Goal: Task Accomplishment & Management: Use online tool/utility

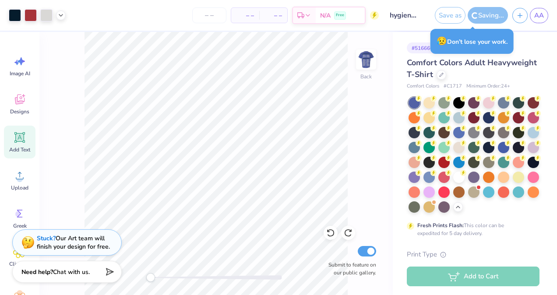
scroll to position [263, 0]
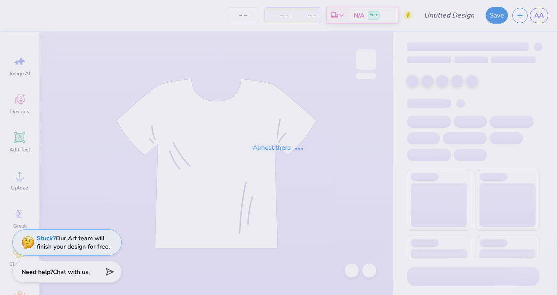
type input "hygiene t shirt"
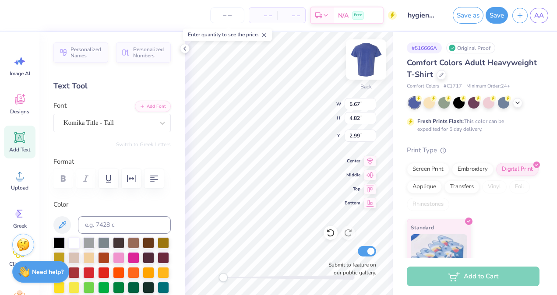
type input "5.67"
type input "4.82"
type input "2.99"
click at [361, 56] on img at bounding box center [366, 59] width 35 height 35
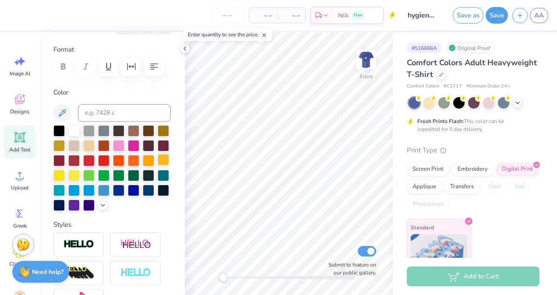
scroll to position [113, 0]
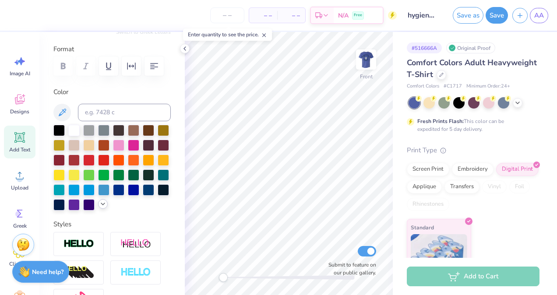
click at [99, 208] on icon at bounding box center [102, 204] width 7 height 7
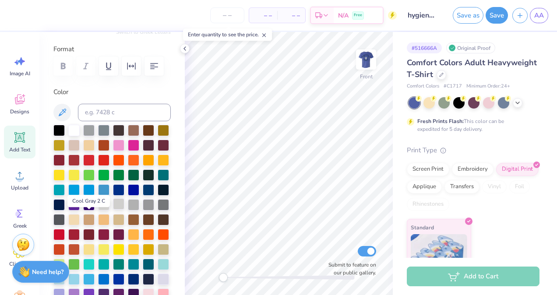
click at [113, 210] on div at bounding box center [118, 203] width 11 height 11
click at [143, 180] on div at bounding box center [148, 174] width 11 height 11
click at [18, 145] on div "Add Text" at bounding box center [20, 142] width 32 height 33
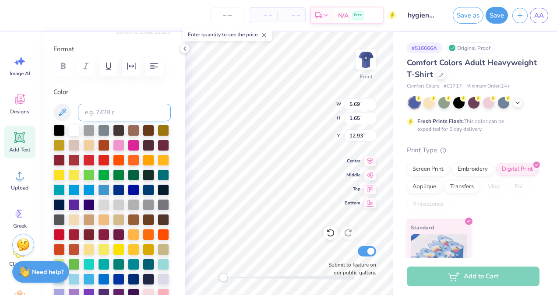
scroll to position [0, 0]
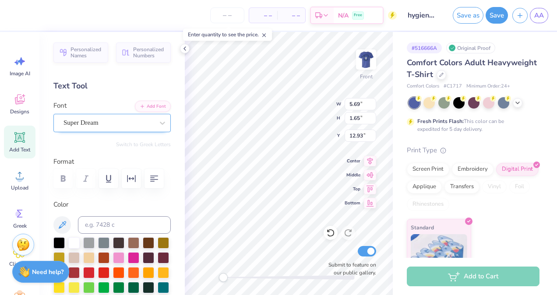
click at [145, 121] on div "Super Dream" at bounding box center [109, 123] width 92 height 14
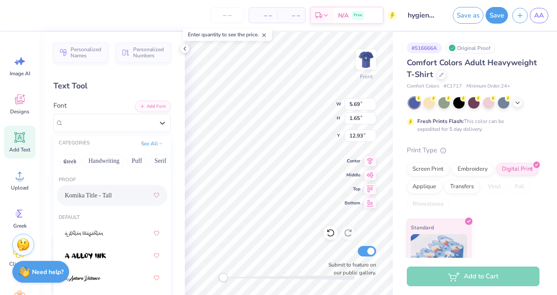
click at [109, 194] on div "Komika Title - Tall" at bounding box center [112, 195] width 95 height 16
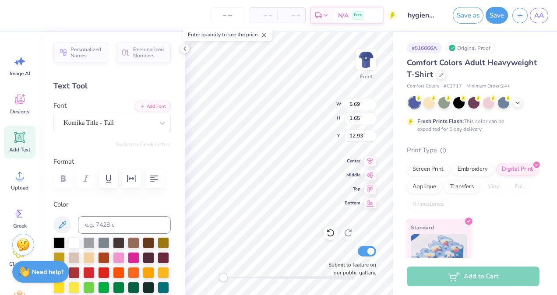
scroll to position [7, 1]
type textarea "T"
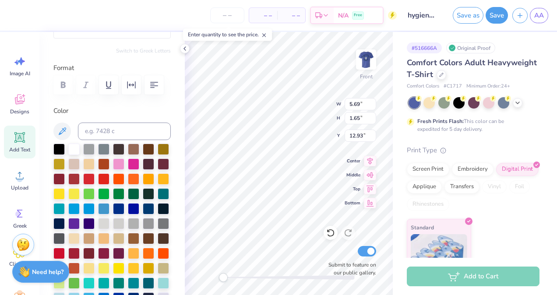
scroll to position [94, 0]
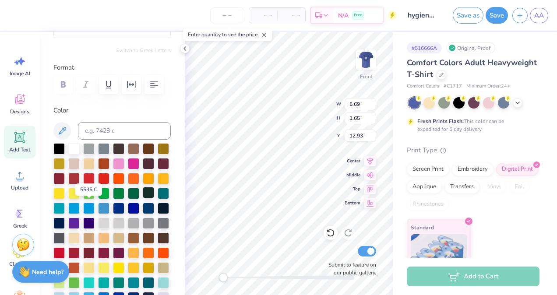
click at [143, 198] on div at bounding box center [148, 192] width 11 height 11
type textarea "permanent dentition of '27"
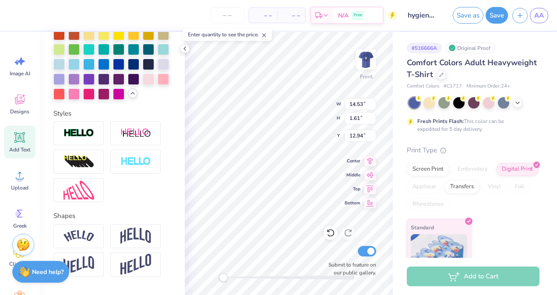
scroll to position [382, 0]
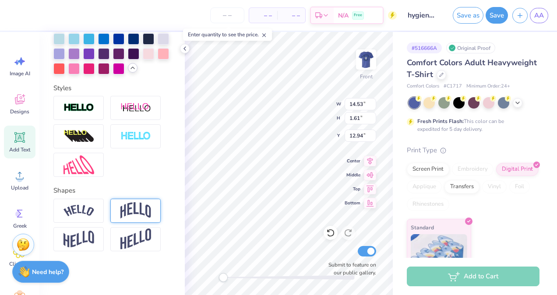
click at [135, 211] on img at bounding box center [135, 210] width 31 height 17
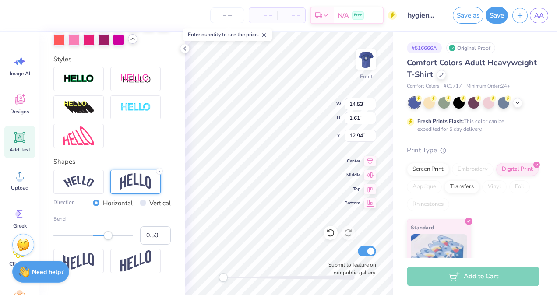
type input "0.21"
click at [98, 237] on div at bounding box center [93, 236] width 80 height 2
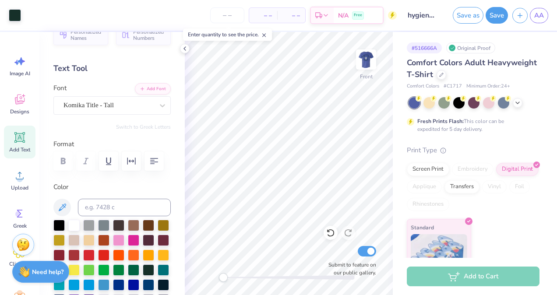
scroll to position [0, 0]
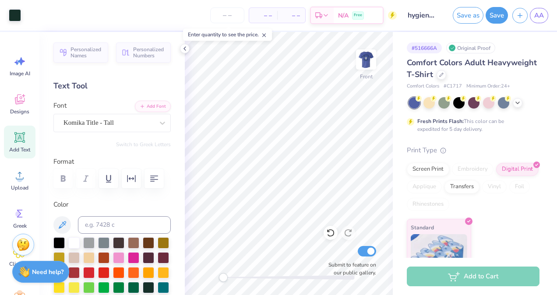
click at [20, 136] on icon at bounding box center [19, 137] width 11 height 11
type textarea "T"
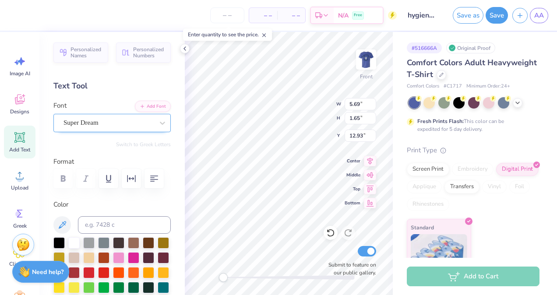
click at [102, 124] on div "Super Dream" at bounding box center [109, 123] width 92 height 14
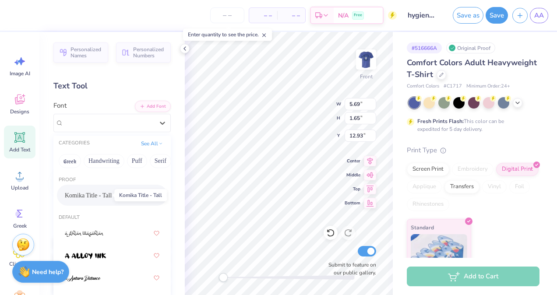
click at [107, 196] on span "Komika Title - Tall" at bounding box center [88, 195] width 47 height 9
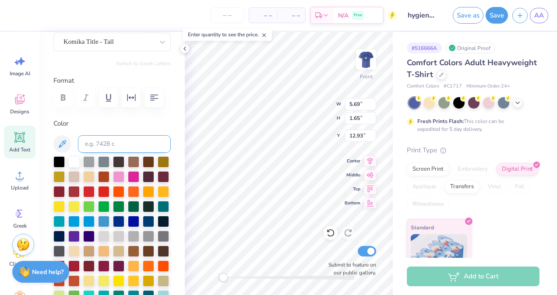
scroll to position [113, 0]
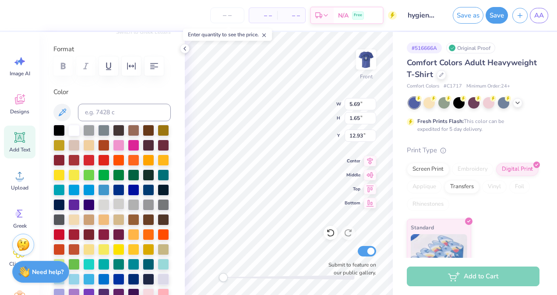
click at [113, 210] on div at bounding box center [118, 203] width 11 height 11
type textarea "abena asante caroline kelley gabby thibodeau grace mcbride katherine kreiner"
click at [22, 137] on icon at bounding box center [20, 138] width 8 height 8
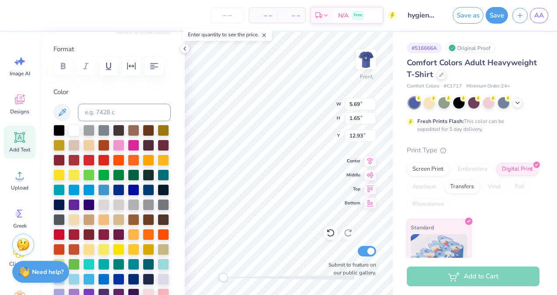
scroll to position [0, 0]
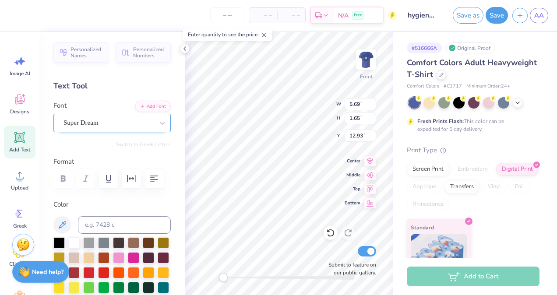
click at [112, 123] on div "Super Dream" at bounding box center [109, 123] width 92 height 14
type textarea "T"
click at [158, 122] on icon at bounding box center [162, 123] width 9 height 9
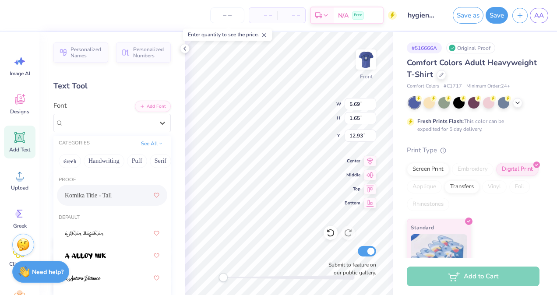
click at [114, 198] on div "Komika Title - Tall" at bounding box center [112, 195] width 95 height 16
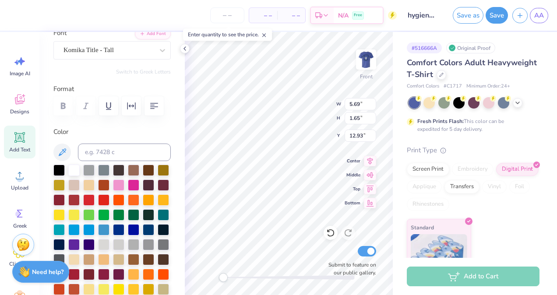
scroll to position [116, 0]
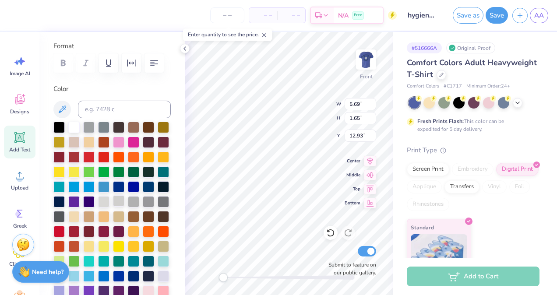
click at [113, 207] on div at bounding box center [118, 200] width 11 height 11
type textarea "lisely gonzales makayla black natarsha brown reagan harrison tamyra bryant"
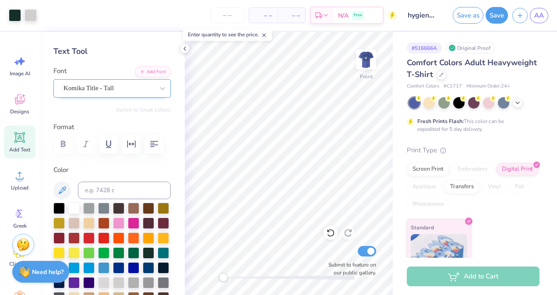
scroll to position [32, 0]
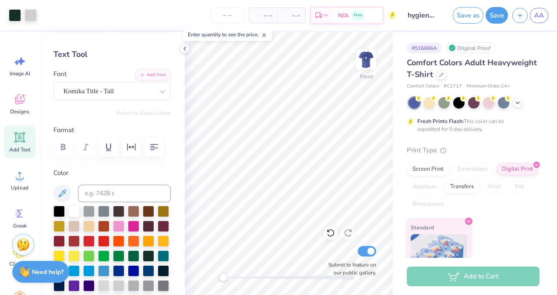
click at [17, 142] on icon at bounding box center [19, 137] width 11 height 11
type textarea "T"
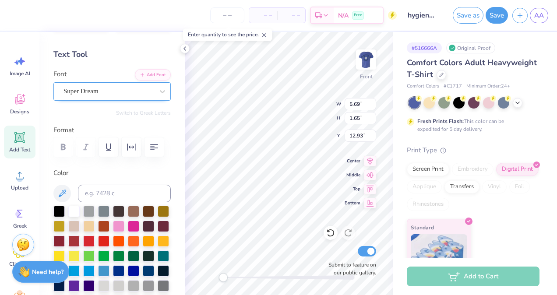
click at [141, 97] on div "Super Dream" at bounding box center [109, 92] width 92 height 14
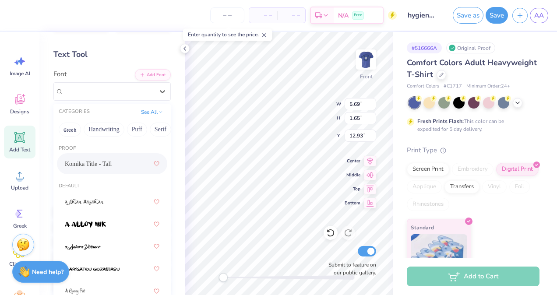
click at [109, 167] on div "Komika Title - Tall" at bounding box center [112, 164] width 95 height 16
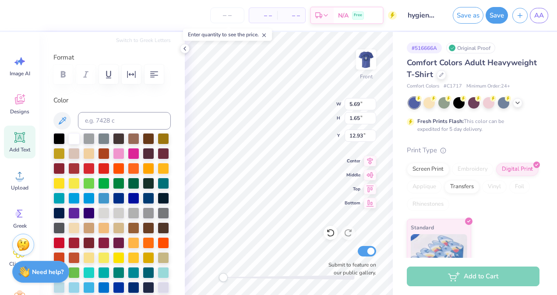
scroll to position [125, 0]
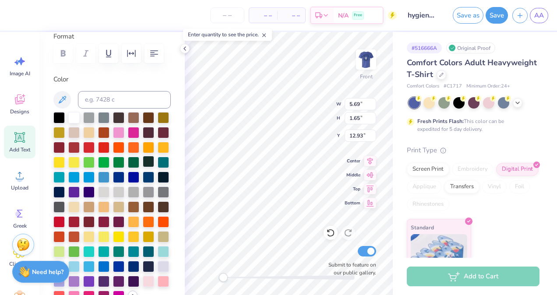
click at [143, 167] on div at bounding box center [148, 161] width 11 height 11
type textarea "primary dentition of '27"
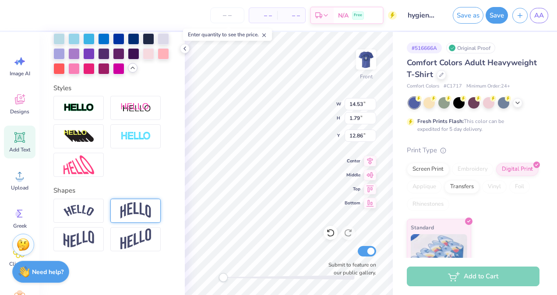
scroll to position [371, 0]
click at [129, 219] on img at bounding box center [135, 210] width 31 height 17
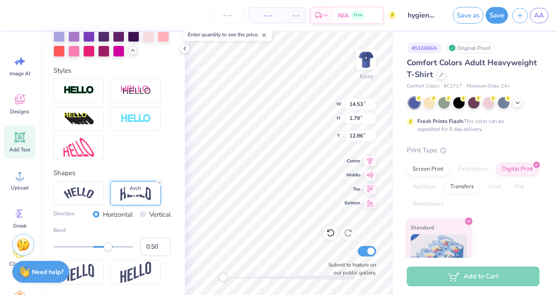
scroll to position [406, 0]
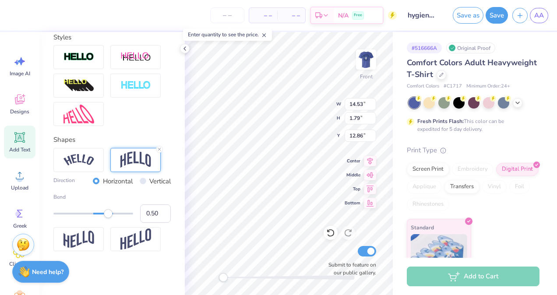
type input "0.20"
click at [97, 215] on div at bounding box center [93, 214] width 80 height 2
type input "0.30"
click at [101, 218] on div "Accessibility label" at bounding box center [100, 213] width 9 height 9
click at [99, 218] on div "Accessibility label" at bounding box center [100, 213] width 9 height 9
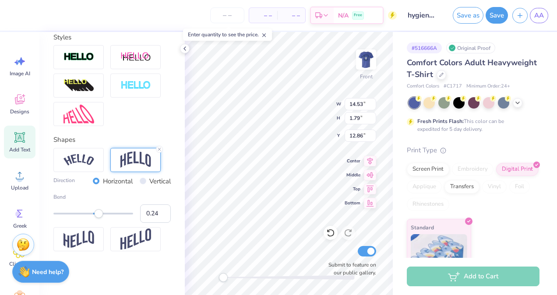
type input "0.15"
click at [95, 218] on div at bounding box center [93, 213] width 80 height 9
type input "0.20"
click at [96, 218] on div "Accessibility label" at bounding box center [97, 213] width 9 height 9
type input "0.20"
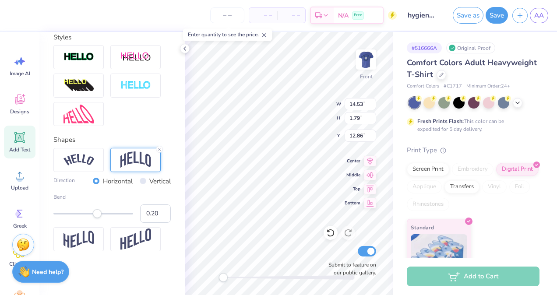
click at [97, 218] on div "Accessibility label" at bounding box center [97, 213] width 9 height 9
type input "0.22"
click at [98, 218] on div "Accessibility label" at bounding box center [98, 213] width 9 height 9
type input "0.22"
click at [98, 218] on div "Accessibility label" at bounding box center [98, 213] width 9 height 9
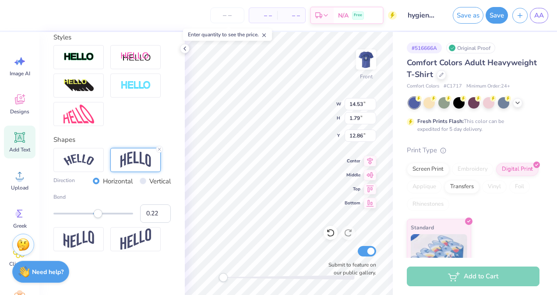
click at [98, 218] on div "Accessibility label" at bounding box center [98, 213] width 9 height 9
type input "0.21"
click at [98, 218] on div "Accessibility label" at bounding box center [97, 213] width 9 height 9
type input "2.60"
type input "2.51"
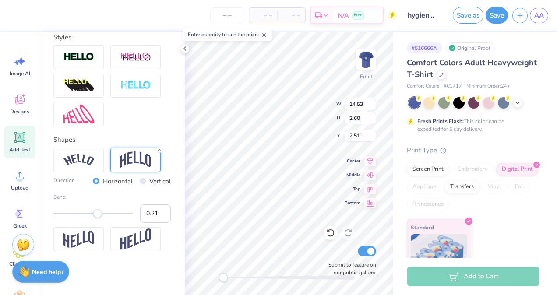
scroll to position [382, 0]
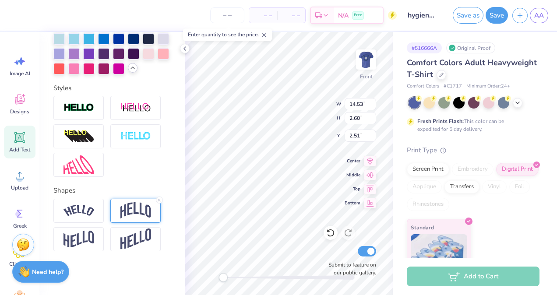
click at [122, 210] on img at bounding box center [135, 210] width 31 height 17
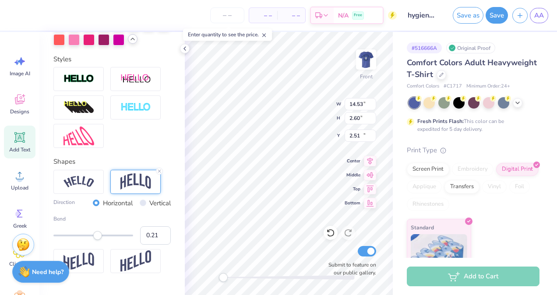
type input "2.74"
type input "12.38"
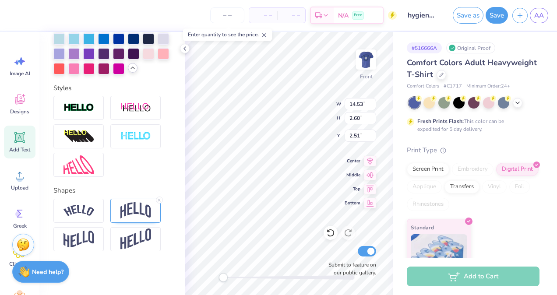
scroll to position [7, 5]
type textarea "permanent dentition of '26"
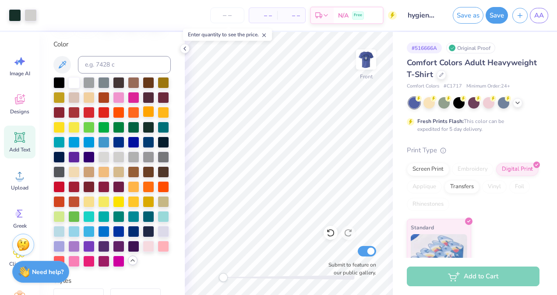
scroll to position [159, 0]
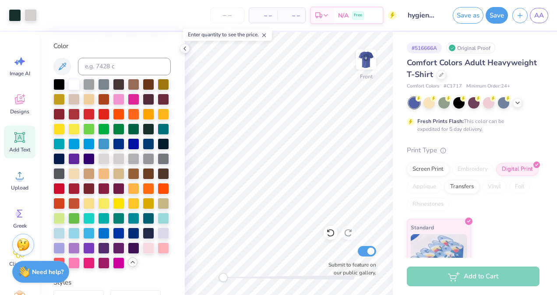
click at [19, 140] on icon at bounding box center [20, 138] width 8 height 8
type textarea "T"
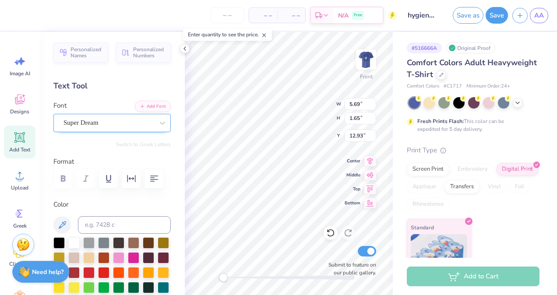
click at [120, 125] on div "Super Dream" at bounding box center [109, 123] width 92 height 14
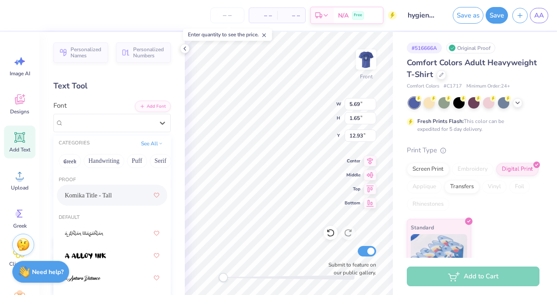
click at [105, 197] on span "Komika Title - Tall" at bounding box center [88, 195] width 47 height 9
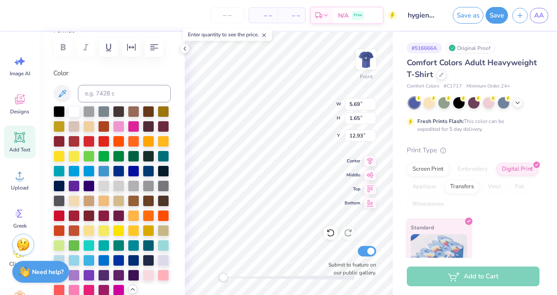
scroll to position [134, 0]
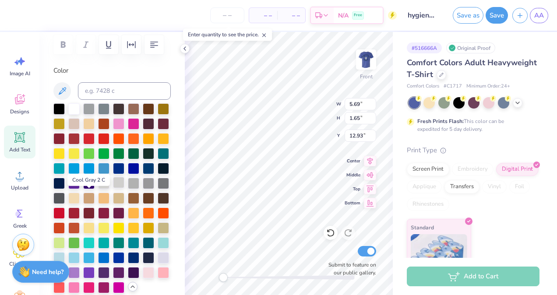
click at [113, 188] on div at bounding box center [118, 182] width 11 height 11
type textarea "addonus frasier alyssa jefferson armani demery ashley rodriguez ashton allen br…"
click at [330, 245] on div "Submit to feature on our public gallery." at bounding box center [350, 260] width 53 height 32
click at [325, 248] on div "Submit to feature on our public gallery." at bounding box center [350, 260] width 53 height 32
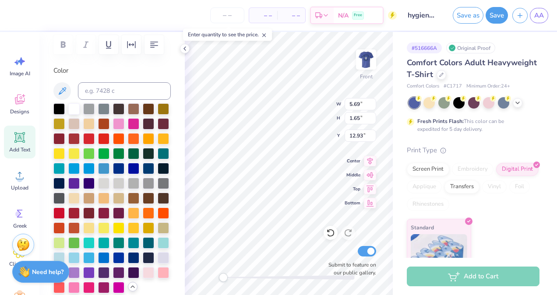
scroll to position [12, 3]
click at [325, 250] on div "Submit to feature on our public gallery." at bounding box center [350, 260] width 53 height 32
type textarea "addonus frasier alyssa jefferson armani demery ashley rodriguez ashton allen br…"
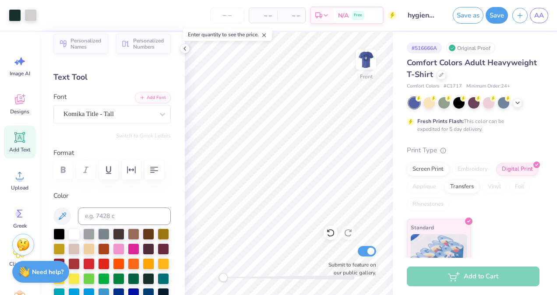
scroll to position [0, 0]
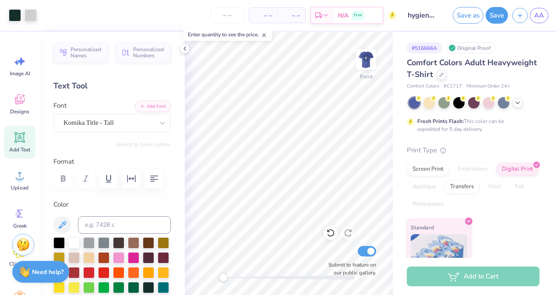
click at [24, 135] on icon at bounding box center [19, 137] width 11 height 11
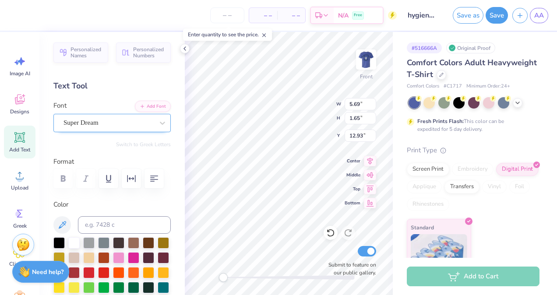
click at [83, 124] on div "Super Dream" at bounding box center [109, 123] width 92 height 14
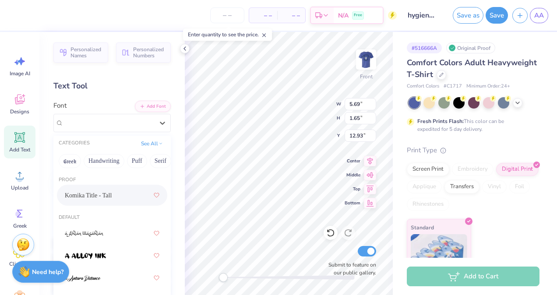
click at [95, 193] on span "Komika Title - Tall" at bounding box center [88, 195] width 47 height 9
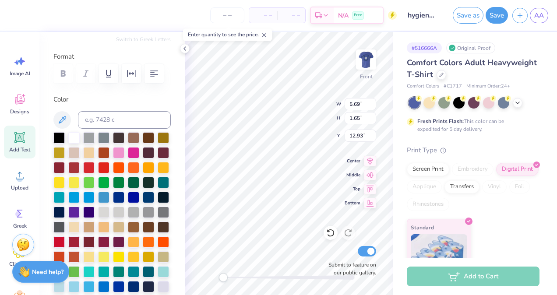
scroll to position [106, 0]
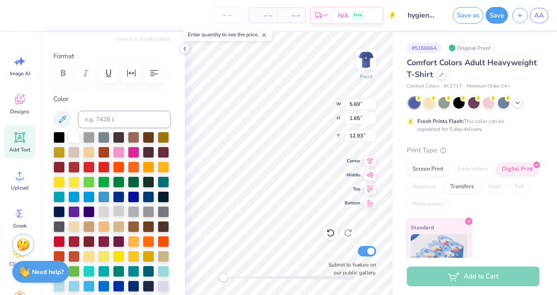
click at [113, 217] on div at bounding box center [118, 210] width 11 height 11
type textarea "T"
type textarea "jareeka smith jordan ellisor jesse joyner jennifer mccullough jordyn sousa keir…"
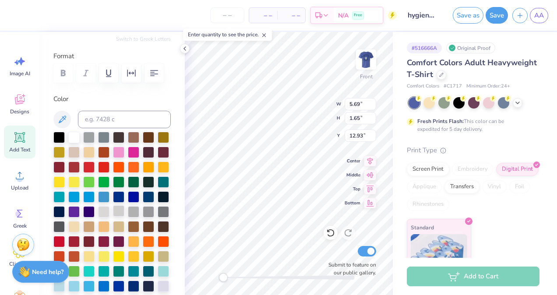
scroll to position [14, 3]
type input "5.78"
type input "12.72"
type input "14.28"
type input "6.53"
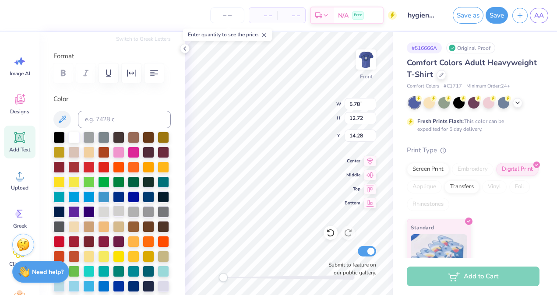
type input "5.58"
type input "5.11"
type input "5.78"
type input "12.72"
type input "14.28"
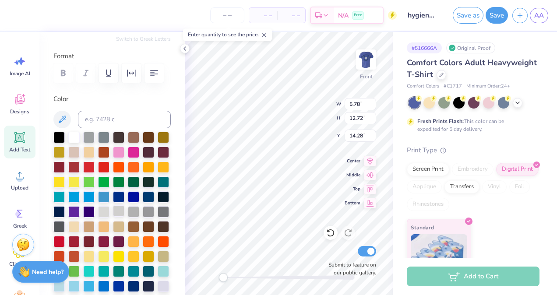
type input "6.49"
type input "12.69"
type input "14.31"
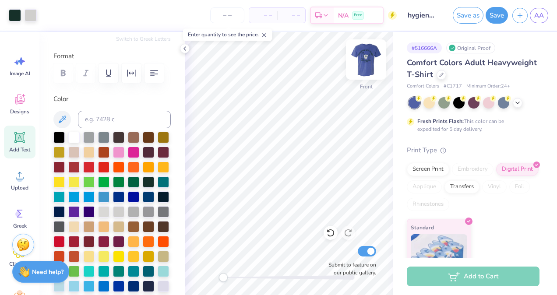
click at [364, 59] on img at bounding box center [366, 59] width 35 height 35
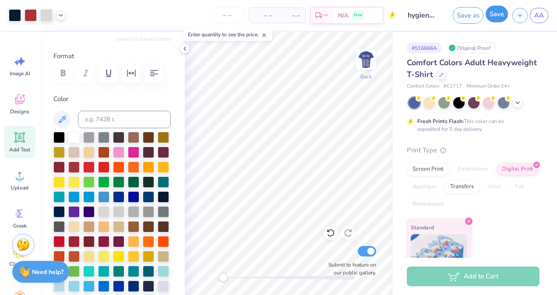
click at [494, 17] on button "Save" at bounding box center [497, 14] width 22 height 17
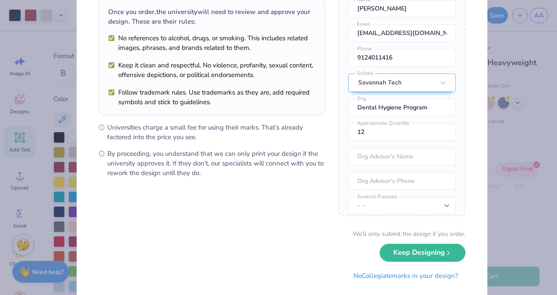
scroll to position [85, 0]
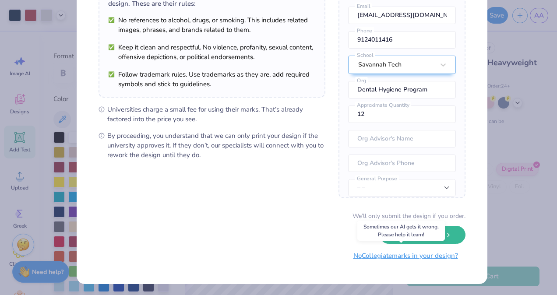
click at [364, 260] on button "No Collegiate marks in your design?" at bounding box center [406, 256] width 120 height 18
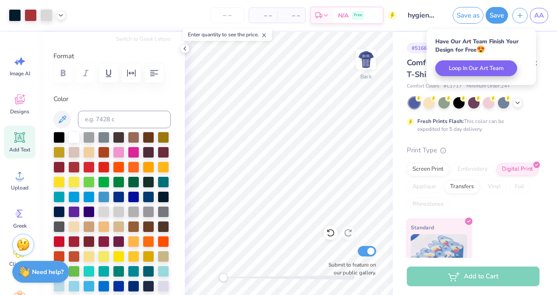
scroll to position [0, 0]
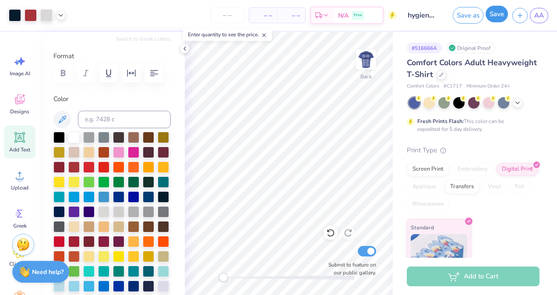
click at [503, 17] on button "Save" at bounding box center [497, 14] width 22 height 17
click at [536, 12] on span "AA" at bounding box center [539, 16] width 10 height 10
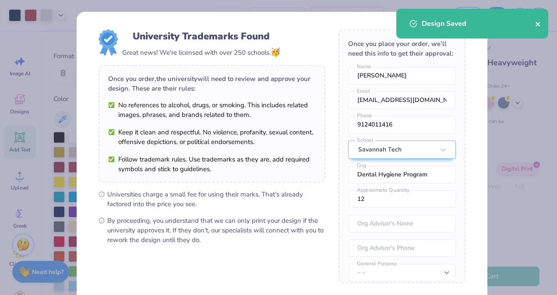
click at [539, 22] on icon "close" at bounding box center [538, 24] width 6 height 7
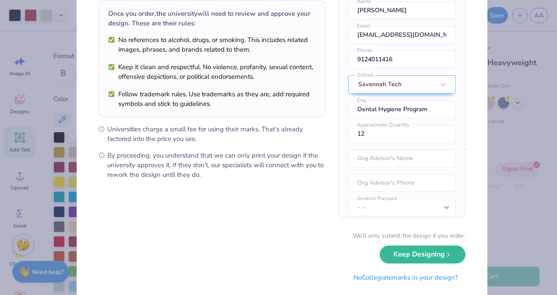
scroll to position [67, 0]
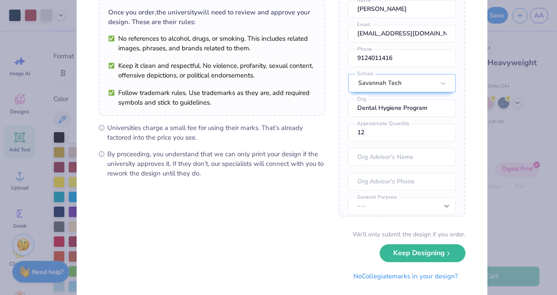
click at [513, 207] on div "University Trademarks Found Great news! We're licensed with over 250 schools. 🥳…" at bounding box center [278, 147] width 557 height 295
click at [428, 258] on button "Keep Designing" at bounding box center [423, 251] width 86 height 18
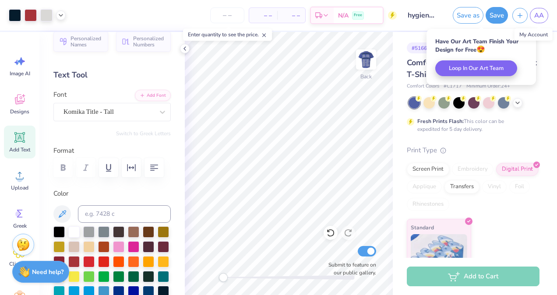
scroll to position [0, 0]
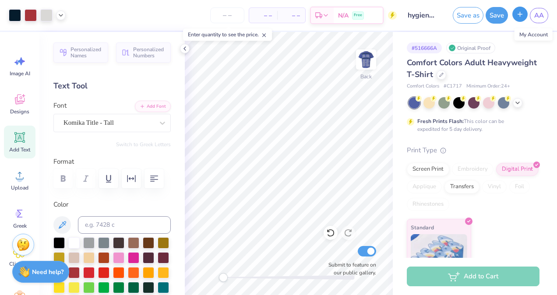
click at [519, 12] on icon "button" at bounding box center [519, 14] width 7 height 7
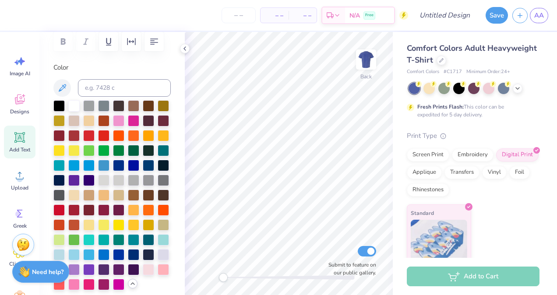
scroll to position [149, 0]
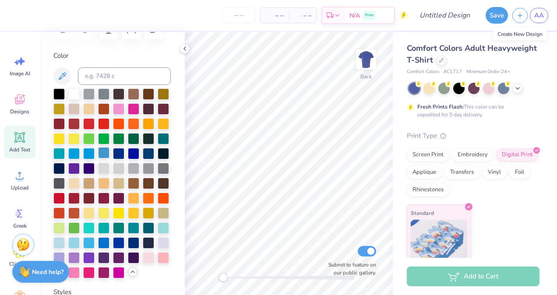
click at [98, 159] on div at bounding box center [103, 152] width 11 height 11
click at [517, 90] on icon at bounding box center [517, 87] width 7 height 7
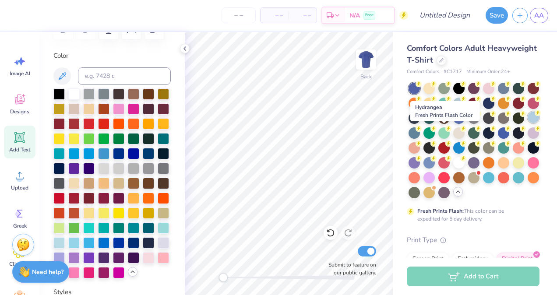
click at [528, 123] on div at bounding box center [533, 117] width 11 height 11
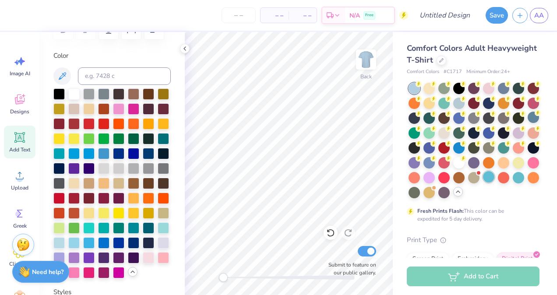
click at [483, 183] on div at bounding box center [488, 176] width 11 height 11
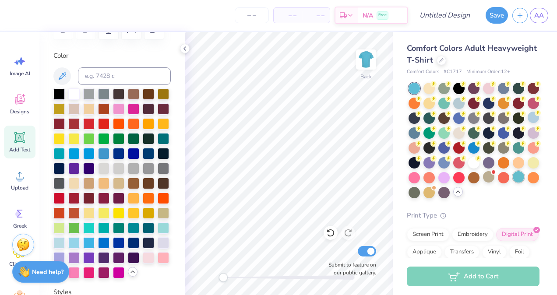
click at [513, 183] on div at bounding box center [518, 176] width 11 height 11
click at [468, 153] on div at bounding box center [473, 146] width 11 height 11
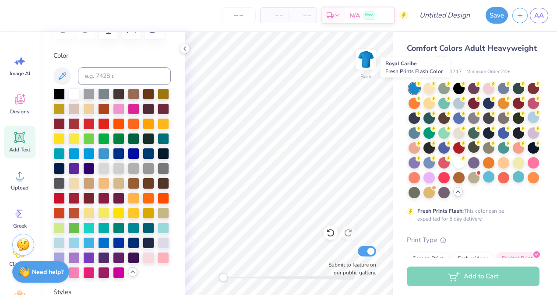
click at [414, 85] on div at bounding box center [414, 88] width 11 height 11
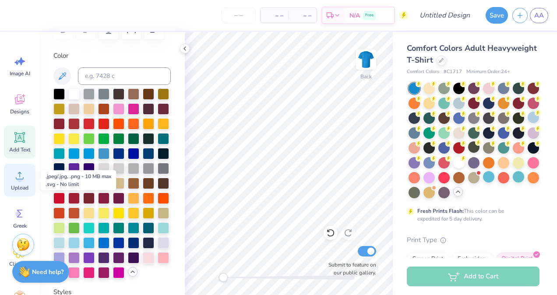
scroll to position [40, 0]
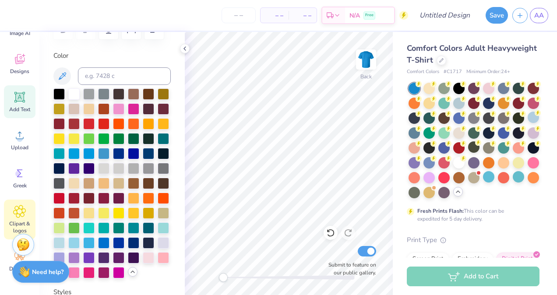
click at [12, 218] on div "Clipart & logos" at bounding box center [20, 220] width 32 height 40
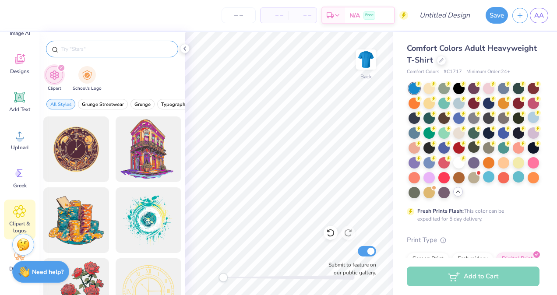
click at [100, 49] on input "text" at bounding box center [116, 49] width 112 height 9
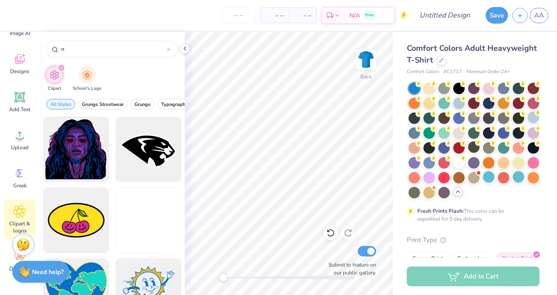
type input "n"
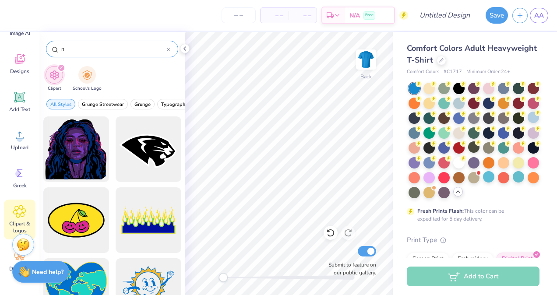
click at [166, 49] on input "n" at bounding box center [113, 49] width 106 height 9
click at [169, 50] on icon at bounding box center [169, 50] width 4 height 4
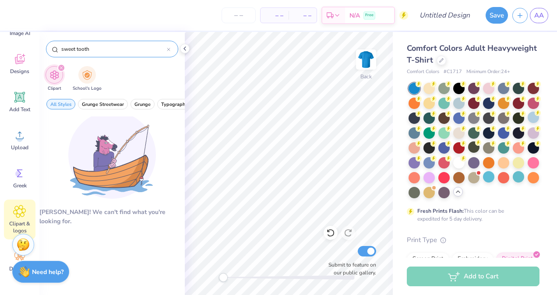
click at [71, 48] on input "sweet tooth" at bounding box center [113, 49] width 106 height 9
click at [75, 48] on input "sweet tooth" at bounding box center [113, 49] width 106 height 9
type input "tooth"
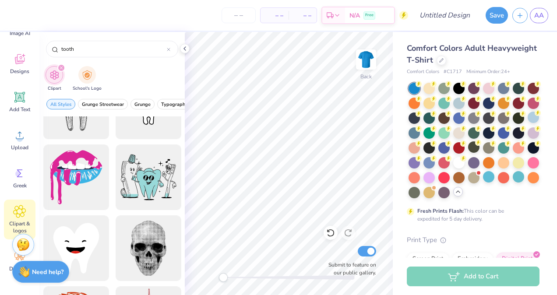
scroll to position [247, 0]
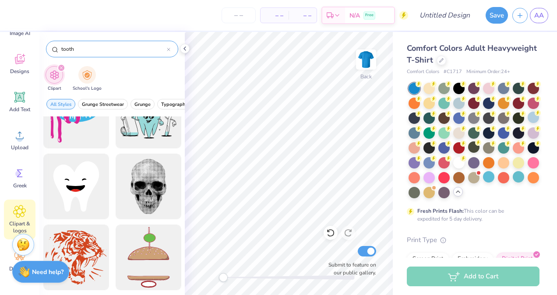
click at [168, 48] on icon at bounding box center [169, 50] width 4 height 4
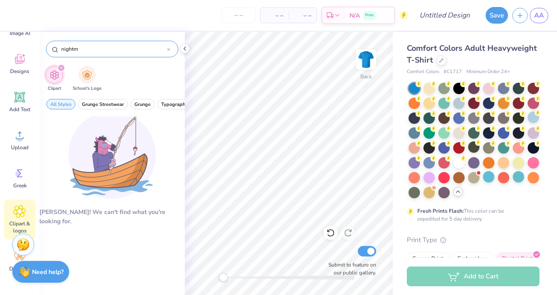
type input "night"
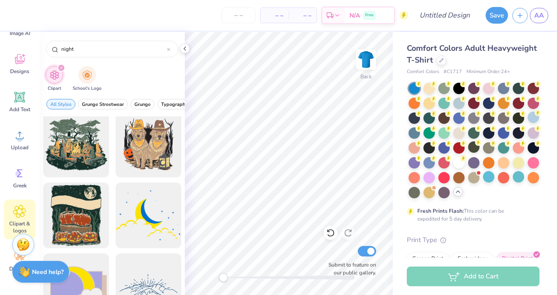
scroll to position [781, 0]
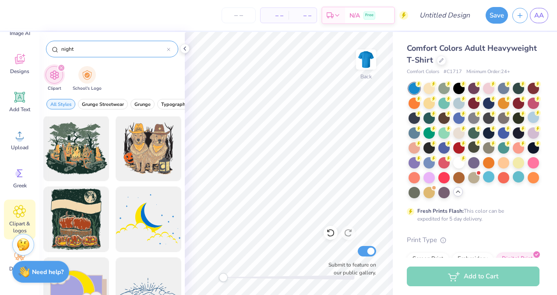
click at [167, 49] on icon at bounding box center [169, 50] width 4 height 4
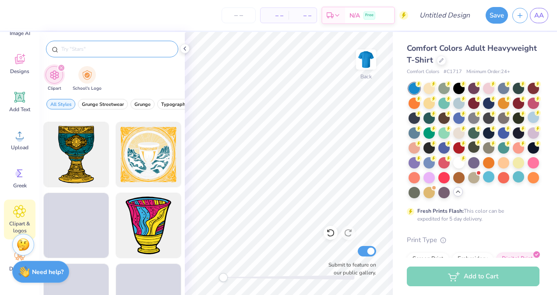
scroll to position [3332, 0]
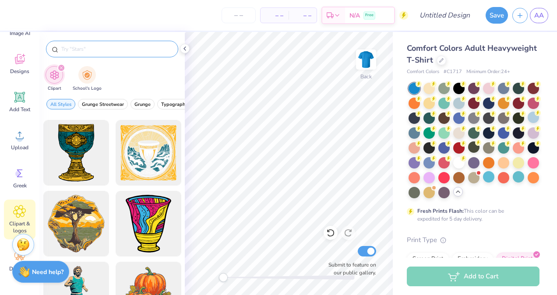
click at [139, 98] on div "All Styles Grunge Streetwear Grunge Typography Graphic Streetwear 60s & 70s Ret…" at bounding box center [111, 106] width 145 height 20
click at [133, 108] on button "Grunge" at bounding box center [143, 104] width 24 height 11
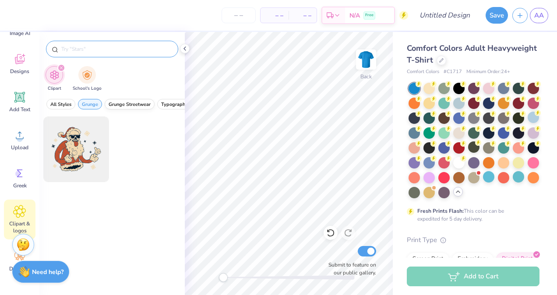
click at [116, 101] on span "Grunge Streetwear" at bounding box center [130, 104] width 42 height 7
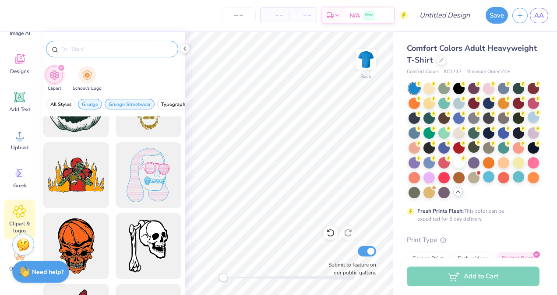
scroll to position [1536, 0]
click at [156, 53] on div at bounding box center [112, 49] width 132 height 17
click at [142, 47] on input "text" at bounding box center [116, 49] width 112 height 9
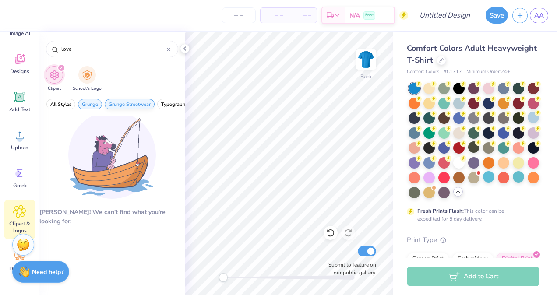
type input "love"
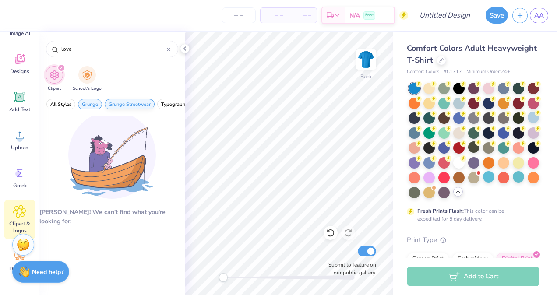
click at [123, 101] on span "Grunge Streetwear" at bounding box center [130, 104] width 42 height 7
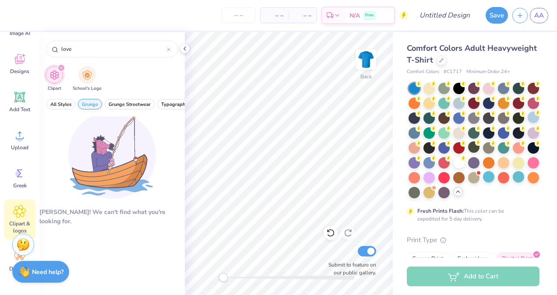
click at [89, 102] on span "Grunge" at bounding box center [90, 104] width 16 height 7
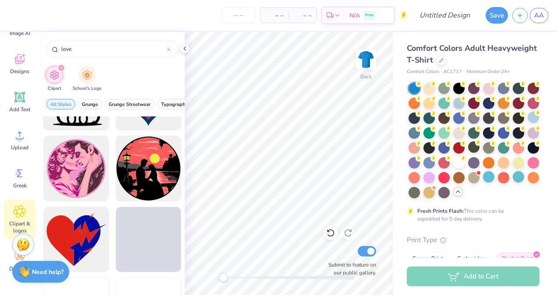
scroll to position [1618, 0]
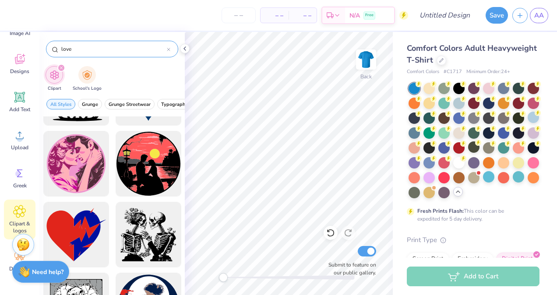
click at [110, 52] on input "love" at bounding box center [113, 49] width 106 height 9
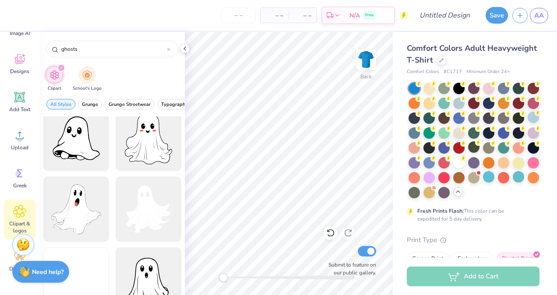
scroll to position [891, 0]
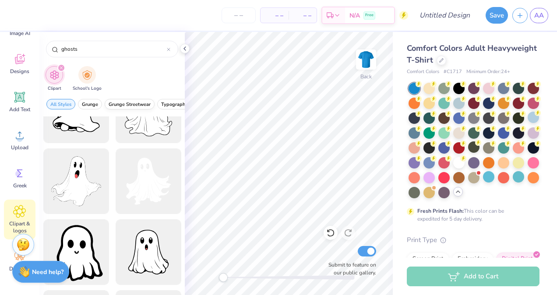
type input "ghosts"
click at [138, 102] on span "Grunge Streetwear" at bounding box center [130, 104] width 42 height 7
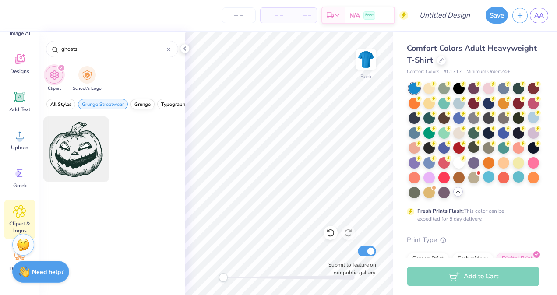
click at [145, 107] on button "Grunge" at bounding box center [143, 104] width 24 height 11
click at [163, 106] on span "Typography" at bounding box center [174, 104] width 27 height 7
click at [142, 103] on span "Grunge" at bounding box center [142, 104] width 16 height 7
click at [113, 103] on span "Grunge Streetwear" at bounding box center [103, 104] width 42 height 7
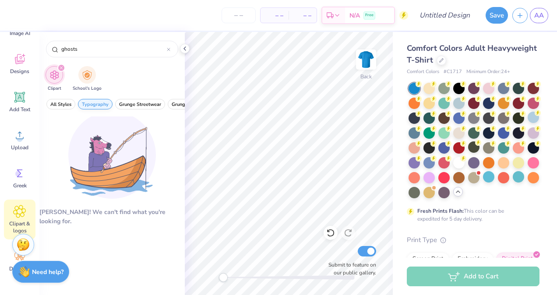
click at [102, 102] on span "Typography" at bounding box center [95, 104] width 27 height 7
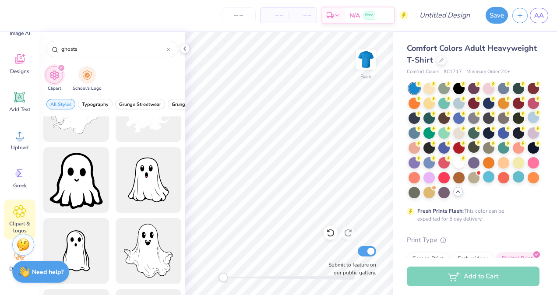
scroll to position [1000, 0]
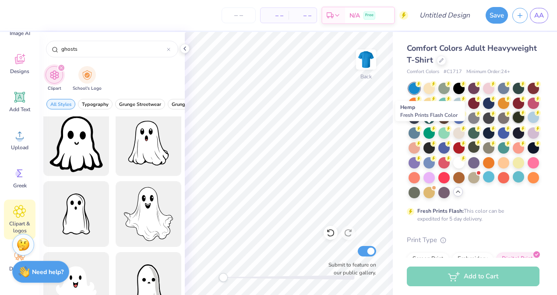
click at [513, 123] on div at bounding box center [518, 117] width 11 height 11
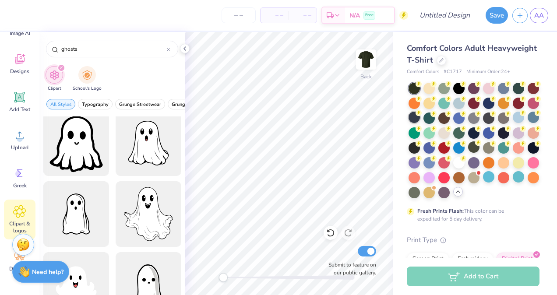
click at [420, 117] on div at bounding box center [414, 117] width 11 height 11
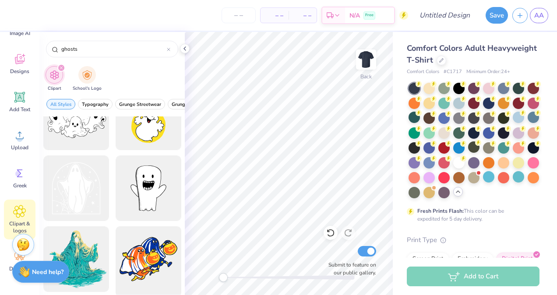
scroll to position [314, 0]
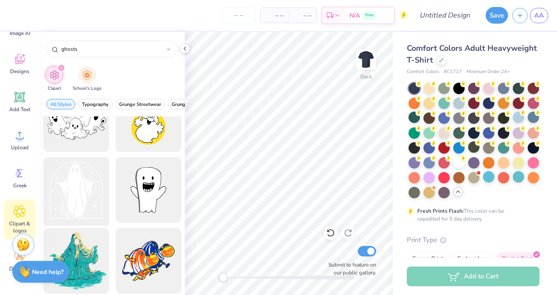
click at [83, 195] on div at bounding box center [76, 190] width 72 height 72
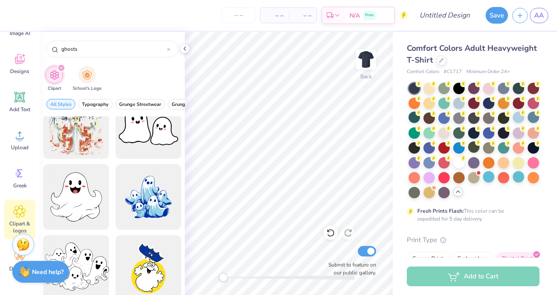
scroll to position [114, 0]
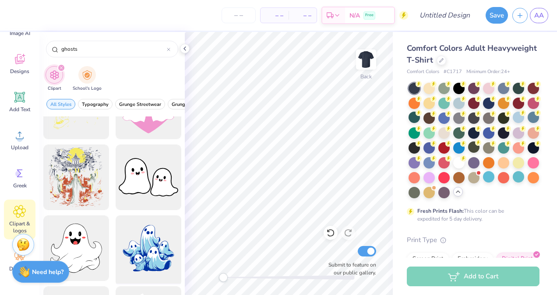
click at [146, 241] on div at bounding box center [148, 248] width 72 height 72
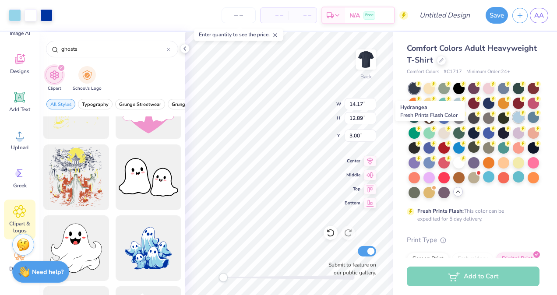
click at [513, 123] on div at bounding box center [518, 117] width 11 height 11
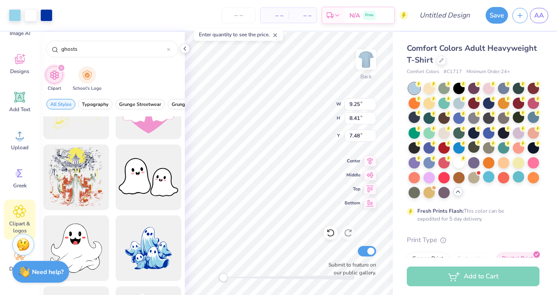
type input "9.25"
type input "8.41"
type input "7.48"
click at [420, 145] on div at bounding box center [414, 146] width 11 height 11
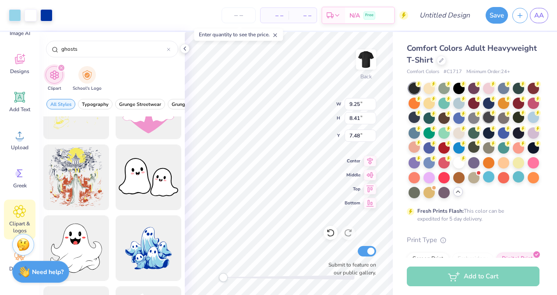
click at [495, 120] on div at bounding box center [488, 117] width 11 height 11
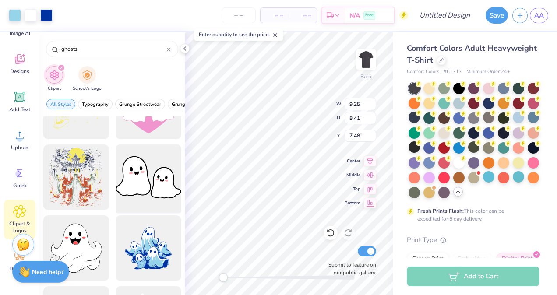
scroll to position [0, 0]
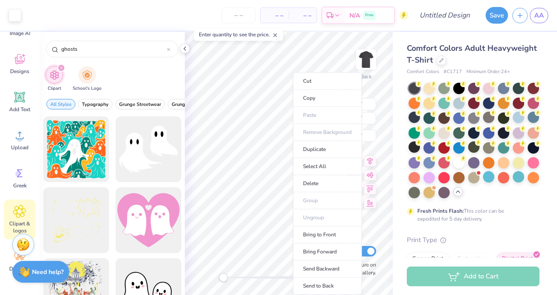
type input "2.95"
type input "4.17"
type input "7.94"
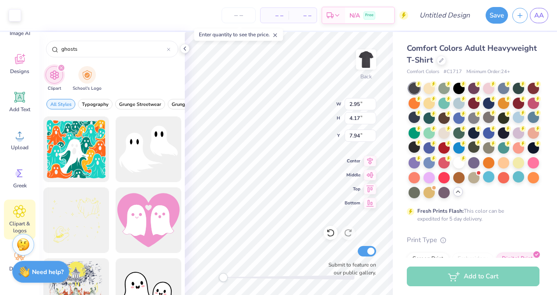
type input "3.41"
type input "4.77"
type input "5.10"
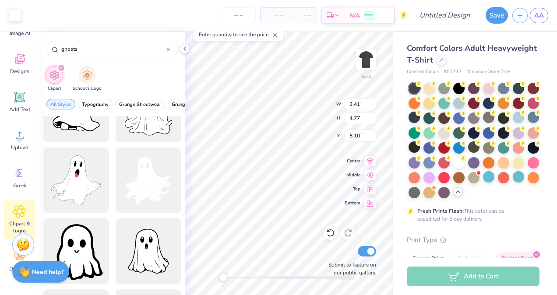
scroll to position [892, 0]
click at [138, 183] on div at bounding box center [148, 180] width 72 height 72
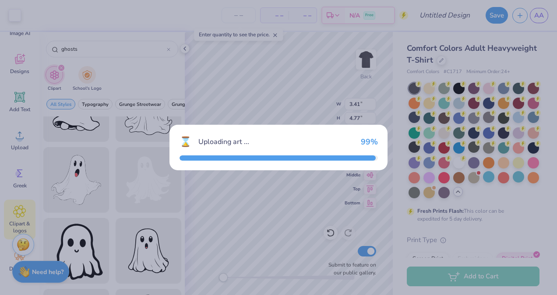
type input "14.17"
type input "14.92"
type input "3.00"
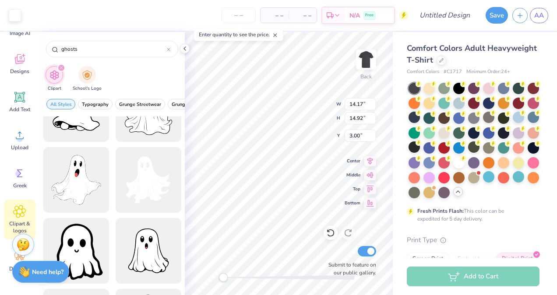
type input "2.74"
type input "3.30"
type input "7.99"
type input "9.25"
type input "8.41"
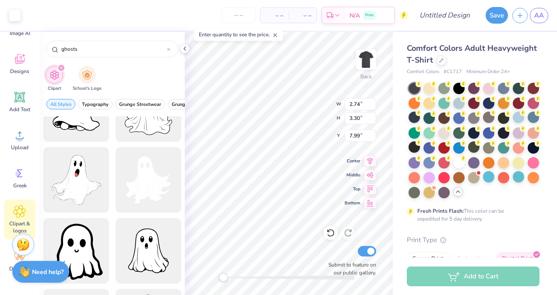
type input "5.05"
type input "3.41"
type input "4.77"
type input "5.10"
type input "2.66"
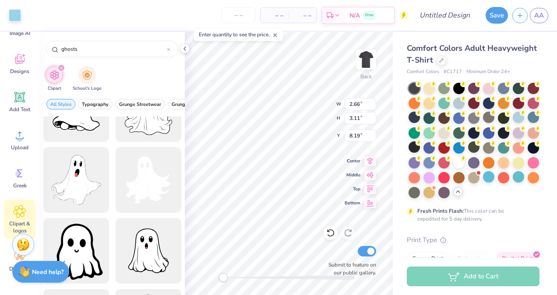
type input "3.11"
type input "8.19"
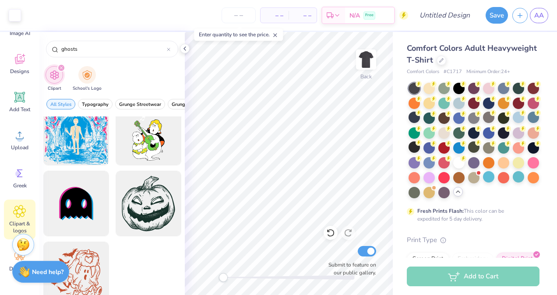
scroll to position [1311, 0]
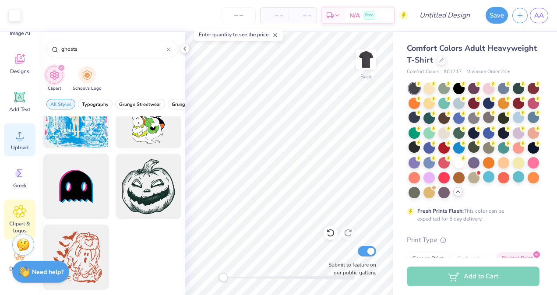
click at [23, 141] on icon at bounding box center [19, 135] width 13 height 13
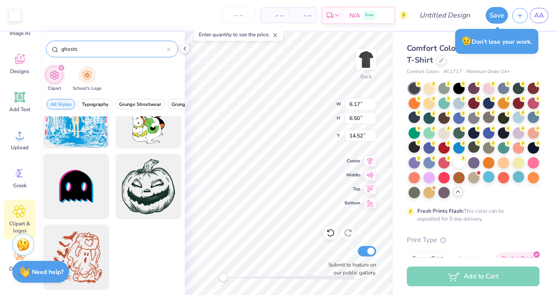
click at [94, 45] on input "ghosts" at bounding box center [113, 49] width 106 height 9
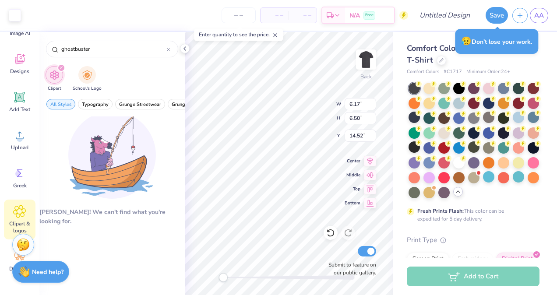
type input "ghostbuster"
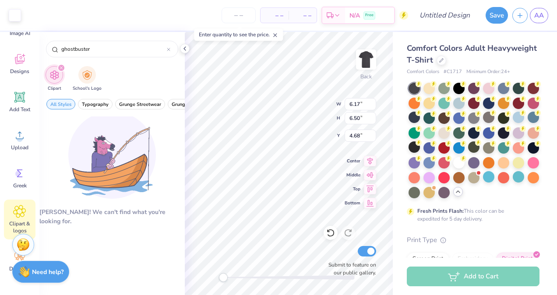
click at [60, 67] on icon "filter for Clipart" at bounding box center [61, 68] width 3 height 3
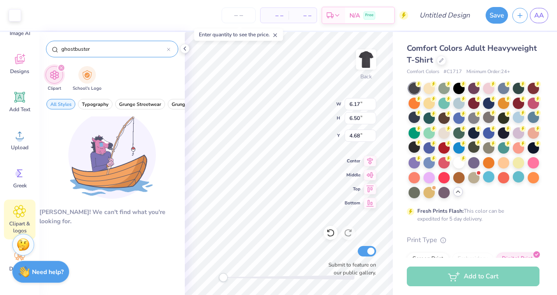
click at [164, 52] on input "ghostbuster" at bounding box center [113, 49] width 106 height 9
click at [166, 51] on input "ghostbuster" at bounding box center [113, 49] width 106 height 9
click at [169, 50] on icon at bounding box center [169, 50] width 4 height 4
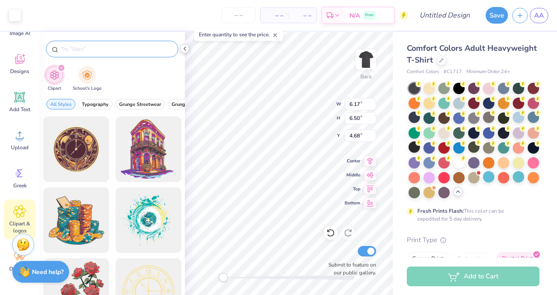
click at [184, 50] on icon at bounding box center [184, 48] width 7 height 7
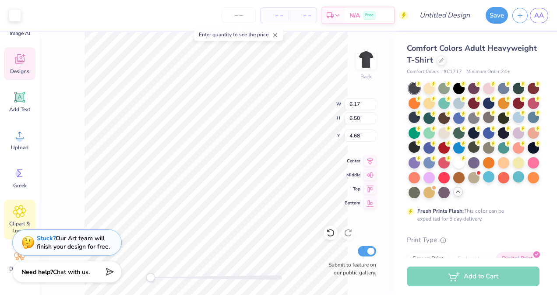
click at [20, 66] on div "Designs" at bounding box center [20, 63] width 32 height 33
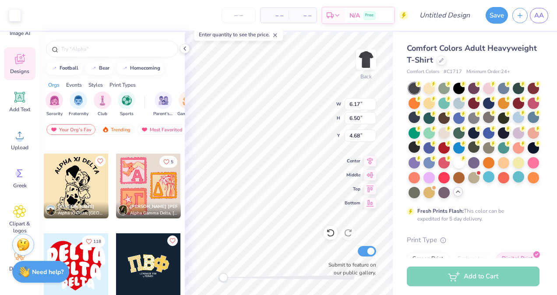
scroll to position [1666, 0]
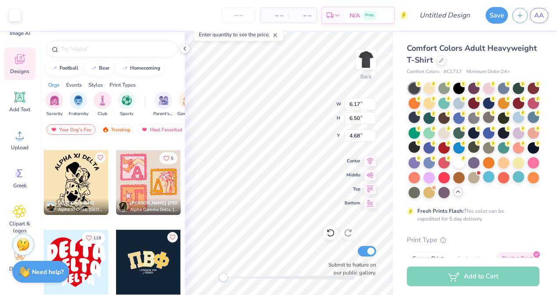
click at [71, 181] on div at bounding box center [76, 182] width 65 height 65
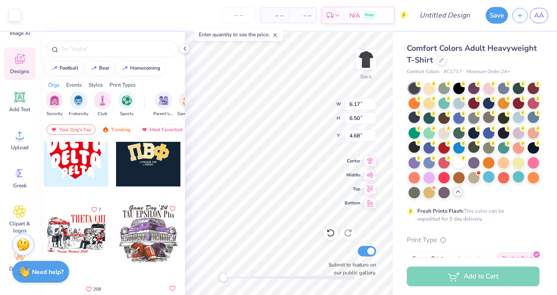
scroll to position [1775, 0]
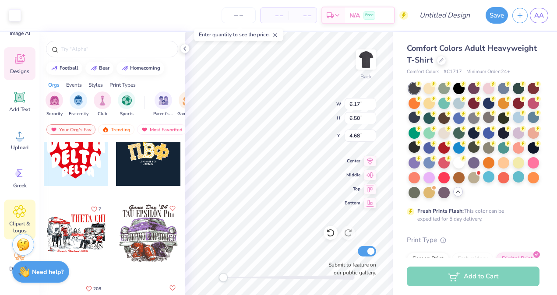
click at [20, 221] on span "Clipart & logos" at bounding box center [19, 227] width 29 height 14
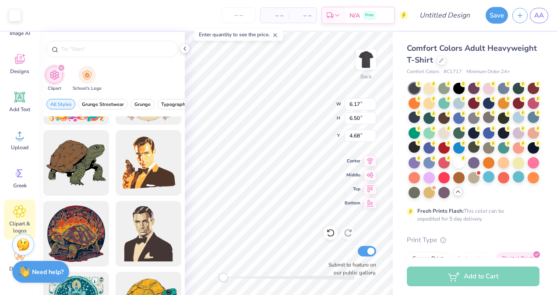
scroll to position [1291, 0]
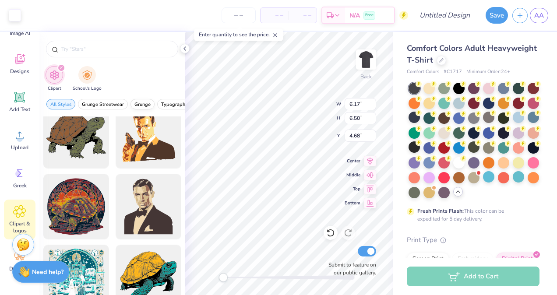
click at [144, 102] on span "Grunge" at bounding box center [142, 104] width 16 height 7
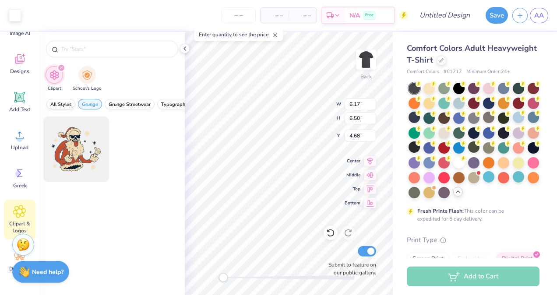
click at [71, 102] on span "All Styles" at bounding box center [60, 104] width 21 height 7
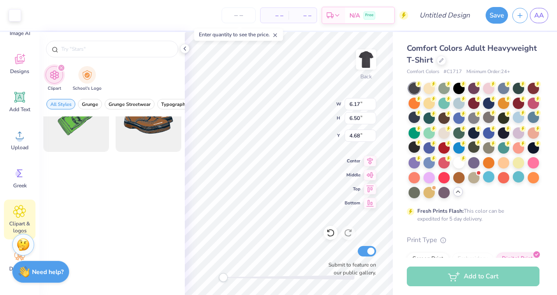
scroll to position [0, 0]
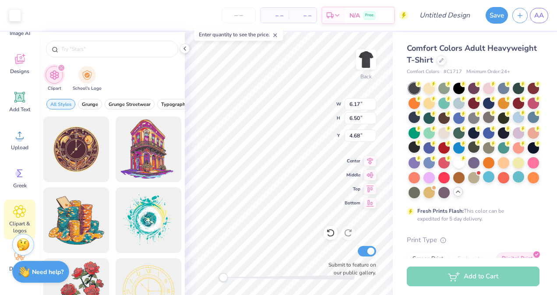
click at [61, 67] on icon "filter for Clipart" at bounding box center [61, 68] width 3 height 3
click at [26, 61] on div "Designs" at bounding box center [20, 63] width 32 height 33
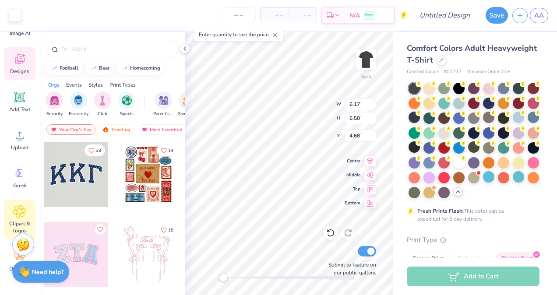
click at [21, 201] on div "Clipart & logos" at bounding box center [20, 220] width 32 height 40
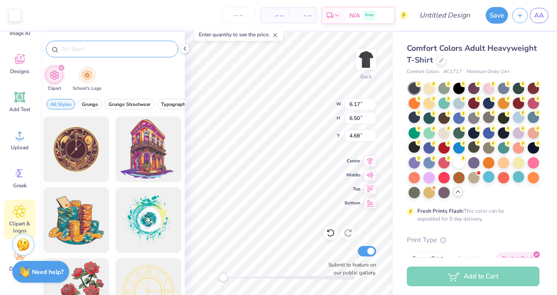
click at [90, 45] on input "text" at bounding box center [116, 49] width 112 height 9
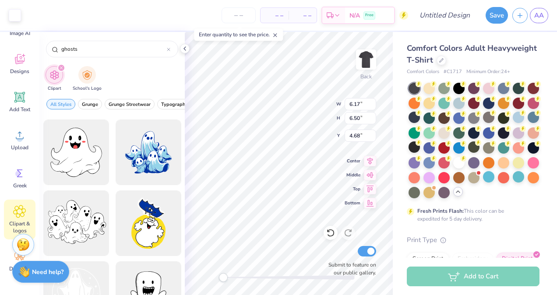
scroll to position [209, 0]
type input "ghosts"
click at [513, 138] on div at bounding box center [518, 132] width 11 height 11
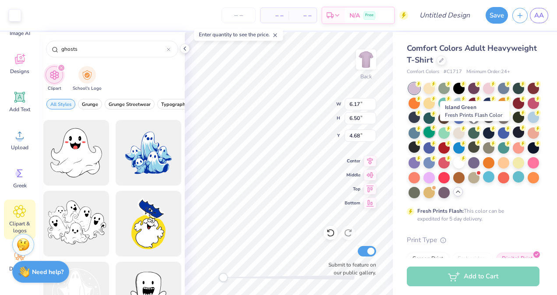
click at [437, 130] on icon at bounding box center [434, 128] width 6 height 6
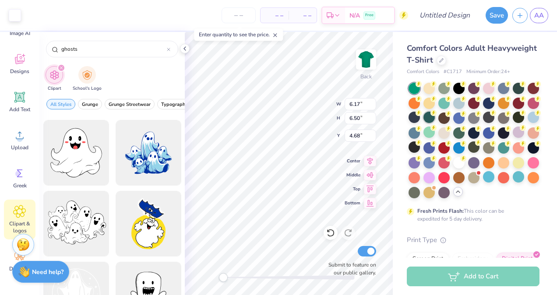
click at [435, 118] on div at bounding box center [429, 117] width 11 height 11
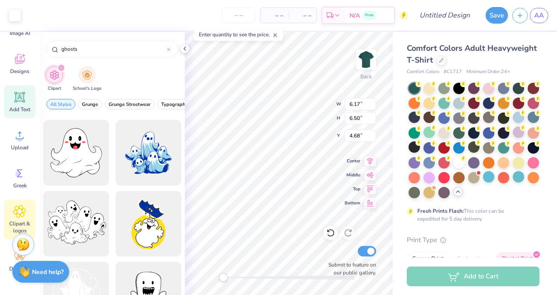
click at [18, 92] on icon at bounding box center [19, 97] width 13 height 13
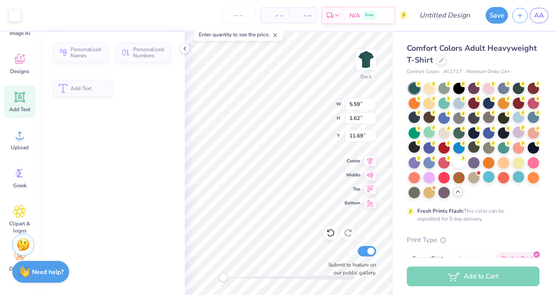
type input "5.59"
type input "1.62"
type input "11.69"
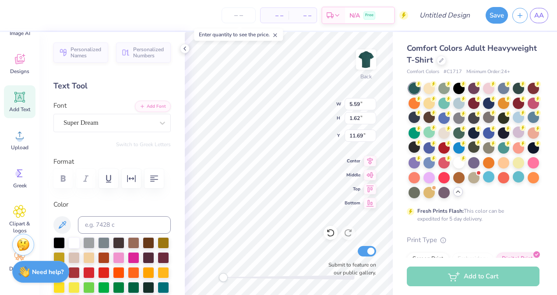
type input "4.39"
type input "4.62"
type input "9.22"
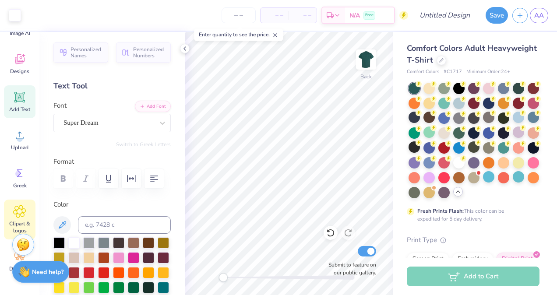
click at [21, 209] on icon at bounding box center [19, 211] width 13 height 13
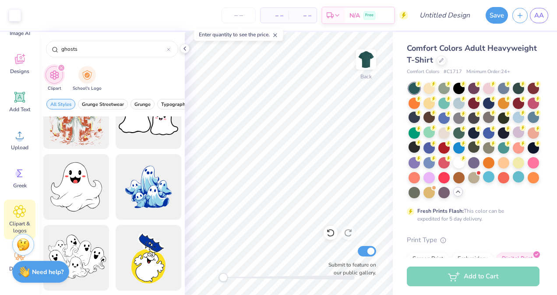
scroll to position [176, 0]
click at [162, 191] on div at bounding box center [148, 187] width 72 height 72
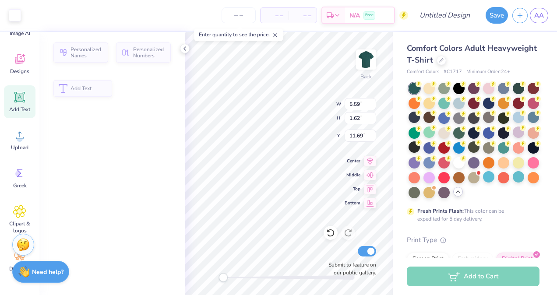
type input "5.59"
type input "1.62"
type input "11.69"
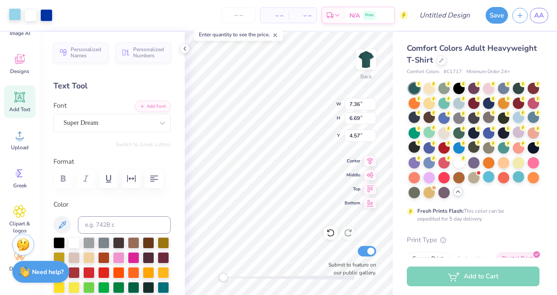
click at [19, 12] on div at bounding box center [15, 14] width 12 height 12
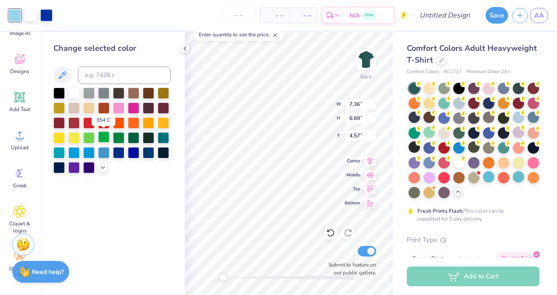
click at [105, 135] on div at bounding box center [103, 136] width 11 height 11
click at [89, 139] on div at bounding box center [88, 136] width 11 height 11
click at [101, 138] on div at bounding box center [103, 136] width 11 height 11
click at [27, 13] on div at bounding box center [31, 14] width 12 height 12
click at [94, 137] on div at bounding box center [88, 136] width 11 height 11
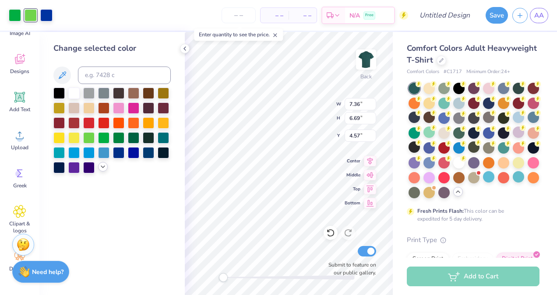
click at [103, 169] on icon at bounding box center [102, 166] width 7 height 7
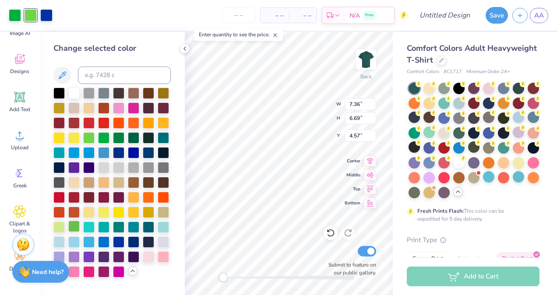
click at [74, 224] on div at bounding box center [73, 226] width 11 height 11
click at [60, 225] on div at bounding box center [58, 226] width 11 height 11
click at [69, 225] on div at bounding box center [73, 226] width 11 height 11
click at [87, 228] on div at bounding box center [88, 226] width 11 height 11
click at [62, 226] on div at bounding box center [58, 226] width 11 height 11
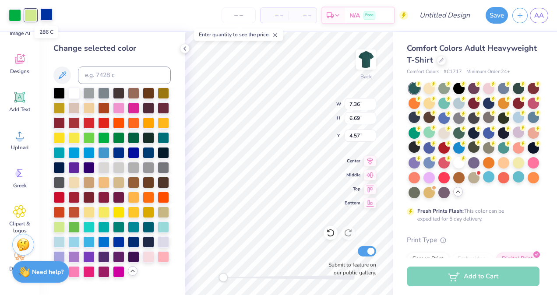
click at [47, 18] on div at bounding box center [46, 14] width 12 height 12
click at [58, 94] on div at bounding box center [58, 92] width 11 height 11
click at [60, 180] on div at bounding box center [58, 181] width 11 height 11
click at [164, 164] on div at bounding box center [163, 166] width 11 height 11
click at [166, 155] on div at bounding box center [163, 151] width 11 height 11
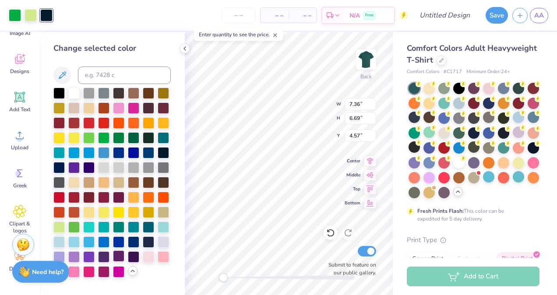
click at [120, 256] on div at bounding box center [118, 256] width 11 height 11
click at [149, 183] on div at bounding box center [148, 181] width 11 height 11
click at [151, 184] on div at bounding box center [148, 181] width 11 height 11
click at [163, 182] on div at bounding box center [163, 181] width 11 height 11
click at [86, 96] on div at bounding box center [88, 92] width 11 height 11
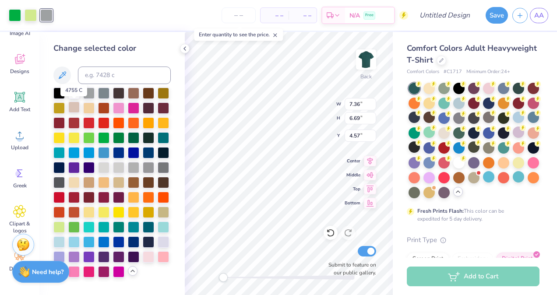
click at [74, 109] on div at bounding box center [73, 107] width 11 height 11
click at [57, 211] on div at bounding box center [58, 211] width 11 height 11
click at [60, 199] on div at bounding box center [58, 196] width 11 height 11
click at [60, 209] on div at bounding box center [58, 211] width 11 height 11
click at [80, 207] on div at bounding box center [73, 211] width 11 height 11
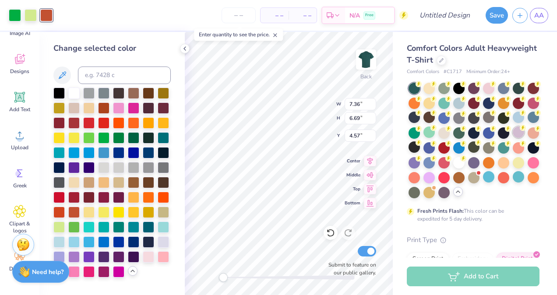
click at [513, 138] on div at bounding box center [518, 132] width 11 height 11
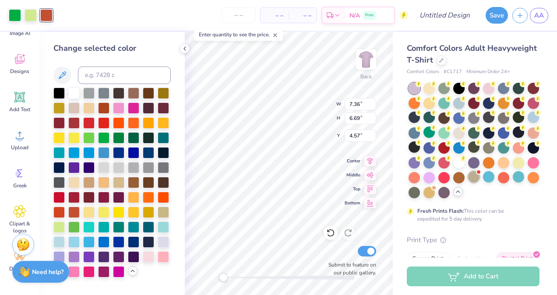
click at [468, 183] on div at bounding box center [473, 176] width 11 height 11
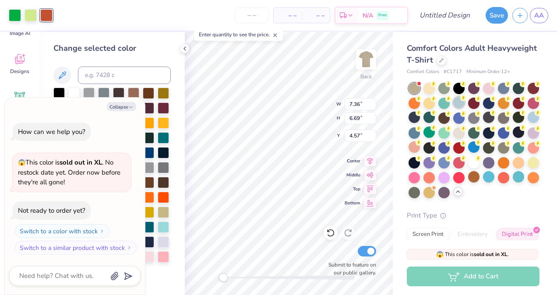
click at [465, 102] on div at bounding box center [458, 102] width 11 height 11
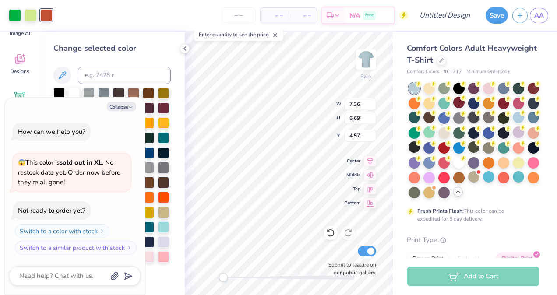
click at [480, 118] on div at bounding box center [473, 117] width 11 height 11
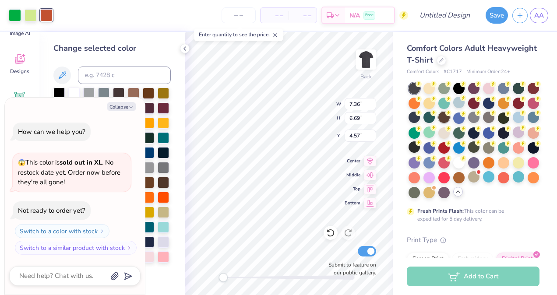
click at [450, 117] on div at bounding box center [443, 117] width 11 height 11
click at [465, 133] on div at bounding box center [458, 132] width 11 height 11
click at [416, 85] on icon at bounding box center [419, 84] width 6 height 6
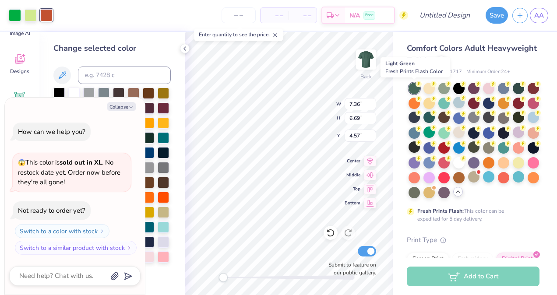
click at [412, 86] on div at bounding box center [414, 88] width 11 height 11
click at [498, 123] on div at bounding box center [503, 117] width 11 height 11
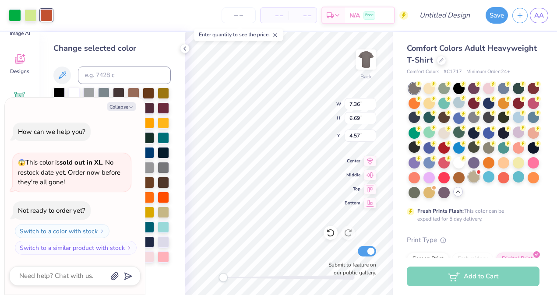
click at [468, 183] on div at bounding box center [473, 176] width 11 height 11
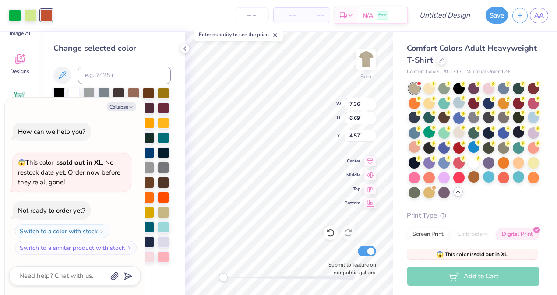
scroll to position [48, 0]
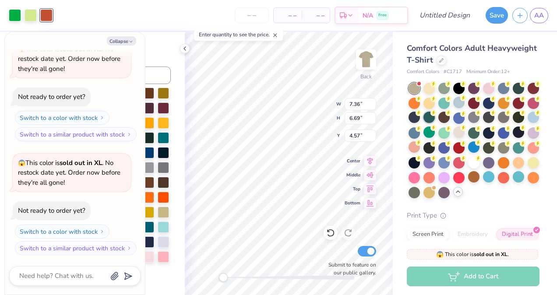
click at [435, 121] on div at bounding box center [429, 117] width 11 height 11
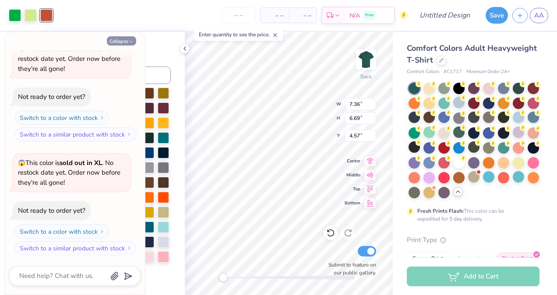
click at [129, 42] on icon "button" at bounding box center [130, 41] width 5 height 5
type textarea "x"
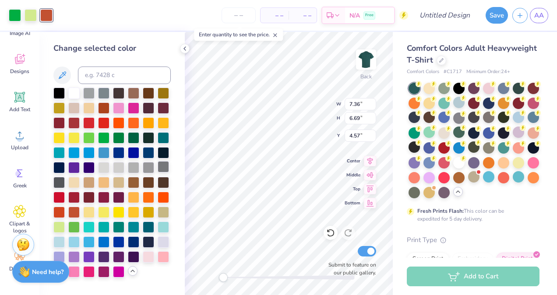
click at [161, 163] on div at bounding box center [163, 166] width 11 height 11
click at [163, 153] on div at bounding box center [163, 151] width 11 height 11
click at [58, 182] on div at bounding box center [58, 181] width 11 height 11
click at [162, 156] on div at bounding box center [163, 151] width 11 height 11
click at [32, 15] on div at bounding box center [31, 14] width 12 height 12
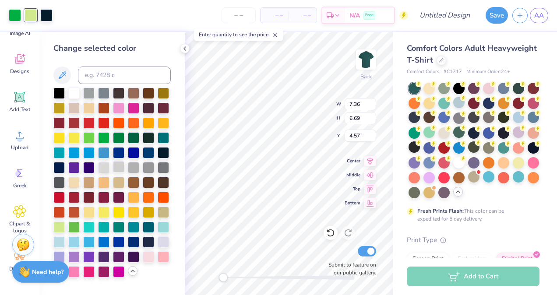
click at [121, 165] on div at bounding box center [118, 166] width 11 height 11
click at [59, 216] on div at bounding box center [58, 211] width 11 height 11
click at [152, 196] on div at bounding box center [148, 196] width 11 height 11
click at [168, 197] on div at bounding box center [163, 196] width 11 height 11
click at [149, 191] on div at bounding box center [148, 196] width 11 height 11
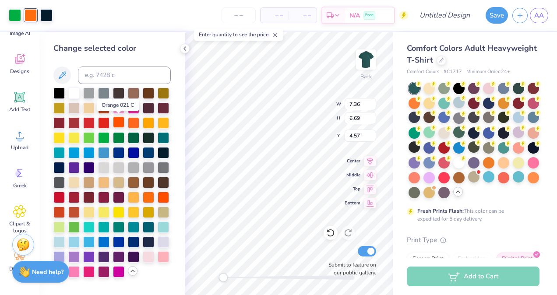
click at [121, 124] on div at bounding box center [118, 122] width 11 height 11
click at [134, 122] on div at bounding box center [133, 122] width 11 height 11
click at [151, 122] on div at bounding box center [148, 122] width 11 height 11
click at [60, 217] on div at bounding box center [58, 211] width 11 height 11
click at [74, 91] on div at bounding box center [73, 92] width 11 height 11
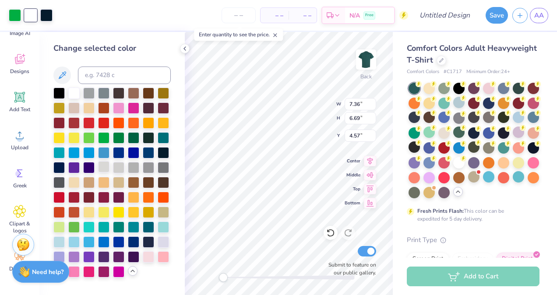
click at [106, 168] on div at bounding box center [103, 166] width 11 height 11
click at [11, 15] on div at bounding box center [15, 14] width 12 height 12
click at [151, 253] on div at bounding box center [148, 256] width 11 height 11
click at [59, 223] on div at bounding box center [58, 226] width 11 height 11
click at [35, 15] on div at bounding box center [31, 14] width 12 height 12
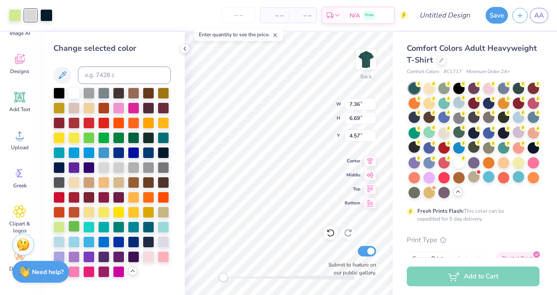
click at [77, 223] on div at bounding box center [73, 226] width 11 height 11
click at [103, 137] on div at bounding box center [103, 136] width 11 height 11
click at [116, 141] on div at bounding box center [118, 136] width 11 height 11
click at [129, 133] on div at bounding box center [133, 136] width 11 height 11
click at [19, 16] on div at bounding box center [15, 14] width 12 height 12
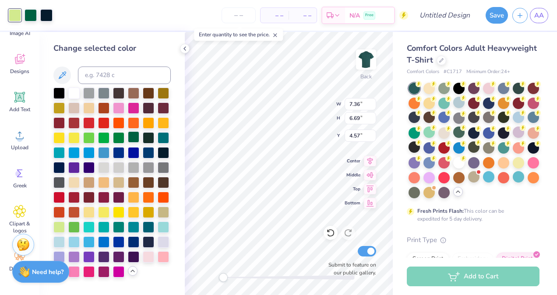
click at [134, 141] on div at bounding box center [133, 136] width 11 height 11
click at [31, 15] on div at bounding box center [31, 14] width 12 height 12
click at [14, 14] on div at bounding box center [15, 14] width 12 height 12
click at [101, 166] on div at bounding box center [103, 166] width 11 height 11
click at [60, 226] on div at bounding box center [58, 226] width 11 height 11
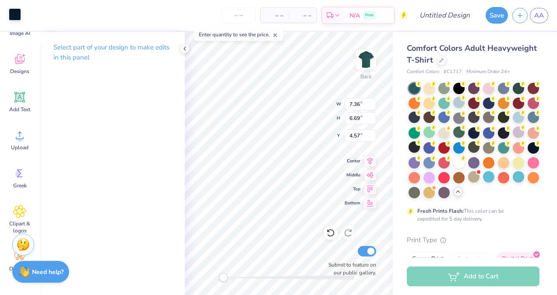
click at [12, 14] on div at bounding box center [15, 14] width 12 height 12
type input "2.35"
type input "3.32"
type input "6.87"
type input "3.48"
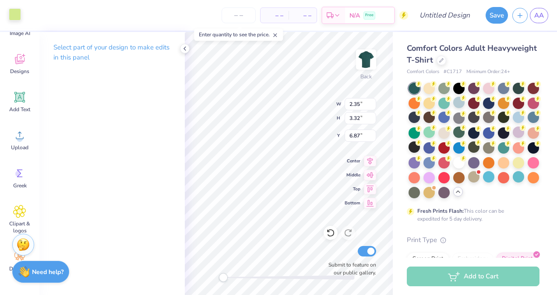
type input "2.45"
type input "8.64"
click at [17, 16] on div at bounding box center [15, 14] width 12 height 12
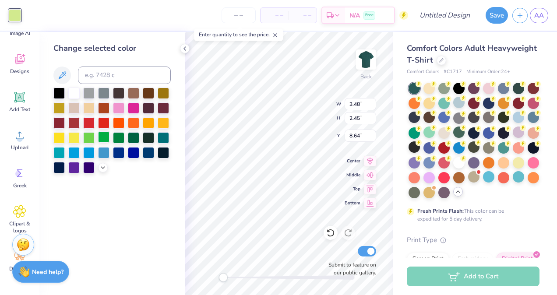
click at [105, 138] on div at bounding box center [103, 136] width 11 height 11
type input "1.94"
type input "1.73"
type input "8.78"
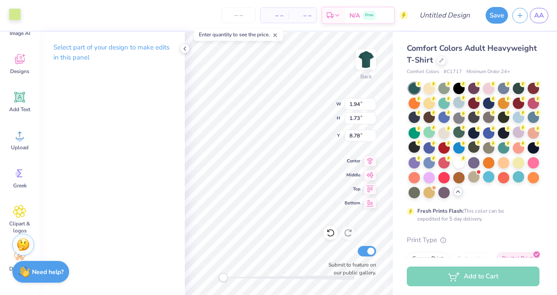
click at [18, 13] on div at bounding box center [15, 14] width 12 height 12
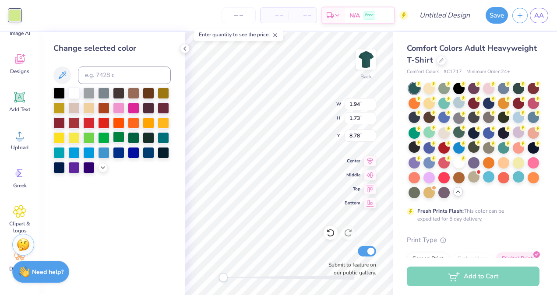
click at [120, 138] on div at bounding box center [118, 136] width 11 height 11
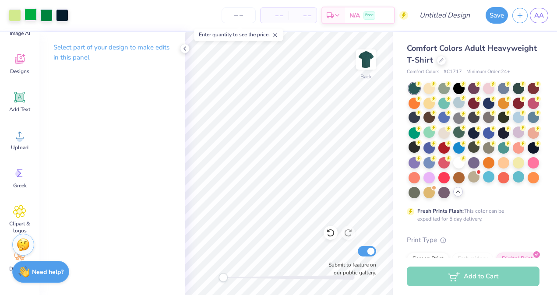
click at [37, 18] on div at bounding box center [31, 14] width 12 height 12
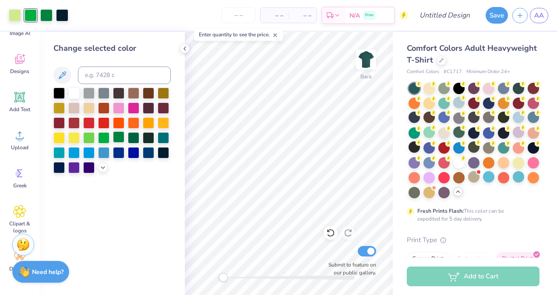
click at [120, 135] on div at bounding box center [118, 136] width 11 height 11
click at [103, 143] on div at bounding box center [103, 136] width 11 height 11
click at [79, 133] on div at bounding box center [73, 136] width 11 height 11
click at [130, 121] on div at bounding box center [133, 122] width 11 height 11
click at [186, 46] on icon at bounding box center [184, 48] width 7 height 7
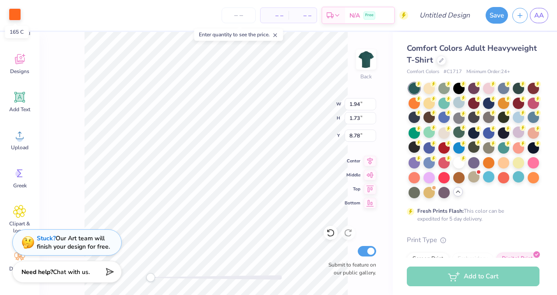
click at [11, 8] on div at bounding box center [15, 14] width 12 height 12
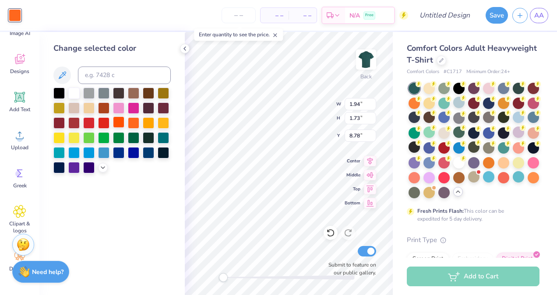
click at [120, 120] on div at bounding box center [118, 122] width 11 height 11
click at [153, 122] on div at bounding box center [148, 122] width 11 height 11
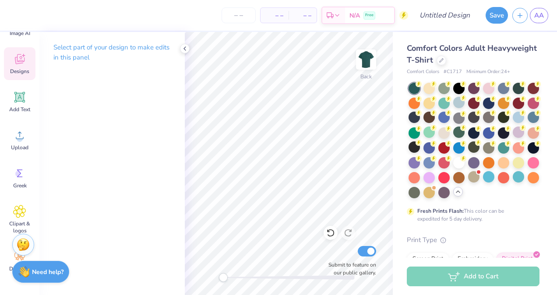
click at [24, 53] on icon at bounding box center [19, 59] width 13 height 13
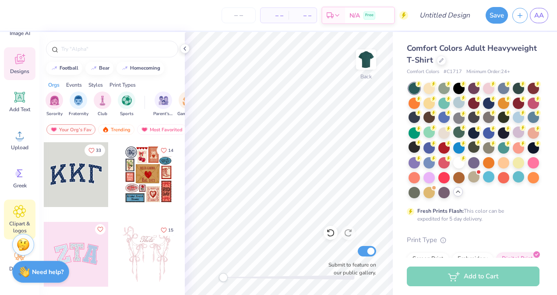
click at [18, 215] on icon at bounding box center [19, 211] width 13 height 13
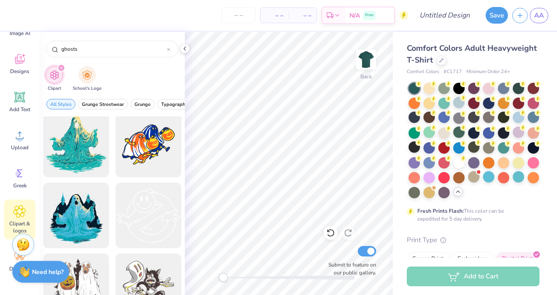
scroll to position [431, 0]
click at [174, 48] on div "ghosts" at bounding box center [112, 49] width 132 height 17
click at [170, 48] on icon at bounding box center [168, 49] width 3 height 3
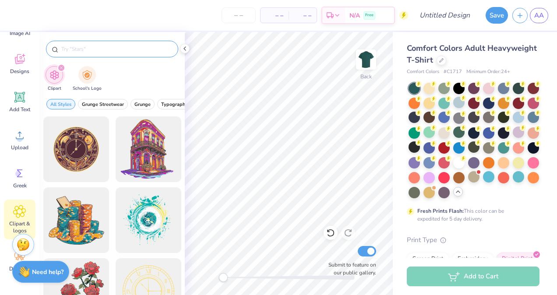
click at [170, 48] on input "text" at bounding box center [116, 49] width 112 height 9
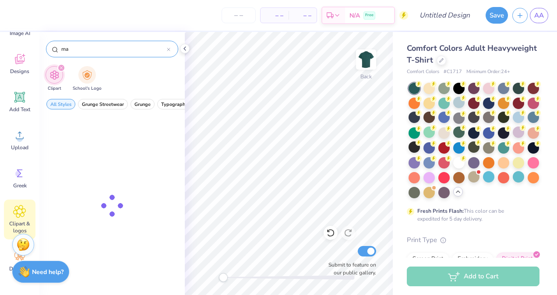
type input "m"
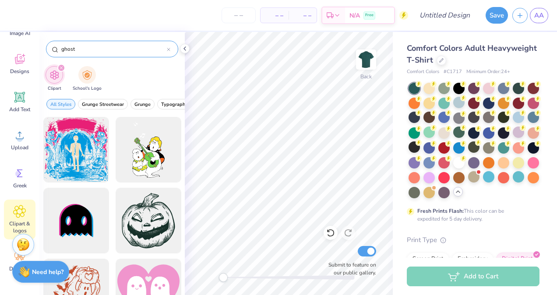
scroll to position [994, 0]
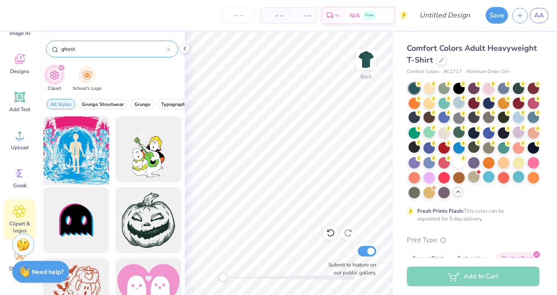
type input "ghost"
click at [87, 157] on div at bounding box center [76, 149] width 72 height 72
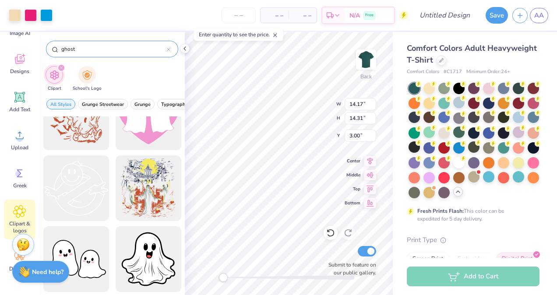
scroll to position [1168, 0]
click at [92, 185] on div at bounding box center [76, 188] width 72 height 72
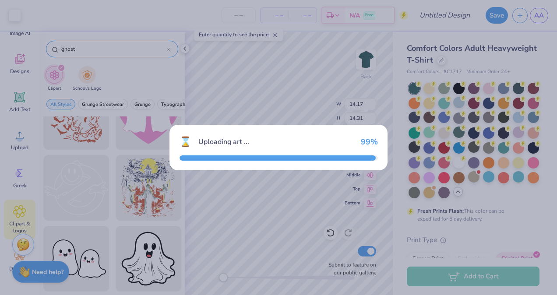
type input "12.15"
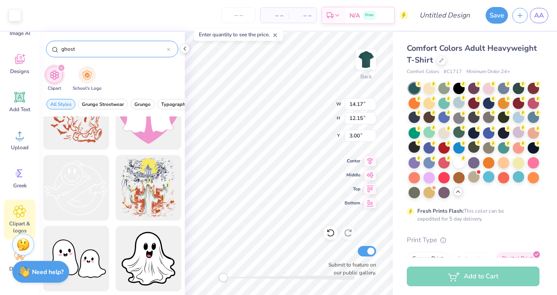
type input "12.16"
type input "12.28"
type input "4.29"
click at [11, 18] on div at bounding box center [15, 14] width 12 height 12
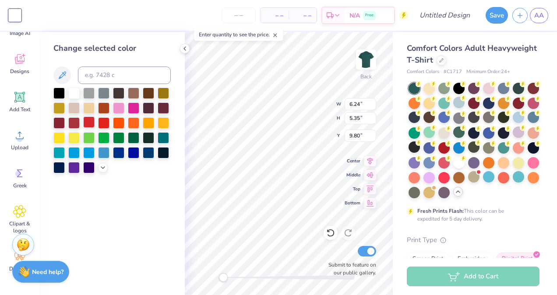
click at [91, 123] on div at bounding box center [88, 122] width 11 height 11
click at [102, 121] on div at bounding box center [103, 122] width 11 height 11
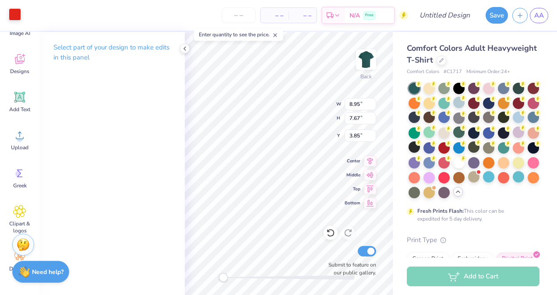
click at [20, 15] on div at bounding box center [15, 14] width 12 height 12
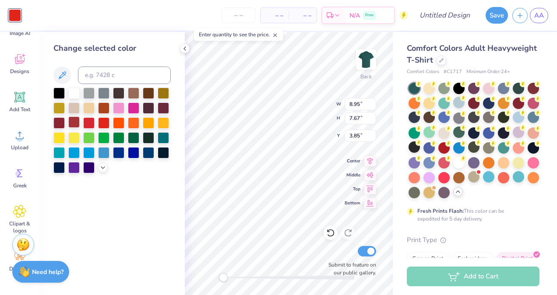
click at [73, 121] on div at bounding box center [73, 122] width 11 height 11
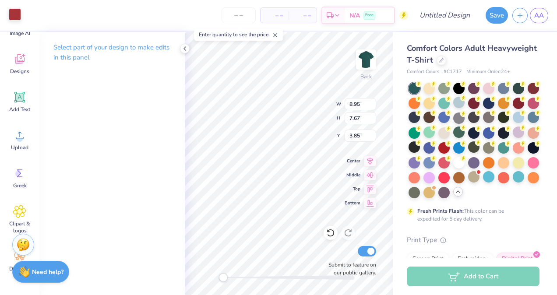
click at [16, 17] on div at bounding box center [15, 14] width 12 height 12
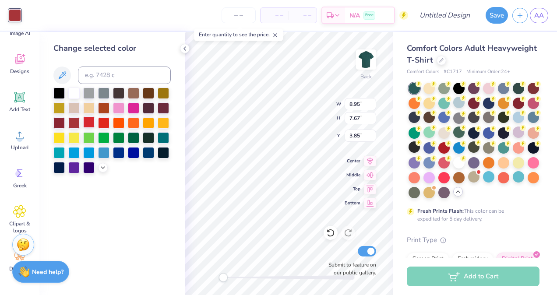
click at [89, 120] on div at bounding box center [88, 122] width 11 height 11
click at [76, 123] on div at bounding box center [73, 122] width 11 height 11
click at [147, 138] on div at bounding box center [148, 136] width 11 height 11
click at [55, 122] on div at bounding box center [58, 122] width 11 height 11
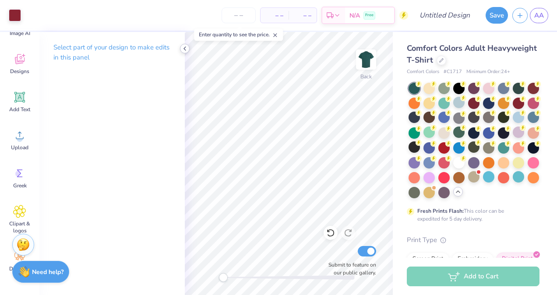
click at [181, 52] on icon at bounding box center [184, 48] width 7 height 7
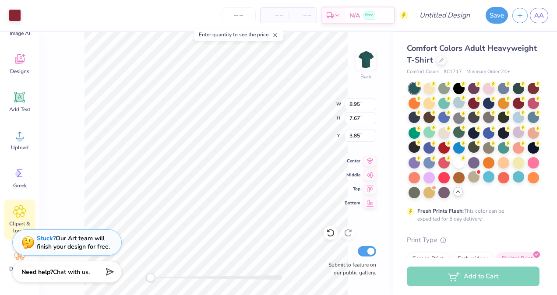
click at [22, 214] on icon at bounding box center [19, 211] width 13 height 13
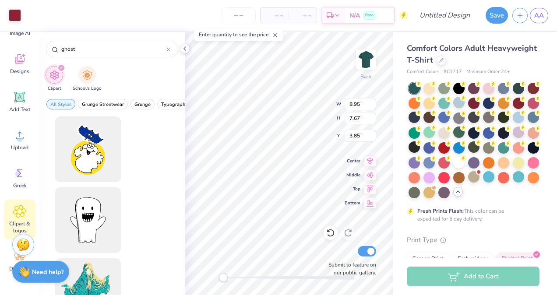
scroll to position [0, 0]
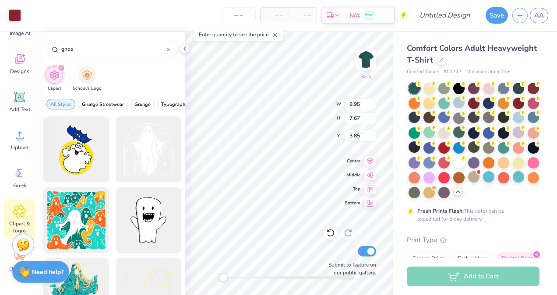
type input "ghost"
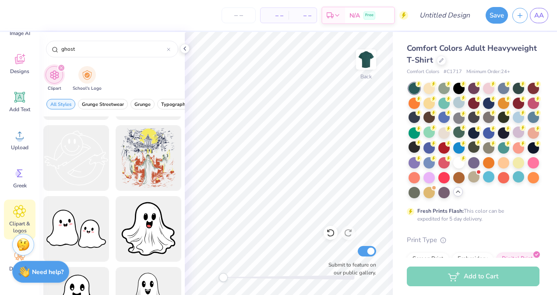
scroll to position [1203, 0]
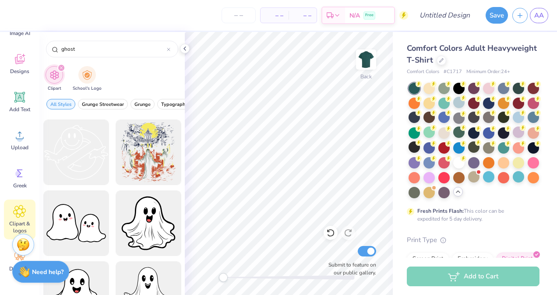
click at [150, 163] on div at bounding box center [149, 153] width 66 height 66
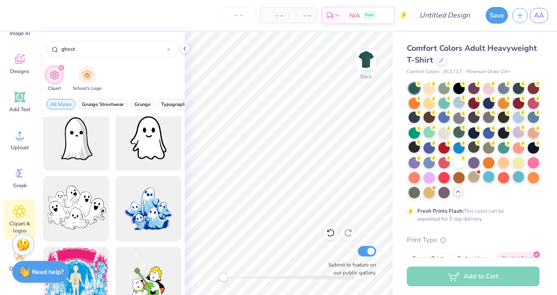
scroll to position [863, 0]
click at [146, 206] on div at bounding box center [148, 209] width 72 height 72
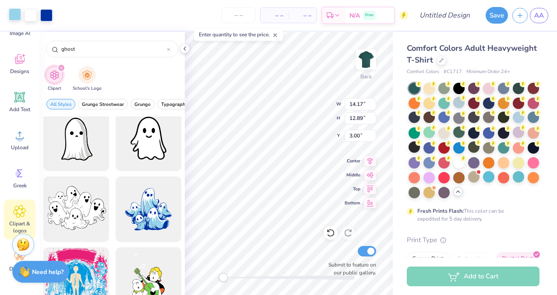
click at [14, 9] on div at bounding box center [15, 14] width 12 height 12
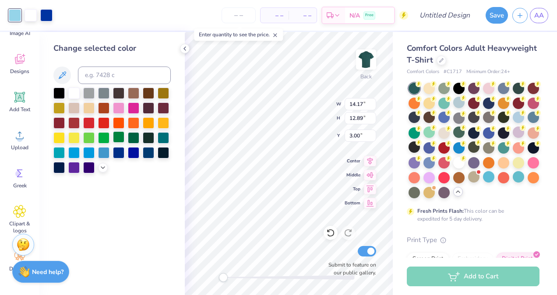
click at [119, 138] on div at bounding box center [118, 136] width 11 height 11
click at [92, 134] on div at bounding box center [88, 136] width 11 height 11
click at [106, 169] on icon at bounding box center [102, 166] width 7 height 7
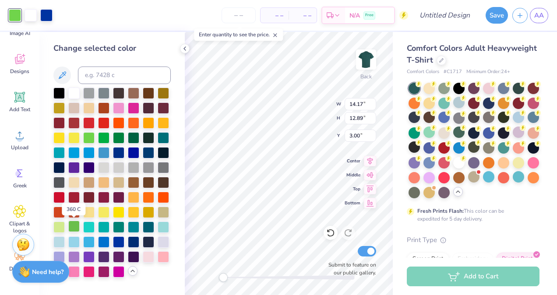
click at [73, 228] on div at bounding box center [73, 226] width 11 height 11
click at [62, 224] on div at bounding box center [58, 226] width 11 height 11
click at [119, 226] on div at bounding box center [118, 226] width 11 height 11
click at [115, 137] on div at bounding box center [118, 136] width 11 height 11
click at [105, 137] on div at bounding box center [103, 136] width 11 height 11
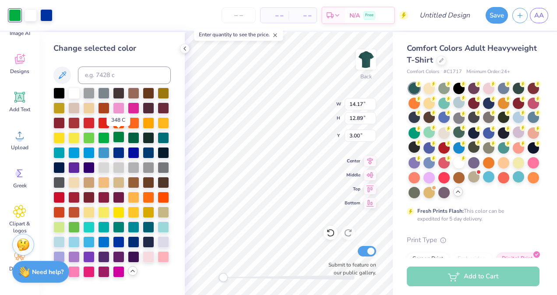
click at [114, 135] on div at bounding box center [118, 136] width 11 height 11
click at [32, 13] on div at bounding box center [31, 14] width 12 height 12
click at [59, 92] on div at bounding box center [58, 92] width 11 height 11
click at [60, 179] on div at bounding box center [58, 181] width 11 height 11
click at [78, 225] on div at bounding box center [73, 226] width 11 height 11
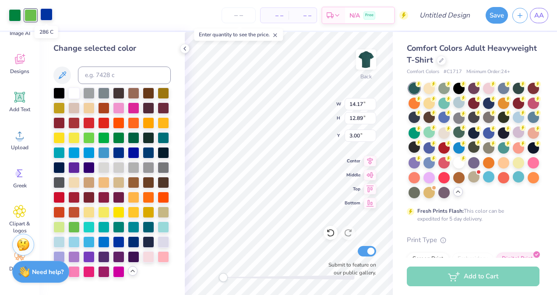
click at [53, 12] on div at bounding box center [46, 14] width 12 height 12
click at [106, 123] on div at bounding box center [103, 122] width 11 height 11
click at [88, 123] on div at bounding box center [88, 122] width 11 height 11
click at [73, 121] on div at bounding box center [73, 122] width 11 height 11
click at [62, 124] on div at bounding box center [58, 122] width 11 height 11
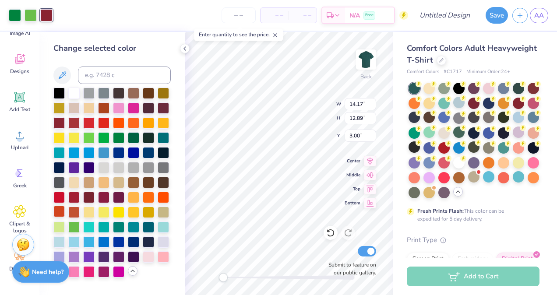
click at [62, 206] on div at bounding box center [58, 211] width 11 height 11
click at [70, 207] on div at bounding box center [73, 211] width 11 height 11
click at [59, 195] on div at bounding box center [58, 196] width 11 height 11
click at [160, 198] on div at bounding box center [163, 196] width 11 height 11
click at [89, 199] on div at bounding box center [88, 196] width 11 height 11
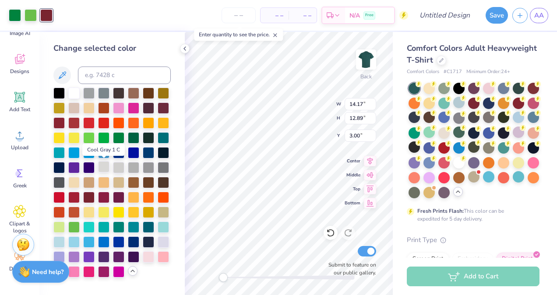
click at [103, 166] on div at bounding box center [103, 166] width 11 height 11
click at [123, 169] on div at bounding box center [118, 166] width 11 height 11
click at [28, 18] on div at bounding box center [31, 14] width 12 height 12
click at [12, 15] on div at bounding box center [15, 14] width 12 height 12
click at [60, 211] on div at bounding box center [58, 211] width 11 height 11
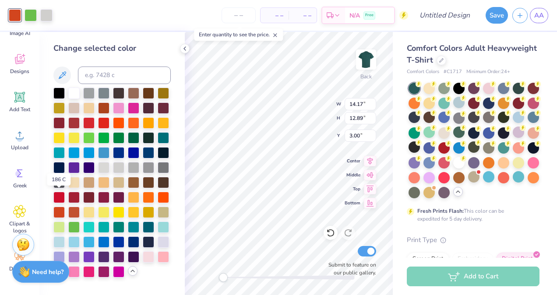
click at [57, 200] on div at bounding box center [58, 197] width 11 height 11
click at [72, 221] on div at bounding box center [73, 226] width 11 height 11
click at [114, 139] on div at bounding box center [118, 136] width 11 height 11
click at [109, 138] on div at bounding box center [103, 136] width 11 height 11
click at [107, 137] on div at bounding box center [103, 136] width 11 height 11
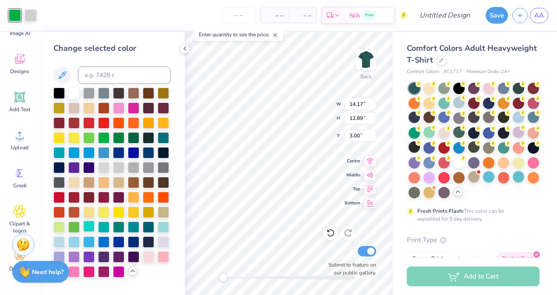
click at [91, 227] on div at bounding box center [88, 226] width 11 height 11
click at [131, 145] on div at bounding box center [111, 183] width 117 height 190
click at [131, 143] on div at bounding box center [133, 136] width 11 height 11
click at [34, 14] on div at bounding box center [31, 14] width 12 height 12
click at [71, 94] on div at bounding box center [73, 92] width 11 height 11
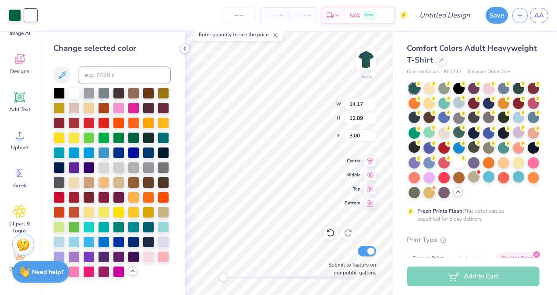
click at [184, 50] on icon at bounding box center [184, 48] width 7 height 7
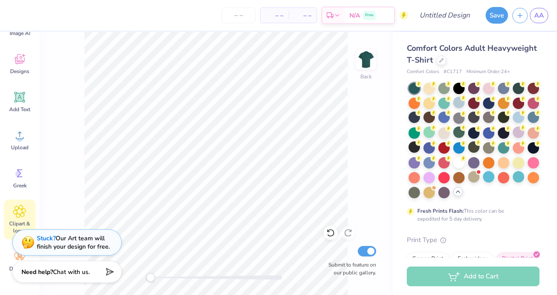
click at [19, 214] on icon at bounding box center [19, 211] width 5 height 5
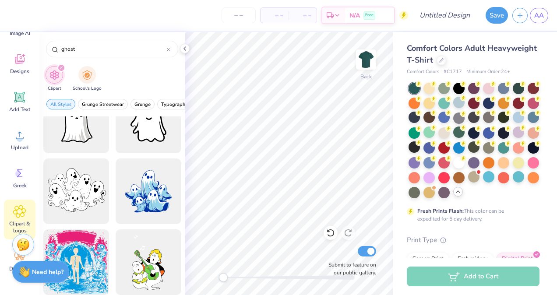
scroll to position [881, 0]
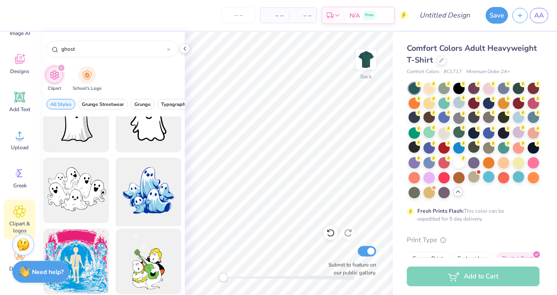
click at [138, 193] on div at bounding box center [148, 191] width 72 height 72
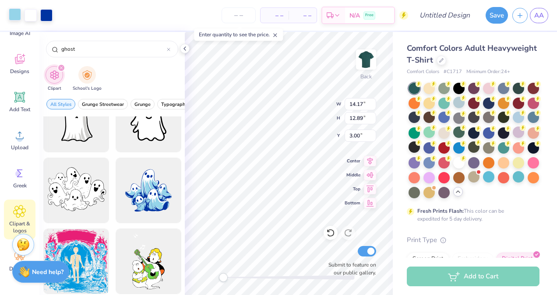
click at [20, 16] on div at bounding box center [15, 14] width 12 height 12
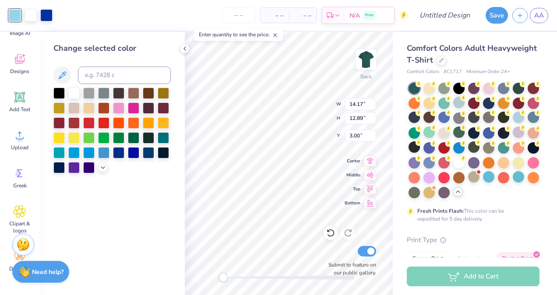
click at [99, 173] on div at bounding box center [111, 131] width 117 height 86
click at [101, 168] on icon at bounding box center [102, 166] width 7 height 7
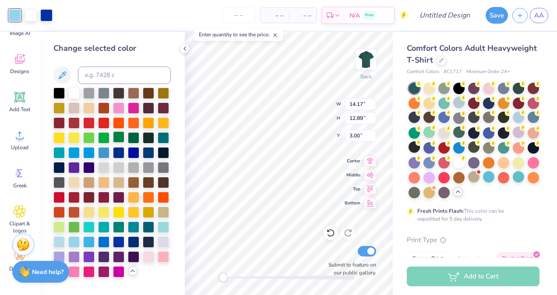
click at [114, 138] on div at bounding box center [118, 136] width 11 height 11
click at [106, 137] on div at bounding box center [103, 136] width 11 height 11
click at [91, 133] on div at bounding box center [88, 136] width 11 height 11
click at [74, 226] on div at bounding box center [73, 226] width 11 height 11
click at [27, 14] on div at bounding box center [31, 14] width 12 height 12
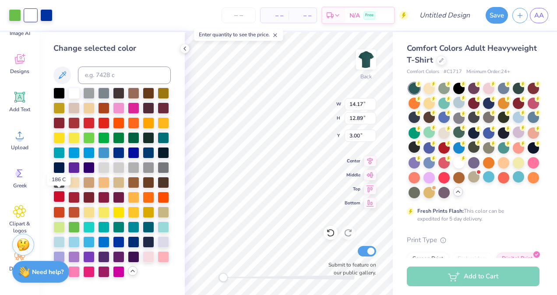
click at [62, 196] on div at bounding box center [58, 196] width 11 height 11
click at [89, 199] on div at bounding box center [88, 196] width 11 height 11
click at [76, 197] on div at bounding box center [73, 196] width 11 height 11
click at [64, 210] on div at bounding box center [58, 211] width 11 height 11
click at [67, 213] on div at bounding box center [111, 183] width 117 height 190
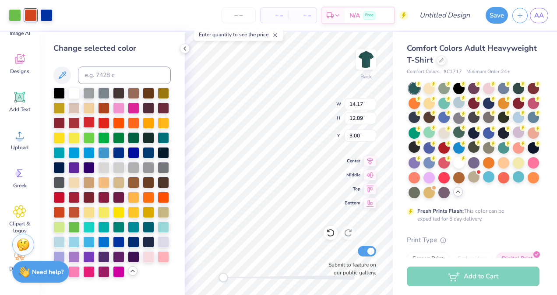
click at [92, 128] on div at bounding box center [88, 122] width 11 height 11
click at [168, 121] on div at bounding box center [163, 122] width 11 height 11
click at [18, 12] on div at bounding box center [15, 14] width 12 height 12
click at [71, 197] on div at bounding box center [73, 196] width 11 height 11
click at [63, 195] on div at bounding box center [58, 196] width 11 height 11
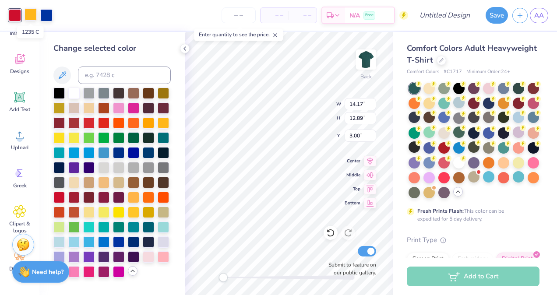
click at [33, 12] on div at bounding box center [31, 14] width 12 height 12
click at [105, 137] on div at bounding box center [103, 136] width 11 height 11
click at [50, 14] on div at bounding box center [46, 14] width 12 height 12
click at [73, 94] on div at bounding box center [73, 92] width 11 height 11
click at [104, 166] on div at bounding box center [103, 166] width 11 height 11
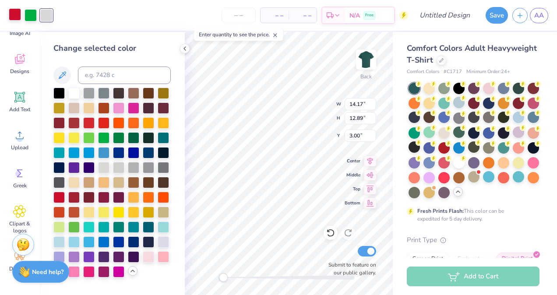
click at [13, 13] on div at bounding box center [15, 14] width 12 height 12
click at [59, 229] on div at bounding box center [58, 226] width 11 height 11
click at [79, 225] on div at bounding box center [73, 226] width 11 height 11
click at [45, 18] on div at bounding box center [46, 14] width 12 height 12
click at [60, 239] on div at bounding box center [58, 241] width 11 height 11
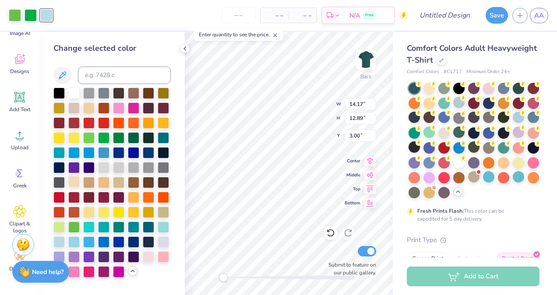
click at [75, 180] on div at bounding box center [73, 181] width 11 height 11
click at [73, 137] on div at bounding box center [73, 136] width 11 height 11
click at [62, 97] on div at bounding box center [58, 92] width 11 height 11
click at [77, 95] on div at bounding box center [73, 92] width 11 height 11
click at [149, 141] on div at bounding box center [148, 136] width 11 height 11
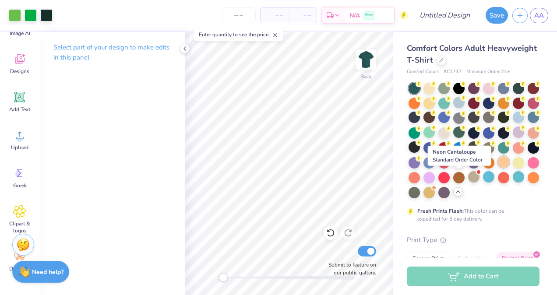
click at [498, 168] on div at bounding box center [503, 161] width 11 height 11
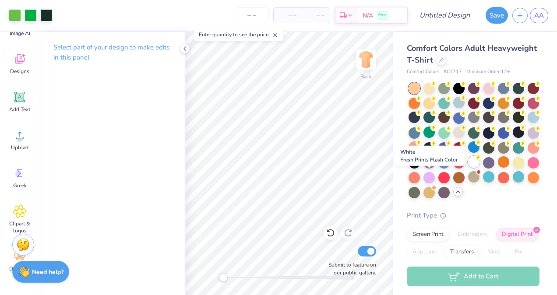
click at [475, 161] on icon at bounding box center [478, 158] width 6 height 6
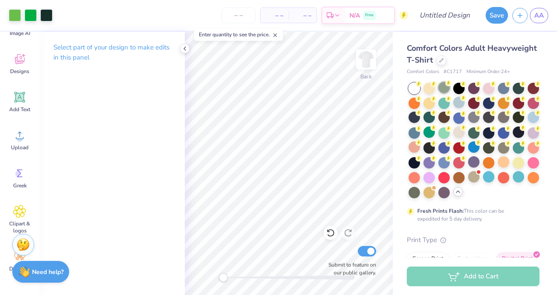
click at [450, 89] on div at bounding box center [443, 87] width 11 height 11
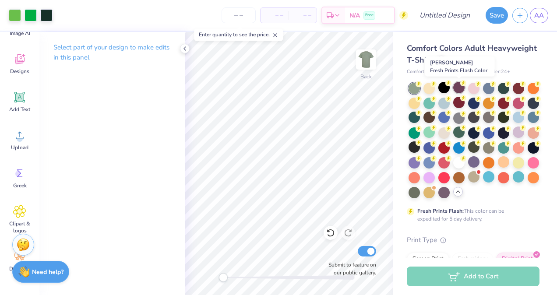
click at [458, 89] on div at bounding box center [458, 87] width 11 height 11
click at [444, 87] on div at bounding box center [443, 87] width 11 height 11
click at [491, 88] on div at bounding box center [488, 87] width 11 height 11
click at [514, 89] on div at bounding box center [518, 87] width 11 height 11
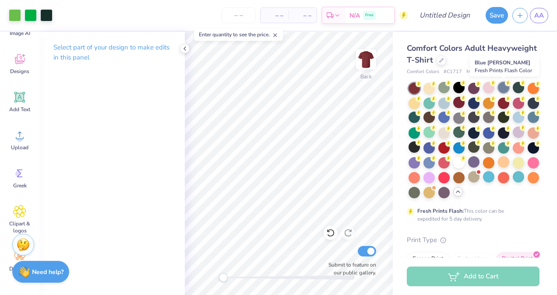
click at [505, 89] on div at bounding box center [503, 87] width 11 height 11
click at [465, 117] on div at bounding box center [458, 117] width 11 height 11
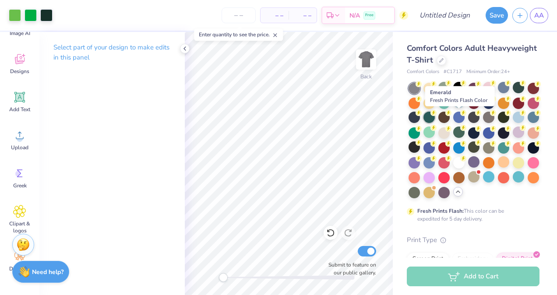
click at [435, 122] on div at bounding box center [429, 117] width 11 height 11
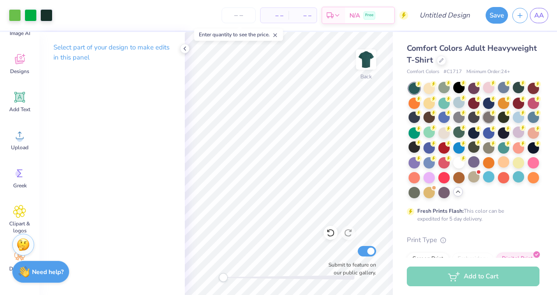
click at [495, 121] on div at bounding box center [488, 117] width 11 height 11
click at [438, 198] on div at bounding box center [443, 191] width 11 height 11
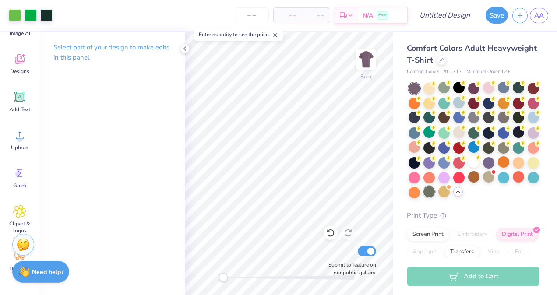
click at [424, 198] on div at bounding box center [429, 191] width 11 height 11
click at [528, 93] on div at bounding box center [533, 87] width 11 height 11
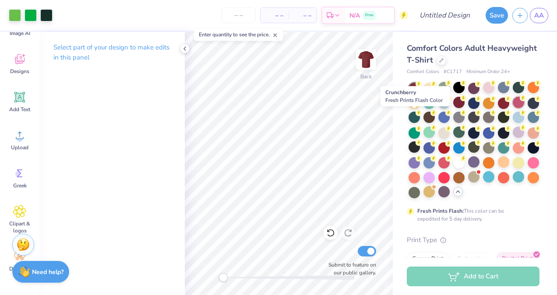
click at [513, 108] on div at bounding box center [518, 102] width 11 height 11
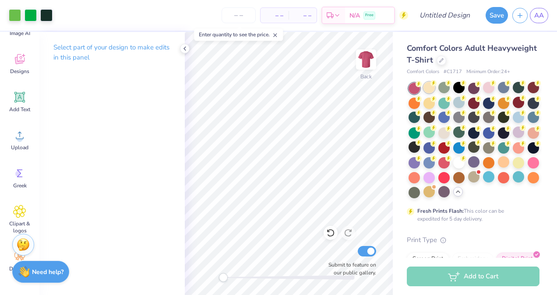
click at [435, 86] on div at bounding box center [429, 87] width 11 height 11
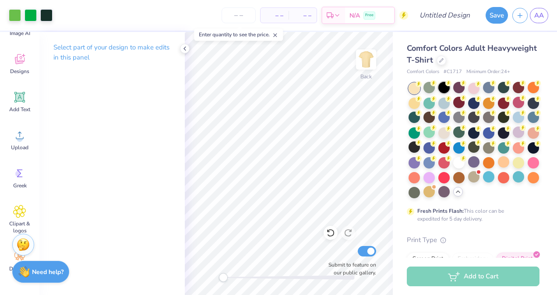
click at [441, 88] on div at bounding box center [443, 87] width 11 height 11
click at [458, 92] on div at bounding box center [458, 87] width 11 height 11
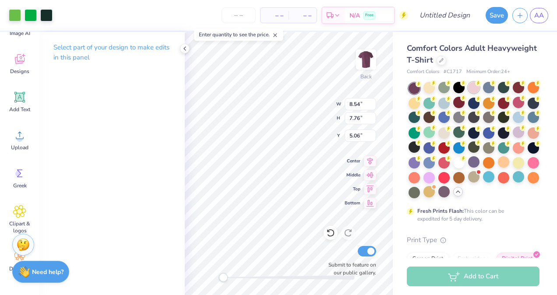
click at [475, 87] on div at bounding box center [473, 87] width 11 height 11
type input "7.91"
type input "7.19"
type input "5.63"
click at [457, 86] on div at bounding box center [458, 87] width 11 height 11
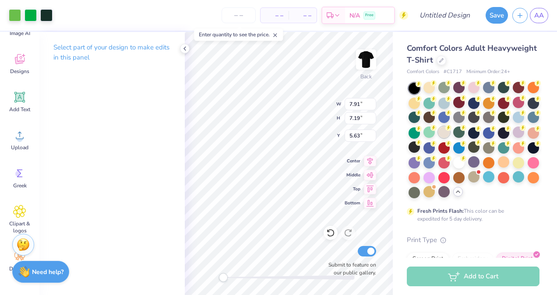
click at [450, 134] on div at bounding box center [443, 132] width 11 height 11
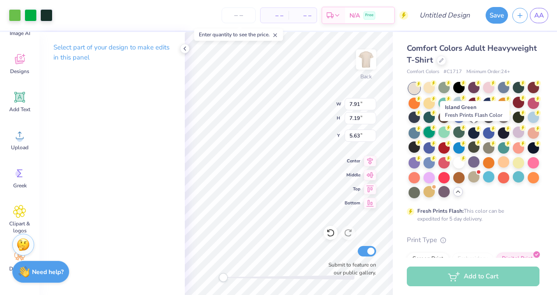
click at [435, 134] on div at bounding box center [429, 132] width 11 height 11
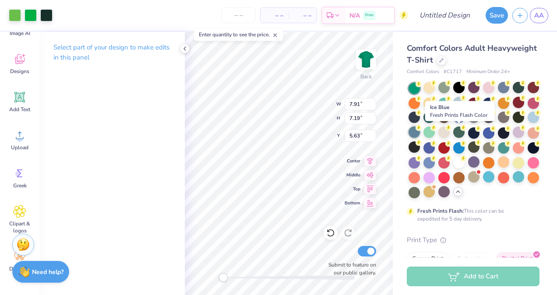
click at [420, 132] on div at bounding box center [414, 132] width 11 height 11
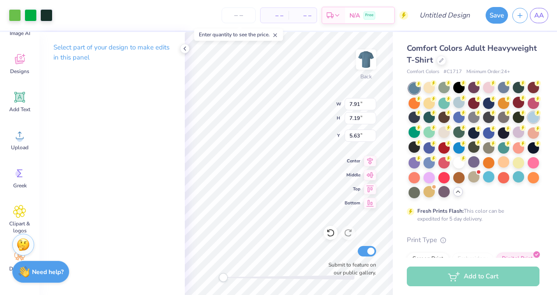
click at [528, 123] on div at bounding box center [533, 117] width 11 height 11
click at [420, 190] on div at bounding box center [414, 191] width 11 height 11
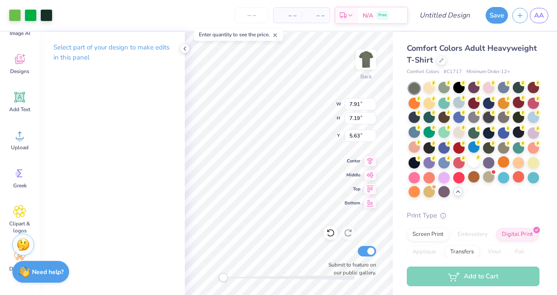
click at [495, 121] on div at bounding box center [488, 117] width 11 height 11
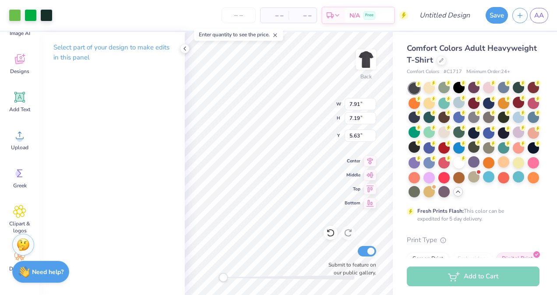
click at [145, 190] on div "Select part of your design to make edits in this panel" at bounding box center [111, 163] width 145 height 263
click at [21, 99] on icon at bounding box center [19, 97] width 11 height 11
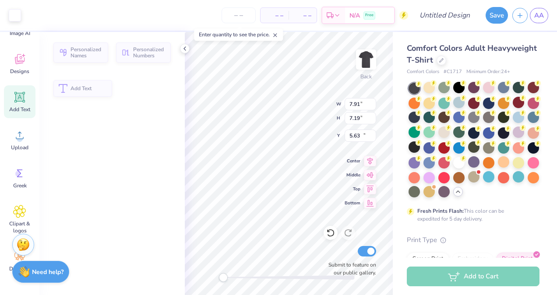
type input "5.59"
type input "1.62"
type input "11.69"
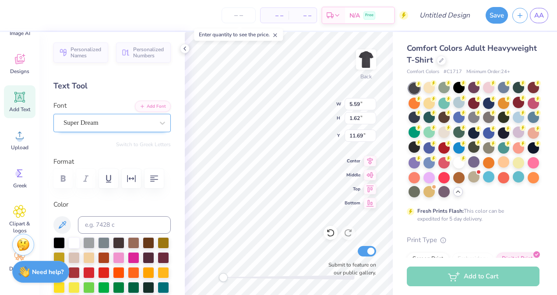
click at [104, 129] on div "Super Dream" at bounding box center [109, 123] width 92 height 14
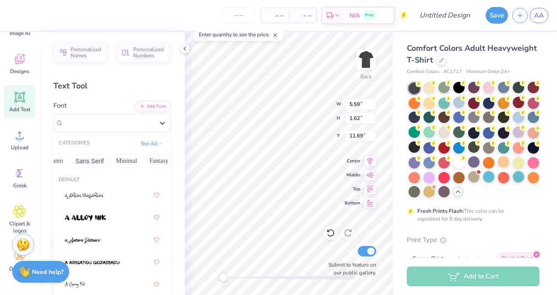
scroll to position [0, 261]
click at [79, 167] on button "Fantasy" at bounding box center [92, 161] width 29 height 14
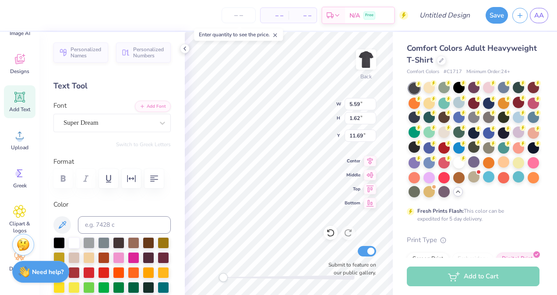
scroll to position [7, 1]
type textarea "T"
click at [155, 123] on div at bounding box center [163, 123] width 16 height 16
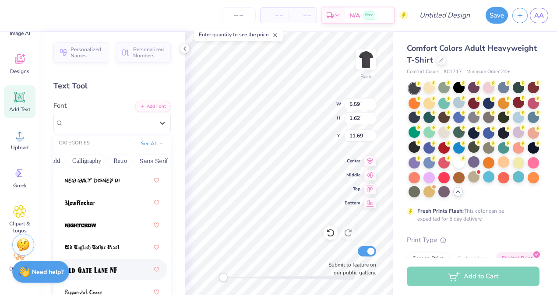
scroll to position [360, 0]
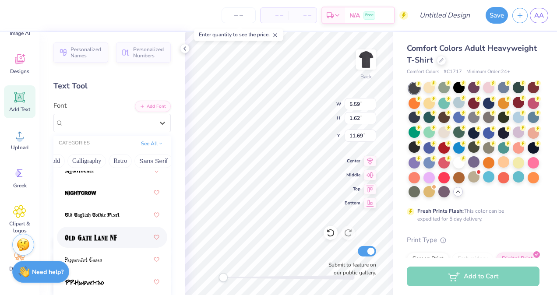
click at [98, 242] on div at bounding box center [112, 238] width 95 height 16
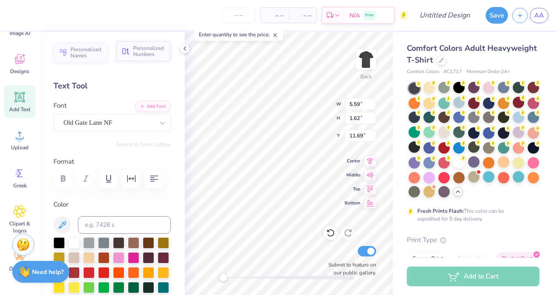
scroll to position [7, 4]
type textarea "who you gonna call?"
click at [95, 255] on div at bounding box center [88, 256] width 11 height 11
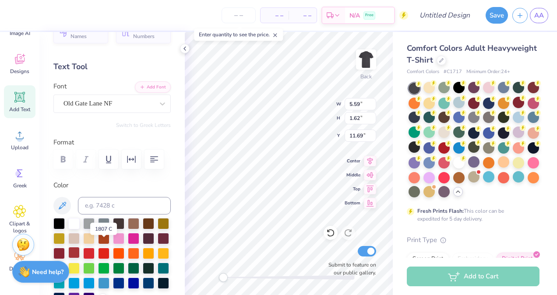
scroll to position [27, 0]
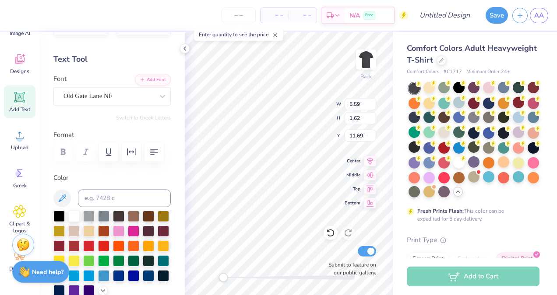
click at [125, 245] on div at bounding box center [111, 254] width 117 height 86
click at [95, 245] on div at bounding box center [88, 245] width 11 height 11
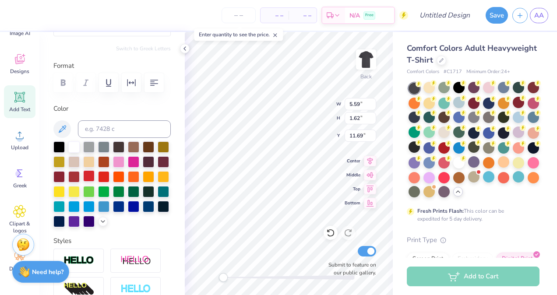
scroll to position [96, 0]
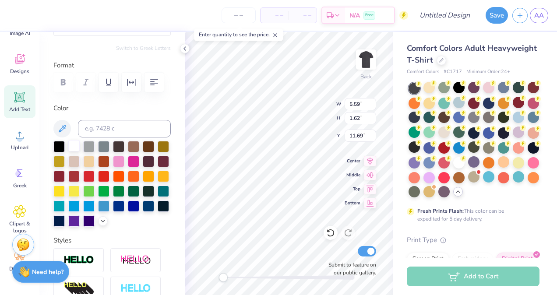
click at [73, 148] on div at bounding box center [73, 145] width 11 height 11
click at [80, 159] on div at bounding box center [73, 160] width 11 height 11
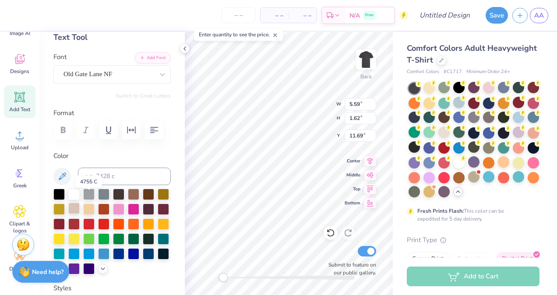
scroll to position [48, 0]
click at [93, 194] on div at bounding box center [88, 193] width 11 height 11
click at [80, 225] on div at bounding box center [73, 223] width 11 height 11
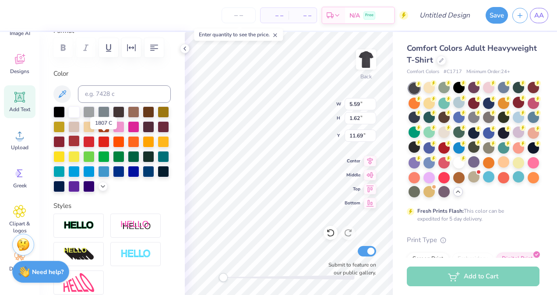
scroll to position [131, 0]
click at [70, 192] on div at bounding box center [111, 149] width 117 height 86
click at [98, 190] on div at bounding box center [103, 185] width 10 height 10
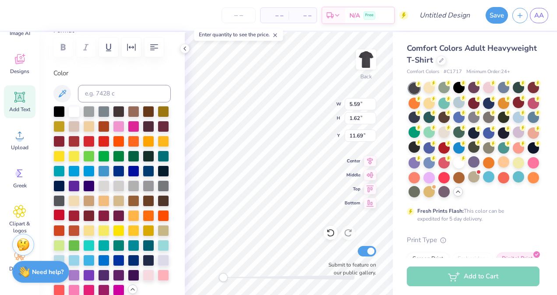
click at [60, 221] on div at bounding box center [58, 214] width 11 height 11
click at [69, 221] on div at bounding box center [73, 214] width 11 height 11
click at [60, 221] on div at bounding box center [58, 214] width 11 height 11
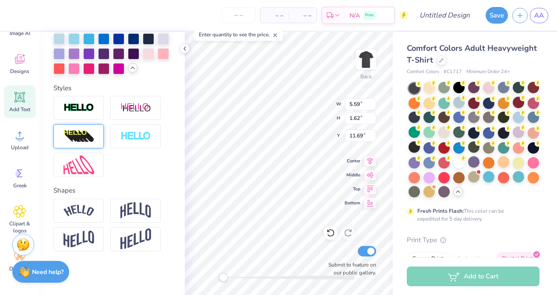
click at [88, 138] on img at bounding box center [79, 137] width 31 height 14
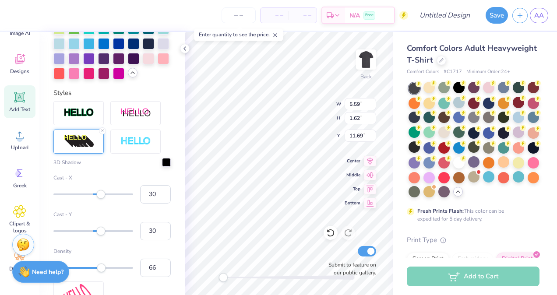
scroll to position [416, 0]
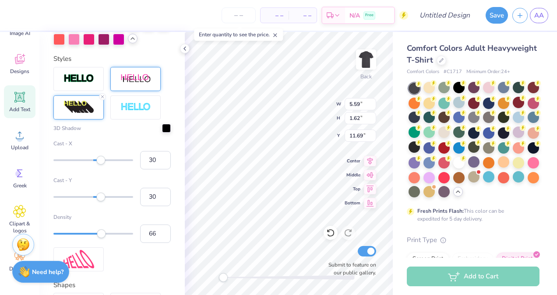
click at [125, 91] on div at bounding box center [135, 79] width 50 height 24
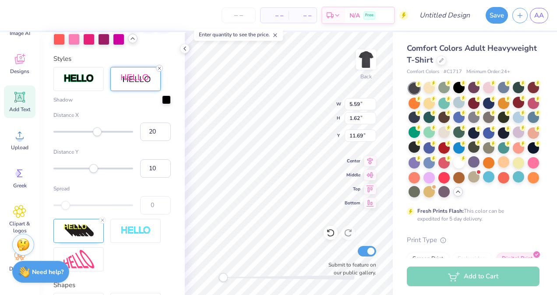
click at [161, 71] on icon at bounding box center [159, 68] width 5 height 5
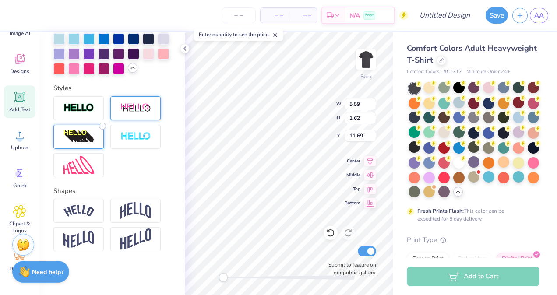
click at [102, 127] on line at bounding box center [102, 126] width 3 height 3
click at [117, 134] on div at bounding box center [135, 136] width 50 height 24
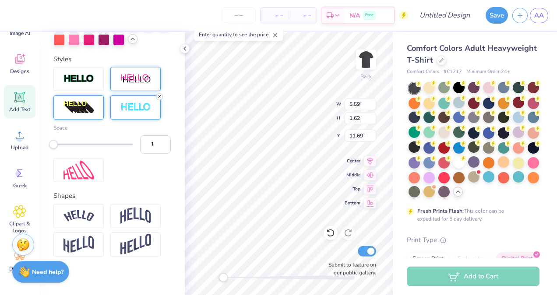
click at [160, 99] on icon at bounding box center [159, 96] width 5 height 5
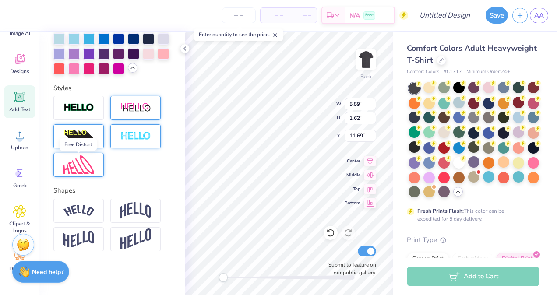
click at [79, 163] on img at bounding box center [79, 165] width 31 height 19
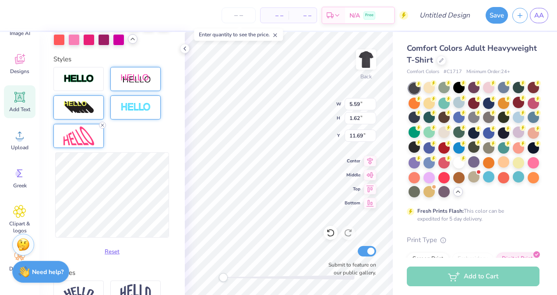
click at [102, 127] on line at bounding box center [102, 125] width 3 height 3
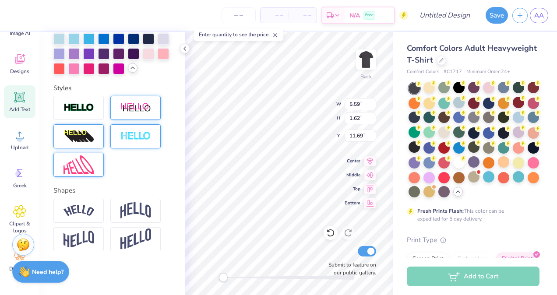
click at [155, 101] on div at bounding box center [135, 108] width 50 height 24
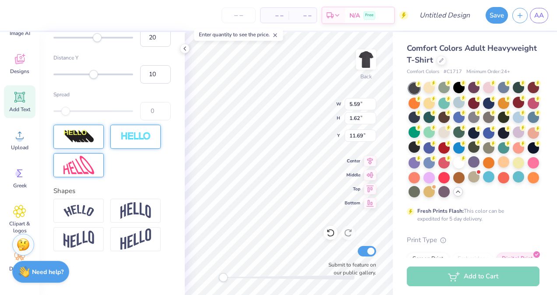
scroll to position [530, 0]
click at [94, 223] on div at bounding box center [78, 211] width 50 height 24
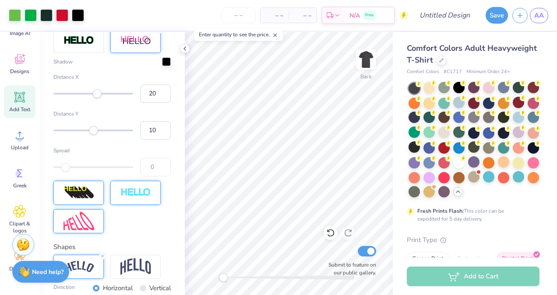
scroll to position [447, 0]
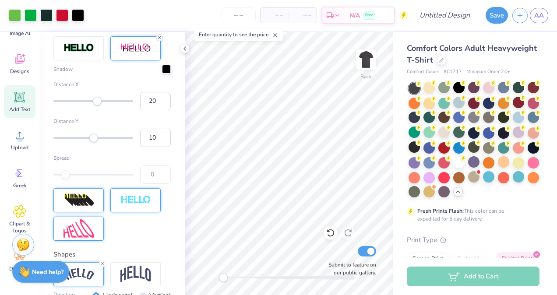
click at [159, 40] on icon at bounding box center [159, 37] width 5 height 5
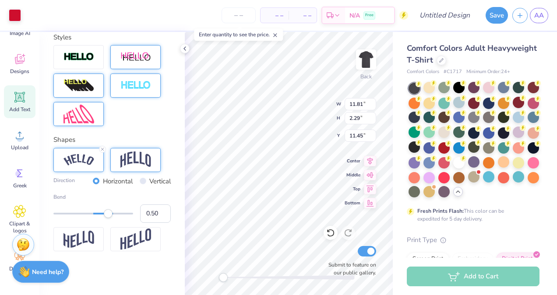
scroll to position [424, 0]
click at [152, 95] on div at bounding box center [135, 86] width 50 height 24
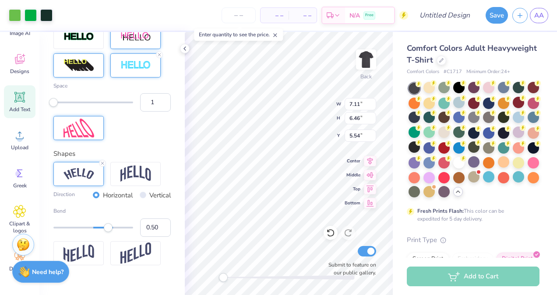
type input "7.11"
type input "6.46"
type input "5.54"
type input "8.35"
type input "4.39"
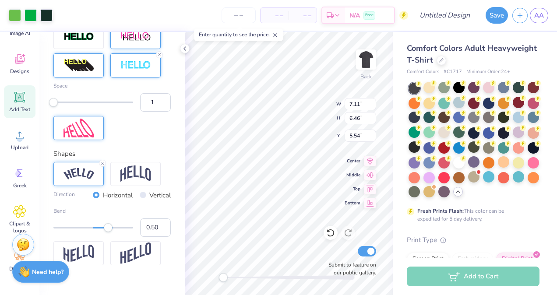
type input "3.00"
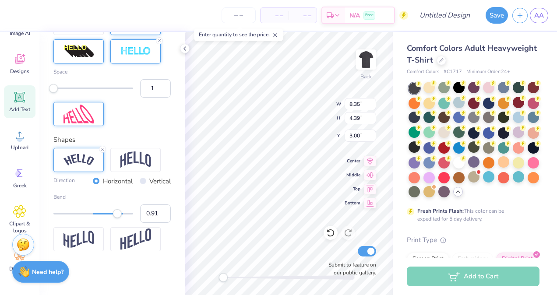
type input "0.92"
drag, startPoint x: 112, startPoint y: 215, endPoint x: 124, endPoint y: 216, distance: 11.4
click at [124, 216] on div "Accessibility label" at bounding box center [123, 213] width 9 height 9
type input "0.67"
drag, startPoint x: 126, startPoint y: 215, endPoint x: 114, endPoint y: 216, distance: 11.9
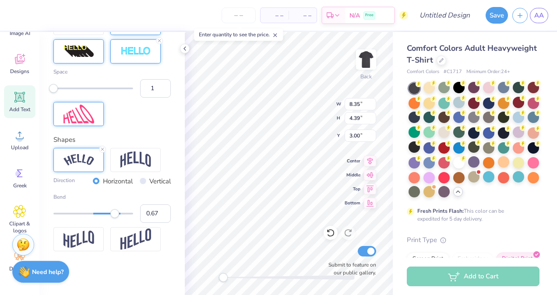
click at [114, 216] on div "Accessibility label" at bounding box center [114, 213] width 9 height 9
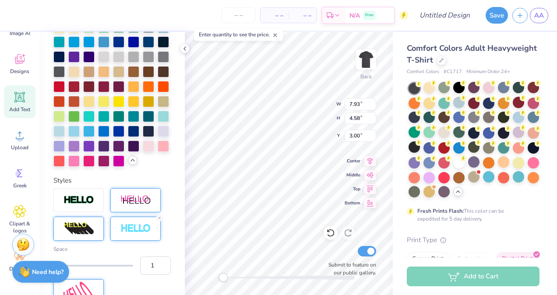
scroll to position [260, 0]
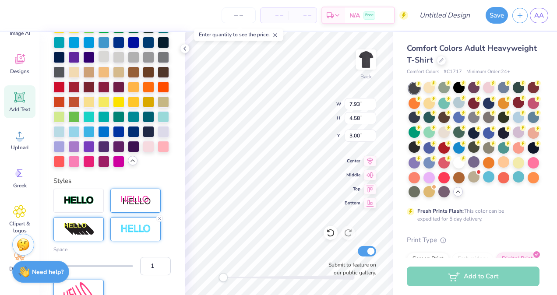
click at [98, 62] on div at bounding box center [103, 56] width 11 height 11
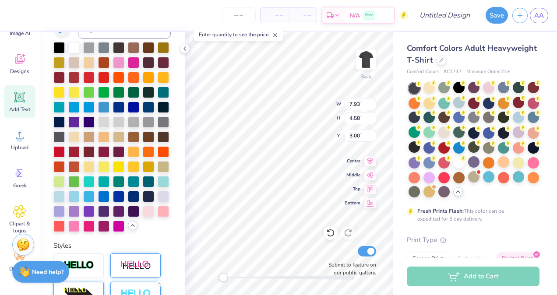
scroll to position [194, 0]
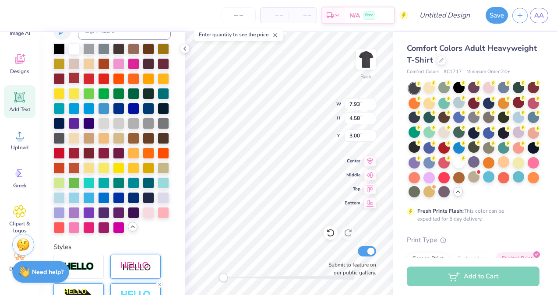
click at [80, 78] on div at bounding box center [73, 77] width 11 height 11
click at [65, 73] on div at bounding box center [58, 77] width 11 height 11
click at [110, 76] on div at bounding box center [103, 77] width 11 height 11
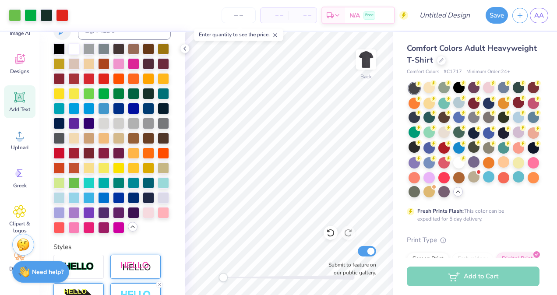
click at [24, 103] on icon at bounding box center [19, 97] width 13 height 13
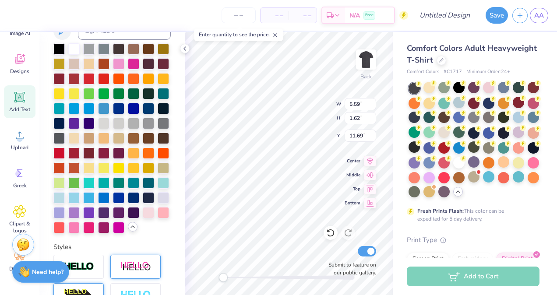
scroll to position [7, 1]
type textarea "T"
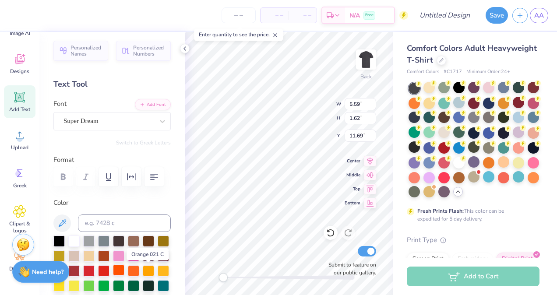
scroll to position [0, 0]
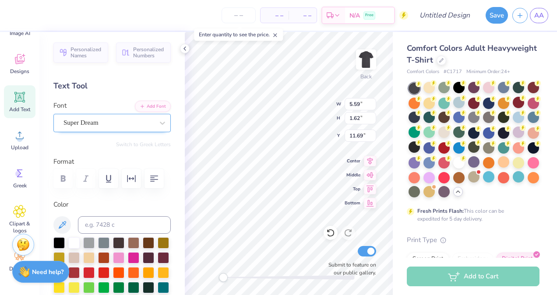
click at [113, 117] on div "Super Dream" at bounding box center [109, 123] width 92 height 14
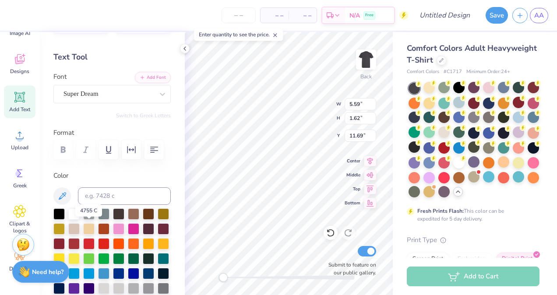
drag, startPoint x: 88, startPoint y: 233, endPoint x: 77, endPoint y: 105, distance: 128.9
click at [77, 105] on div "Personalized Names Personalized Numbers Text Tool Add Font Font Super Dream Swi…" at bounding box center [111, 163] width 145 height 263
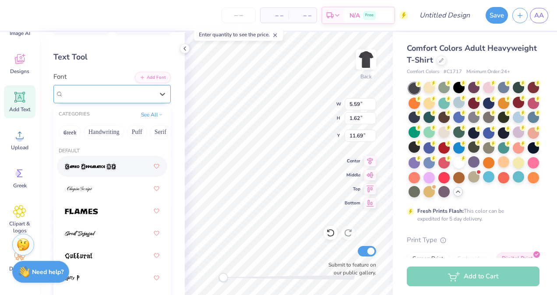
click at [83, 94] on div "Super Dream" at bounding box center [109, 94] width 92 height 14
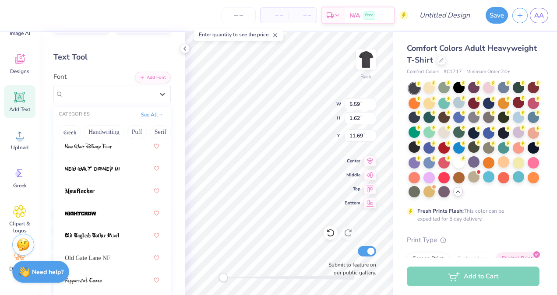
scroll to position [360, 0]
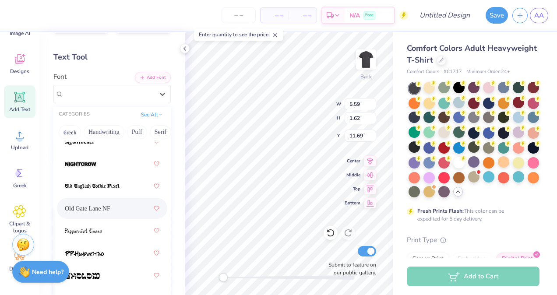
click at [102, 207] on span "Old Gate Lane NF" at bounding box center [88, 208] width 46 height 9
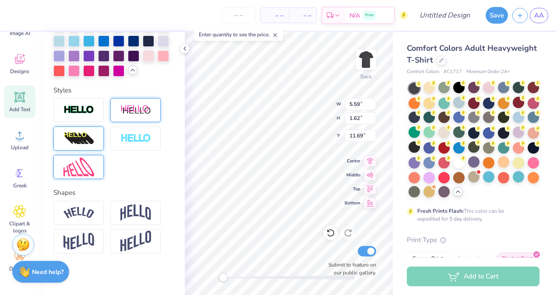
scroll to position [7, 3]
type textarea "plaquebusters!"
click at [94, 225] on div at bounding box center [78, 213] width 50 height 24
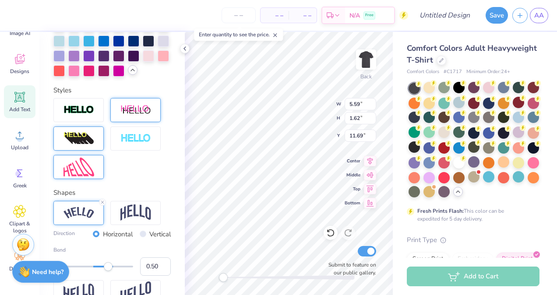
scroll to position [392, 0]
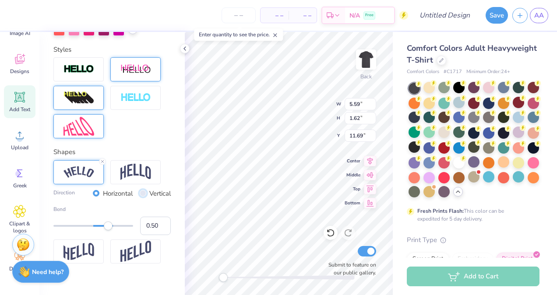
click at [140, 197] on input "Vertical" at bounding box center [143, 193] width 7 height 7
radio input "true"
click at [140, 197] on input "Vertical" at bounding box center [143, 193] width 7 height 7
click at [93, 197] on input "Horizontal" at bounding box center [96, 193] width 7 height 7
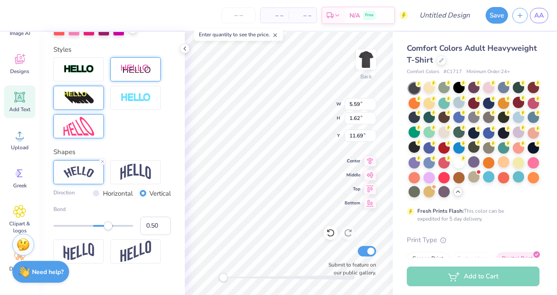
radio input "true"
type input "-0.34"
drag, startPoint x: 110, startPoint y: 255, endPoint x: 78, endPoint y: 253, distance: 32.1
click at [78, 230] on div "Accessibility label" at bounding box center [78, 226] width 9 height 9
type input "-0.58"
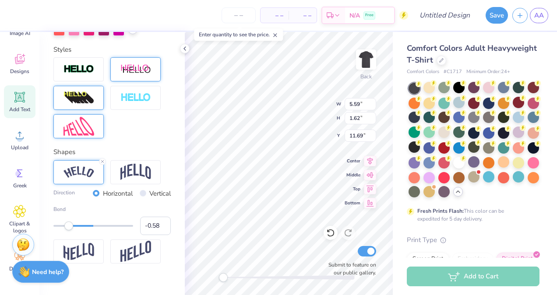
drag, startPoint x: 77, startPoint y: 253, endPoint x: 69, endPoint y: 251, distance: 8.0
click at [69, 230] on div "Accessibility label" at bounding box center [68, 226] width 9 height 9
click at [139, 110] on div at bounding box center [135, 98] width 50 height 24
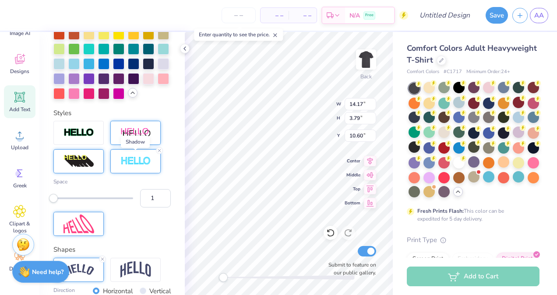
scroll to position [322, 0]
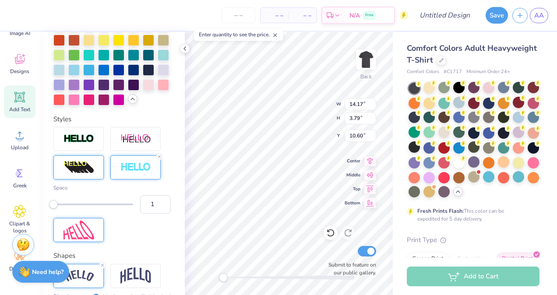
click at [129, 103] on icon at bounding box center [132, 98] width 7 height 7
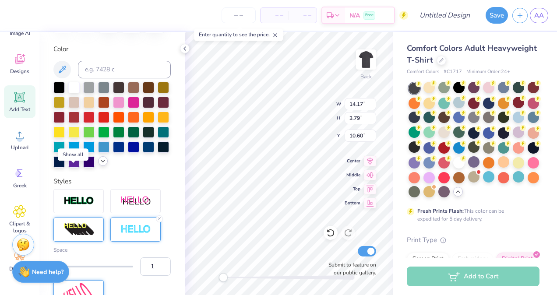
scroll to position [154, 0]
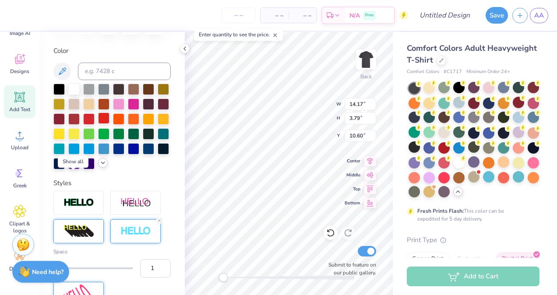
click at [110, 117] on div at bounding box center [103, 118] width 11 height 11
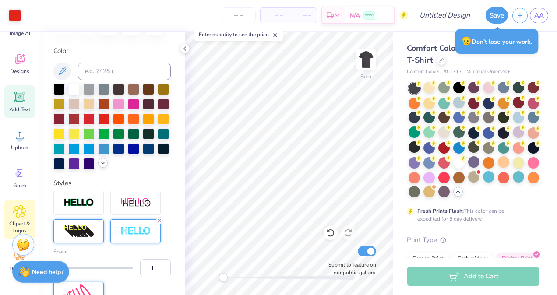
click at [23, 211] on icon at bounding box center [19, 211] width 13 height 13
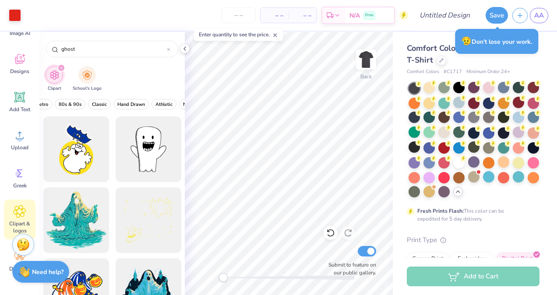
scroll to position [0, 358]
click at [59, 102] on span "Athletic" at bounding box center [54, 104] width 17 height 7
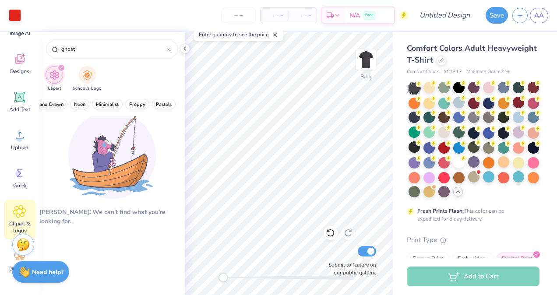
click at [82, 101] on button "Neon" at bounding box center [79, 104] width 19 height 11
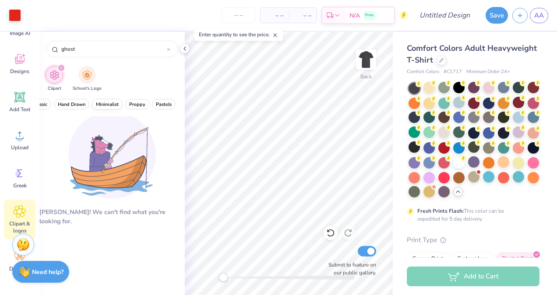
click at [96, 103] on span "Minimalist" at bounding box center [107, 104] width 23 height 7
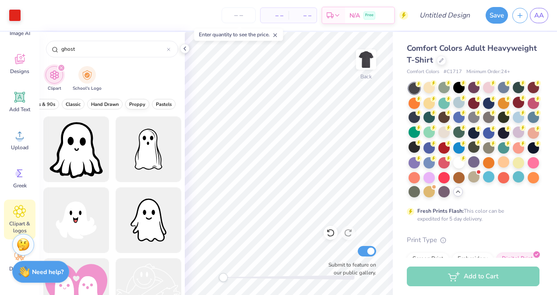
click at [136, 103] on span "Preppy" at bounding box center [137, 104] width 16 height 7
click at [156, 103] on span "Pastels" at bounding box center [164, 104] width 16 height 7
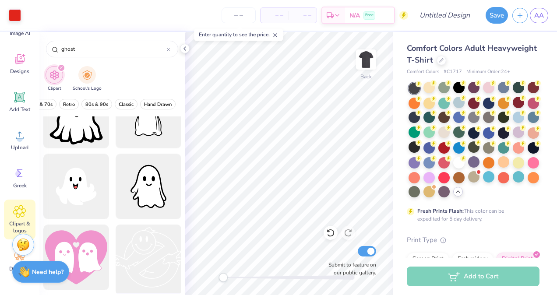
click at [144, 255] on div at bounding box center [148, 258] width 72 height 72
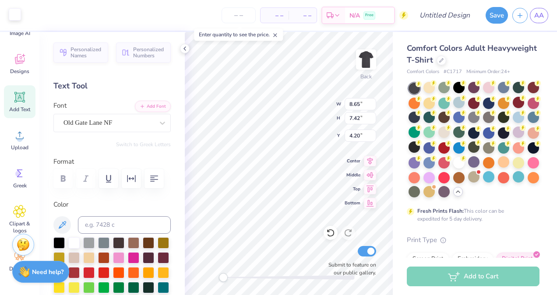
click at [15, 18] on div at bounding box center [15, 14] width 12 height 12
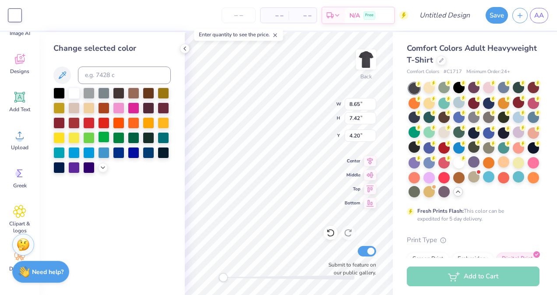
click at [102, 138] on div at bounding box center [103, 136] width 11 height 11
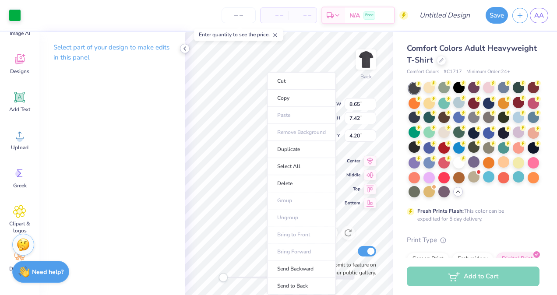
click at [187, 48] on icon at bounding box center [184, 48] width 7 height 7
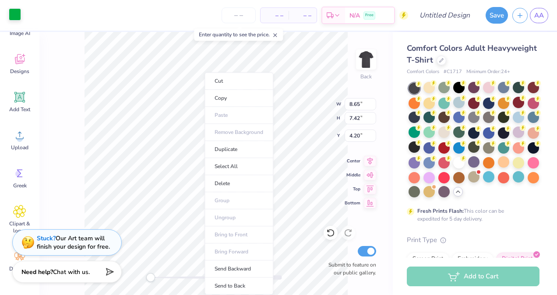
click at [13, 16] on div at bounding box center [15, 14] width 12 height 12
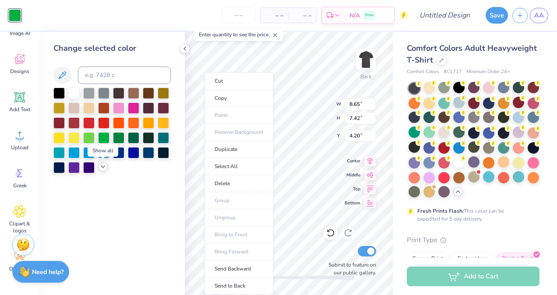
click at [100, 166] on icon at bounding box center [102, 166] width 7 height 7
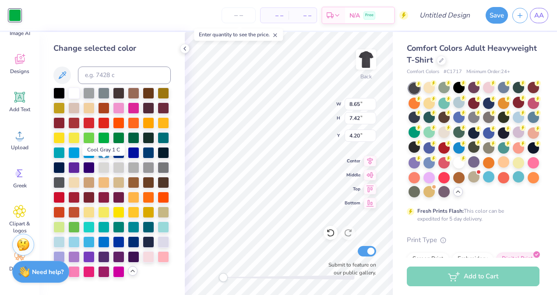
click at [100, 166] on div at bounding box center [103, 167] width 11 height 11
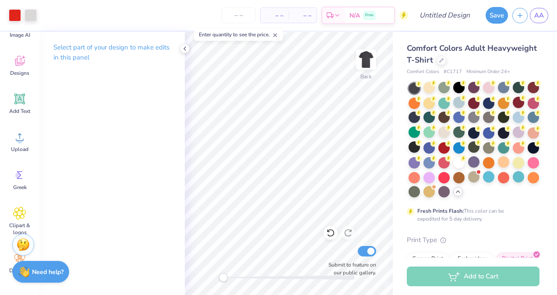
scroll to position [40, 0]
click at [185, 48] on icon at bounding box center [184, 48] width 7 height 7
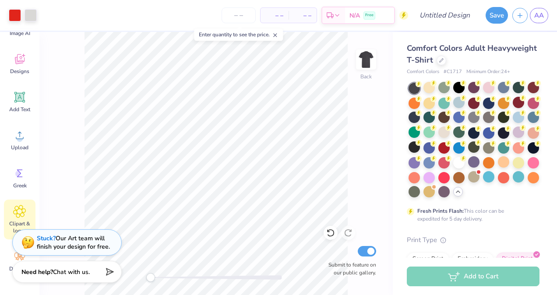
click at [22, 212] on icon at bounding box center [19, 211] width 5 height 5
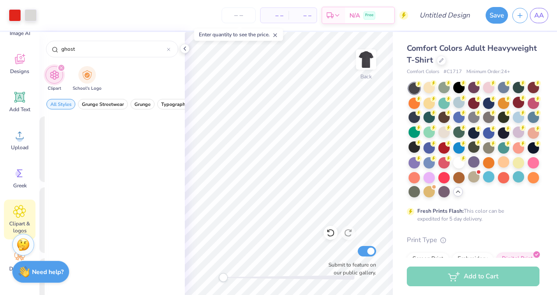
scroll to position [0, 0]
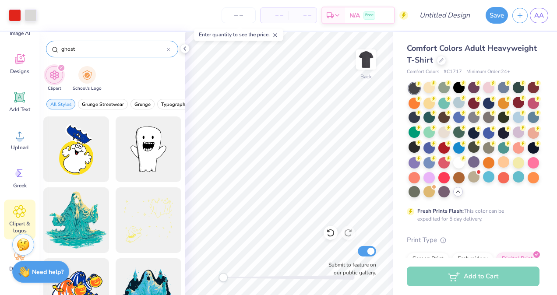
click at [169, 48] on icon at bounding box center [169, 50] width 4 height 4
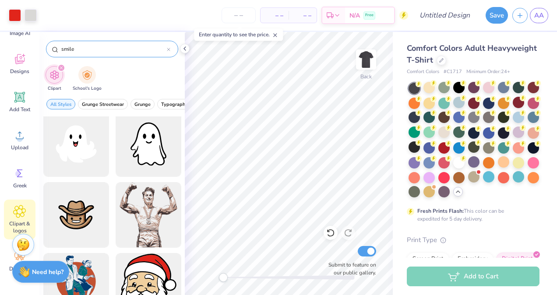
scroll to position [3199, 0]
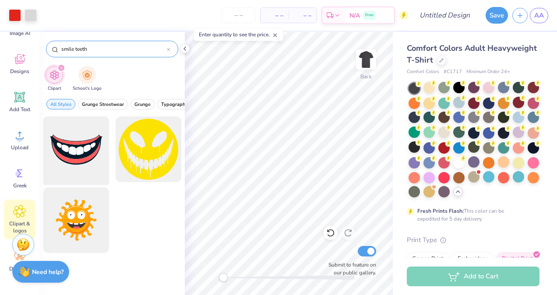
type input "smile teeth"
click at [82, 147] on div at bounding box center [76, 149] width 72 height 72
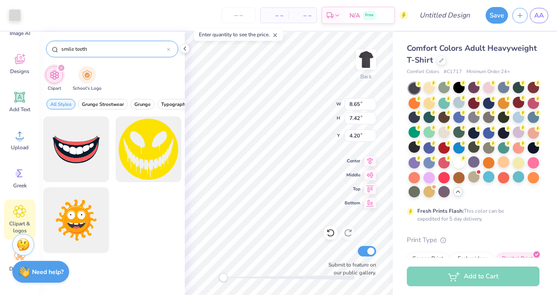
type input "8.65"
type input "7.42"
type input "4.20"
type input "1.96"
type input "1.14"
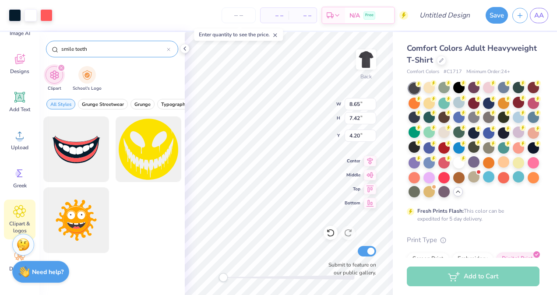
type input "6.11"
type input "8.65"
type input "7.42"
type input "4.20"
click at [44, 14] on div at bounding box center [46, 14] width 12 height 12
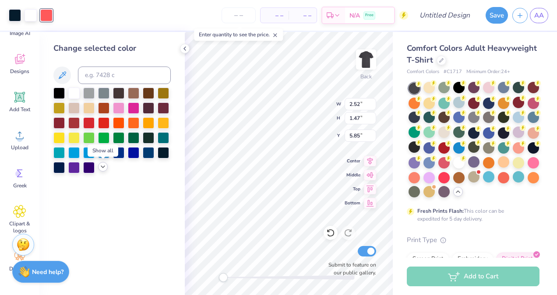
click at [102, 168] on icon at bounding box center [102, 166] width 7 height 7
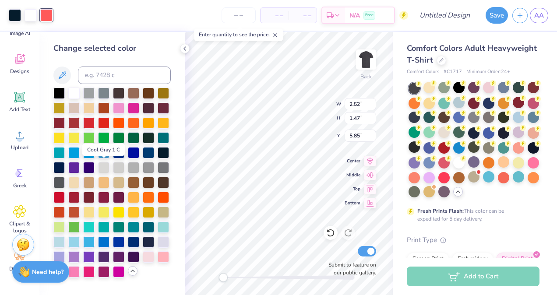
click at [105, 167] on div at bounding box center [103, 167] width 11 height 11
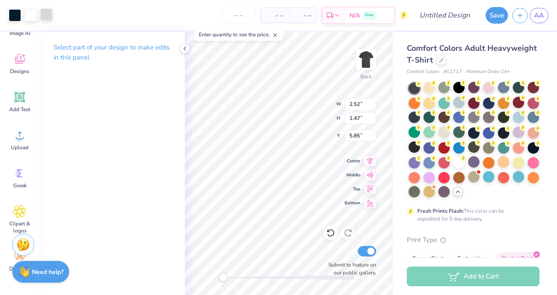
click at [48, 14] on div at bounding box center [46, 14] width 12 height 12
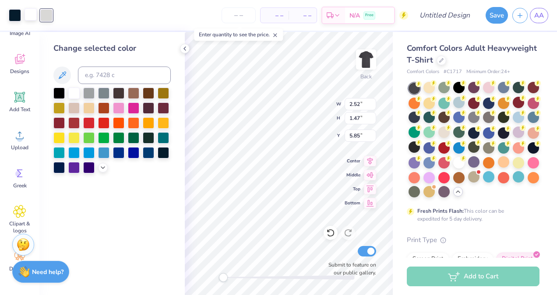
click at [28, 20] on div at bounding box center [31, 14] width 12 height 12
click at [104, 165] on icon at bounding box center [102, 166] width 7 height 7
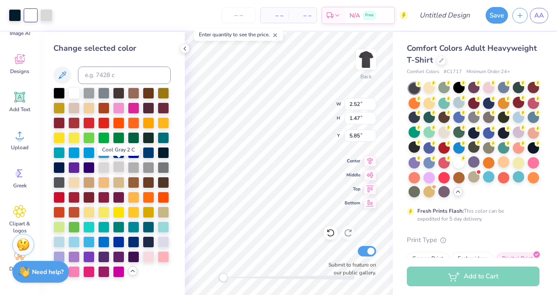
click at [117, 168] on div at bounding box center [118, 166] width 11 height 11
click at [11, 13] on div at bounding box center [15, 14] width 12 height 12
click at [115, 163] on div at bounding box center [118, 166] width 11 height 11
click at [100, 165] on div at bounding box center [103, 166] width 11 height 11
click at [61, 183] on div at bounding box center [58, 181] width 11 height 11
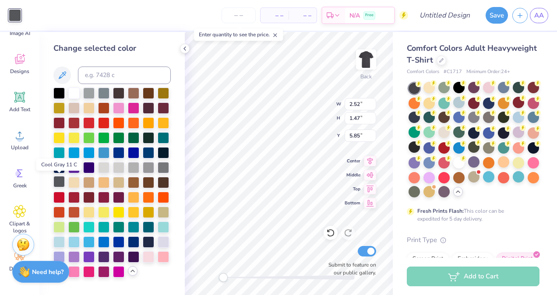
click at [61, 183] on div at bounding box center [58, 181] width 11 height 11
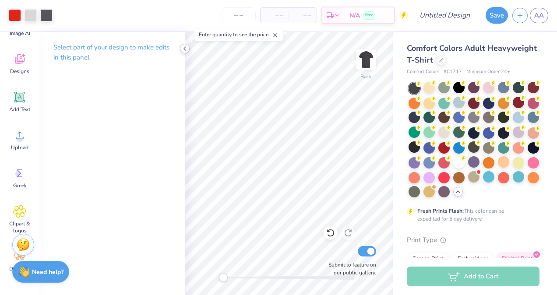
click at [184, 52] on div at bounding box center [185, 49] width 10 height 10
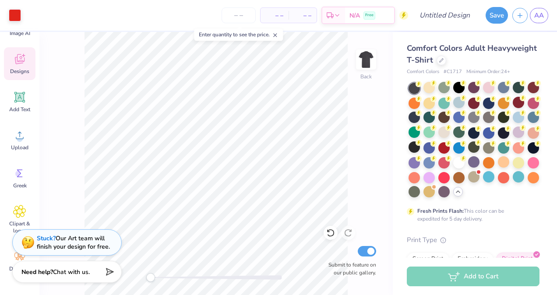
click at [24, 73] on span "Designs" at bounding box center [19, 71] width 19 height 7
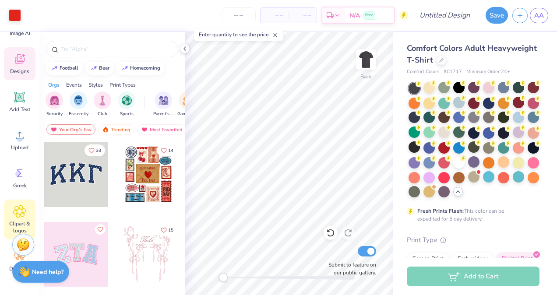
click at [26, 216] on div "Clipart & logos" at bounding box center [20, 220] width 32 height 40
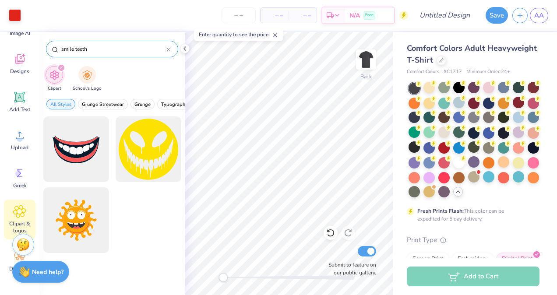
click at [162, 50] on input "smile teeth" at bounding box center [113, 49] width 106 height 9
click at [173, 48] on div "smile teeth" at bounding box center [112, 49] width 132 height 17
click at [170, 49] on icon at bounding box center [169, 50] width 4 height 4
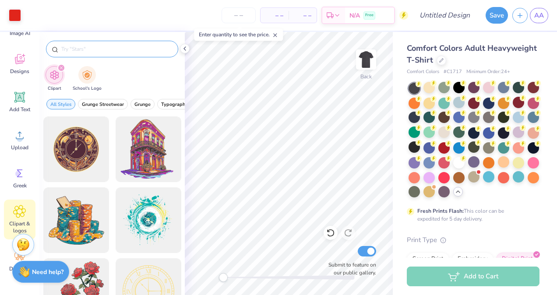
click at [146, 52] on input "text" at bounding box center [116, 49] width 112 height 9
type input "ghost"
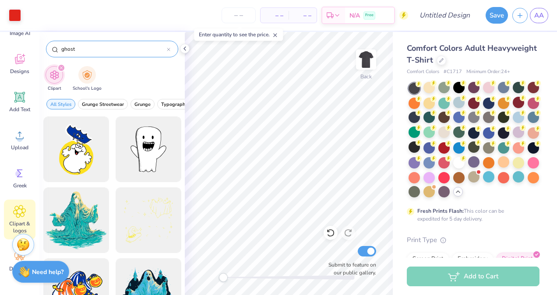
click at [166, 47] on input "ghost" at bounding box center [113, 49] width 106 height 9
click at [167, 48] on icon at bounding box center [169, 50] width 4 height 4
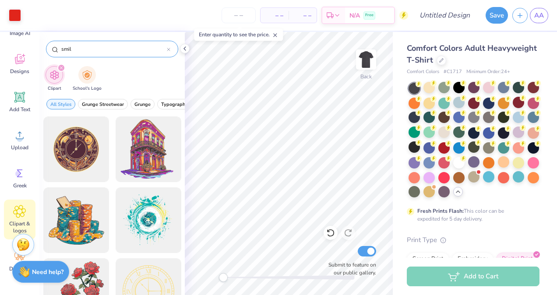
type input "smile"
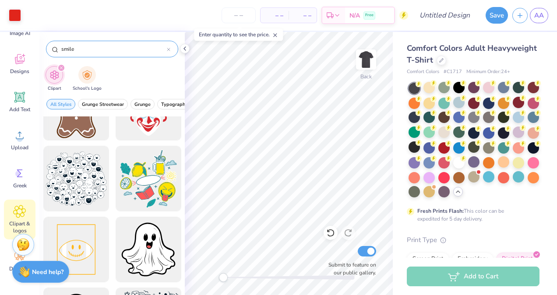
scroll to position [5081, 0]
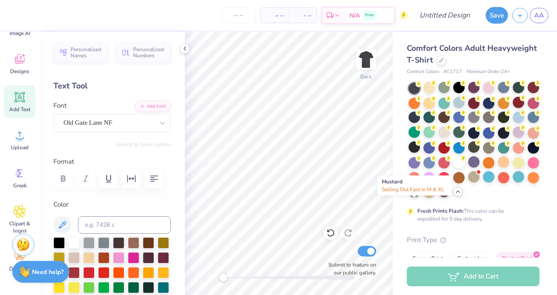
click at [424, 198] on div at bounding box center [429, 191] width 11 height 11
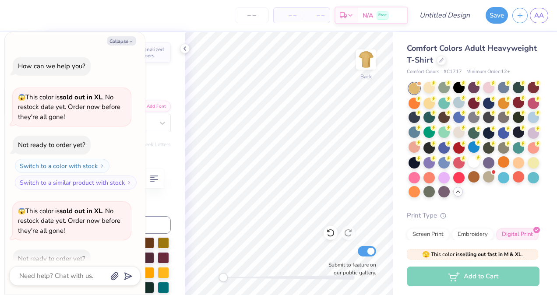
scroll to position [162, 0]
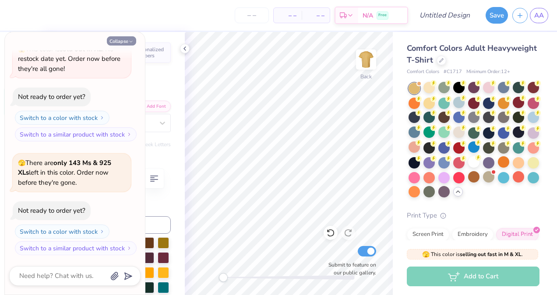
click at [130, 40] on icon "button" at bounding box center [130, 41] width 5 height 5
type textarea "x"
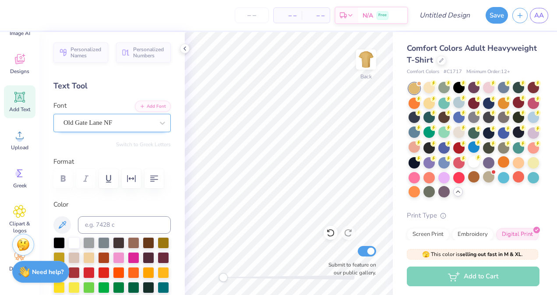
scroll to position [88, 0]
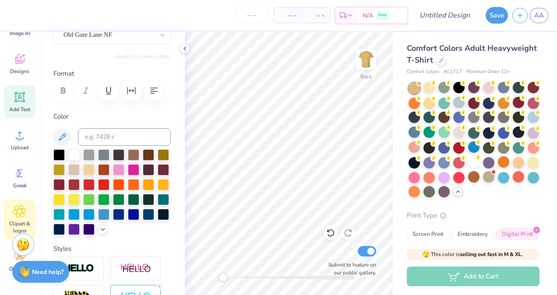
click at [16, 220] on div "Clipart & logos" at bounding box center [20, 220] width 32 height 40
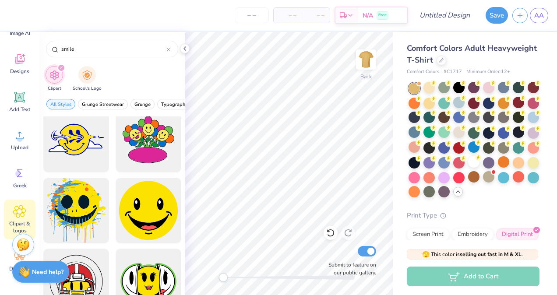
scroll to position [2015, 0]
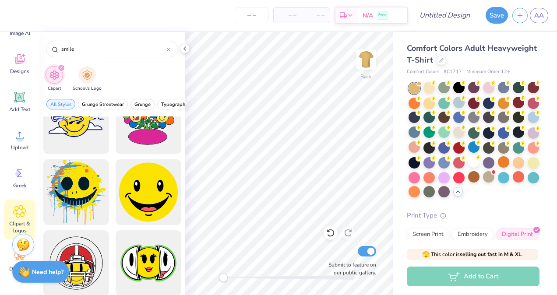
click at [134, 104] on span "Grunge" at bounding box center [142, 104] width 16 height 7
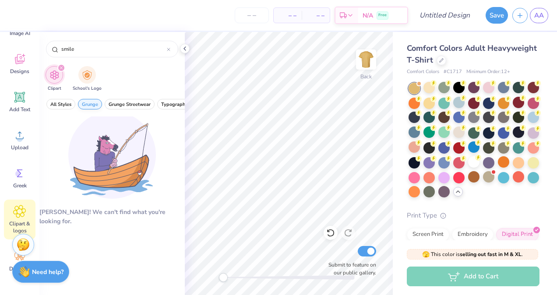
click at [89, 105] on span "Grunge" at bounding box center [90, 104] width 16 height 7
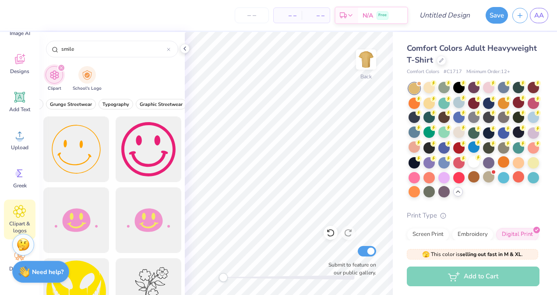
scroll to position [0, 61]
click at [143, 104] on span "Graphic Streetwear" at bounding box center [158, 104] width 43 height 7
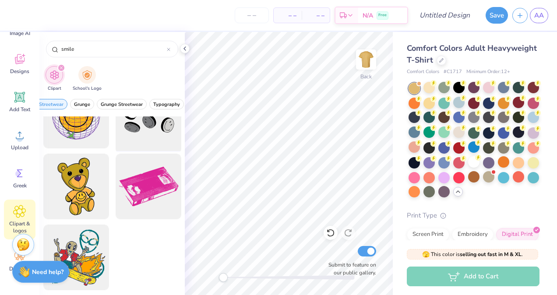
scroll to position [0, 0]
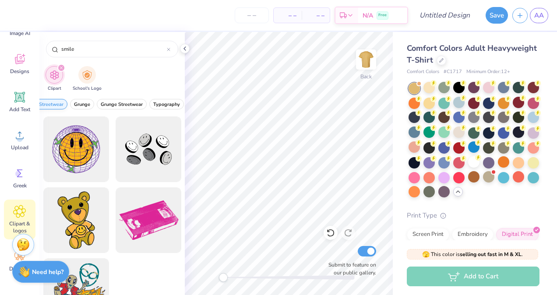
click at [57, 105] on span "Graphic Streetwear" at bounding box center [42, 104] width 43 height 7
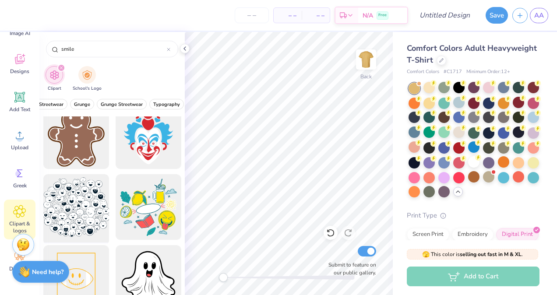
scroll to position [5051, 0]
click at [78, 206] on div at bounding box center [76, 208] width 72 height 72
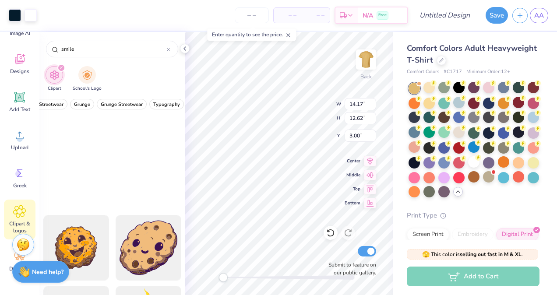
scroll to position [8762, 0]
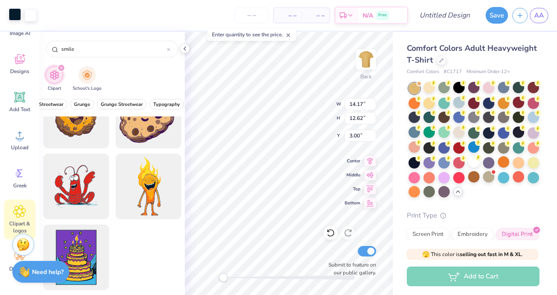
click at [15, 17] on div at bounding box center [15, 14] width 12 height 12
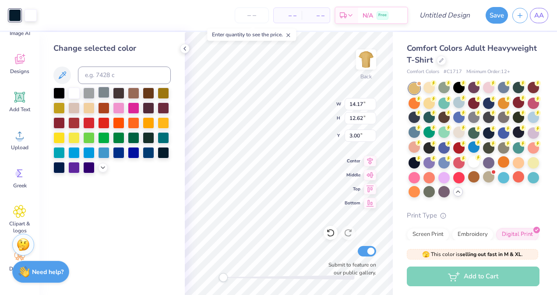
click at [103, 96] on div at bounding box center [103, 92] width 11 height 11
click at [63, 138] on div at bounding box center [58, 136] width 11 height 11
click at [519, 87] on div at bounding box center [518, 87] width 11 height 11
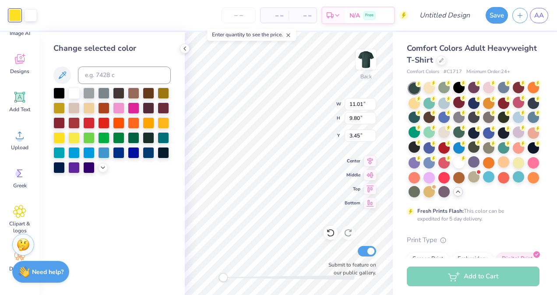
type input "11.01"
type input "9.80"
type input "3.45"
click at [480, 114] on div at bounding box center [473, 117] width 11 height 11
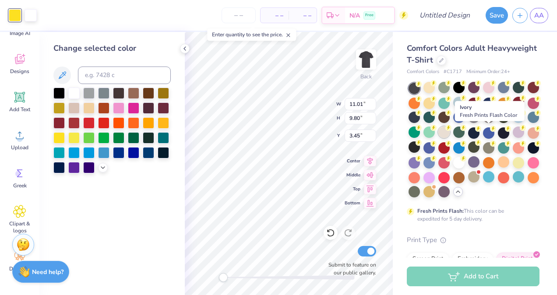
click at [450, 134] on div at bounding box center [443, 132] width 11 height 11
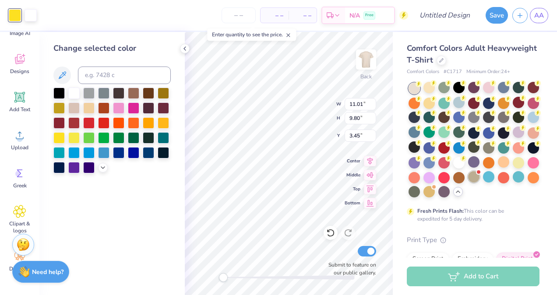
click at [468, 183] on div at bounding box center [473, 176] width 11 height 11
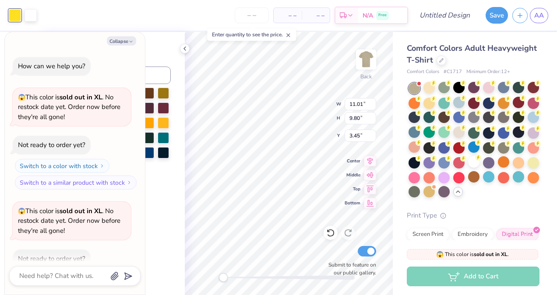
scroll to position [276, 0]
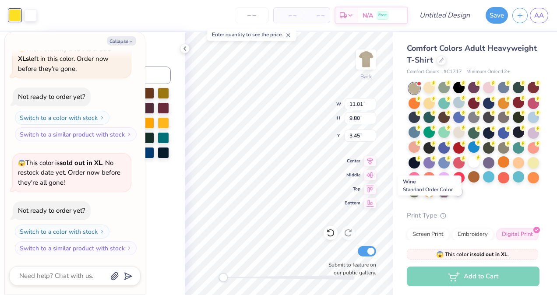
click at [438, 198] on div at bounding box center [443, 191] width 11 height 11
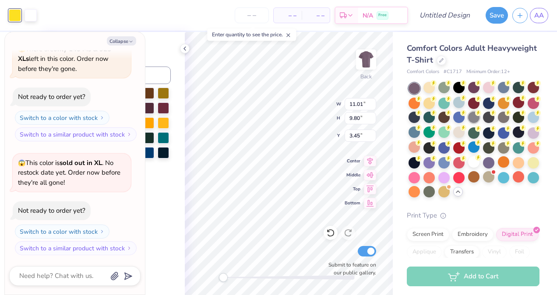
click at [480, 116] on div at bounding box center [473, 117] width 11 height 11
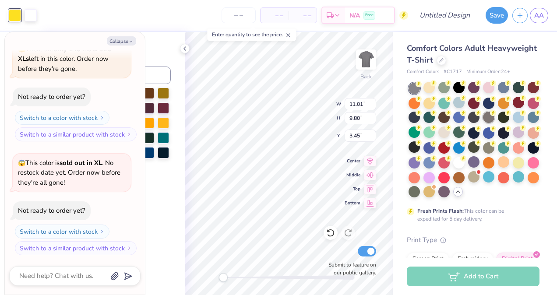
click at [495, 118] on div at bounding box center [488, 117] width 11 height 11
click at [480, 132] on div at bounding box center [473, 132] width 11 height 11
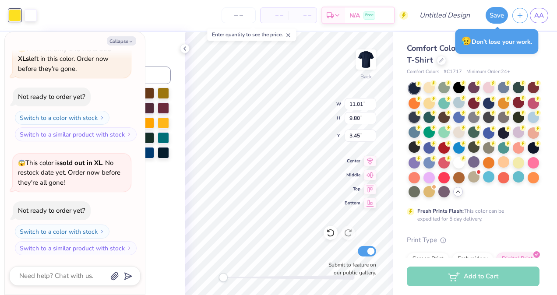
click at [420, 117] on div at bounding box center [414, 117] width 11 height 11
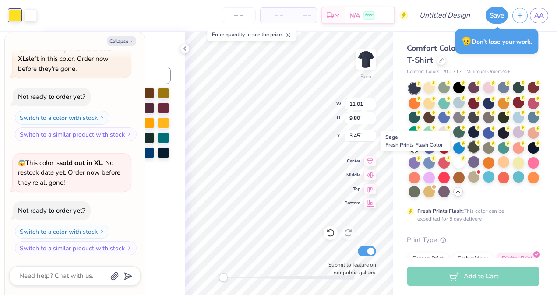
click at [468, 153] on div at bounding box center [473, 146] width 11 height 11
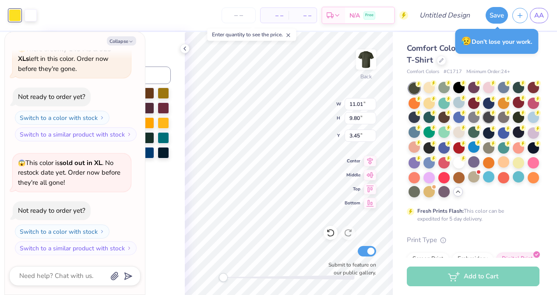
click at [495, 118] on div at bounding box center [488, 117] width 11 height 11
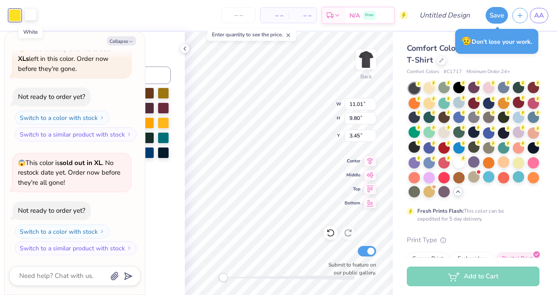
click at [29, 13] on div at bounding box center [31, 14] width 12 height 12
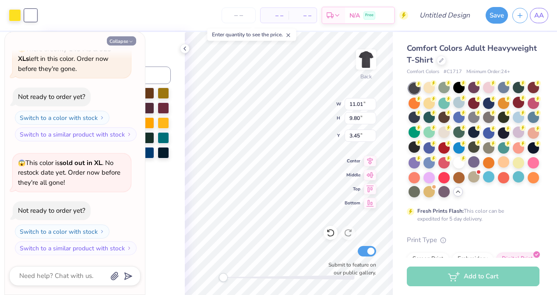
click at [123, 42] on button "Collapse" at bounding box center [121, 40] width 29 height 9
type textarea "x"
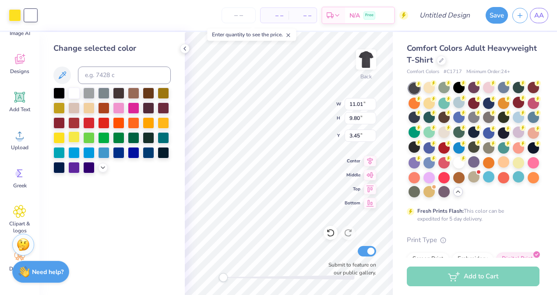
click at [76, 138] on div at bounding box center [73, 136] width 11 height 11
click at [65, 138] on div at bounding box center [58, 136] width 11 height 11
click at [162, 149] on div at bounding box center [163, 151] width 11 height 11
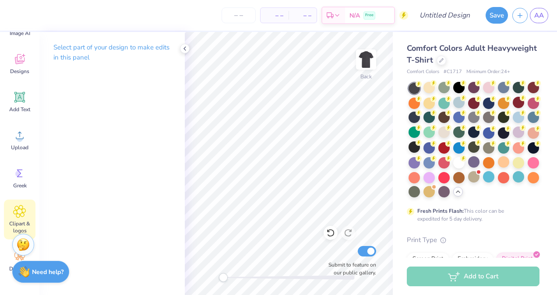
click at [18, 214] on icon at bounding box center [19, 211] width 5 height 5
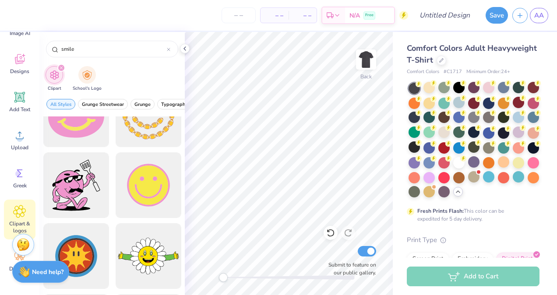
scroll to position [1384, 0]
click at [85, 52] on input "smile" at bounding box center [113, 49] width 106 height 9
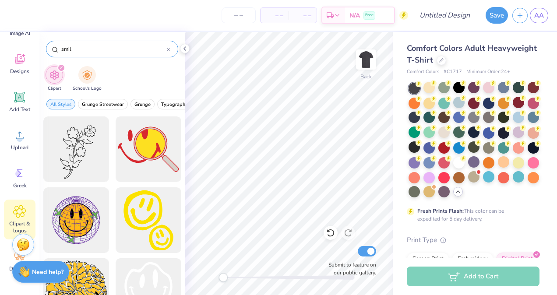
type input "smile"
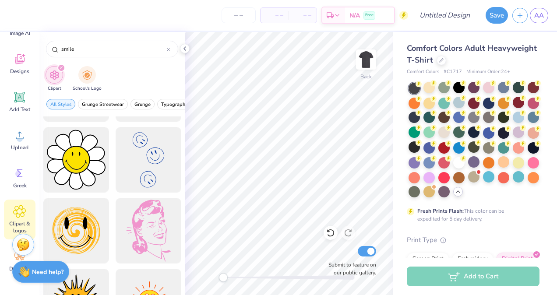
scroll to position [4606, 0]
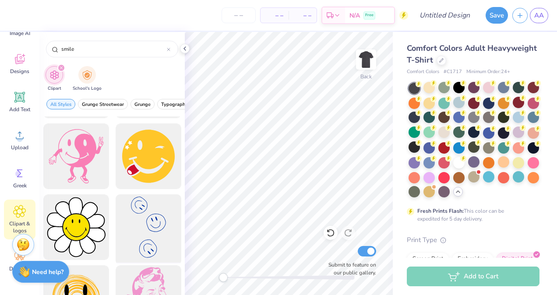
click at [135, 238] on div at bounding box center [148, 227] width 72 height 72
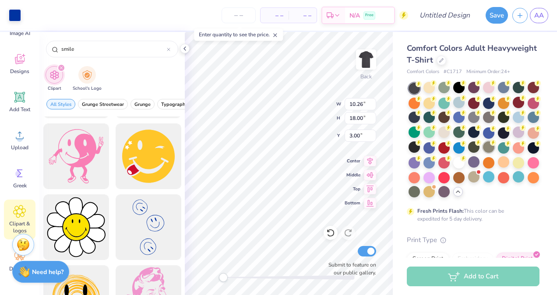
click at [483, 153] on div at bounding box center [488, 146] width 11 height 11
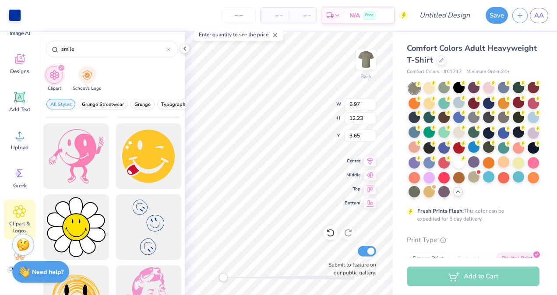
type input "6.97"
type input "12.23"
type input "3.65"
click at [495, 103] on div at bounding box center [488, 102] width 11 height 11
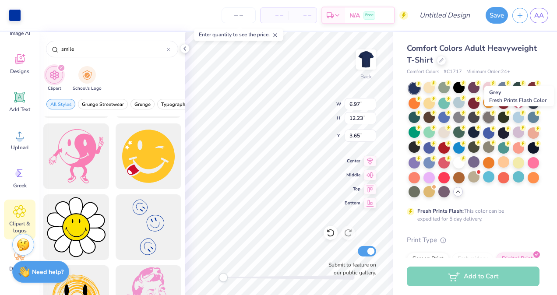
click at [495, 118] on div at bounding box center [488, 117] width 11 height 11
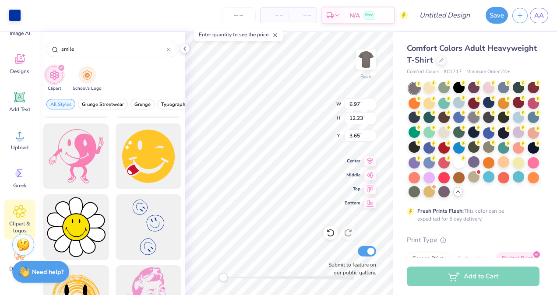
click at [480, 116] on div at bounding box center [473, 117] width 11 height 11
click at [420, 116] on div at bounding box center [414, 117] width 11 height 11
click at [496, 118] on div at bounding box center [474, 141] width 131 height 116
click at [480, 119] on div at bounding box center [473, 117] width 11 height 11
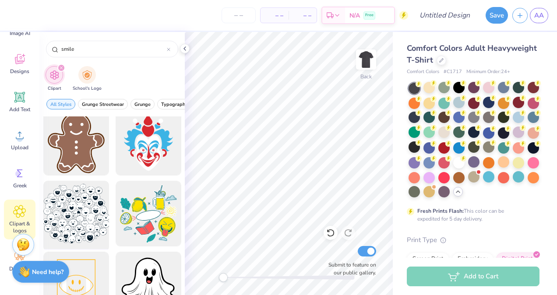
scroll to position [5045, 0]
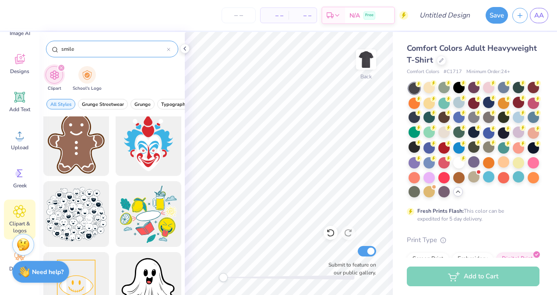
click at [169, 50] on icon at bounding box center [168, 49] width 3 height 3
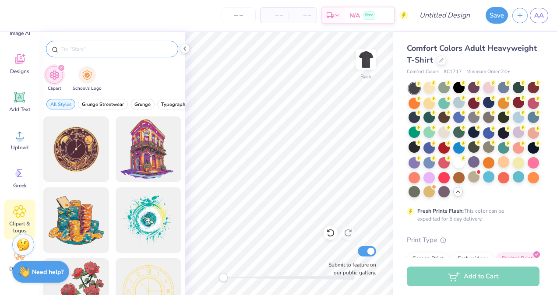
click at [150, 47] on input "text" at bounding box center [116, 49] width 112 height 9
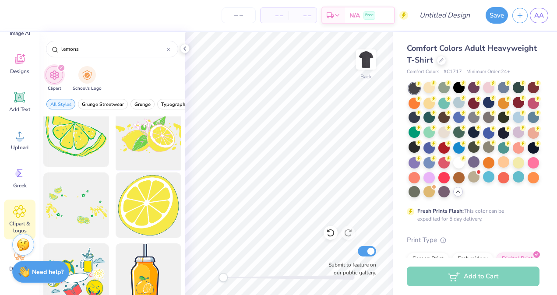
scroll to position [86, 0]
type input "lemons"
click at [153, 141] on div at bounding box center [148, 135] width 72 height 72
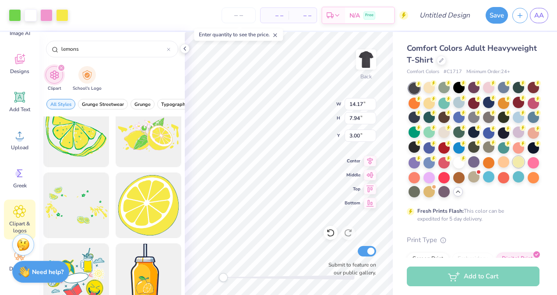
click at [513, 168] on div at bounding box center [518, 161] width 11 height 11
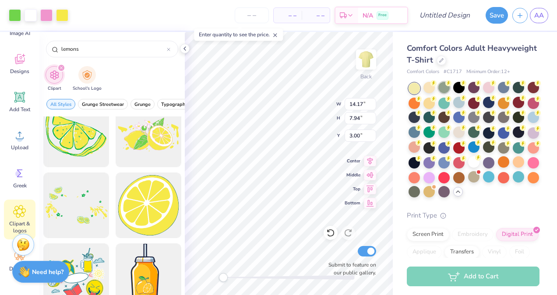
click at [441, 88] on div at bounding box center [443, 87] width 11 height 11
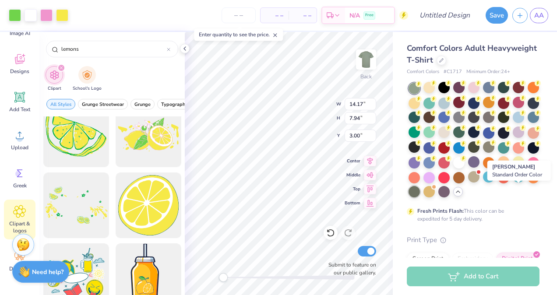
click at [420, 188] on div at bounding box center [414, 191] width 11 height 11
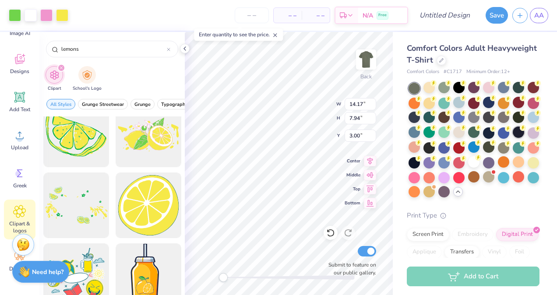
click at [513, 138] on div at bounding box center [518, 132] width 11 height 11
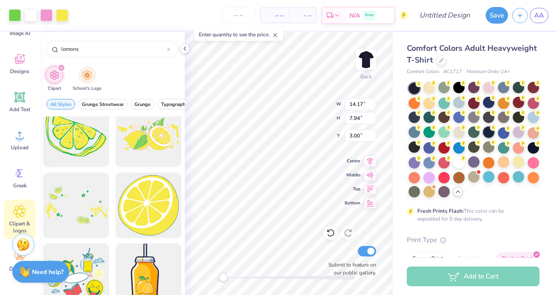
click at [483, 138] on div at bounding box center [488, 132] width 11 height 11
click at [468, 153] on div at bounding box center [473, 146] width 11 height 11
click at [490, 146] on circle at bounding box center [493, 143] width 6 height 6
click at [480, 117] on div at bounding box center [473, 117] width 11 height 11
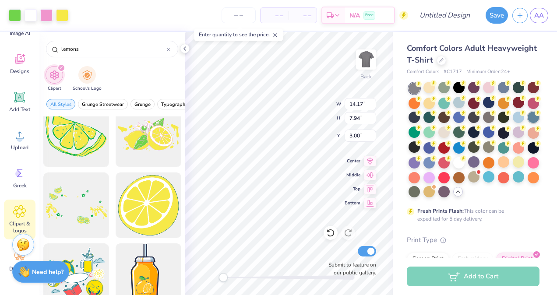
click at [528, 123] on div at bounding box center [533, 117] width 11 height 11
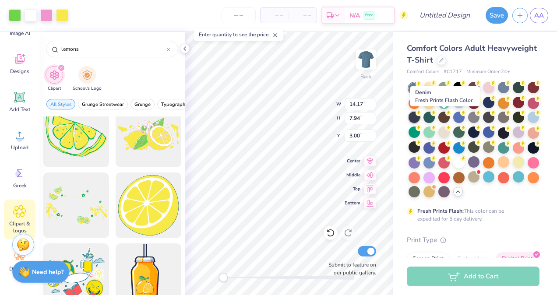
click at [420, 114] on div at bounding box center [414, 117] width 11 height 11
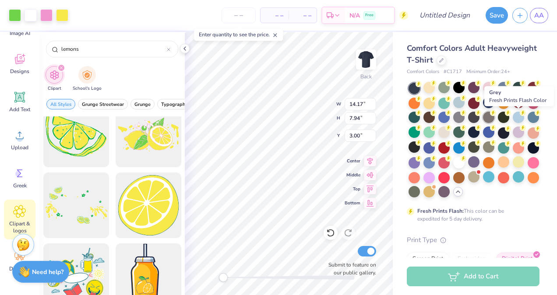
click at [495, 120] on div at bounding box center [488, 117] width 11 height 11
click at [480, 121] on div at bounding box center [473, 117] width 11 height 11
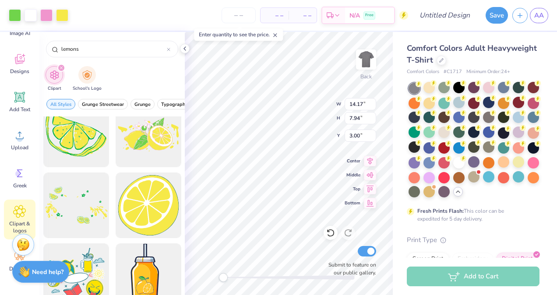
click at [510, 136] on div at bounding box center [474, 141] width 131 height 116
click at [465, 135] on div at bounding box center [458, 132] width 11 height 11
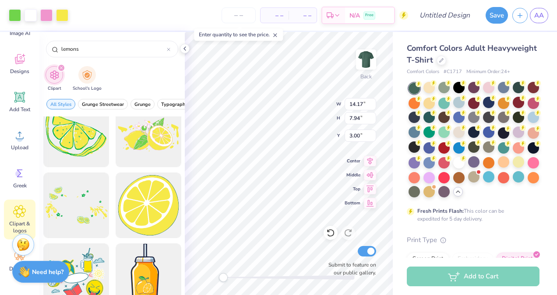
click at [412, 87] on div at bounding box center [414, 88] width 11 height 11
click at [435, 118] on div at bounding box center [429, 117] width 11 height 11
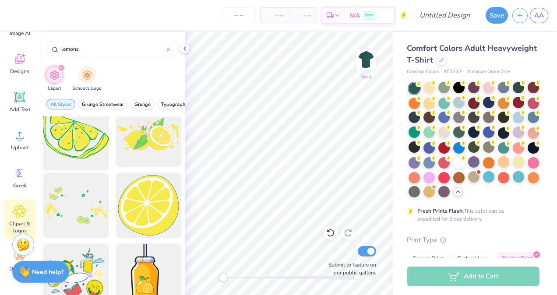
click at [99, 138] on div at bounding box center [76, 135] width 72 height 72
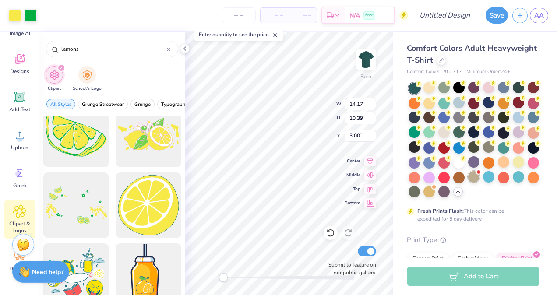
click at [468, 183] on div at bounding box center [473, 176] width 11 height 11
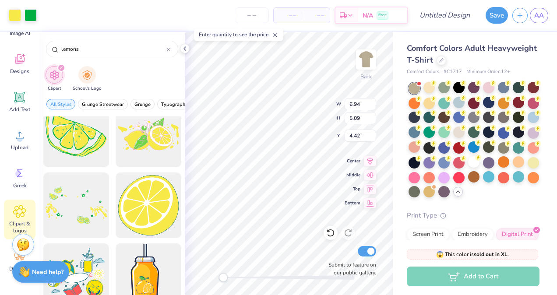
type input "6.94"
type input "5.09"
type input "4.42"
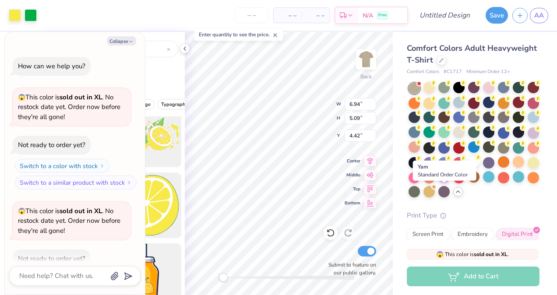
scroll to position [390, 0]
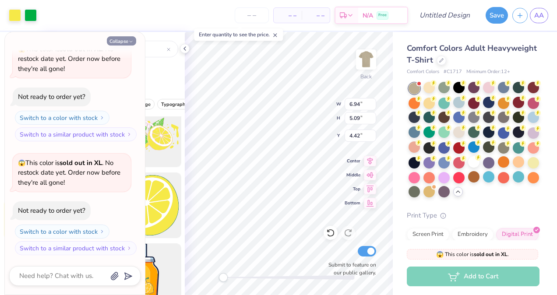
click at [113, 39] on button "Collapse" at bounding box center [121, 40] width 29 height 9
type textarea "x"
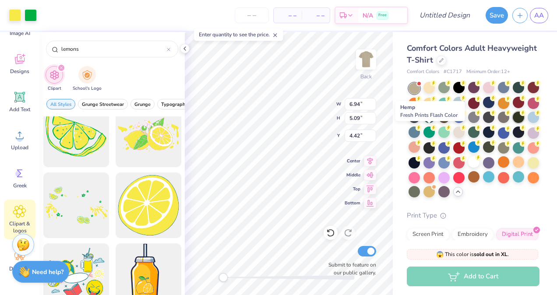
click at [513, 123] on div at bounding box center [518, 117] width 11 height 11
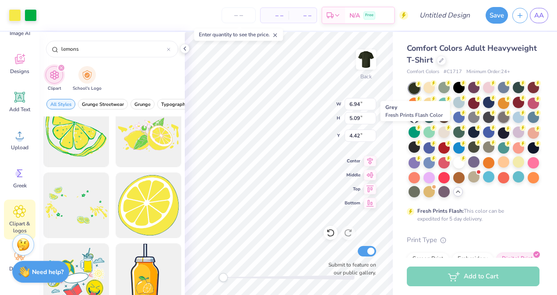
click at [498, 123] on div at bounding box center [503, 117] width 11 height 11
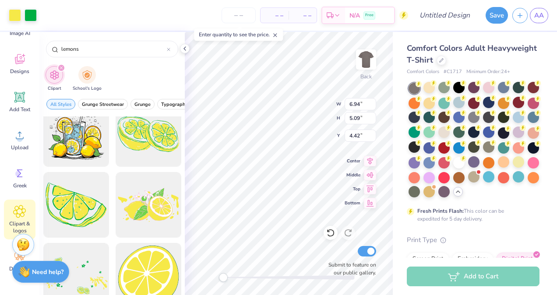
scroll to position [16, 0]
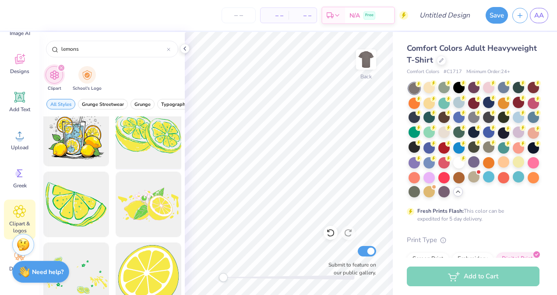
click at [131, 141] on div at bounding box center [148, 134] width 72 height 72
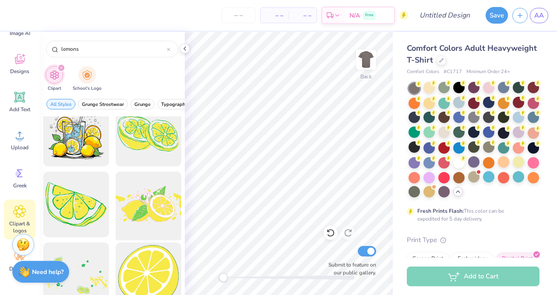
click at [155, 195] on div at bounding box center [148, 205] width 72 height 72
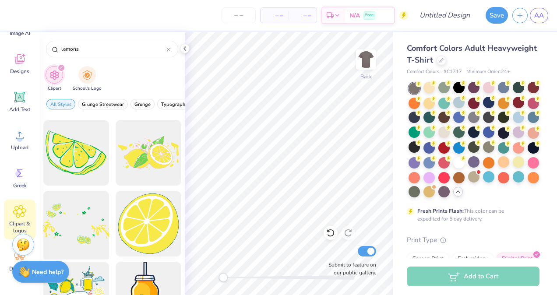
scroll to position [92, 0]
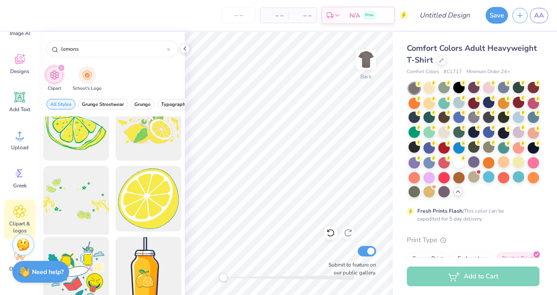
click at [99, 231] on div at bounding box center [76, 199] width 72 height 72
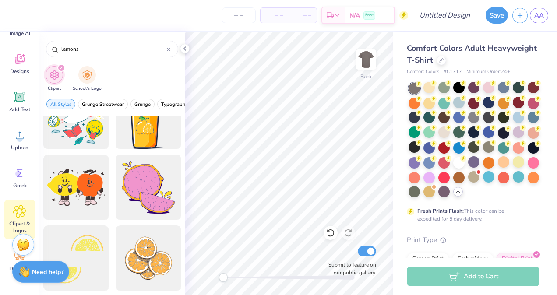
scroll to position [337, 0]
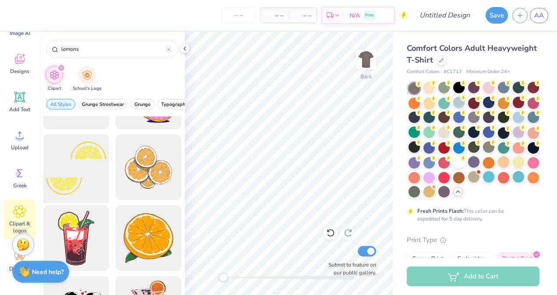
click at [92, 166] on div at bounding box center [76, 167] width 72 height 72
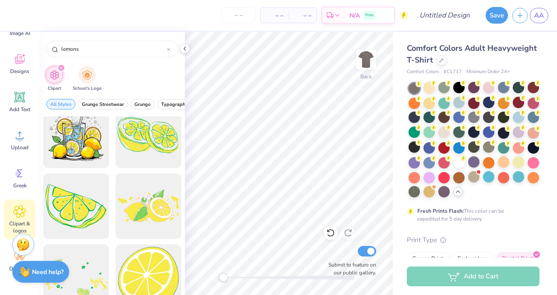
scroll to position [0, 0]
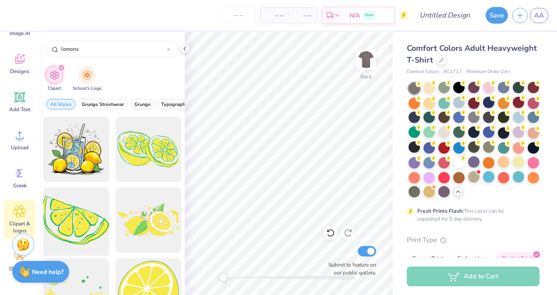
click at [67, 225] on div at bounding box center [76, 220] width 72 height 72
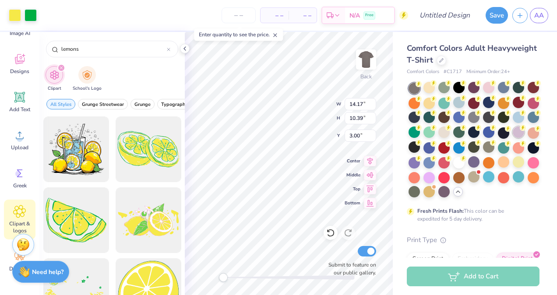
click at [513, 138] on div at bounding box center [518, 132] width 11 height 11
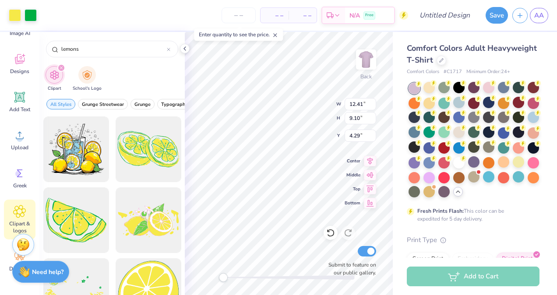
type input "12.41"
type input "9.10"
type input "4.29"
click at [453, 168] on div at bounding box center [458, 161] width 11 height 11
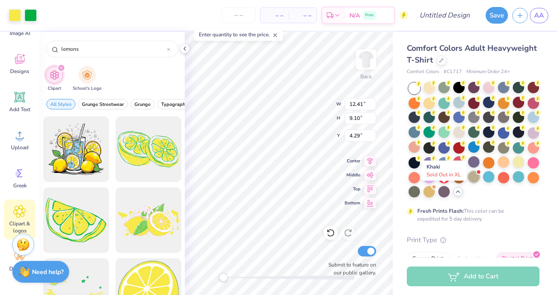
click at [468, 183] on div at bounding box center [473, 176] width 11 height 11
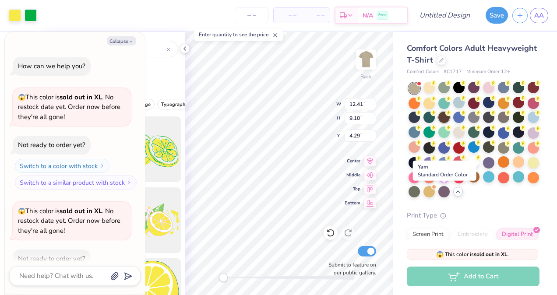
scroll to position [504, 0]
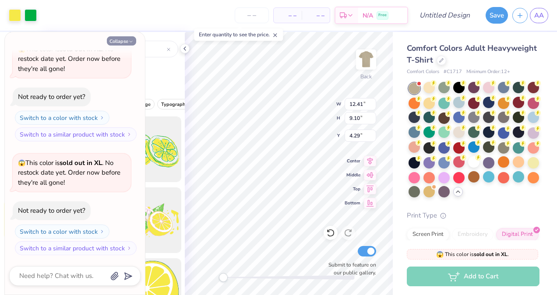
click at [123, 40] on button "Collapse" at bounding box center [121, 40] width 29 height 9
type textarea "x"
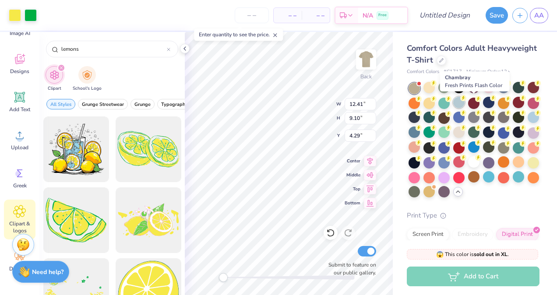
click at [465, 101] on div at bounding box center [458, 102] width 11 height 11
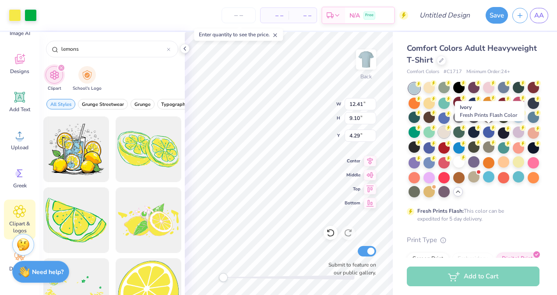
click at [450, 134] on div at bounding box center [443, 132] width 11 height 11
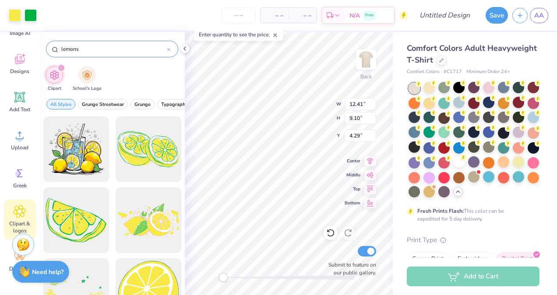
click at [101, 46] on input "lemons" at bounding box center [113, 49] width 106 height 9
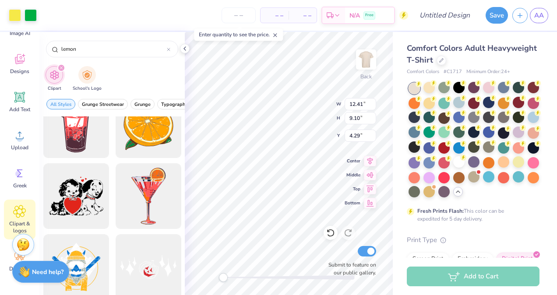
scroll to position [449, 0]
type input "lemon"
click at [513, 168] on div at bounding box center [518, 161] width 11 height 11
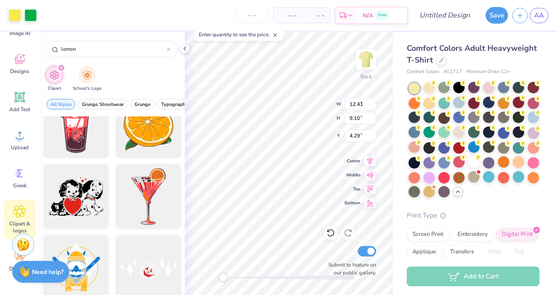
type input "5.63"
type input "4.13"
type input "3.00"
click at [435, 104] on div at bounding box center [429, 102] width 11 height 11
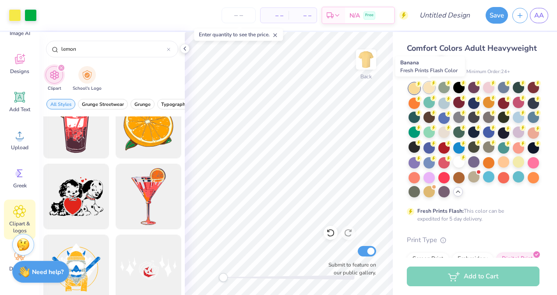
click at [431, 88] on div at bounding box center [429, 87] width 11 height 11
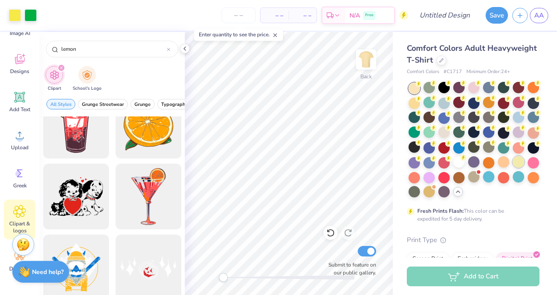
click at [513, 168] on div at bounding box center [518, 161] width 11 height 11
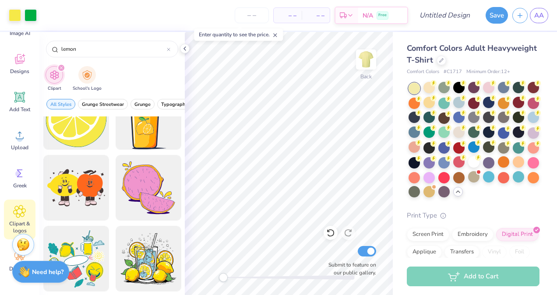
scroll to position [0, 0]
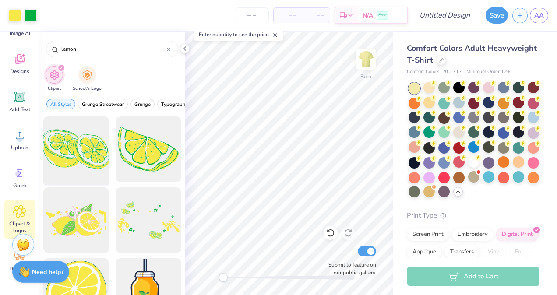
click at [81, 151] on div at bounding box center [76, 149] width 72 height 72
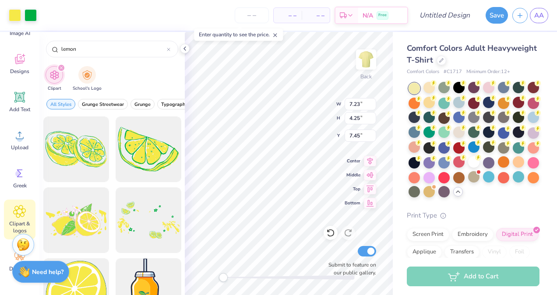
type input "7.23"
type input "4.25"
type input "7.45"
click at [184, 50] on icon at bounding box center [184, 48] width 7 height 7
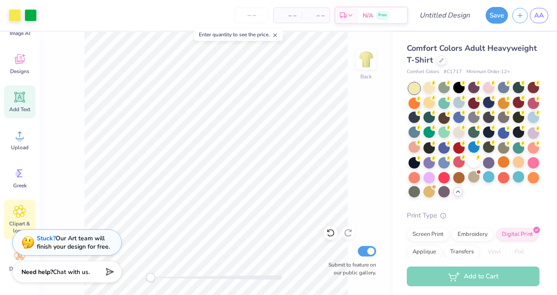
click at [26, 103] on div "Add Text" at bounding box center [20, 101] width 32 height 33
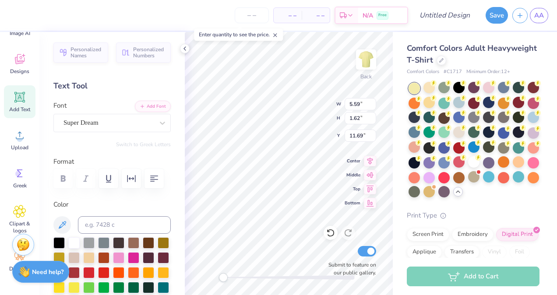
scroll to position [7, 1]
type textarea "T"
click at [159, 122] on icon at bounding box center [162, 123] width 9 height 9
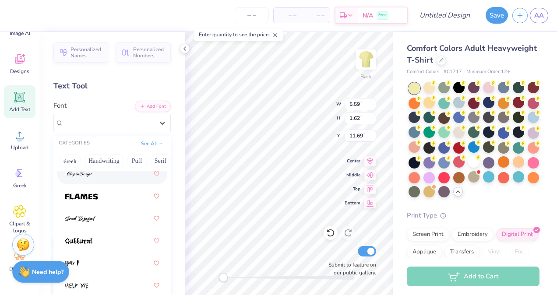
scroll to position [0, 0]
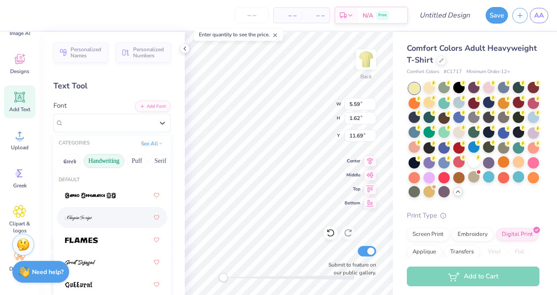
click at [107, 158] on button "Handwriting" at bounding box center [104, 161] width 41 height 14
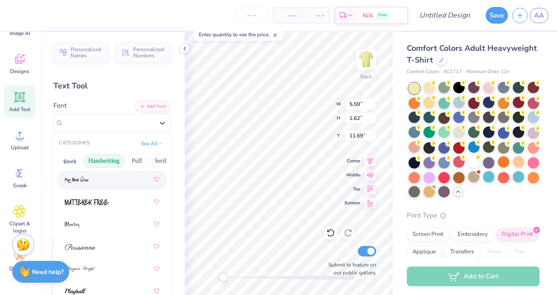
scroll to position [383, 0]
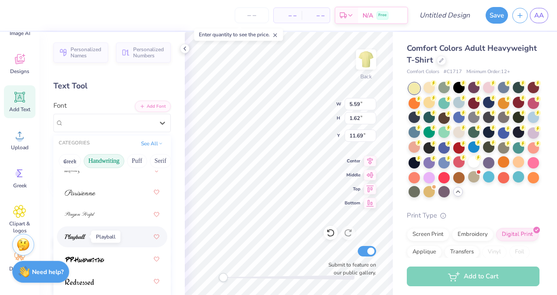
click at [82, 237] on img at bounding box center [75, 237] width 21 height 6
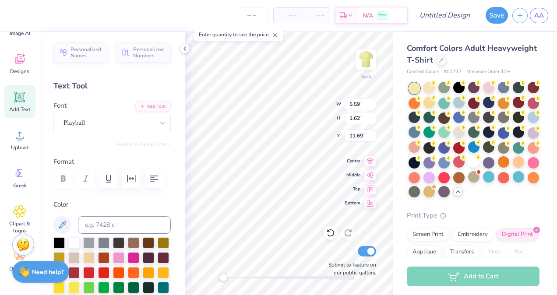
scroll to position [7, 2]
type textarea "w"
type textarea "When life gives you lemons..."
type input "14.17"
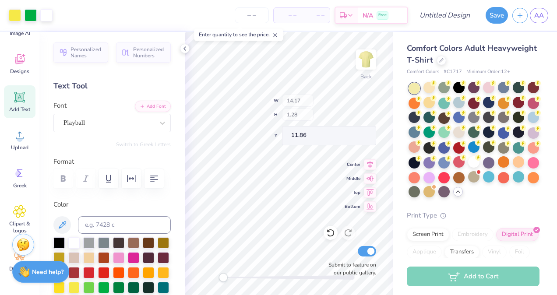
type input "1.28"
type input "11.86"
type input "4.38"
type input "3.21"
type input "3.47"
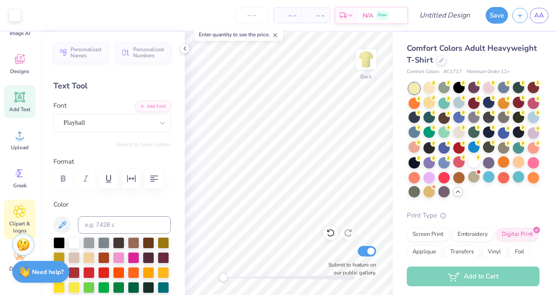
click at [27, 219] on div "Clipart & logos" at bounding box center [20, 220] width 32 height 40
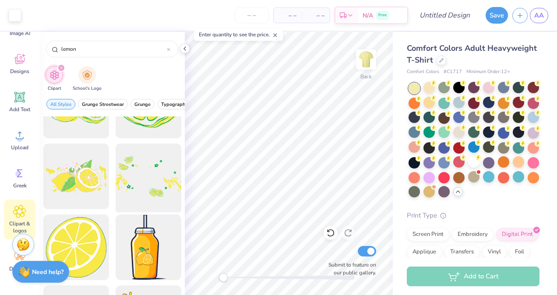
scroll to position [44, 0]
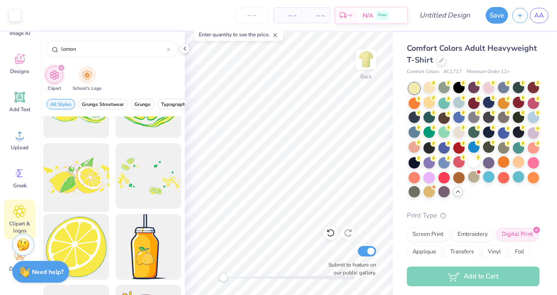
click at [88, 193] on div at bounding box center [76, 176] width 72 height 72
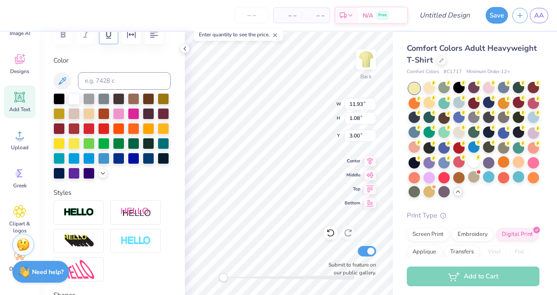
scroll to position [139, 0]
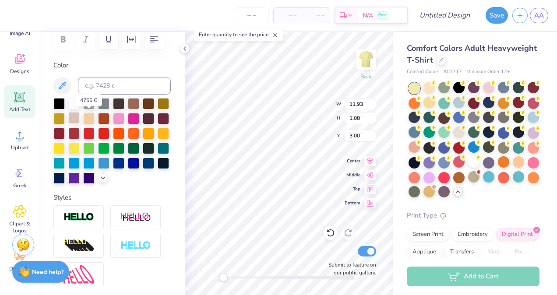
click at [80, 118] on div at bounding box center [73, 117] width 11 height 11
click at [58, 102] on div at bounding box center [58, 102] width 11 height 11
click at [95, 146] on div at bounding box center [88, 147] width 11 height 11
click at [155, 149] on div at bounding box center [111, 141] width 117 height 86
click at [110, 147] on div at bounding box center [103, 147] width 11 height 11
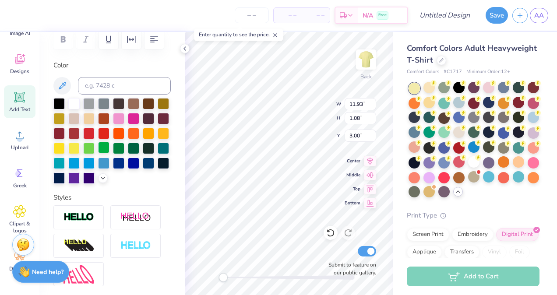
click at [110, 147] on div at bounding box center [103, 147] width 11 height 11
click at [113, 153] on div at bounding box center [118, 147] width 11 height 11
click at [99, 181] on icon at bounding box center [102, 177] width 7 height 7
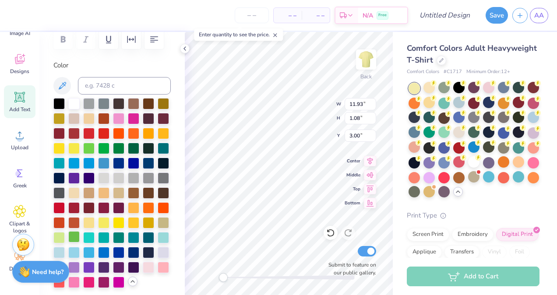
click at [80, 243] on div at bounding box center [73, 236] width 11 height 11
click at [65, 243] on div at bounding box center [58, 236] width 11 height 11
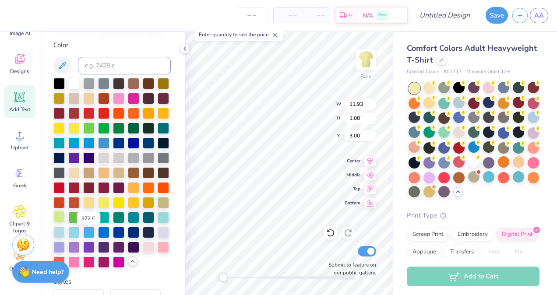
scroll to position [152, 0]
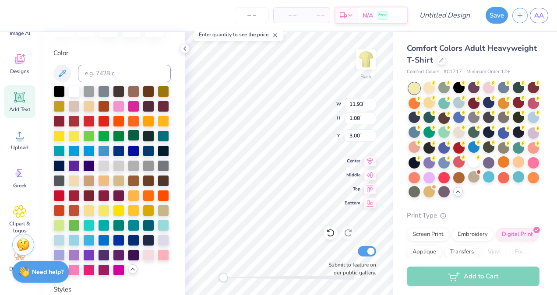
click at [128, 141] on div at bounding box center [133, 135] width 11 height 11
click at [95, 134] on div at bounding box center [88, 135] width 11 height 11
click at [110, 135] on div at bounding box center [103, 135] width 11 height 11
click at [113, 141] on div at bounding box center [118, 135] width 11 height 11
click at [80, 230] on div at bounding box center [73, 224] width 11 height 11
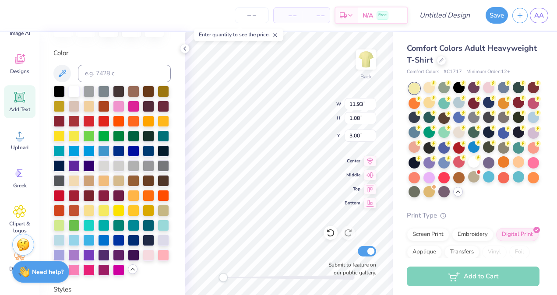
click at [96, 242] on div at bounding box center [111, 181] width 117 height 190
click at [65, 230] on div at bounding box center [58, 224] width 11 height 11
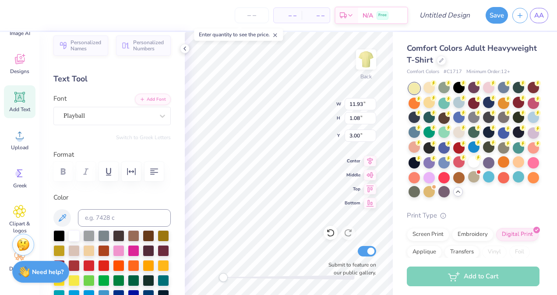
scroll to position [116, 0]
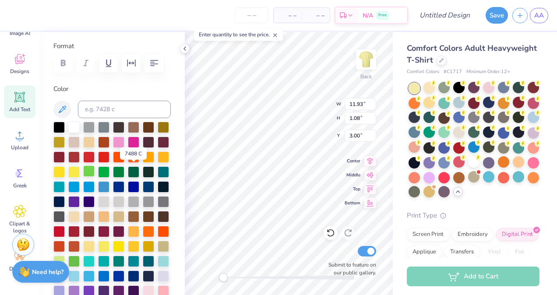
click at [95, 171] on div at bounding box center [88, 171] width 11 height 11
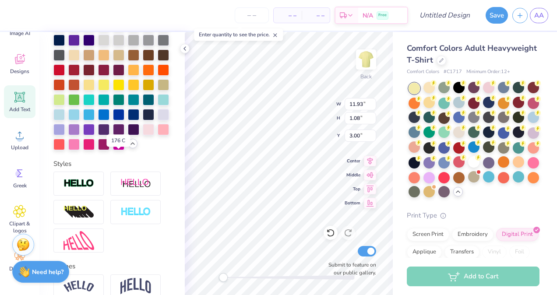
scroll to position [382, 0]
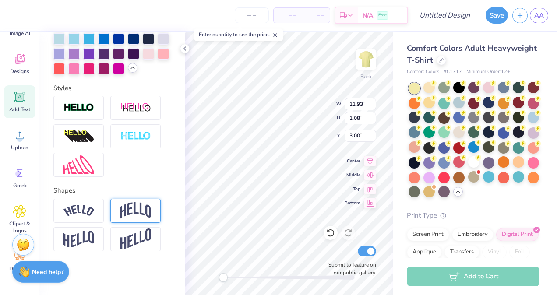
click at [123, 201] on div at bounding box center [135, 211] width 50 height 24
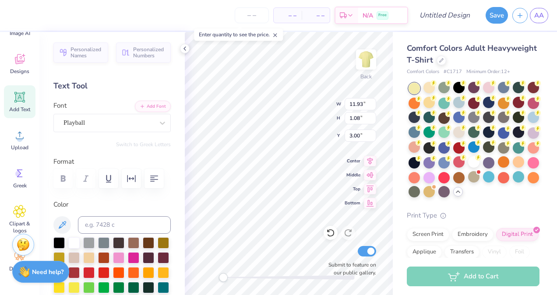
scroll to position [0, 0]
click at [112, 120] on div "Playball" at bounding box center [109, 123] width 92 height 14
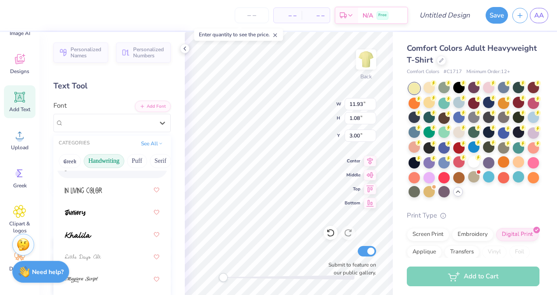
scroll to position [208, 0]
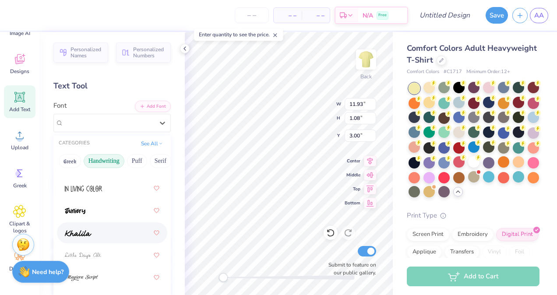
click at [85, 233] on img at bounding box center [78, 233] width 27 height 6
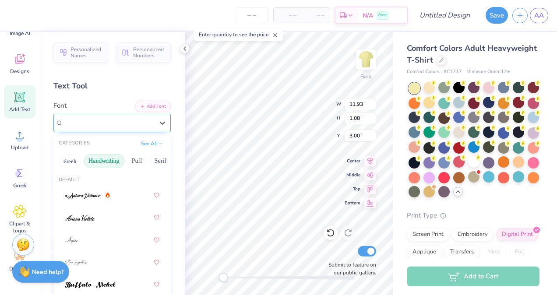
click at [99, 117] on div "Khalila" at bounding box center [109, 123] width 92 height 14
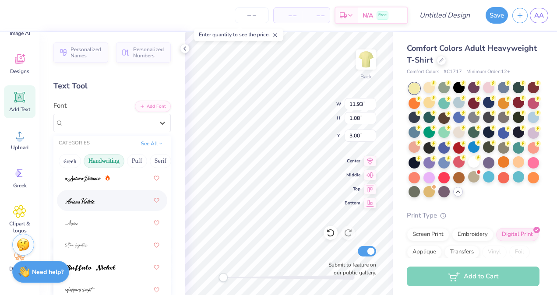
scroll to position [0, 0]
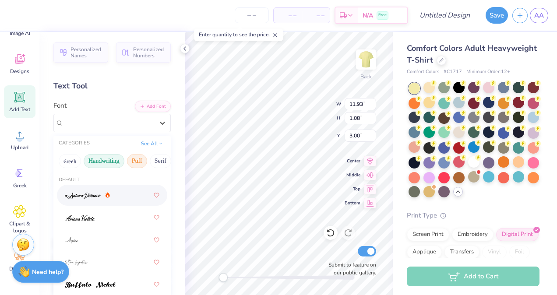
click at [138, 164] on button "Puff" at bounding box center [137, 161] width 20 height 14
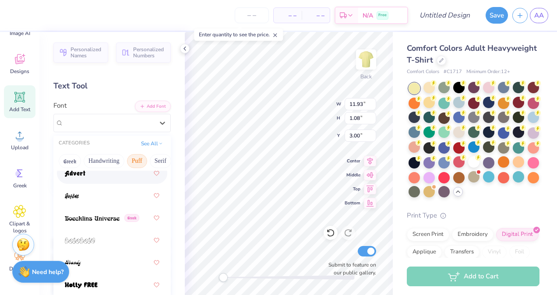
scroll to position [45, 0]
click at [78, 177] on span at bounding box center [75, 173] width 21 height 9
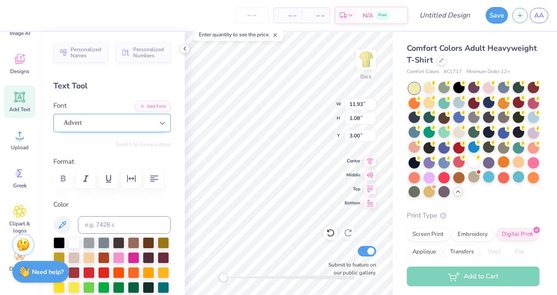
click at [158, 124] on icon at bounding box center [162, 123] width 9 height 9
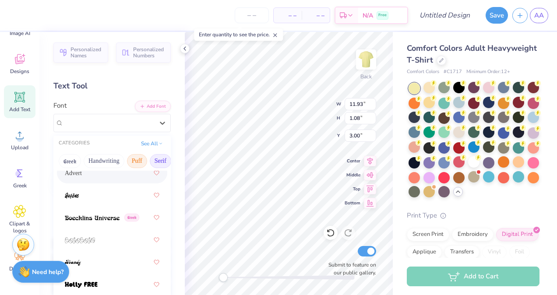
click at [152, 161] on button "Serif" at bounding box center [160, 161] width 21 height 14
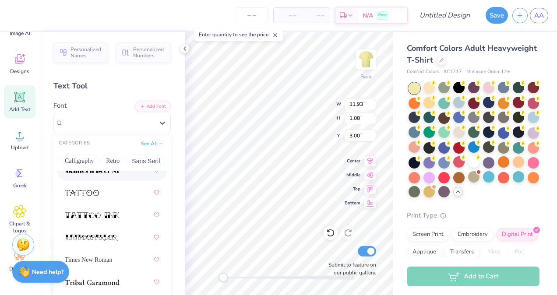
scroll to position [0, 142]
click at [99, 159] on button "Retro" at bounding box center [108, 161] width 23 height 14
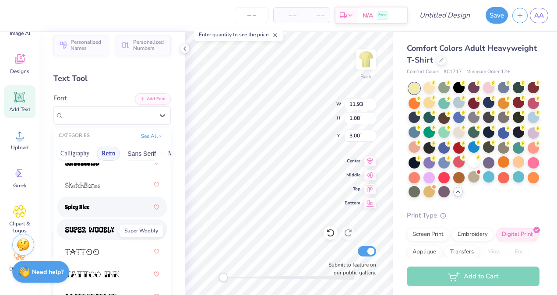
scroll to position [6, 0]
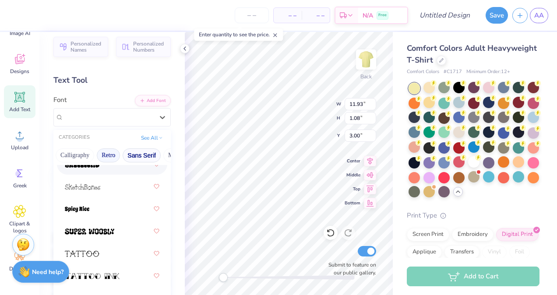
click at [142, 156] on button "Sans Serif" at bounding box center [142, 156] width 38 height 14
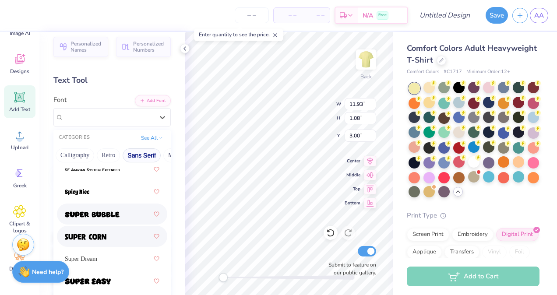
scroll to position [1428, 0]
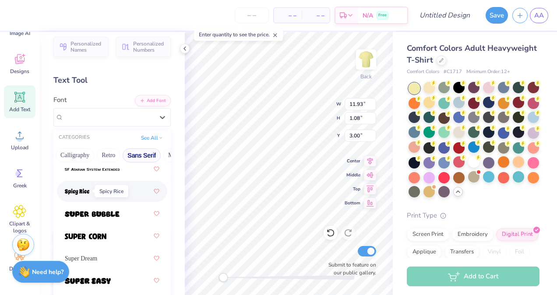
click at [85, 187] on span at bounding box center [77, 191] width 25 height 9
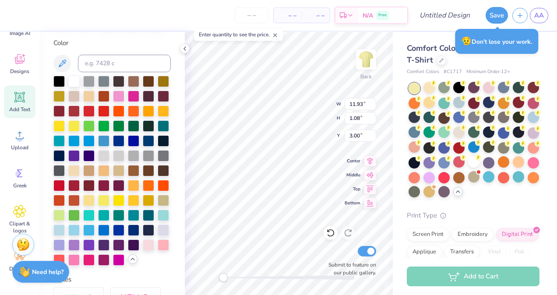
scroll to position [163, 0]
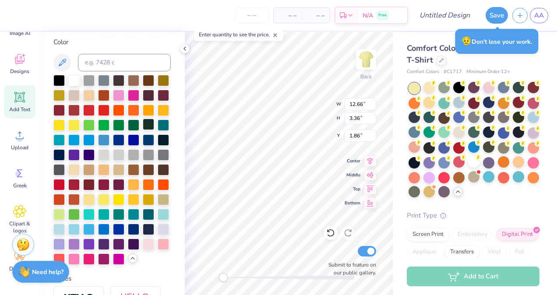
click at [143, 130] on div at bounding box center [148, 124] width 11 height 11
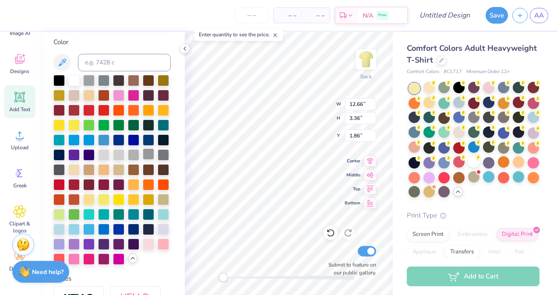
click at [143, 160] on div at bounding box center [148, 154] width 11 height 11
click at [495, 117] on div at bounding box center [488, 117] width 11 height 11
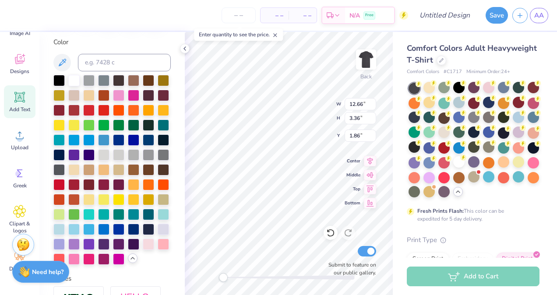
type input "2.06"
click at [65, 219] on div at bounding box center [58, 213] width 11 height 11
click at [65, 124] on div at bounding box center [58, 124] width 11 height 11
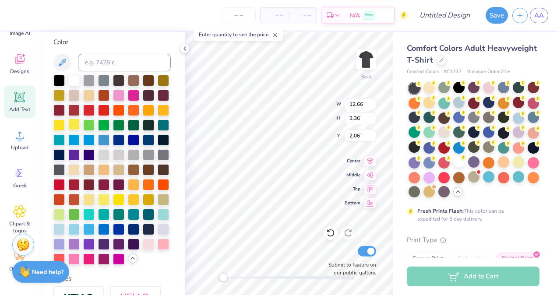
click at [80, 125] on div at bounding box center [73, 124] width 11 height 11
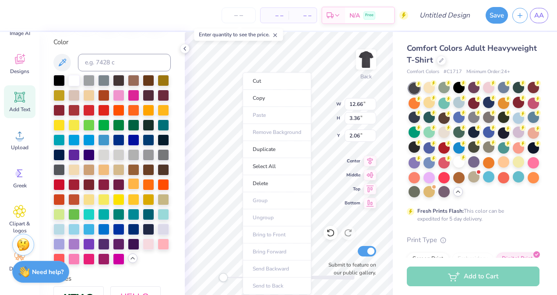
click at [132, 190] on div at bounding box center [133, 183] width 11 height 11
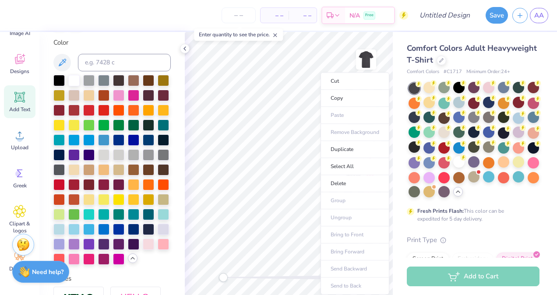
scroll to position [7, 1]
click at [342, 104] on body "– – Per Item – – Total Est. Delivery N/A Free Design Title Save AA Image AI Des…" at bounding box center [278, 147] width 557 height 295
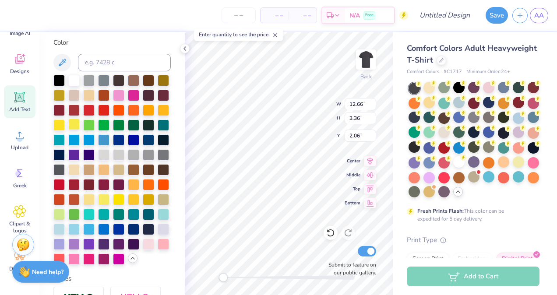
click at [80, 126] on div at bounding box center [73, 124] width 11 height 11
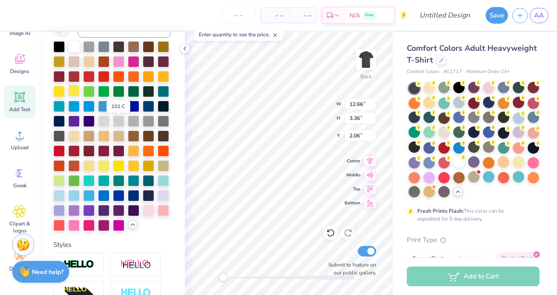
scroll to position [163, 0]
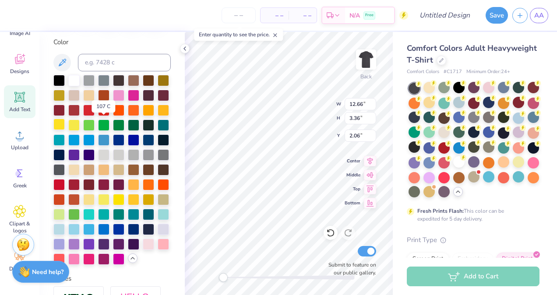
click at [65, 126] on div at bounding box center [58, 124] width 11 height 11
click at [110, 205] on div at bounding box center [103, 198] width 11 height 11
click at [80, 124] on div at bounding box center [73, 124] width 11 height 11
type textarea "W"
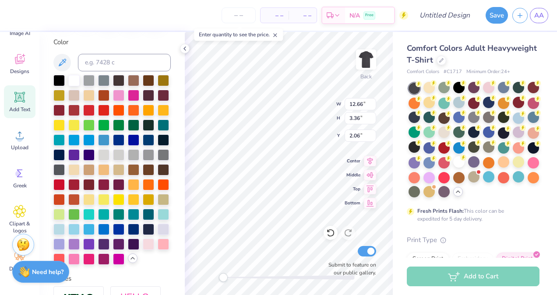
scroll to position [7, 1]
click at [110, 205] on div at bounding box center [103, 198] width 11 height 11
type textarea "When life gives you lemons..."
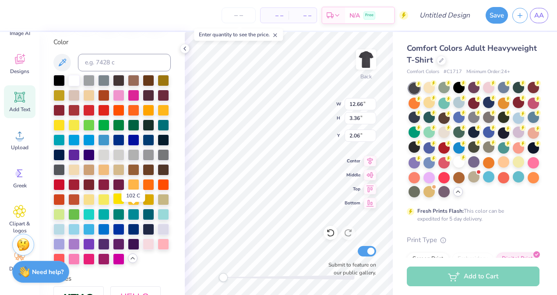
click at [124, 205] on div at bounding box center [118, 198] width 11 height 11
click at [65, 120] on div at bounding box center [58, 124] width 11 height 11
click at [80, 123] on div at bounding box center [73, 124] width 11 height 11
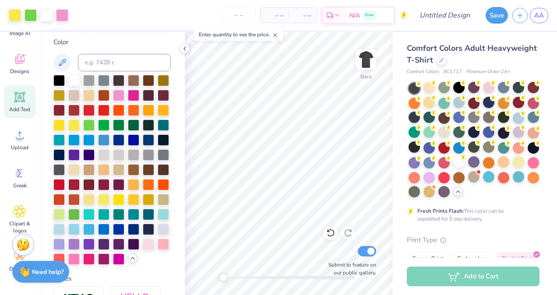
click at [27, 104] on div "Add Text" at bounding box center [20, 101] width 32 height 33
type textarea "T"
type textarea "c"
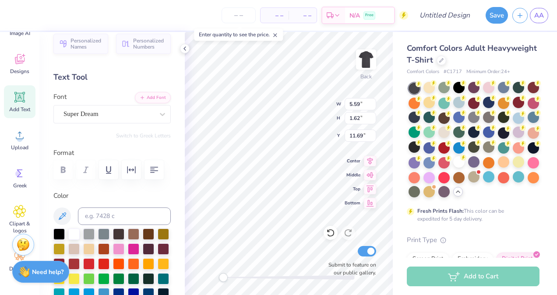
scroll to position [0, 0]
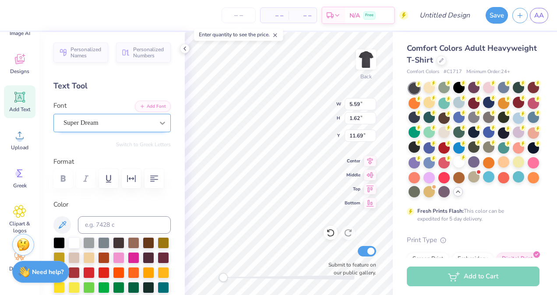
click at [160, 117] on div at bounding box center [163, 123] width 16 height 16
type input "10.73"
type input "2.85"
type input "2.74"
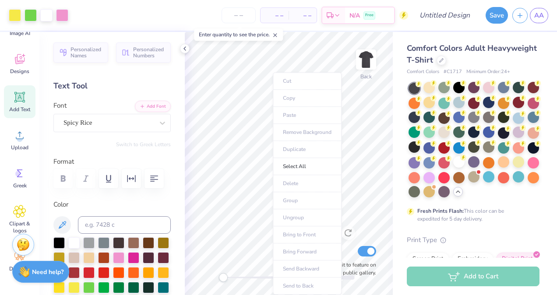
click at [18, 111] on span "Add Text" at bounding box center [19, 109] width 21 height 7
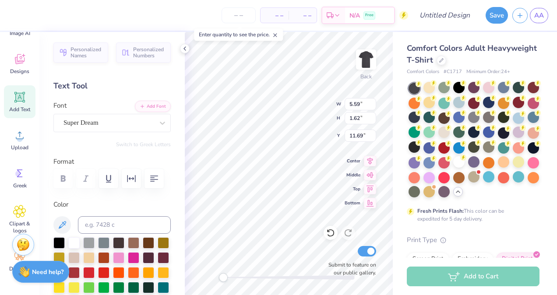
scroll to position [7, 1]
type textarea "T"
click at [110, 122] on div "Super Dream" at bounding box center [109, 123] width 92 height 14
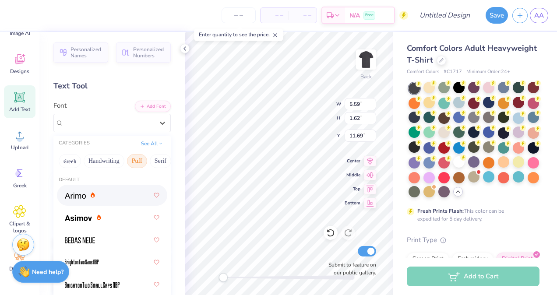
click at [144, 163] on button "Puff" at bounding box center [137, 161] width 20 height 14
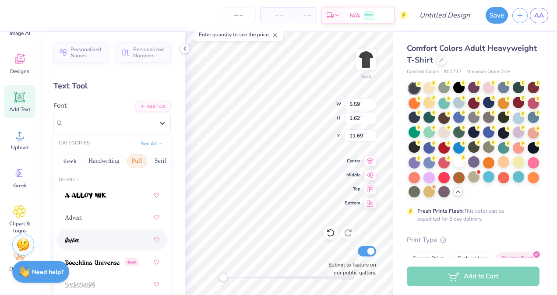
scroll to position [92, 0]
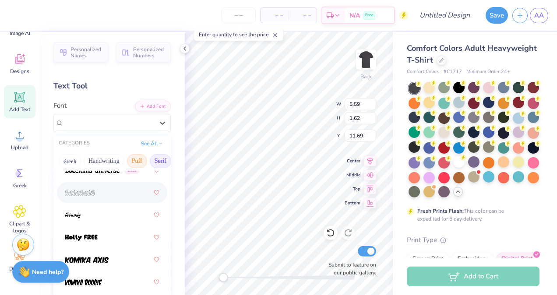
click at [159, 162] on button "Serif" at bounding box center [160, 161] width 21 height 14
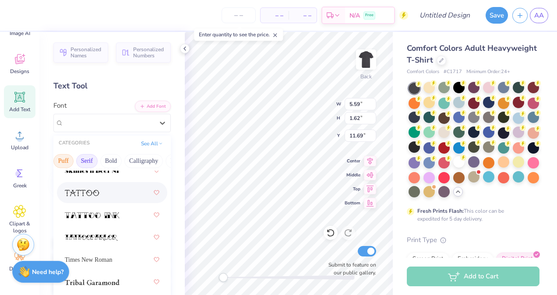
scroll to position [0, 82]
click at [102, 157] on button "Bold" at bounding box center [102, 161] width 21 height 14
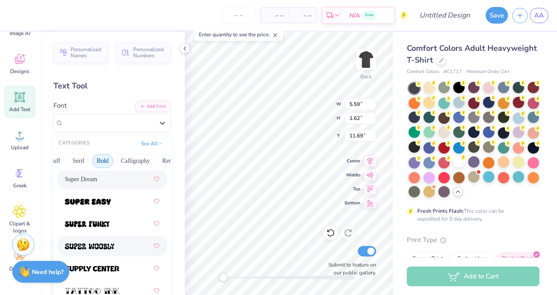
scroll to position [1455, 0]
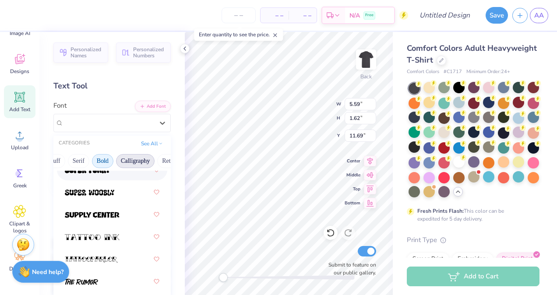
click at [142, 162] on button "Calligraphy" at bounding box center [135, 161] width 39 height 14
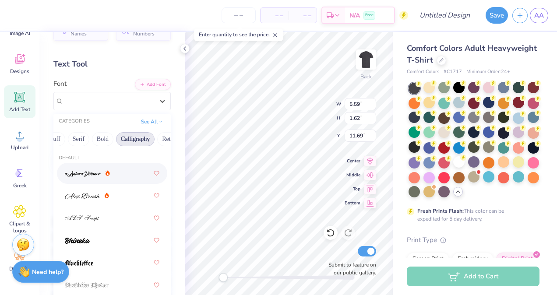
scroll to position [0, 133]
click at [123, 137] on button "Retro" at bounding box center [117, 139] width 23 height 14
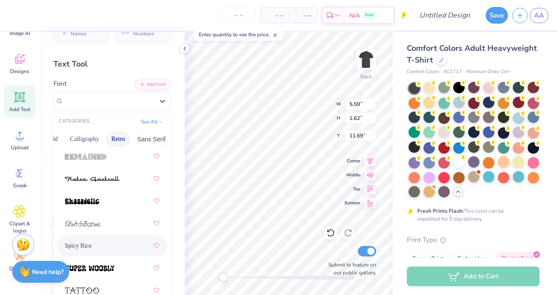
scroll to position [1623, 0]
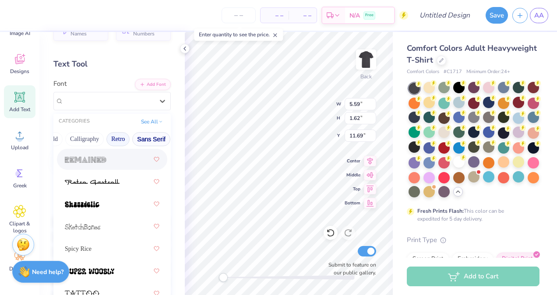
click at [150, 139] on button "Sans Serif" at bounding box center [151, 139] width 38 height 14
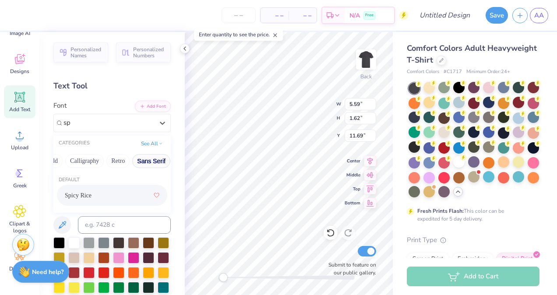
scroll to position [0, 0]
click at [87, 197] on span "Spicy Rice" at bounding box center [78, 195] width 27 height 9
type input "spi"
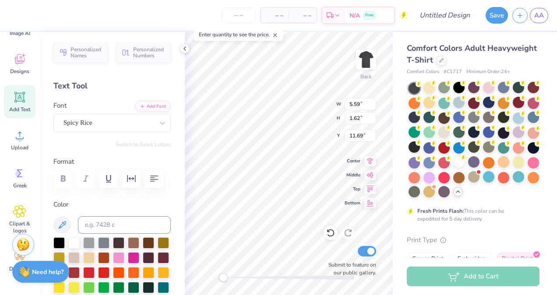
type textarea "c"
type textarea "Clean some teeth!"
click at [80, 290] on div at bounding box center [73, 286] width 11 height 11
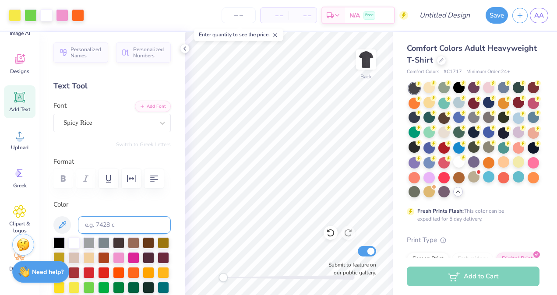
scroll to position [40, 0]
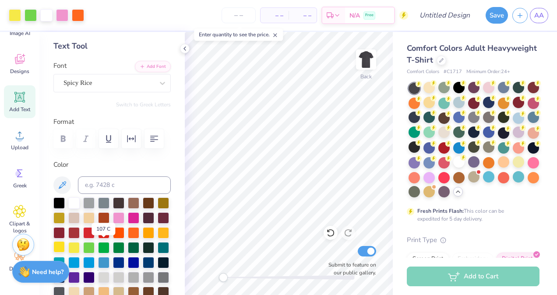
click at [65, 249] on div at bounding box center [58, 246] width 11 height 11
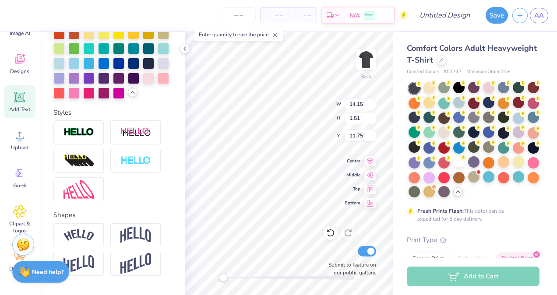
scroll to position [382, 0]
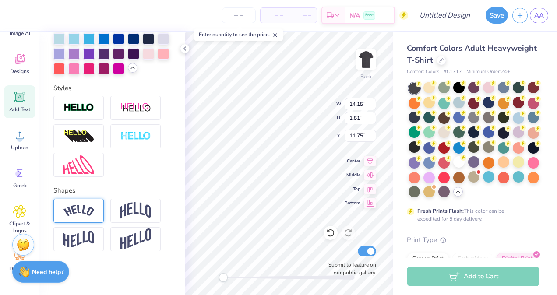
click at [94, 212] on div at bounding box center [78, 211] width 50 height 24
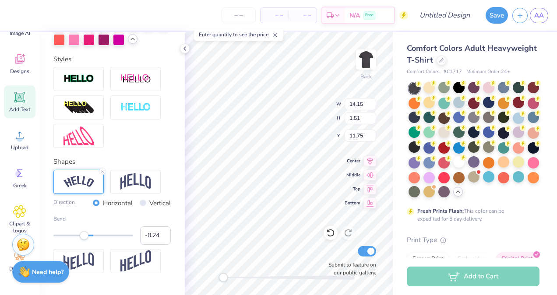
type input "-0.26"
drag, startPoint x: 109, startPoint y: 267, endPoint x: 81, endPoint y: 272, distance: 28.4
click at [81, 245] on div "Bend -0.26" at bounding box center [111, 230] width 117 height 30
type input "-0.60"
drag, startPoint x: 80, startPoint y: 265, endPoint x: 68, endPoint y: 266, distance: 12.3
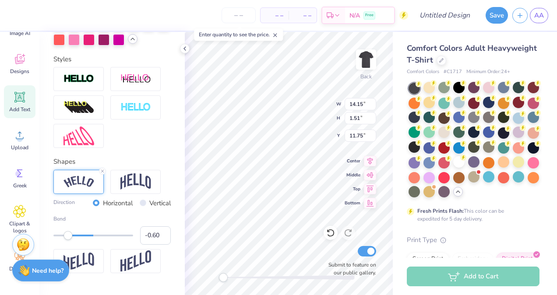
click at [68, 266] on div "– – Per Item – – Total Est. Delivery N/A Free Design Title Save AA Image AI Des…" at bounding box center [278, 147] width 557 height 295
type input "-0.15"
drag, startPoint x: 72, startPoint y: 263, endPoint x: 85, endPoint y: 265, distance: 12.8
click at [85, 240] on div "Accessibility label" at bounding box center [84, 235] width 9 height 9
type input "-0.30"
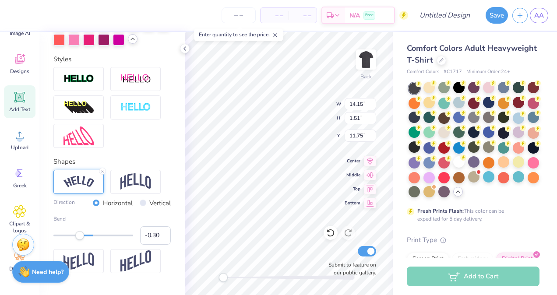
drag, startPoint x: 86, startPoint y: 265, endPoint x: 79, endPoint y: 265, distance: 7.0
click at [79, 240] on div "Accessibility label" at bounding box center [79, 235] width 9 height 9
type input "-0.46"
drag, startPoint x: 80, startPoint y: 267, endPoint x: 73, endPoint y: 265, distance: 7.1
click at [73, 240] on div "Accessibility label" at bounding box center [73, 235] width 9 height 9
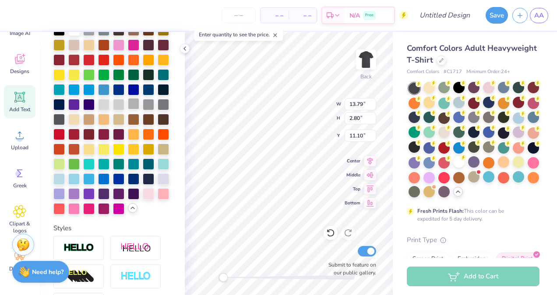
scroll to position [209, 0]
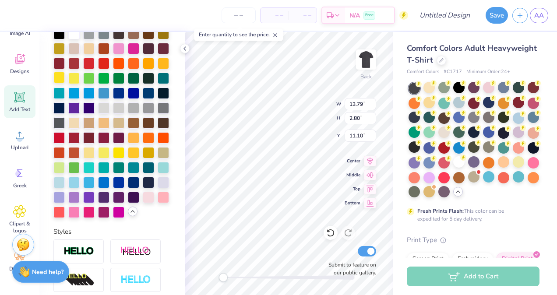
click at [65, 73] on div at bounding box center [58, 77] width 11 height 11
click at [80, 81] on div at bounding box center [73, 77] width 11 height 11
type input "10.73"
type input "2.85"
type input "2.74"
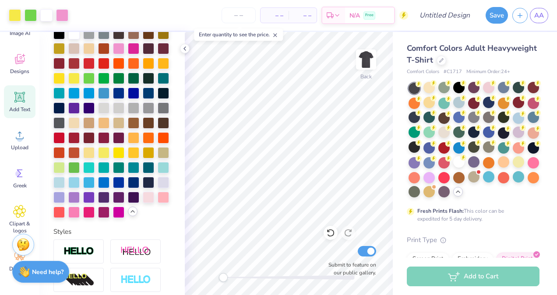
scroll to position [266, 0]
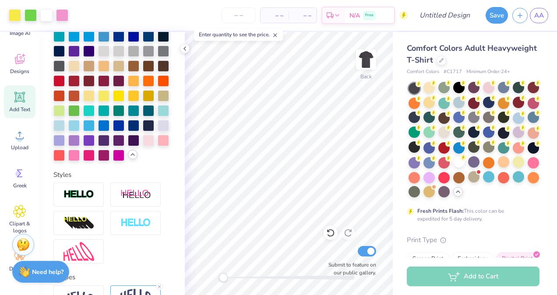
click at [20, 105] on div "Add Text" at bounding box center [20, 101] width 32 height 33
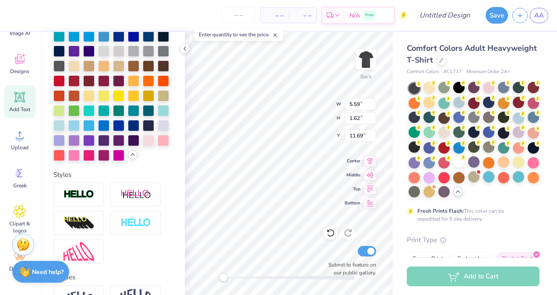
scroll to position [7, 1]
type textarea "T"
type textarea "STC Dental Hygiene"
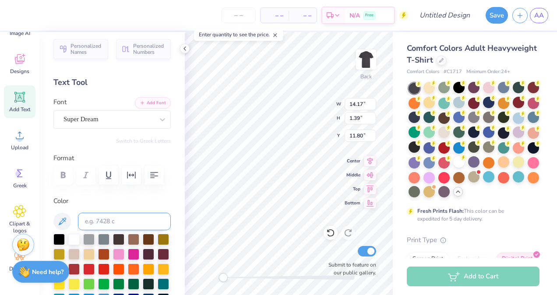
scroll to position [0, 0]
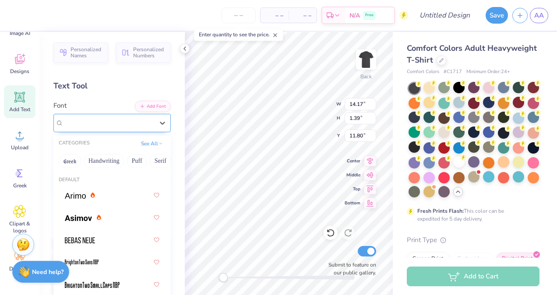
click at [110, 117] on div at bounding box center [109, 123] width 90 height 12
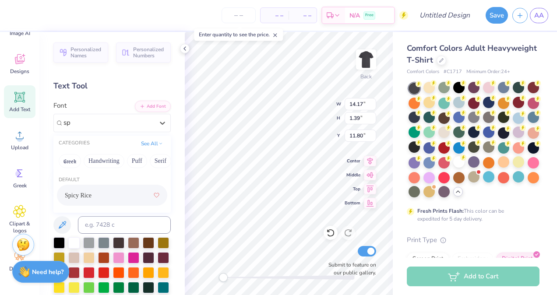
click at [91, 194] on span "Spicy Rice" at bounding box center [78, 195] width 27 height 9
type input "sp"
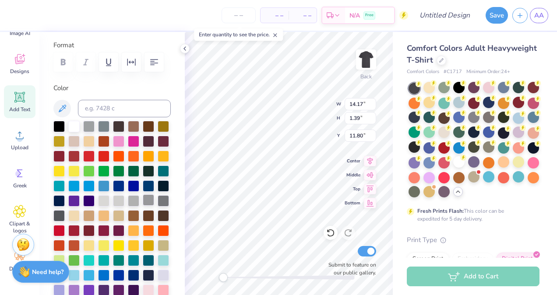
scroll to position [117, 0]
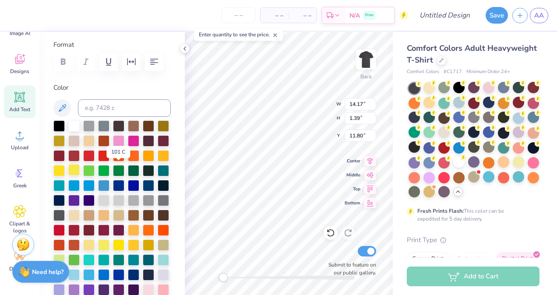
click at [80, 170] on div at bounding box center [73, 169] width 11 height 11
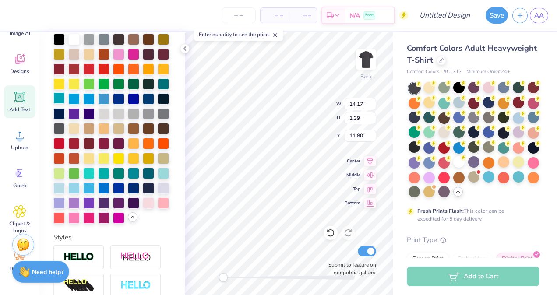
scroll to position [328, 0]
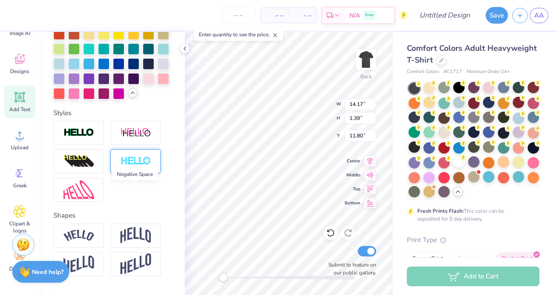
click at [132, 166] on img at bounding box center [135, 161] width 31 height 10
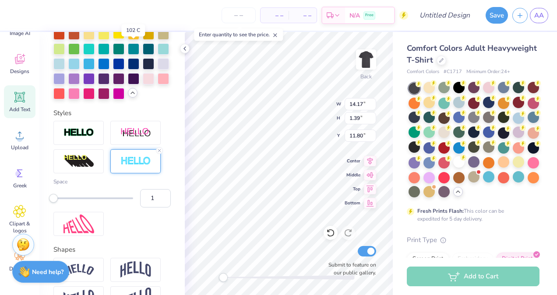
click at [124, 39] on div at bounding box center [118, 33] width 11 height 11
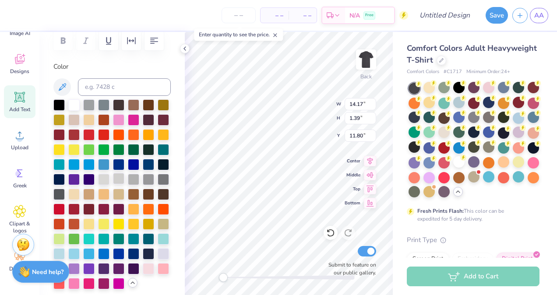
scroll to position [136, 0]
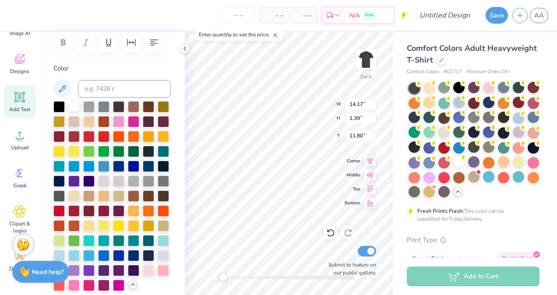
click at [77, 105] on div at bounding box center [73, 105] width 11 height 11
click at [158, 261] on div at bounding box center [163, 254] width 11 height 11
click at [68, 110] on div at bounding box center [73, 105] width 11 height 11
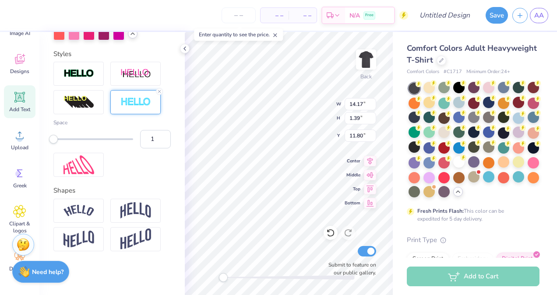
scroll to position [402, 0]
click at [160, 93] on line at bounding box center [159, 91] width 3 height 3
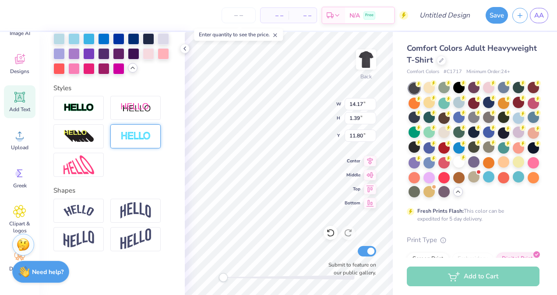
scroll to position [382, 0]
click at [95, 106] on div at bounding box center [78, 108] width 50 height 24
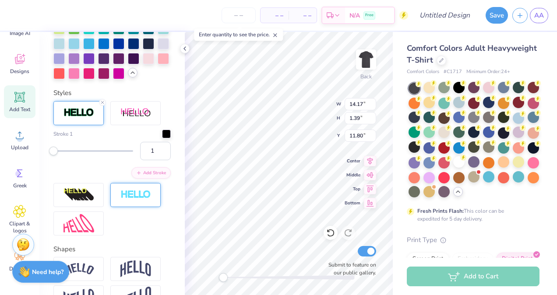
scroll to position [416, 0]
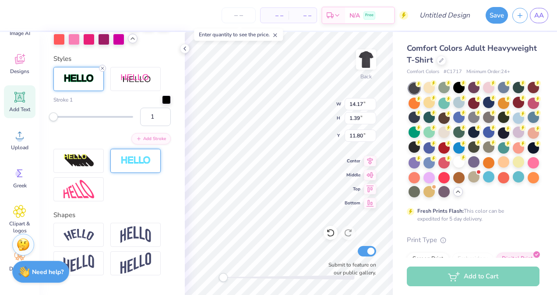
click at [102, 71] on icon at bounding box center [102, 68] width 5 height 5
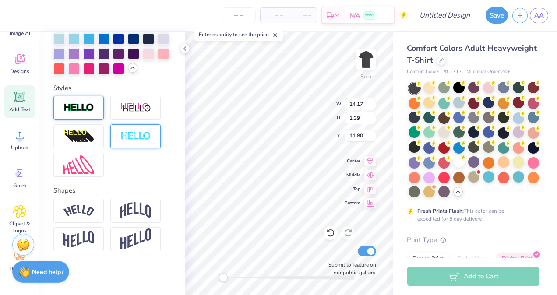
scroll to position [382, 0]
click at [121, 132] on img at bounding box center [135, 136] width 31 height 10
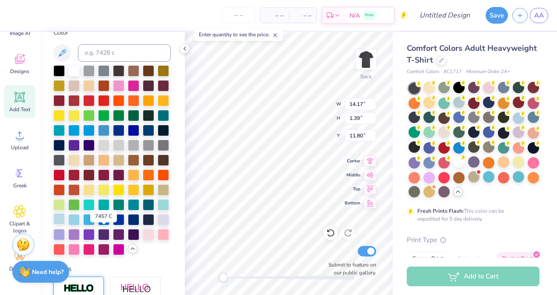
scroll to position [172, 0]
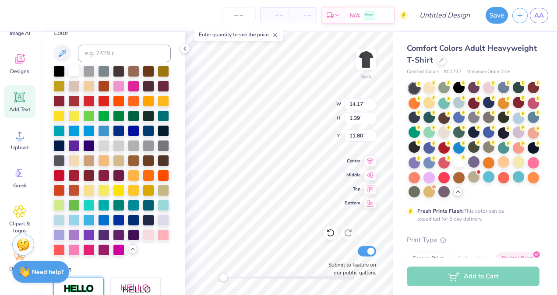
click at [70, 70] on div at bounding box center [73, 70] width 11 height 11
click at [58, 67] on div at bounding box center [58, 70] width 11 height 11
click at [95, 117] on div at bounding box center [88, 115] width 11 height 11
click at [110, 118] on div at bounding box center [103, 115] width 11 height 11
click at [110, 115] on div at bounding box center [103, 115] width 11 height 11
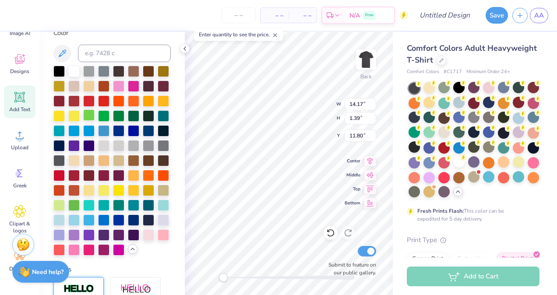
click at [95, 115] on div at bounding box center [88, 115] width 11 height 11
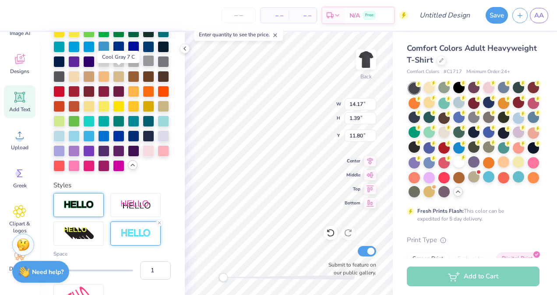
scroll to position [258, 0]
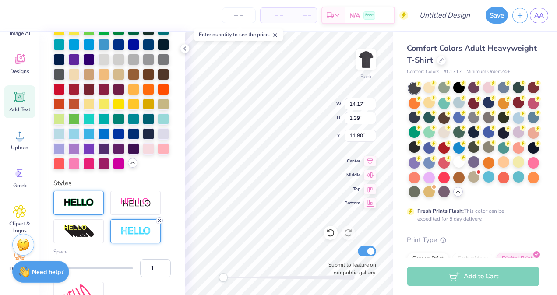
click at [161, 223] on icon at bounding box center [159, 220] width 5 height 5
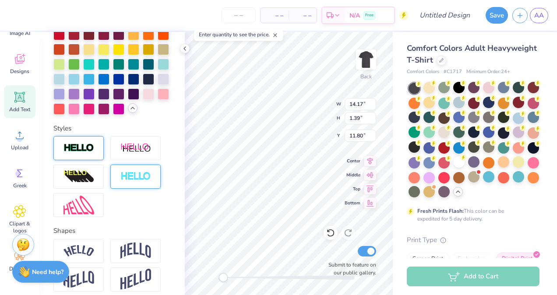
scroll to position [312, 0]
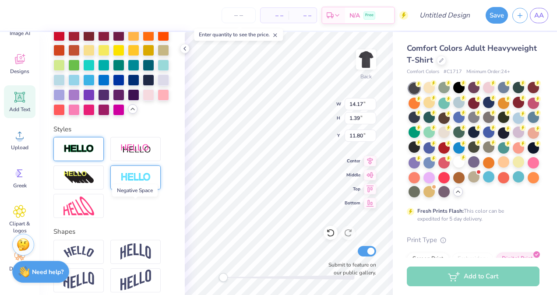
click at [134, 183] on img at bounding box center [135, 178] width 31 height 10
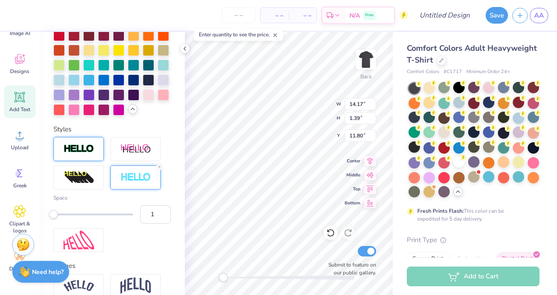
scroll to position [331, 0]
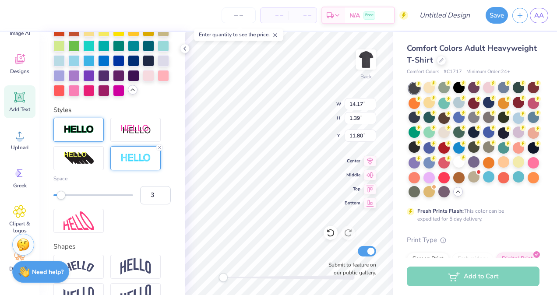
type input "4"
drag, startPoint x: 55, startPoint y: 224, endPoint x: 64, endPoint y: 226, distance: 9.3
click at [64, 200] on div "Accessibility label" at bounding box center [64, 195] width 9 height 9
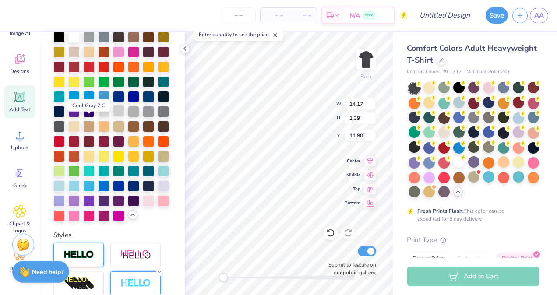
scroll to position [203, 0]
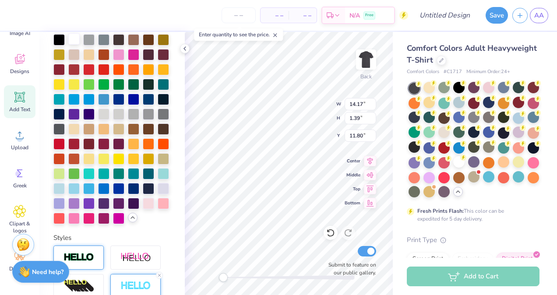
click at [77, 38] on div at bounding box center [73, 38] width 11 height 11
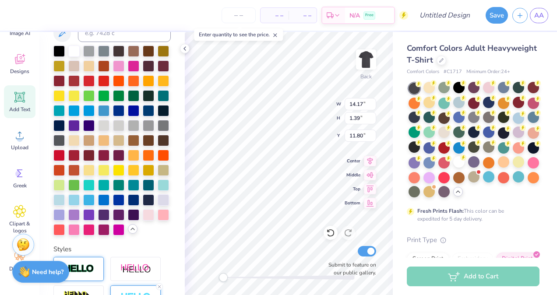
scroll to position [267, 0]
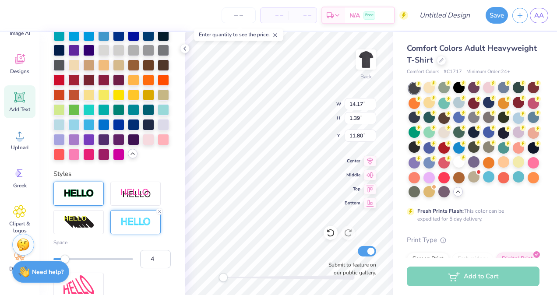
type input "3"
click at [60, 264] on div "Accessibility label" at bounding box center [61, 259] width 9 height 9
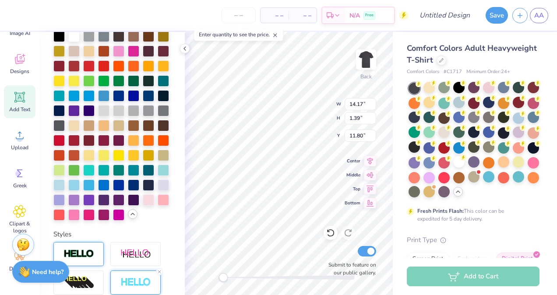
scroll to position [205, 0]
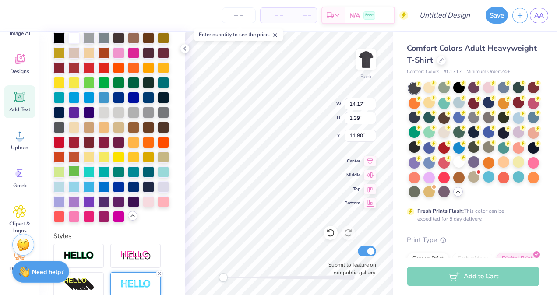
click at [80, 177] on div at bounding box center [73, 171] width 11 height 11
click at [95, 76] on div at bounding box center [88, 81] width 11 height 11
click at [95, 83] on div at bounding box center [88, 81] width 11 height 11
click at [110, 85] on div at bounding box center [103, 81] width 11 height 11
click at [95, 86] on div at bounding box center [88, 81] width 11 height 11
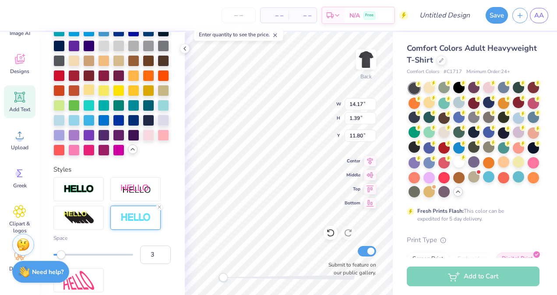
scroll to position [242, 0]
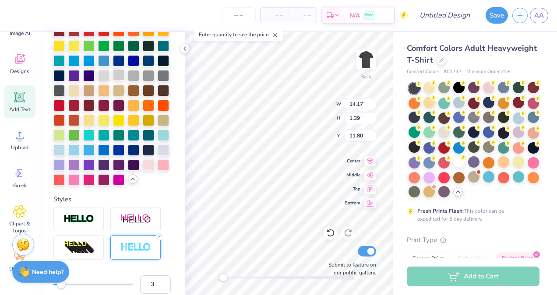
click at [113, 81] on div at bounding box center [118, 74] width 11 height 11
click at [98, 81] on div at bounding box center [103, 74] width 11 height 11
click at [158, 155] on div at bounding box center [163, 149] width 11 height 11
click at [98, 81] on div at bounding box center [103, 74] width 11 height 11
click at [113, 81] on div at bounding box center [118, 74] width 11 height 11
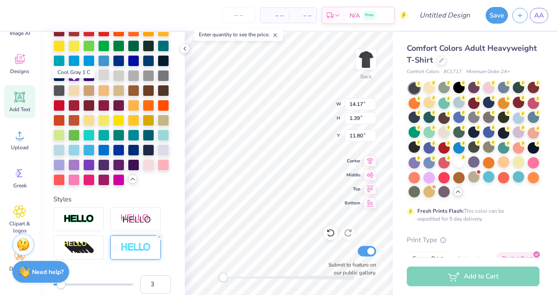
click at [98, 81] on div at bounding box center [103, 74] width 11 height 11
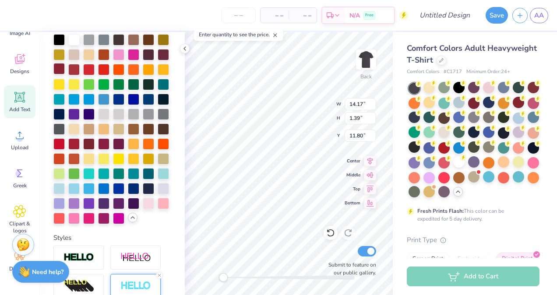
scroll to position [202, 0]
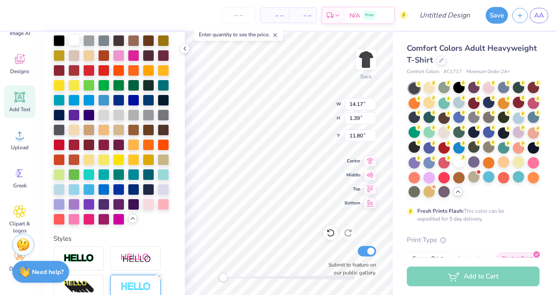
click at [73, 42] on div at bounding box center [73, 39] width 11 height 11
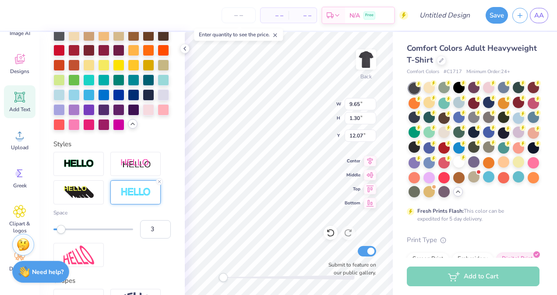
scroll to position [416, 0]
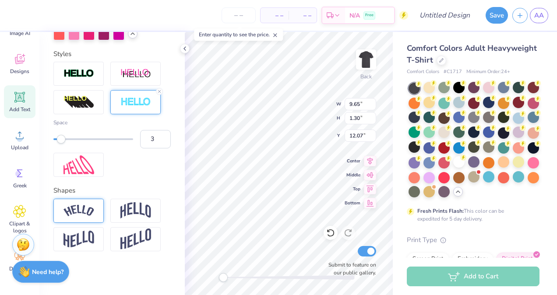
click at [95, 212] on div at bounding box center [78, 211] width 50 height 24
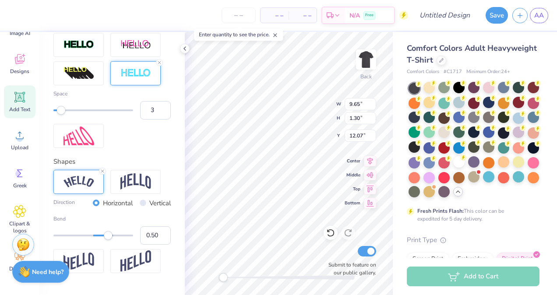
scroll to position [467, 0]
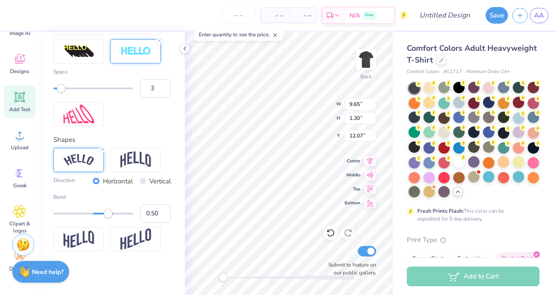
type input "-0.23"
click at [81, 212] on div at bounding box center [93, 213] width 80 height 9
click at [73, 213] on div at bounding box center [93, 214] width 80 height 2
click at [79, 214] on div at bounding box center [93, 214] width 80 height 2
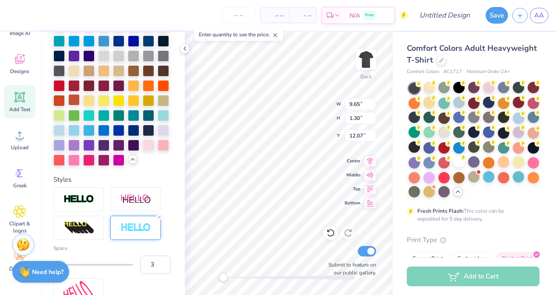
scroll to position [257, 0]
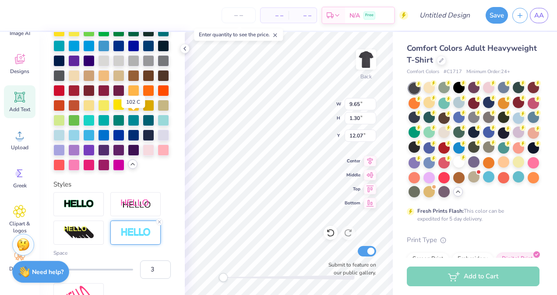
click at [124, 110] on div at bounding box center [118, 104] width 11 height 11
click at [110, 110] on div at bounding box center [103, 104] width 11 height 11
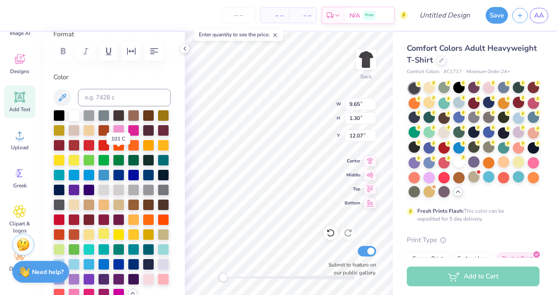
scroll to position [127, 0]
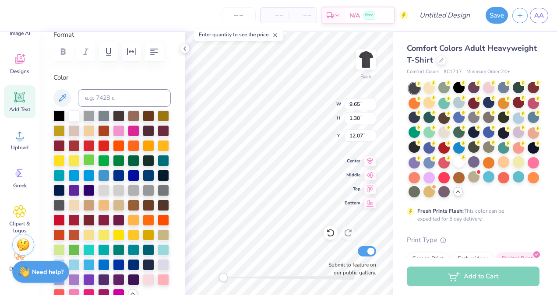
click at [95, 160] on div at bounding box center [88, 159] width 11 height 11
click at [110, 163] on div at bounding box center [103, 159] width 11 height 11
click at [80, 255] on div at bounding box center [73, 249] width 11 height 11
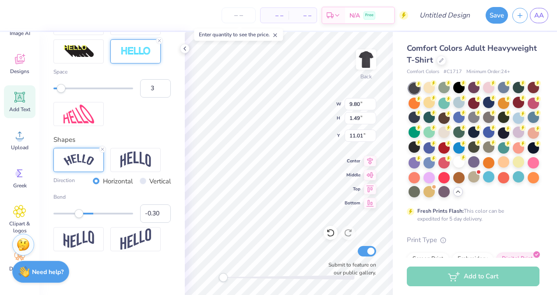
scroll to position [467, 0]
click at [71, 211] on div at bounding box center [93, 213] width 80 height 9
click at [77, 214] on div at bounding box center [93, 214] width 80 height 2
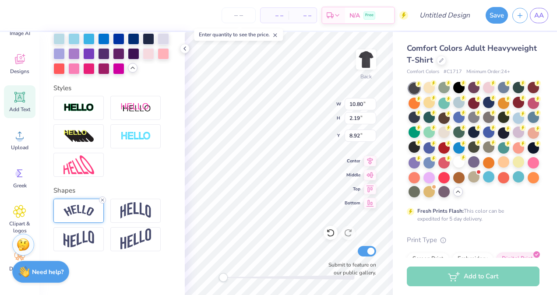
click at [103, 199] on line at bounding box center [102, 200] width 3 height 3
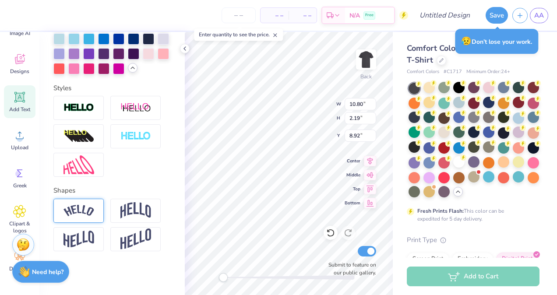
click at [80, 209] on img at bounding box center [79, 211] width 31 height 12
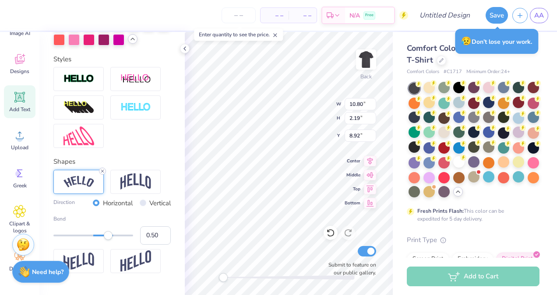
click at [101, 174] on icon at bounding box center [102, 171] width 5 height 5
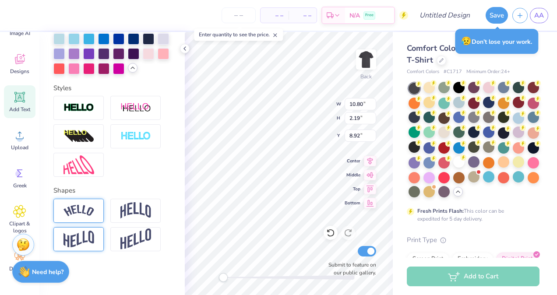
click at [96, 238] on div at bounding box center [78, 239] width 50 height 24
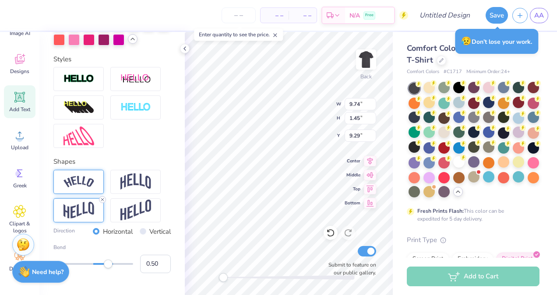
click at [102, 202] on icon at bounding box center [102, 199] width 5 height 5
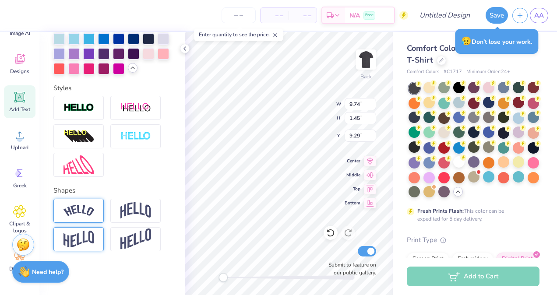
click at [95, 209] on div at bounding box center [78, 211] width 50 height 24
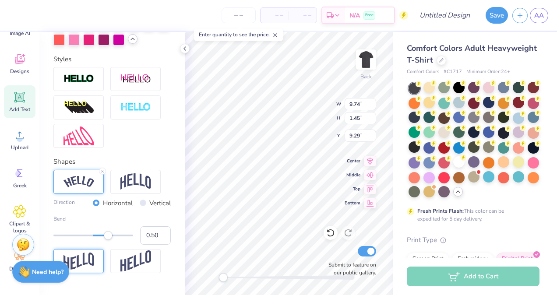
scroll to position [410, 0]
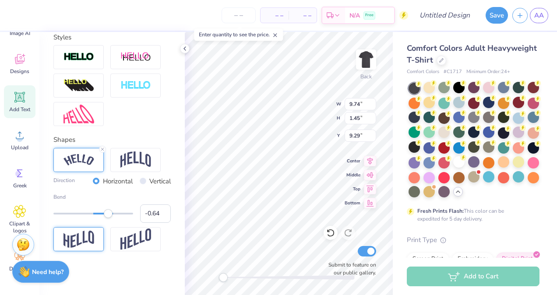
click at [67, 218] on div at bounding box center [93, 213] width 80 height 9
click at [73, 215] on div at bounding box center [93, 214] width 80 height 2
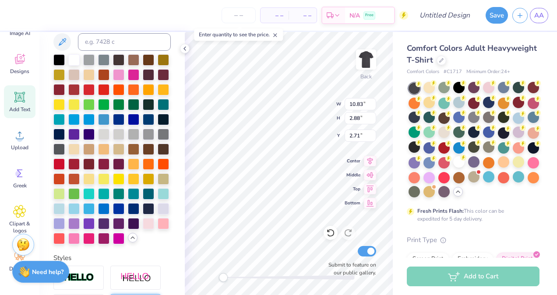
scroll to position [0, 0]
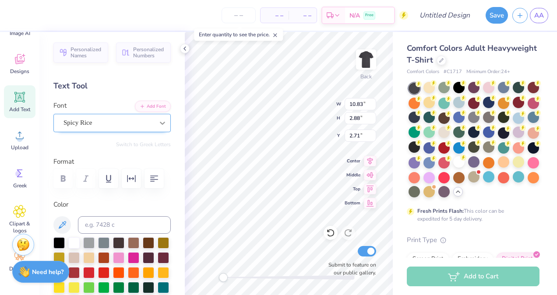
click at [158, 124] on icon at bounding box center [162, 123] width 9 height 9
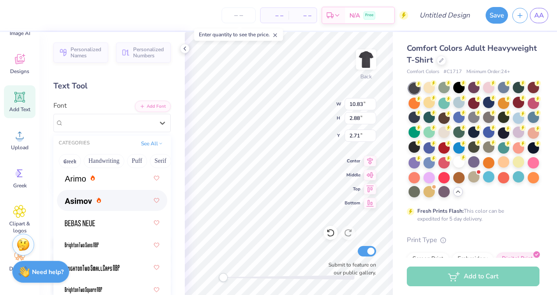
scroll to position [18, 0]
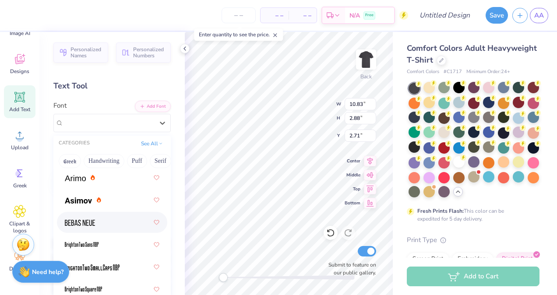
click at [85, 219] on span at bounding box center [80, 222] width 30 height 9
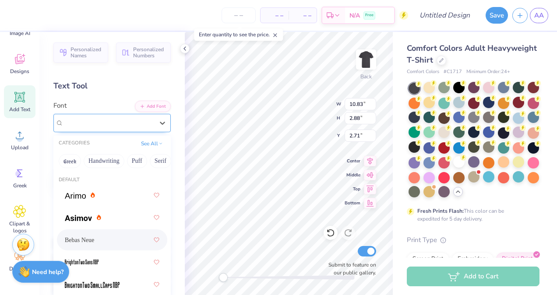
click at [120, 119] on div "Bebas Neue" at bounding box center [109, 123] width 92 height 14
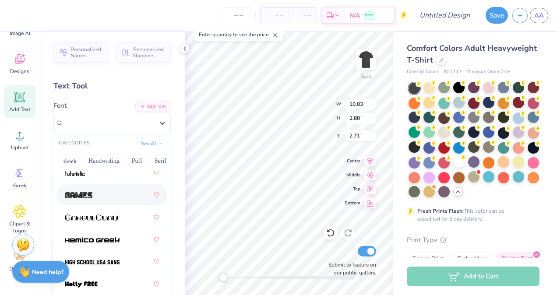
scroll to position [270, 0]
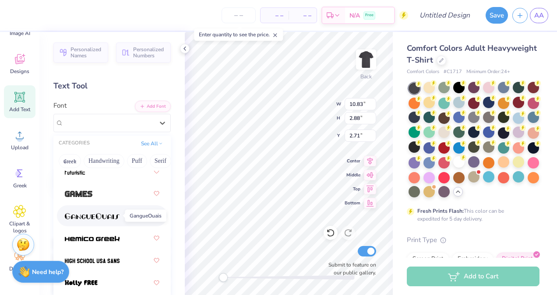
click at [102, 218] on img at bounding box center [92, 216] width 55 height 6
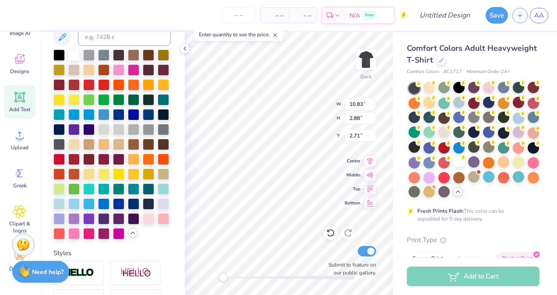
scroll to position [0, 0]
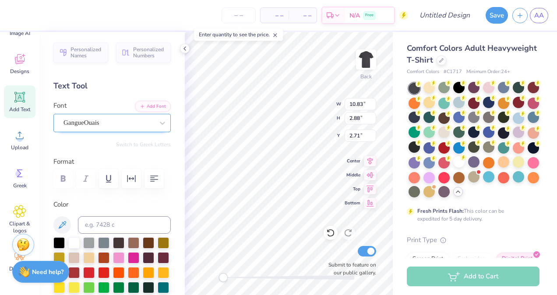
click at [146, 116] on div "GangueOuais" at bounding box center [109, 123] width 92 height 14
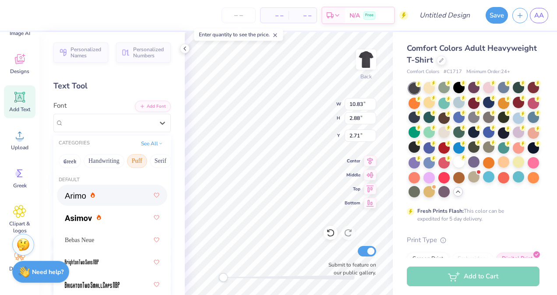
click at [133, 159] on button "Puff" at bounding box center [137, 161] width 20 height 14
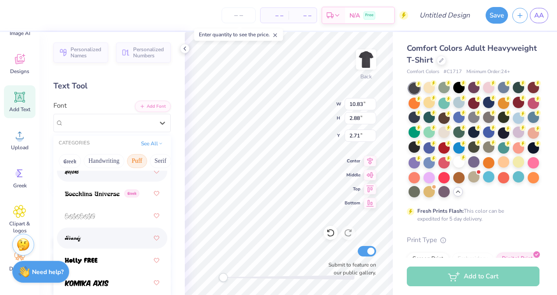
scroll to position [92, 0]
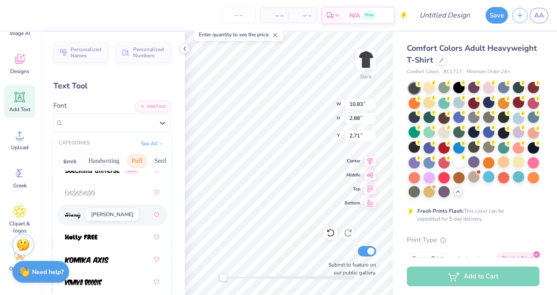
click at [79, 214] on img at bounding box center [73, 215] width 16 height 6
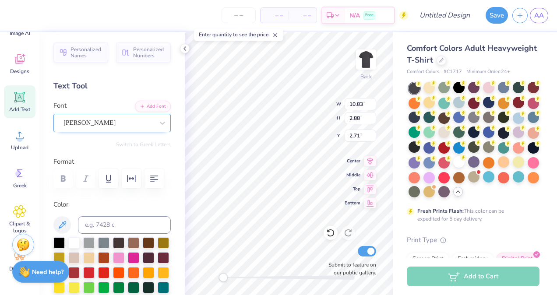
click at [123, 131] on div "Brandy" at bounding box center [111, 123] width 117 height 18
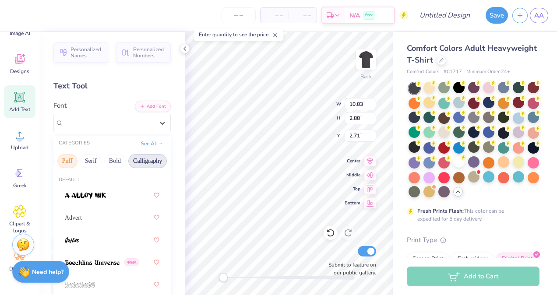
scroll to position [0, 70]
click at [137, 163] on button "Calligraphy" at bounding box center [147, 161] width 39 height 14
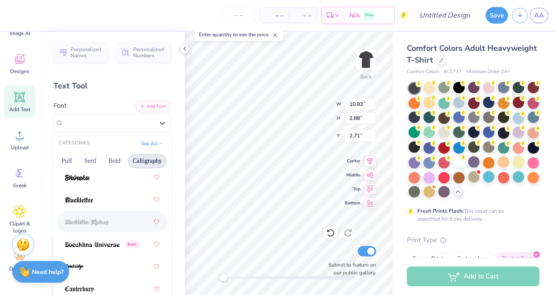
scroll to position [88, 0]
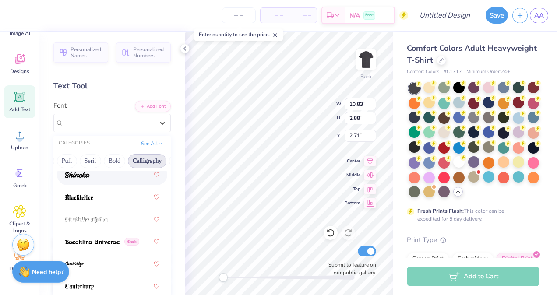
click at [83, 179] on span at bounding box center [77, 174] width 25 height 9
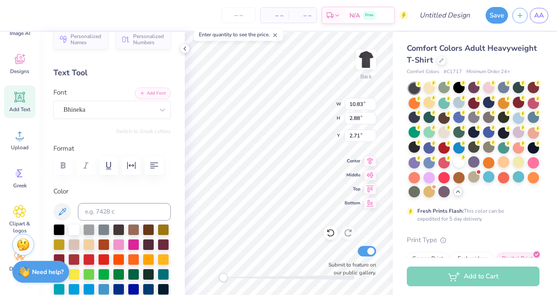
scroll to position [0, 0]
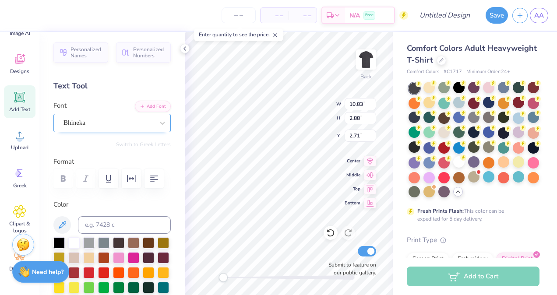
click at [120, 126] on div "Bhineka" at bounding box center [109, 123] width 92 height 14
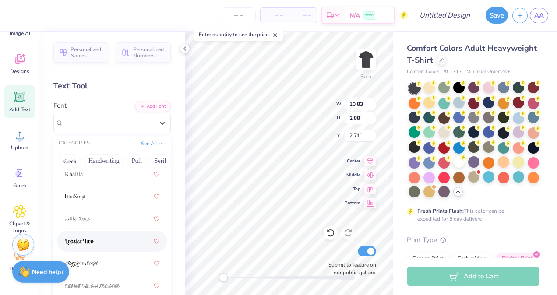
scroll to position [405, 0]
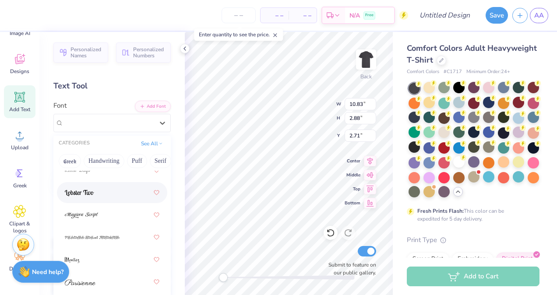
click at [97, 191] on div at bounding box center [112, 193] width 95 height 16
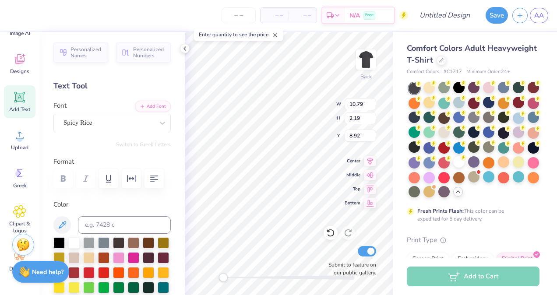
scroll to position [7, 1]
click at [158, 125] on icon at bounding box center [162, 123] width 9 height 9
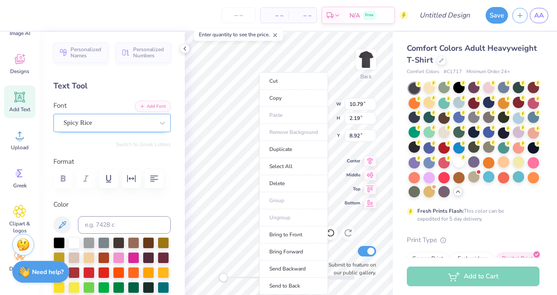
click at [146, 124] on div "Spicy Rice" at bounding box center [109, 123] width 92 height 14
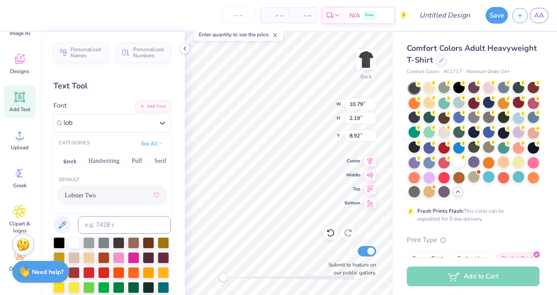
click at [97, 198] on div "Lobster Two" at bounding box center [112, 195] width 95 height 16
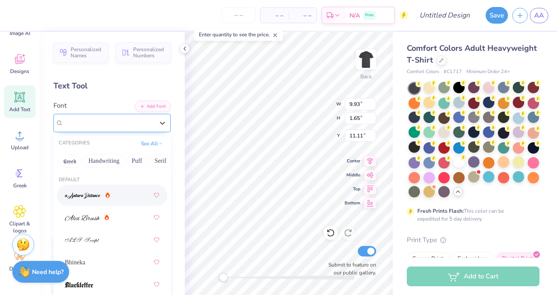
click at [138, 124] on div "Spicy Rice" at bounding box center [109, 123] width 92 height 14
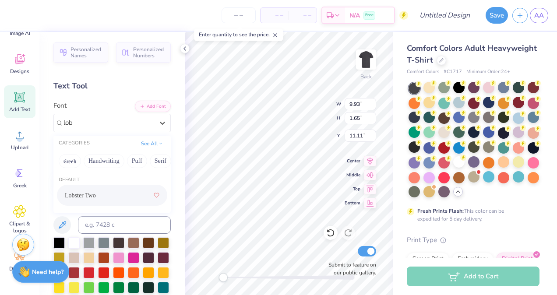
click at [74, 197] on span "Lobster Two" at bounding box center [80, 195] width 31 height 9
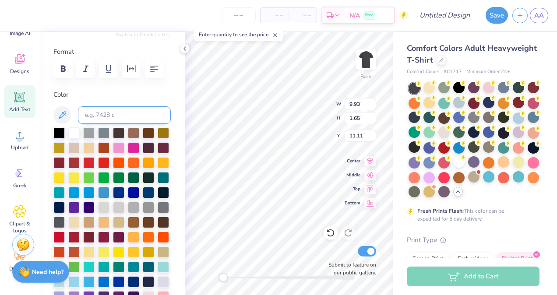
scroll to position [110, 0]
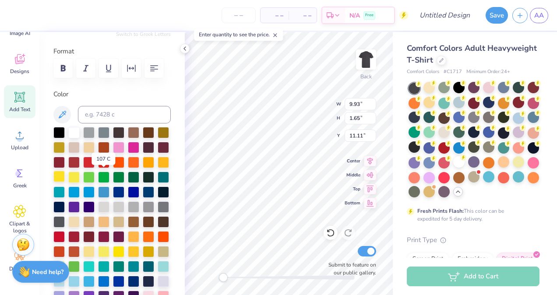
click at [65, 174] on div at bounding box center [58, 176] width 11 height 11
click at [80, 179] on div at bounding box center [73, 176] width 11 height 11
click at [124, 257] on div at bounding box center [118, 250] width 11 height 11
click at [110, 257] on div at bounding box center [103, 250] width 11 height 11
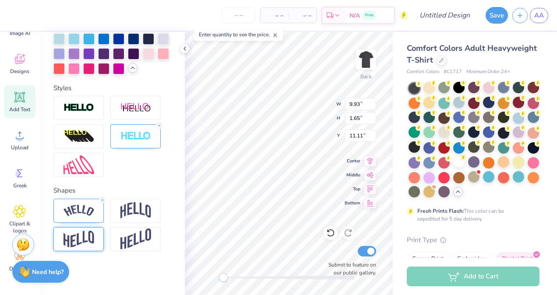
scroll to position [382, 0]
click at [102, 200] on icon at bounding box center [102, 200] width 5 height 5
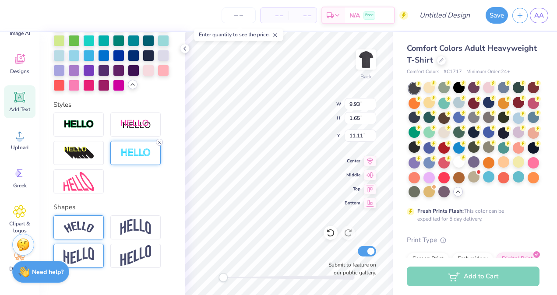
click at [159, 144] on line at bounding box center [159, 142] width 3 height 3
click at [140, 130] on img at bounding box center [135, 124] width 31 height 11
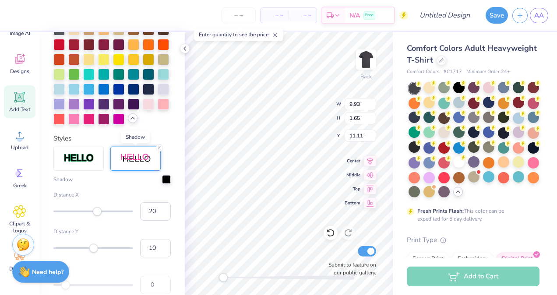
scroll to position [371, 0]
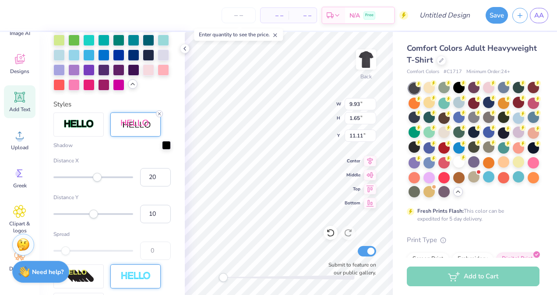
click at [159, 117] on icon at bounding box center [159, 113] width 5 height 5
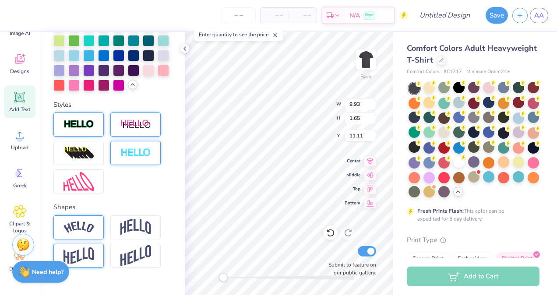
click at [90, 130] on img at bounding box center [79, 125] width 31 height 10
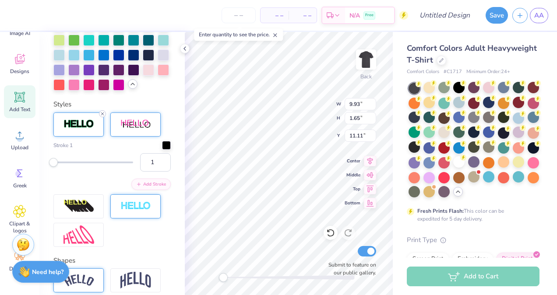
click at [101, 117] on icon at bounding box center [102, 113] width 5 height 5
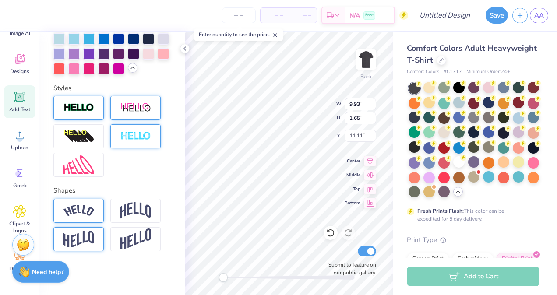
scroll to position [336, 0]
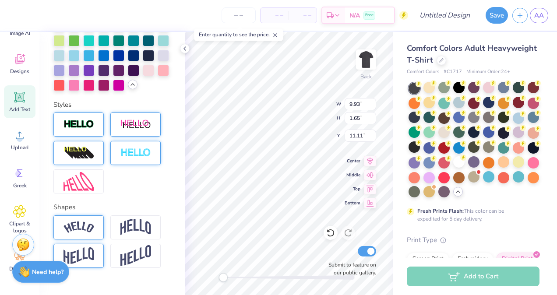
click at [84, 160] on img at bounding box center [79, 153] width 31 height 14
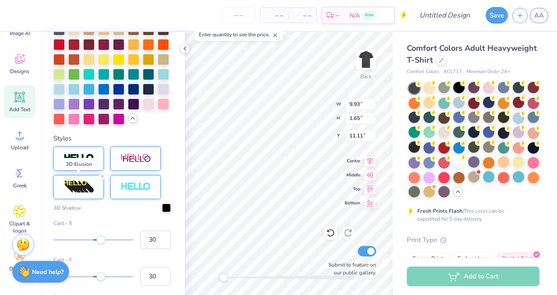
scroll to position [371, 0]
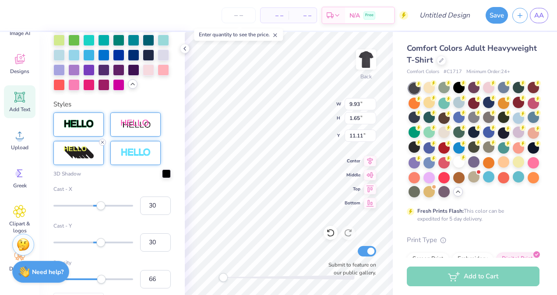
click at [102, 145] on icon at bounding box center [102, 142] width 5 height 5
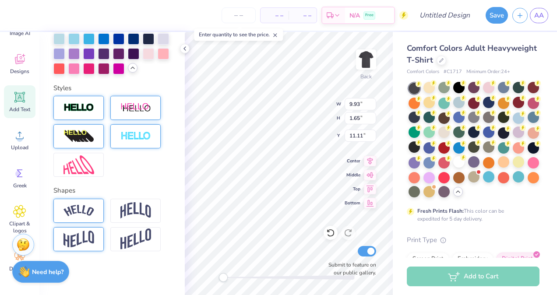
scroll to position [336, 0]
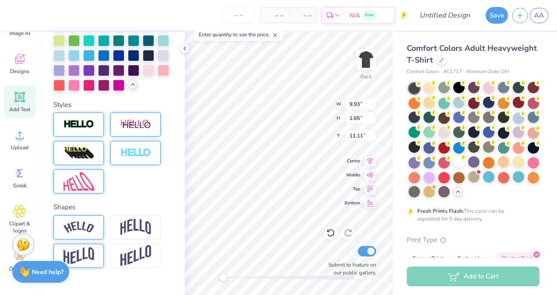
click at [78, 191] on img at bounding box center [79, 181] width 31 height 19
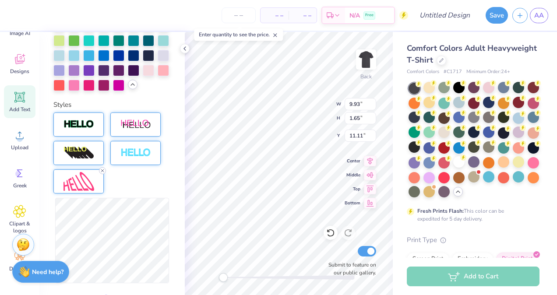
click at [103, 172] on line at bounding box center [102, 171] width 3 height 3
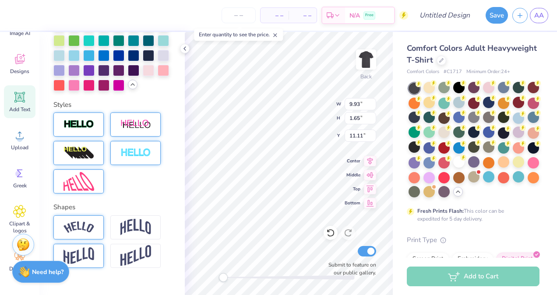
scroll to position [382, 0]
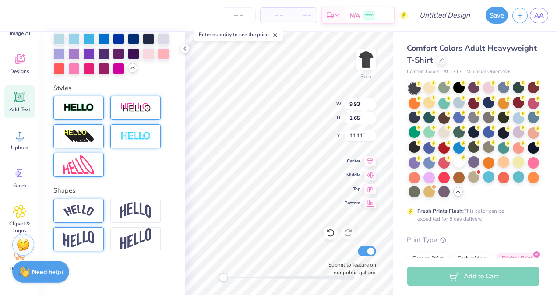
click at [88, 235] on img at bounding box center [79, 239] width 31 height 17
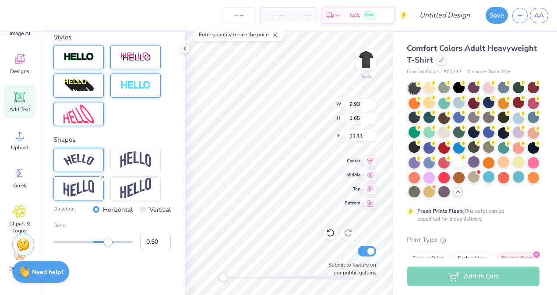
scroll to position [426, 0]
click at [74, 247] on div at bounding box center [93, 242] width 80 height 9
click at [103, 180] on icon at bounding box center [102, 177] width 5 height 5
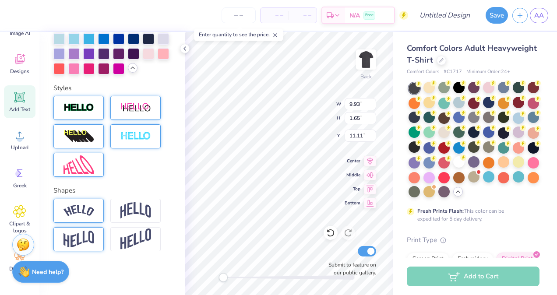
scroll to position [382, 0]
click at [125, 234] on img at bounding box center [135, 239] width 31 height 21
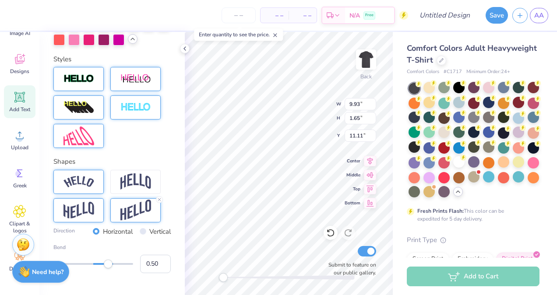
scroll to position [427, 0]
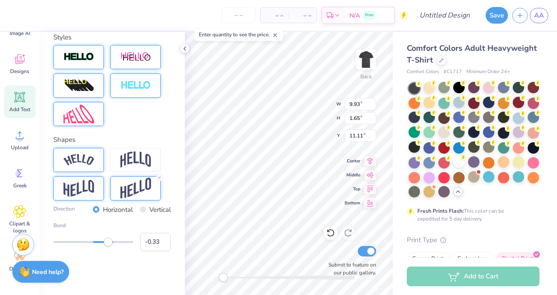
click at [78, 243] on div at bounding box center [93, 242] width 80 height 2
click at [160, 179] on line at bounding box center [159, 178] width 3 height 3
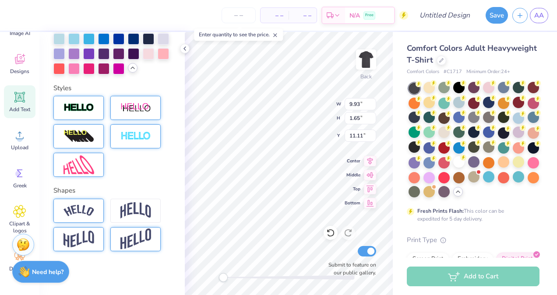
scroll to position [382, 0]
click at [142, 221] on div at bounding box center [135, 211] width 50 height 24
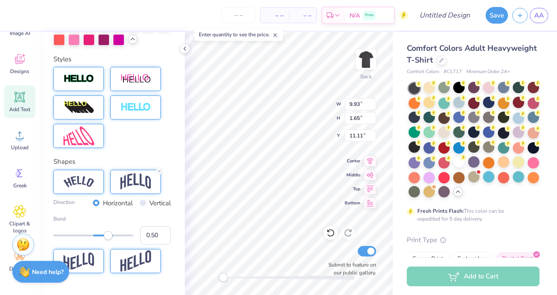
scroll to position [433, 0]
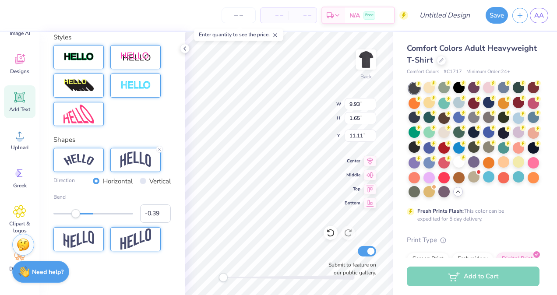
click at [76, 215] on div at bounding box center [93, 214] width 80 height 2
click at [81, 215] on div at bounding box center [93, 214] width 80 height 2
click at [88, 215] on div at bounding box center [93, 213] width 80 height 9
click at [82, 212] on div at bounding box center [93, 213] width 80 height 9
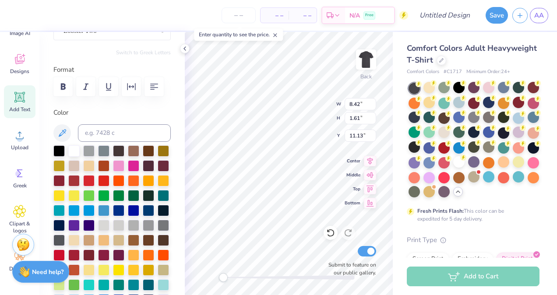
scroll to position [82, 0]
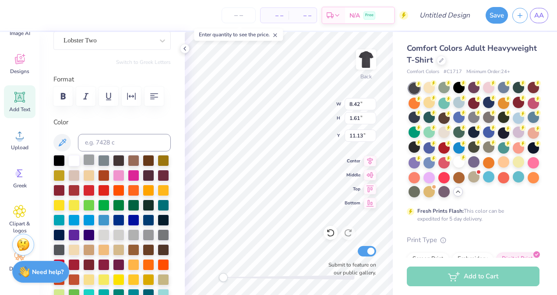
click at [93, 159] on div at bounding box center [88, 159] width 11 height 11
click at [72, 160] on div at bounding box center [73, 159] width 11 height 11
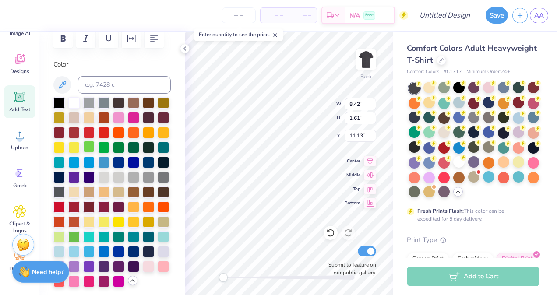
click at [95, 148] on div at bounding box center [88, 146] width 11 height 11
click at [98, 182] on div at bounding box center [103, 176] width 11 height 11
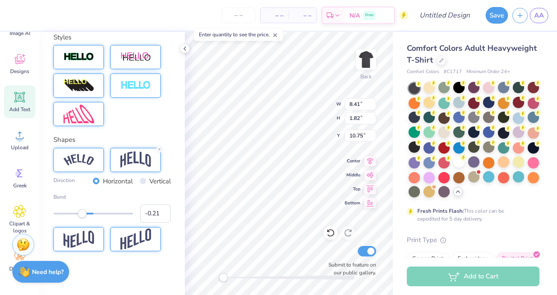
scroll to position [408, 0]
click at [74, 215] on div at bounding box center [93, 214] width 80 height 2
click at [81, 215] on div at bounding box center [93, 214] width 80 height 2
drag, startPoint x: 74, startPoint y: 240, endPoint x: 69, endPoint y: 240, distance: 4.8
click at [69, 215] on div at bounding box center [93, 214] width 80 height 2
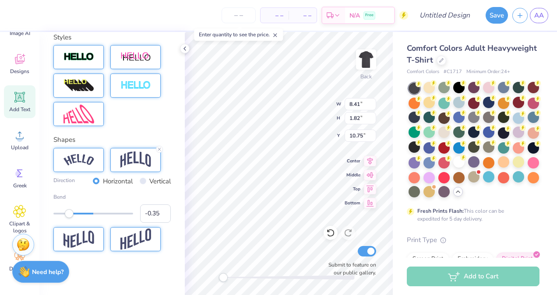
click at [77, 215] on div at bounding box center [93, 214] width 80 height 2
click at [84, 218] on div at bounding box center [93, 213] width 80 height 9
click at [81, 218] on div "Accessibility label" at bounding box center [81, 213] width 9 height 9
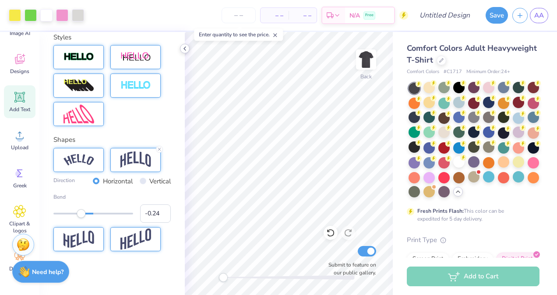
click at [184, 46] on icon at bounding box center [184, 48] width 7 height 7
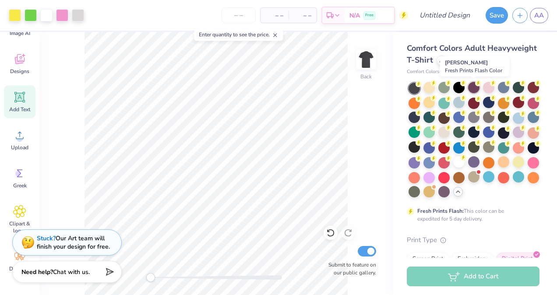
click at [470, 88] on div at bounding box center [473, 87] width 11 height 11
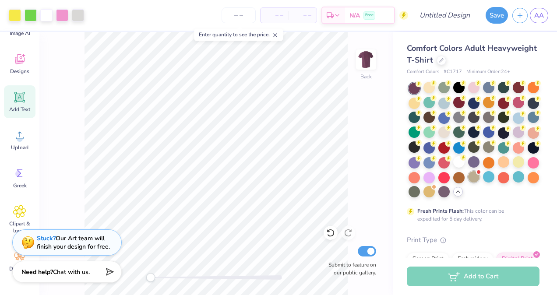
click at [468, 183] on div at bounding box center [473, 176] width 11 height 11
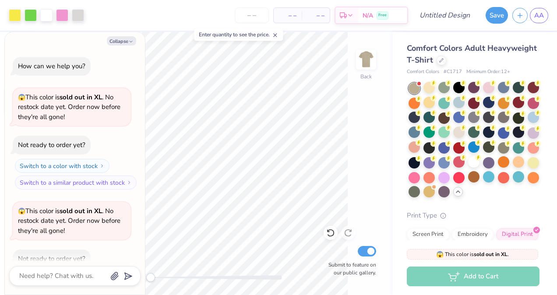
scroll to position [618, 0]
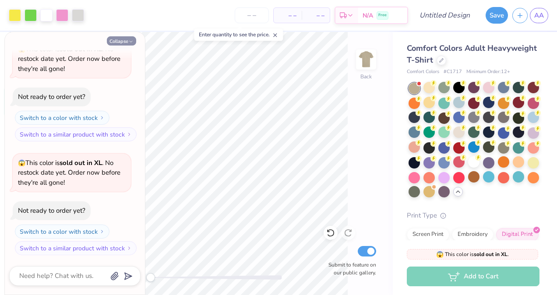
click at [111, 40] on button "Collapse" at bounding box center [121, 40] width 29 height 9
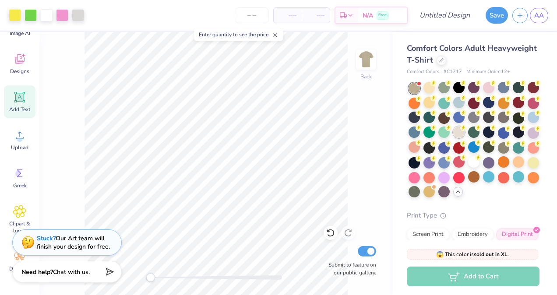
click at [467, 129] on icon at bounding box center [463, 128] width 6 height 6
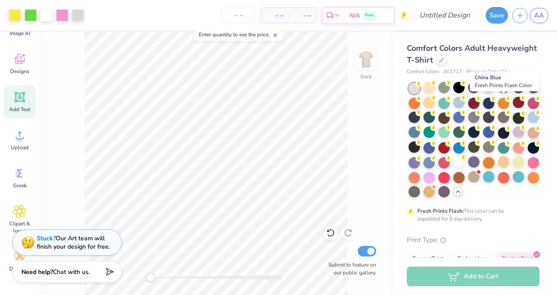
drag, startPoint x: 505, startPoint y: 100, endPoint x: 359, endPoint y: 119, distance: 146.7
click at [359, 119] on div "Back Submit to feature on our public gallery." at bounding box center [216, 163] width 354 height 263
click at [495, 104] on div at bounding box center [488, 102] width 11 height 11
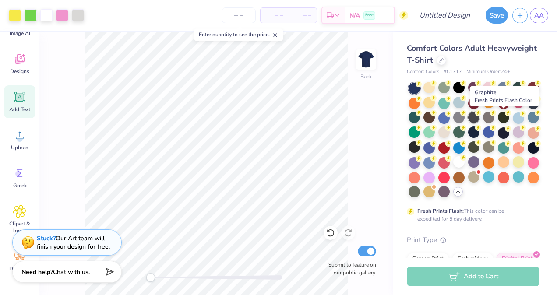
click at [480, 117] on div at bounding box center [473, 117] width 11 height 11
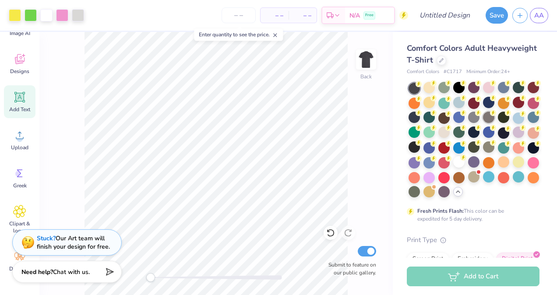
click at [495, 119] on div at bounding box center [488, 117] width 11 height 11
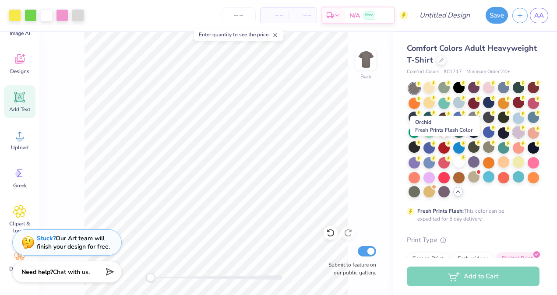
click at [513, 138] on div at bounding box center [518, 132] width 11 height 11
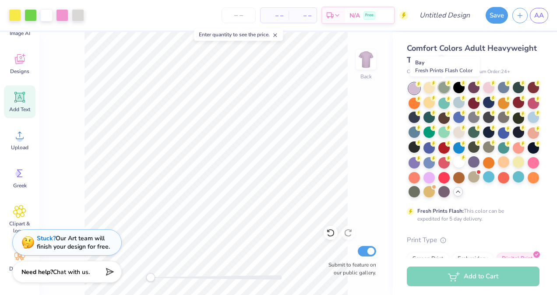
click at [449, 90] on div at bounding box center [443, 87] width 11 height 11
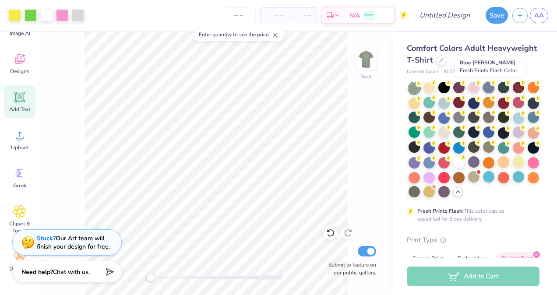
click at [488, 90] on div at bounding box center [488, 87] width 11 height 11
click at [528, 123] on div at bounding box center [533, 117] width 11 height 11
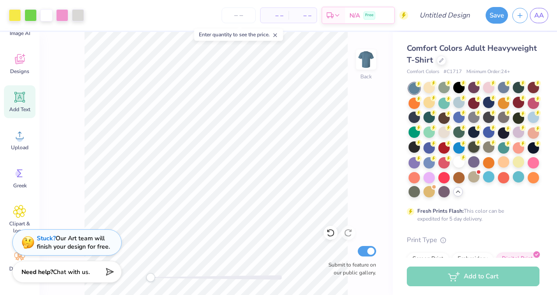
click at [468, 153] on div at bounding box center [473, 146] width 11 height 11
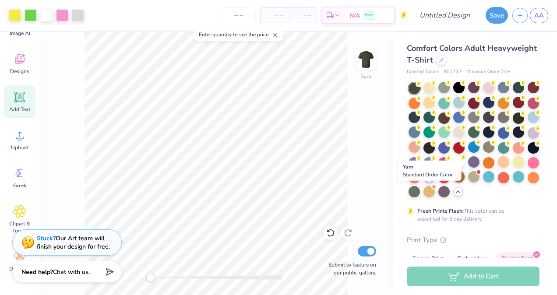
click at [453, 183] on div at bounding box center [458, 176] width 11 height 11
click at [468, 183] on div at bounding box center [473, 176] width 11 height 11
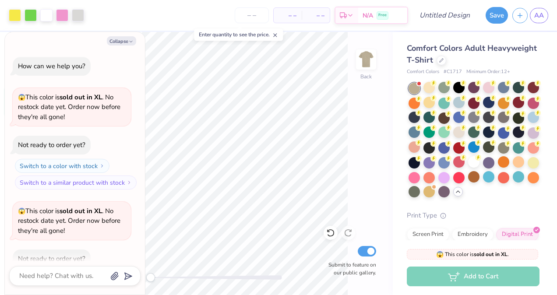
scroll to position [732, 0]
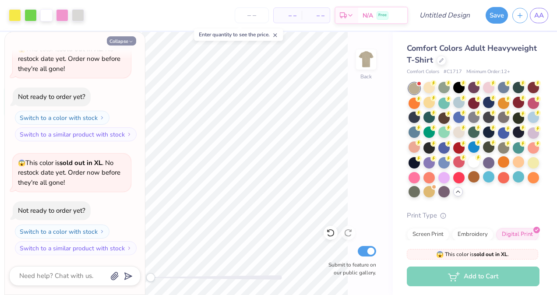
click at [129, 42] on icon "button" at bounding box center [130, 41] width 5 height 5
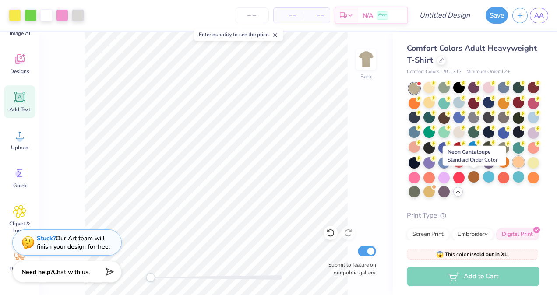
click at [513, 168] on div at bounding box center [518, 161] width 11 height 11
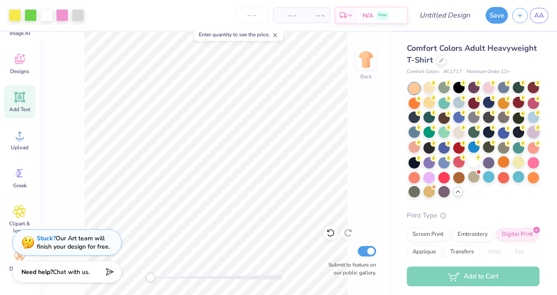
click at [528, 138] on div at bounding box center [533, 132] width 11 height 11
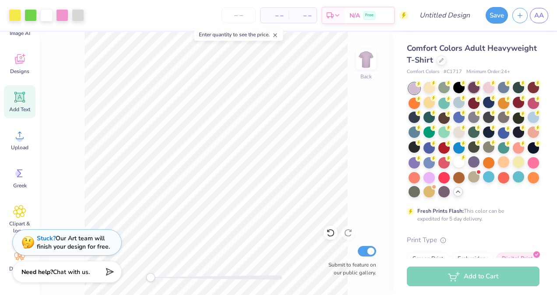
click at [475, 92] on div at bounding box center [473, 87] width 11 height 11
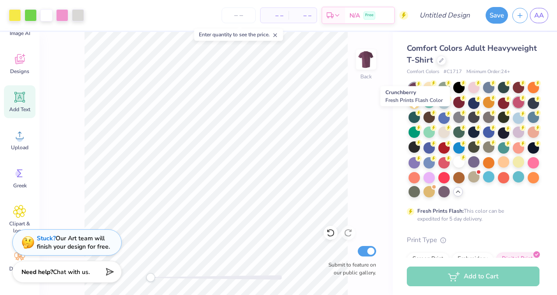
click at [513, 108] on div at bounding box center [518, 102] width 11 height 11
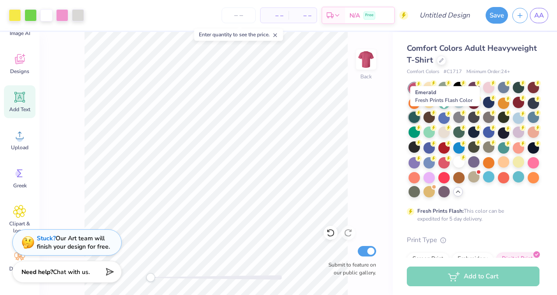
click at [420, 117] on div at bounding box center [414, 117] width 11 height 11
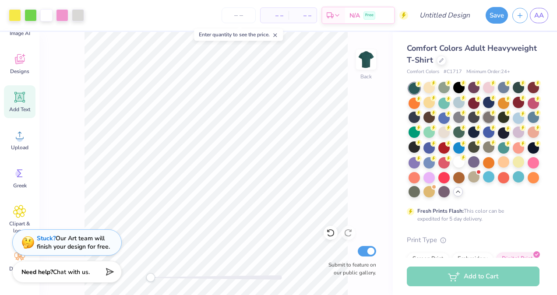
click at [495, 122] on div at bounding box center [488, 117] width 11 height 11
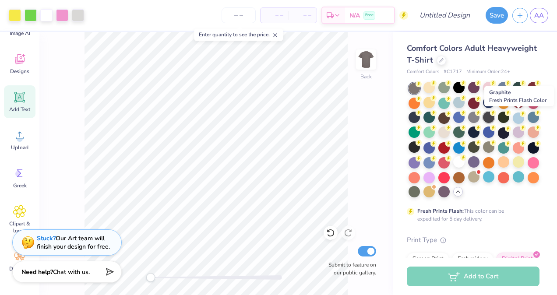
click at [495, 117] on div at bounding box center [488, 117] width 11 height 11
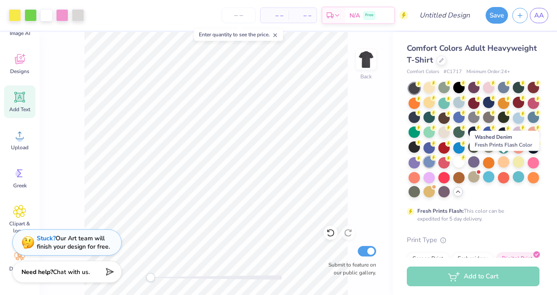
click at [435, 164] on div at bounding box center [429, 161] width 11 height 11
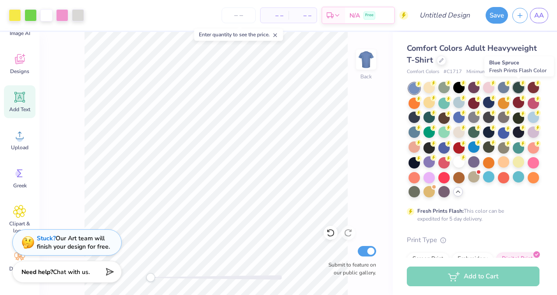
click at [515, 86] on div at bounding box center [518, 87] width 11 height 11
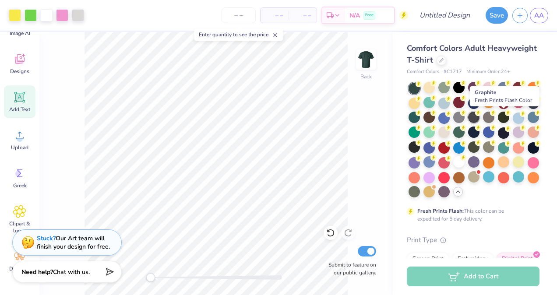
click at [480, 117] on div at bounding box center [473, 117] width 11 height 11
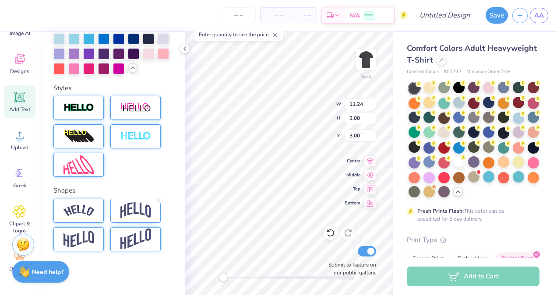
scroll to position [382, 0]
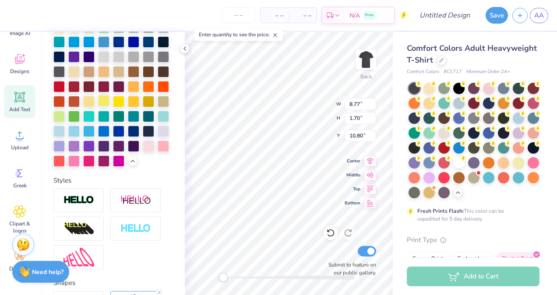
scroll to position [260, 0]
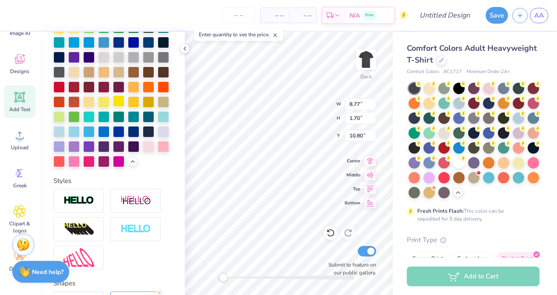
click at [124, 107] on div at bounding box center [118, 100] width 11 height 11
click at [110, 107] on div at bounding box center [103, 100] width 11 height 11
click at [98, 166] on div at bounding box center [103, 160] width 11 height 11
click at [113, 166] on div at bounding box center [118, 160] width 11 height 11
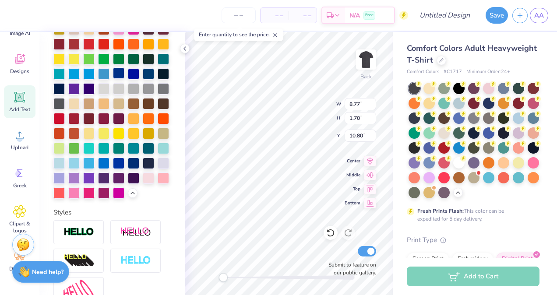
click at [113, 79] on div at bounding box center [118, 72] width 11 height 11
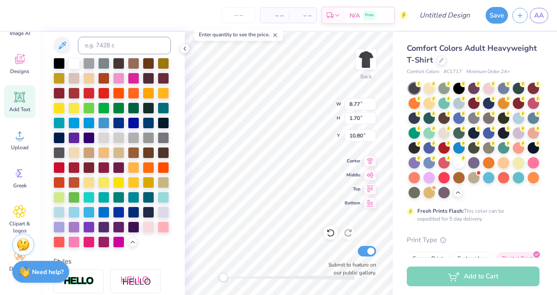
scroll to position [179, 0]
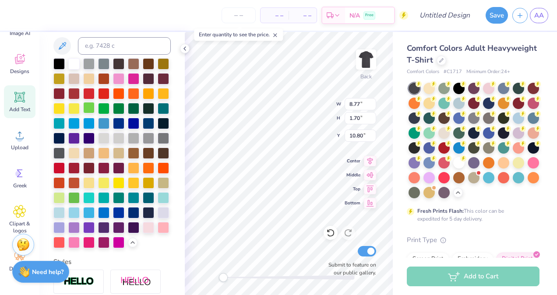
click at [95, 105] on div at bounding box center [88, 107] width 11 height 11
click at [110, 106] on div at bounding box center [103, 107] width 11 height 11
click at [80, 106] on div at bounding box center [73, 107] width 11 height 11
click at [77, 63] on div at bounding box center [73, 62] width 11 height 11
click at [91, 63] on div at bounding box center [88, 62] width 11 height 11
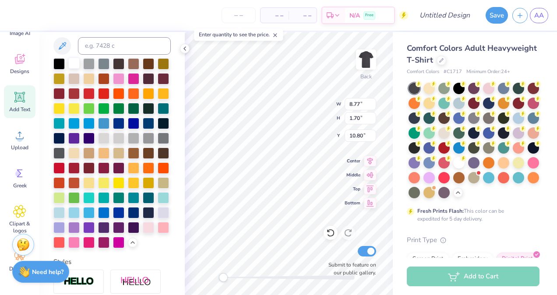
click at [74, 63] on div at bounding box center [73, 62] width 11 height 11
click at [55, 60] on div at bounding box center [58, 62] width 11 height 11
click at [76, 66] on div at bounding box center [73, 62] width 11 height 11
drag, startPoint x: 64, startPoint y: 49, endPoint x: 67, endPoint y: 42, distance: 7.4
click at [67, 42] on icon at bounding box center [62, 46] width 11 height 11
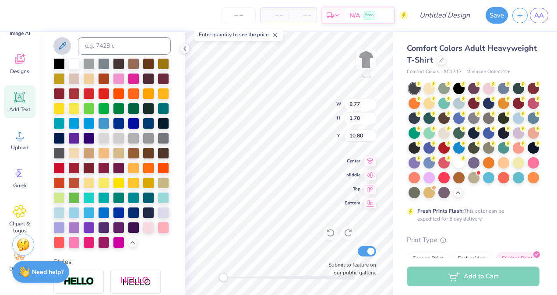
click at [67, 42] on icon at bounding box center [62, 46] width 11 height 11
click at [61, 44] on icon at bounding box center [62, 46] width 11 height 11
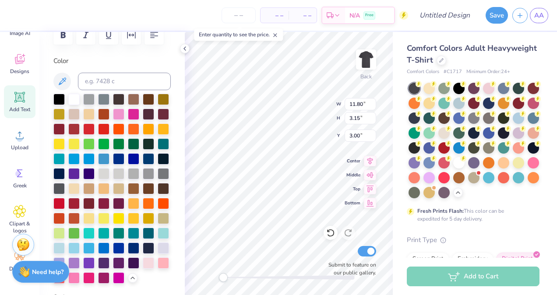
scroll to position [105, 0]
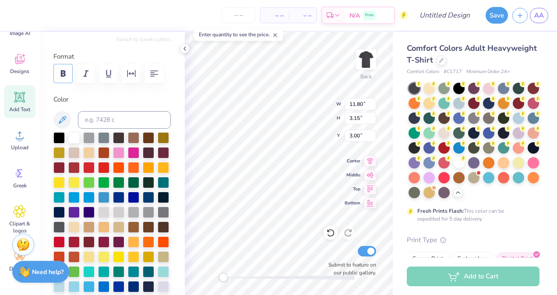
click at [69, 74] on button "button" at bounding box center [62, 73] width 19 height 19
click at [67, 73] on icon "button" at bounding box center [63, 73] width 11 height 11
type input "8.77"
type input "1.70"
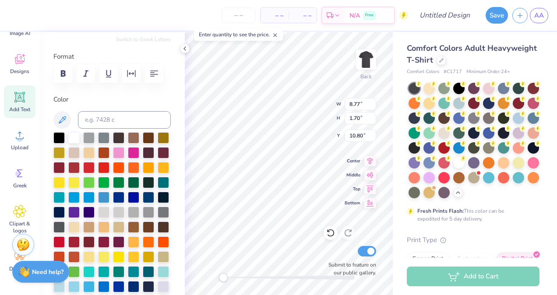
type input "10.80"
type input "9.93"
type input "2.09"
type input "9.01"
click at [57, 70] on button "button" at bounding box center [62, 73] width 19 height 19
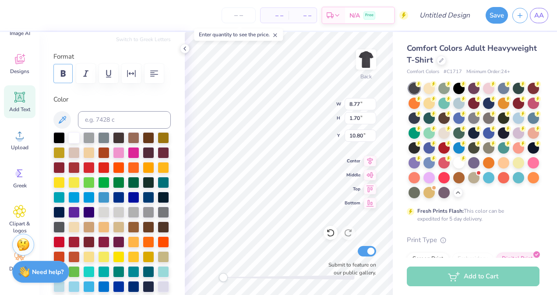
click at [65, 74] on icon "button" at bounding box center [63, 74] width 5 height 6
click at [80, 181] on div at bounding box center [73, 181] width 11 height 11
click at [143, 217] on div at bounding box center [148, 211] width 11 height 11
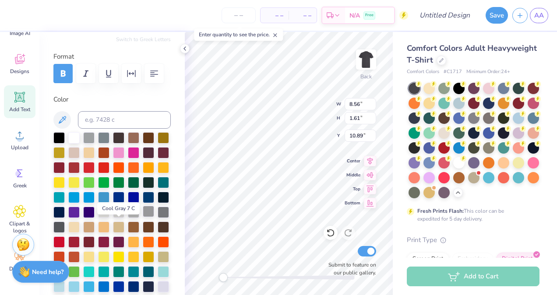
scroll to position [7, 4]
click at [46, 19] on div at bounding box center [46, 14] width 12 height 12
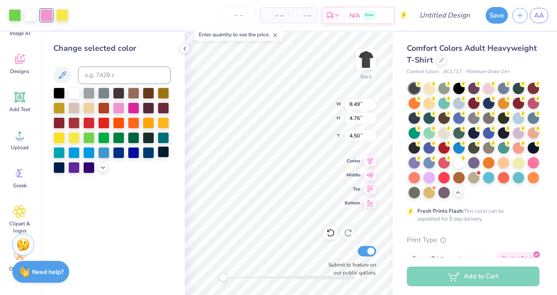
click at [167, 153] on div at bounding box center [163, 151] width 11 height 11
click at [86, 154] on div at bounding box center [88, 151] width 11 height 11
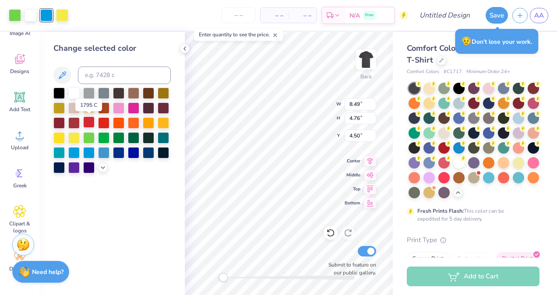
click at [88, 118] on div at bounding box center [88, 122] width 11 height 11
click at [163, 119] on div at bounding box center [163, 122] width 11 height 11
click at [70, 124] on div at bounding box center [73, 122] width 11 height 11
click at [60, 124] on div at bounding box center [58, 122] width 11 height 11
click at [99, 121] on div at bounding box center [103, 122] width 11 height 11
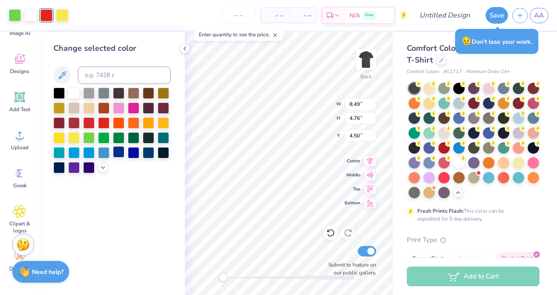
click at [119, 151] on div at bounding box center [118, 151] width 11 height 11
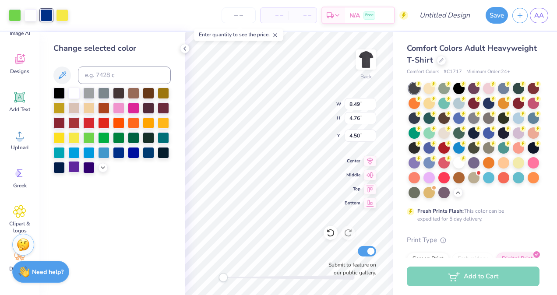
click at [72, 168] on div at bounding box center [73, 166] width 11 height 11
click at [93, 152] on div at bounding box center [88, 151] width 11 height 11
click at [106, 152] on div at bounding box center [103, 151] width 11 height 11
click at [124, 152] on div at bounding box center [118, 151] width 11 height 11
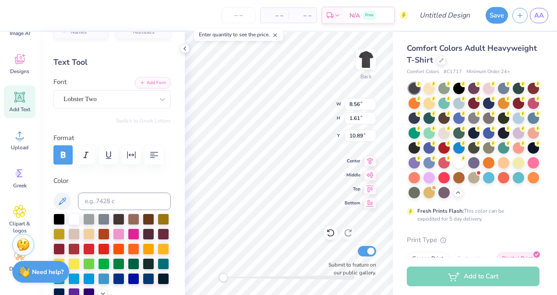
scroll to position [39, 0]
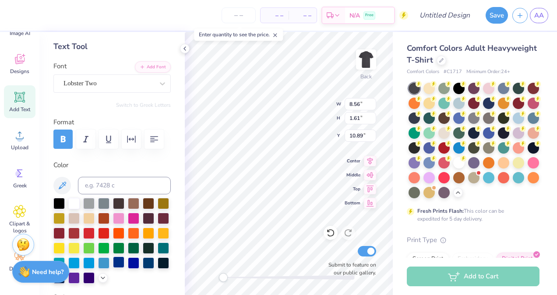
click at [113, 268] on div at bounding box center [118, 262] width 11 height 11
click at [128, 268] on div at bounding box center [133, 262] width 11 height 11
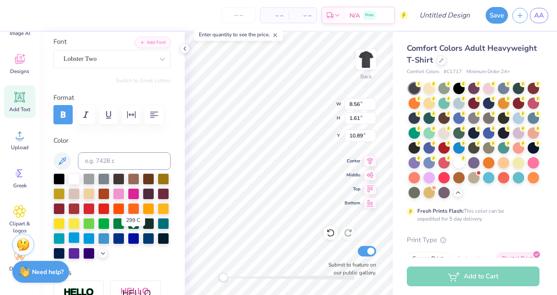
click at [80, 239] on div at bounding box center [73, 237] width 11 height 11
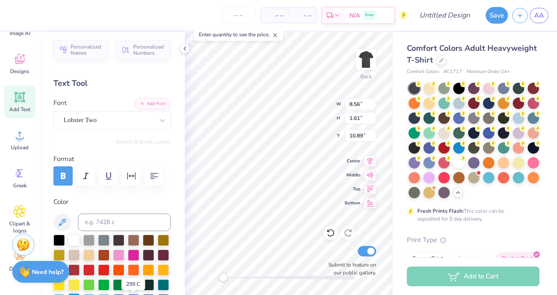
scroll to position [0, 0]
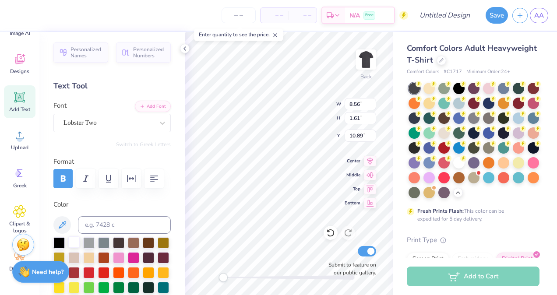
click at [74, 242] on div at bounding box center [73, 242] width 11 height 11
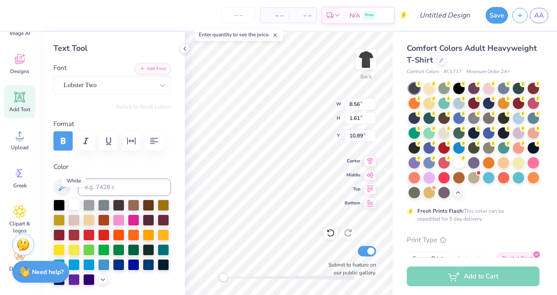
scroll to position [46, 0]
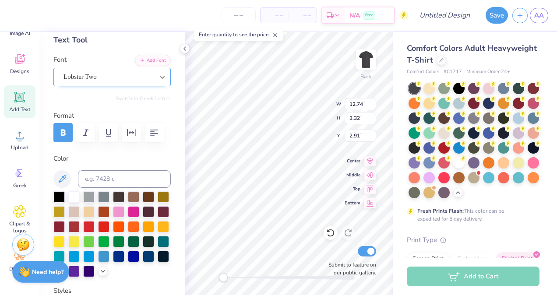
click at [155, 83] on div at bounding box center [163, 77] width 16 height 16
drag, startPoint x: 141, startPoint y: 117, endPoint x: 111, endPoint y: 81, distance: 46.7
click at [111, 81] on div "Lobster Two" at bounding box center [109, 77] width 92 height 14
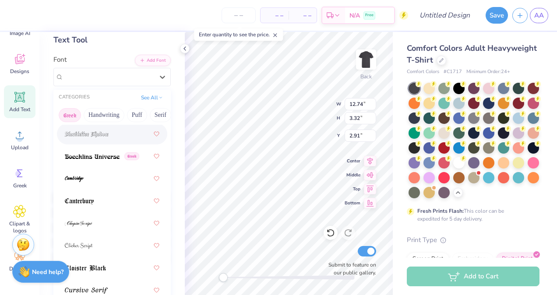
click at [70, 115] on button "Greek" at bounding box center [70, 115] width 22 height 14
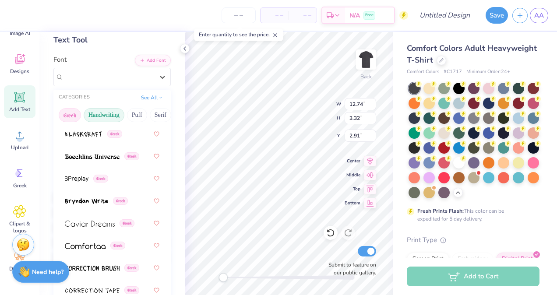
click at [101, 114] on button "Handwriting" at bounding box center [104, 115] width 41 height 14
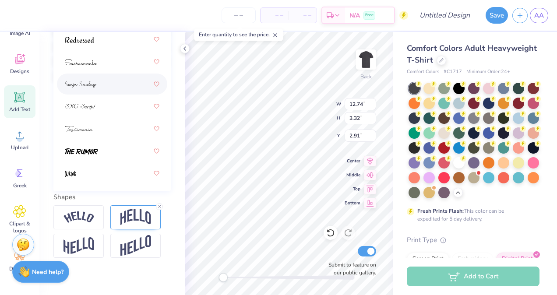
scroll to position [243, 0]
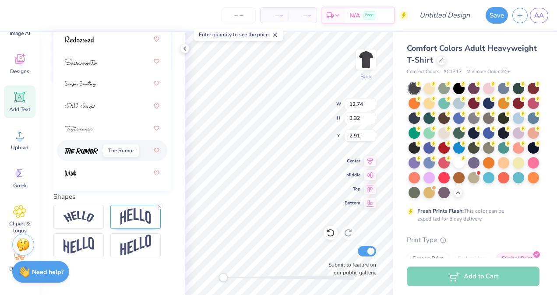
click at [94, 152] on img at bounding box center [81, 151] width 33 height 6
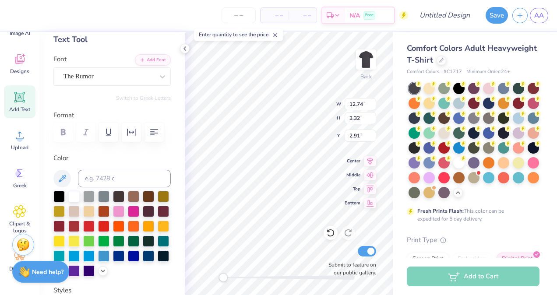
scroll to position [29, 0]
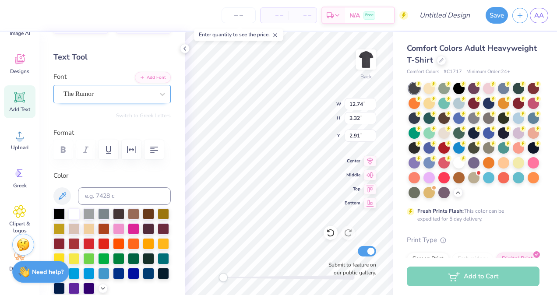
click at [144, 93] on div "The Rumor" at bounding box center [109, 94] width 92 height 14
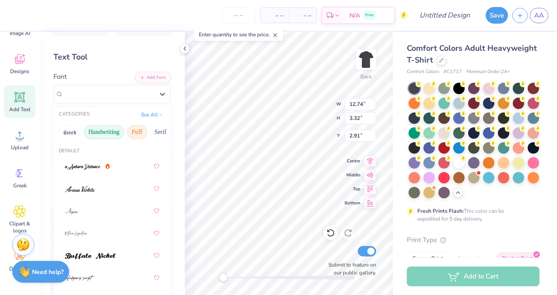
click at [142, 130] on button "Puff" at bounding box center [137, 132] width 20 height 14
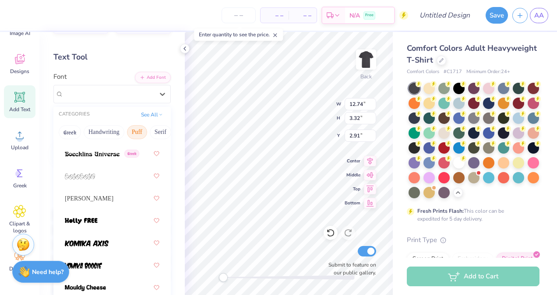
scroll to position [92, 0]
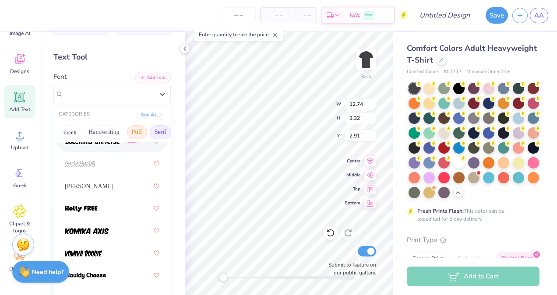
click at [160, 127] on button "Serif" at bounding box center [160, 132] width 21 height 14
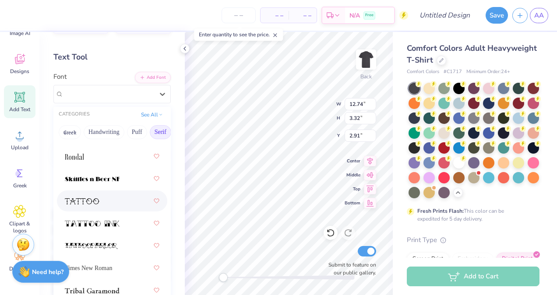
scroll to position [1522, 0]
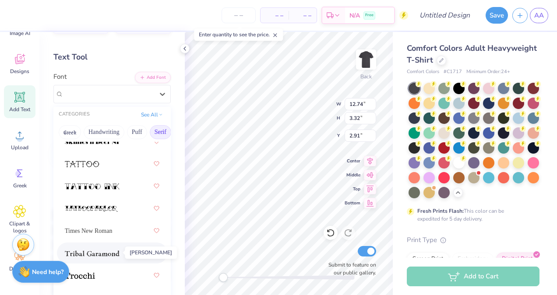
click at [102, 254] on img at bounding box center [92, 254] width 55 height 6
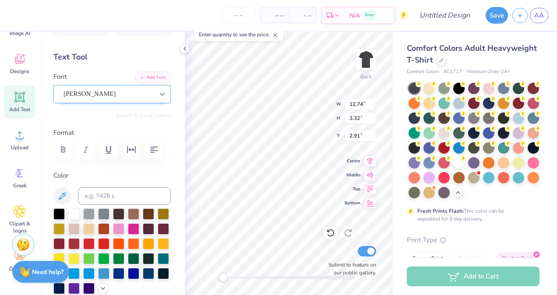
click at [155, 99] on div at bounding box center [163, 94] width 16 height 16
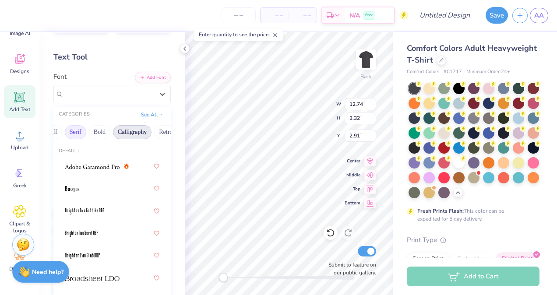
scroll to position [0, 86]
click at [133, 128] on button "Calligraphy" at bounding box center [131, 132] width 39 height 14
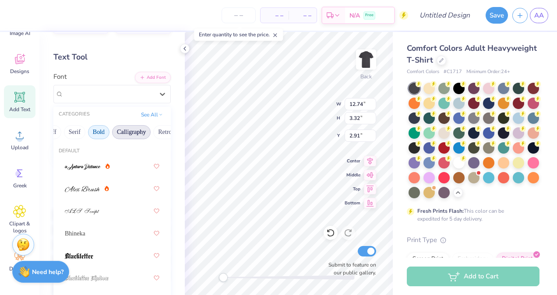
click at [100, 133] on button "Bold" at bounding box center [98, 132] width 21 height 14
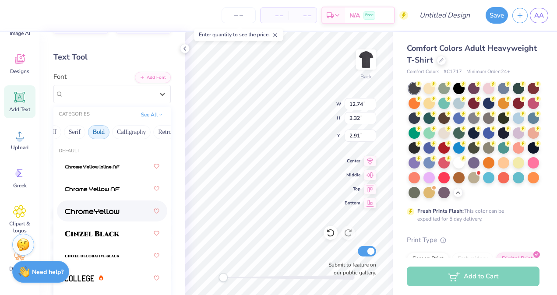
click at [111, 203] on div at bounding box center [112, 211] width 95 height 16
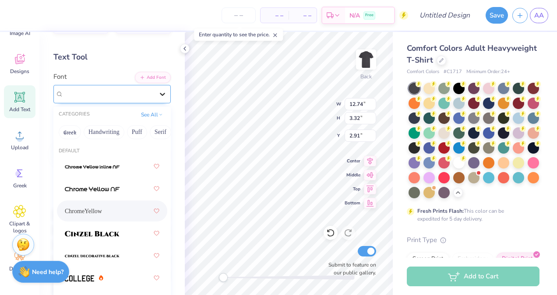
click at [158, 97] on icon at bounding box center [162, 94] width 9 height 9
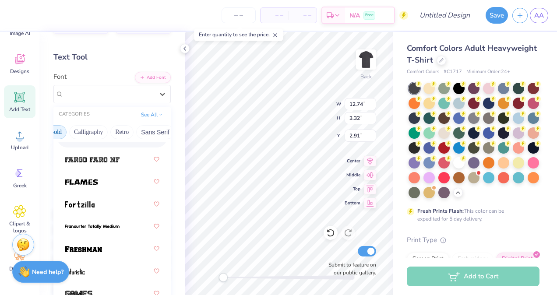
scroll to position [0, 129]
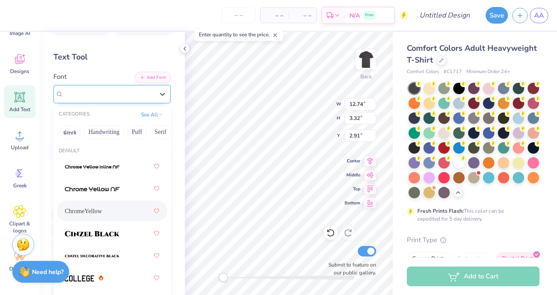
drag, startPoint x: 115, startPoint y: 131, endPoint x: 121, endPoint y: 91, distance: 40.8
click at [121, 91] on div "ChromeYellow" at bounding box center [109, 94] width 92 height 14
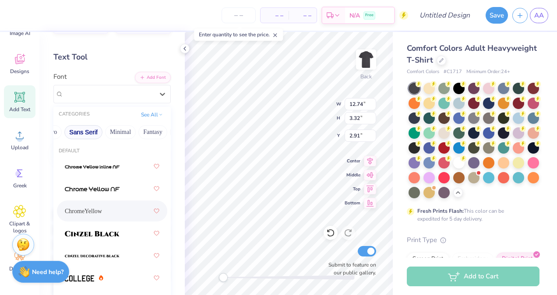
scroll to position [0, 175]
click at [80, 129] on button "Retro" at bounding box center [75, 132] width 23 height 14
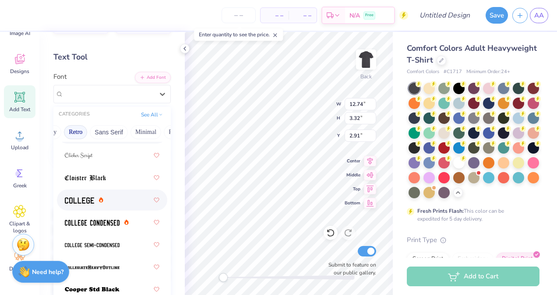
scroll to position [476, 0]
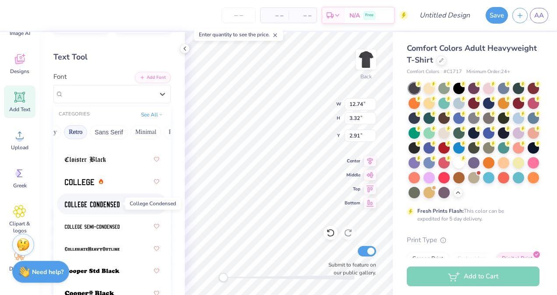
click at [102, 203] on img at bounding box center [92, 205] width 55 height 6
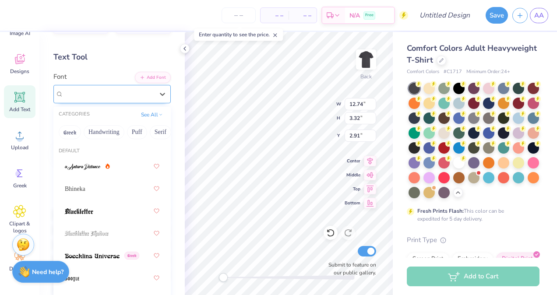
click at [129, 88] on div "College Condensed" at bounding box center [109, 94] width 92 height 14
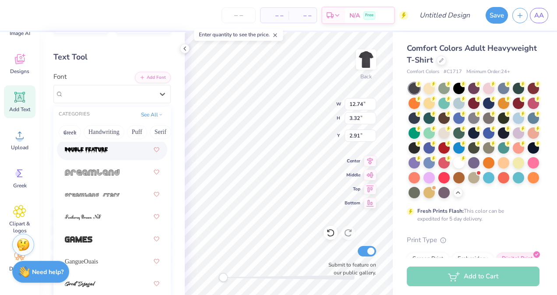
scroll to position [711, 0]
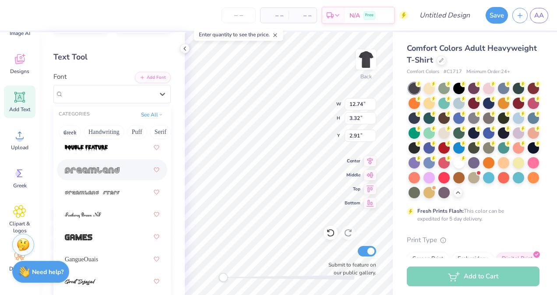
click at [111, 175] on div at bounding box center [112, 170] width 95 height 16
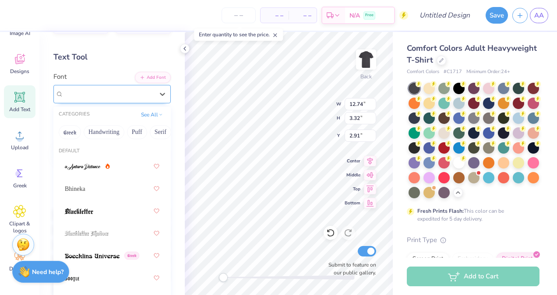
click at [143, 94] on div "Dreamland" at bounding box center [109, 94] width 92 height 14
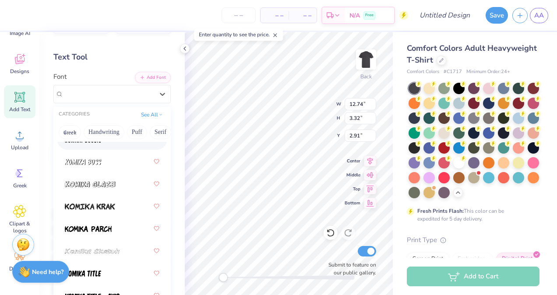
scroll to position [1055, 0]
click at [91, 168] on div at bounding box center [112, 161] width 95 height 16
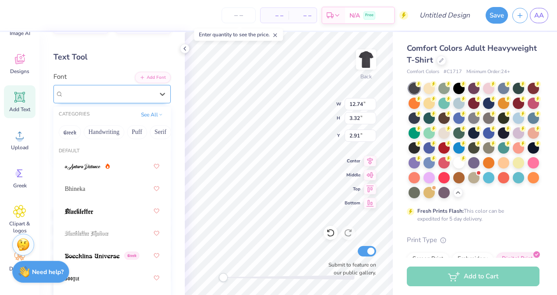
click at [129, 91] on div "Komika Boss" at bounding box center [109, 94] width 92 height 14
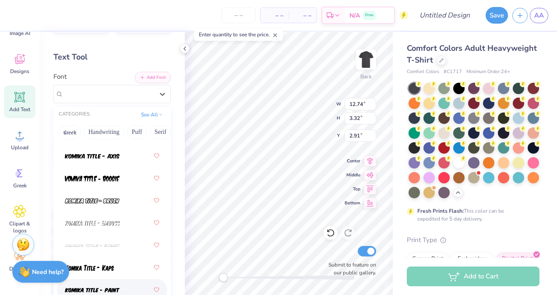
scroll to position [1194, 0]
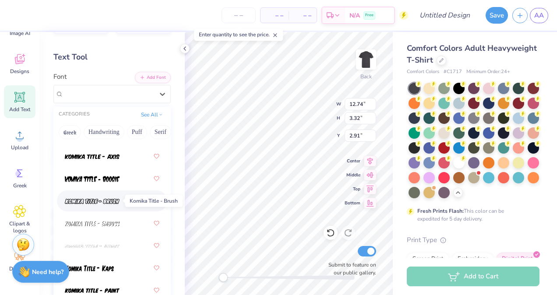
click at [100, 201] on img at bounding box center [92, 201] width 55 height 6
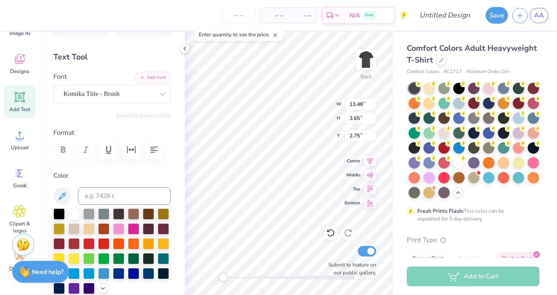
click at [67, 212] on div at bounding box center [111, 252] width 117 height 86
click at [71, 212] on div at bounding box center [73, 213] width 11 height 11
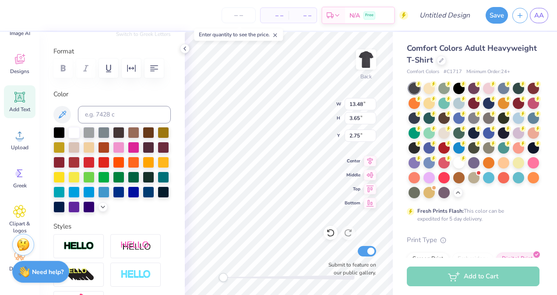
scroll to position [111, 0]
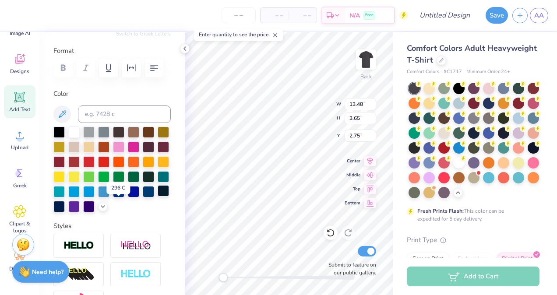
click at [158, 197] on div at bounding box center [163, 190] width 11 height 11
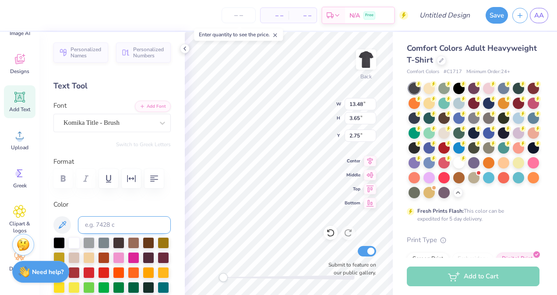
scroll to position [60, 0]
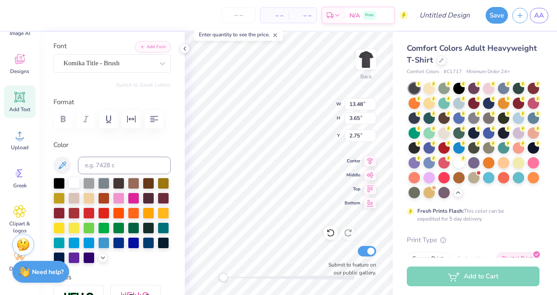
click at [74, 185] on div at bounding box center [73, 182] width 11 height 11
click at [158, 60] on icon at bounding box center [162, 63] width 9 height 9
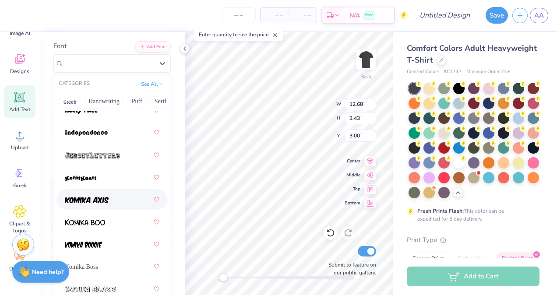
scroll to position [919, 0]
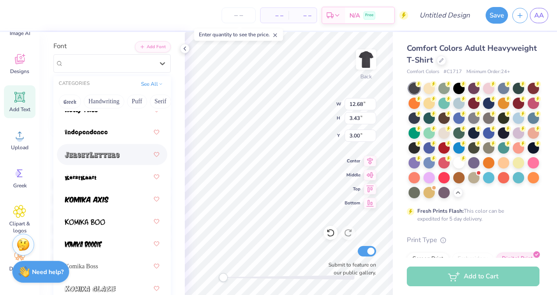
click at [116, 156] on img at bounding box center [92, 155] width 55 height 6
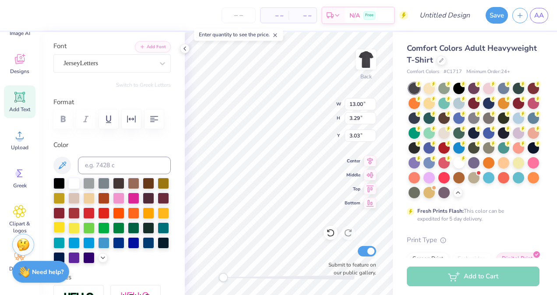
click at [65, 226] on div at bounding box center [58, 227] width 11 height 11
click at [80, 225] on div at bounding box center [73, 227] width 11 height 11
click at [158, 60] on icon at bounding box center [162, 63] width 9 height 9
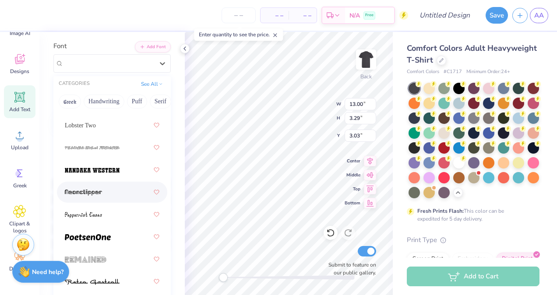
scroll to position [1608, 0]
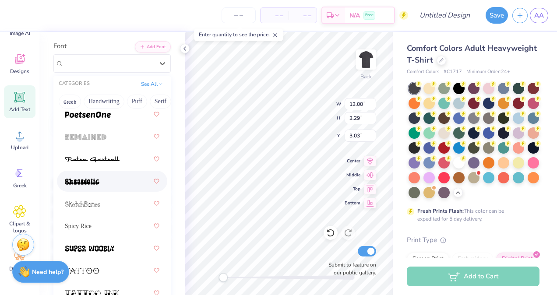
click at [100, 183] on div at bounding box center [112, 181] width 95 height 16
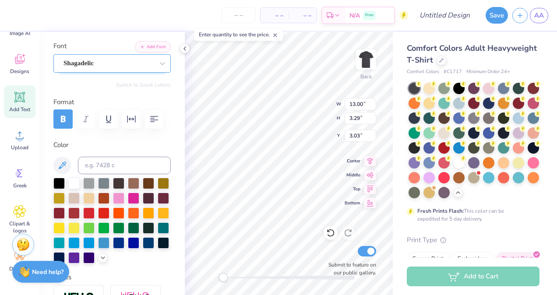
click at [145, 62] on div "Shagadelic" at bounding box center [109, 64] width 92 height 14
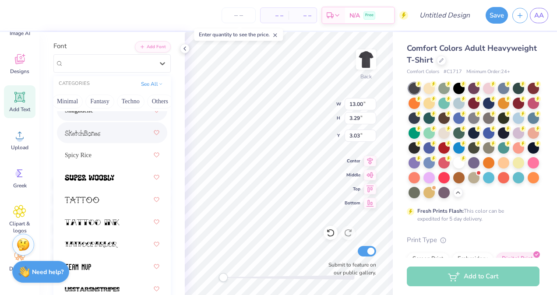
scroll to position [0, 262]
click at [119, 92] on div "Greek Handwriting Puff Serif Bold Calligraphy Retro Sans Serif Minimal Fantasy …" at bounding box center [111, 101] width 117 height 19
click at [120, 104] on button "Techno" at bounding box center [124, 102] width 28 height 14
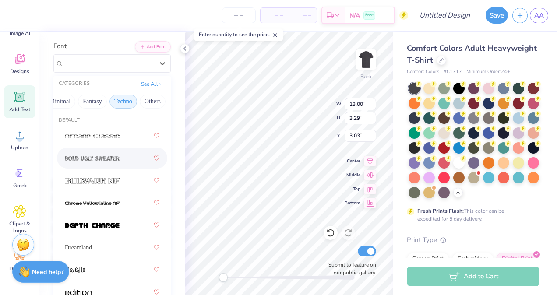
scroll to position [11, 0]
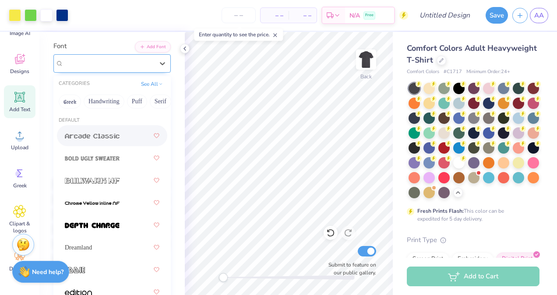
click at [145, 64] on div "Shagadelic" at bounding box center [109, 64] width 92 height 14
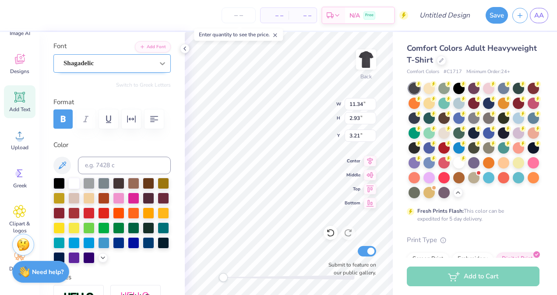
click at [158, 65] on icon at bounding box center [162, 63] width 9 height 9
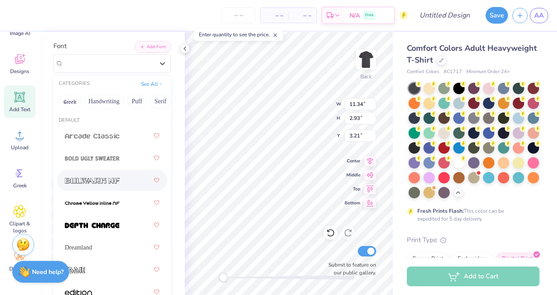
click at [111, 183] on img at bounding box center [92, 181] width 55 height 6
click at [158, 66] on icon at bounding box center [162, 63] width 9 height 9
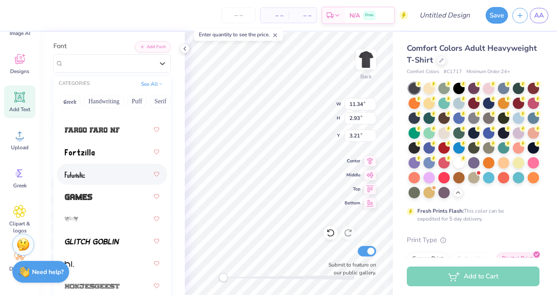
scroll to position [209, 0]
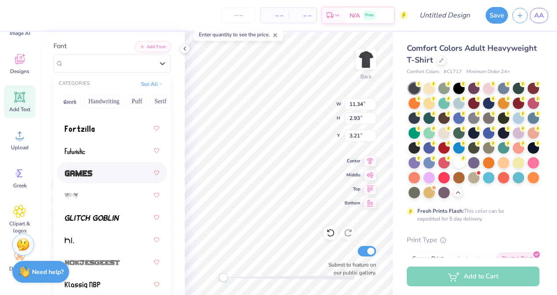
click at [94, 173] on div at bounding box center [112, 173] width 95 height 16
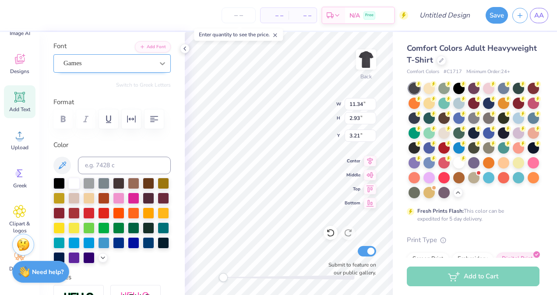
click at [158, 64] on icon at bounding box center [162, 63] width 9 height 9
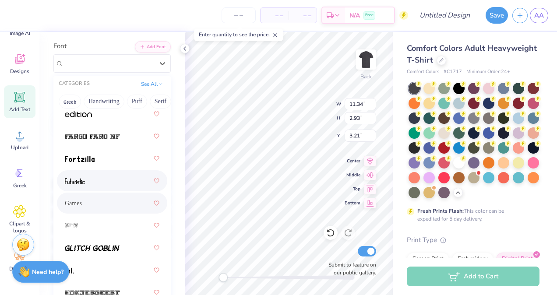
scroll to position [315, 0]
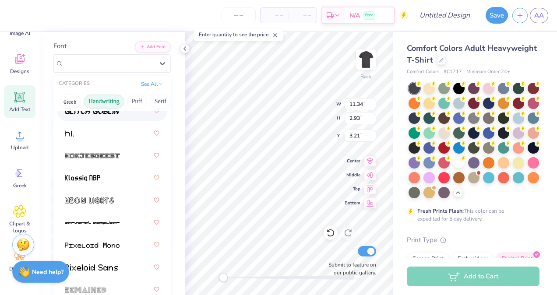
click at [110, 103] on button "Handwriting" at bounding box center [104, 102] width 41 height 14
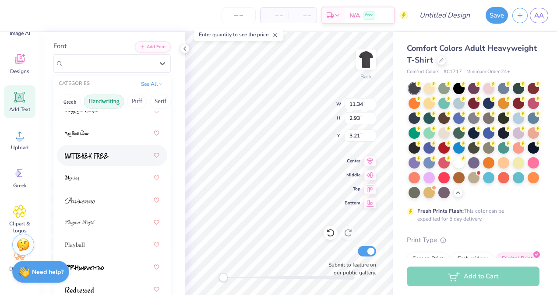
scroll to position [383, 0]
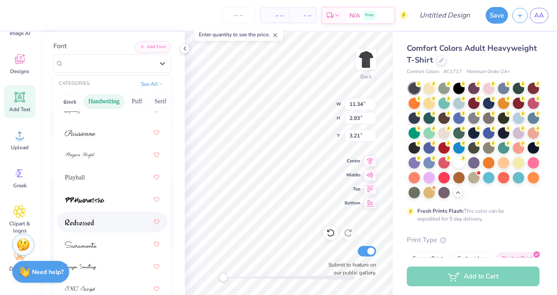
click at [82, 218] on span at bounding box center [79, 222] width 29 height 9
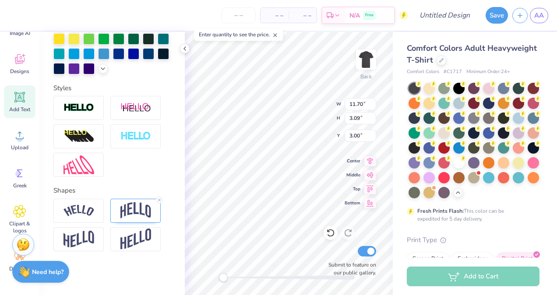
scroll to position [263, 0]
click at [159, 201] on icon at bounding box center [159, 200] width 5 height 5
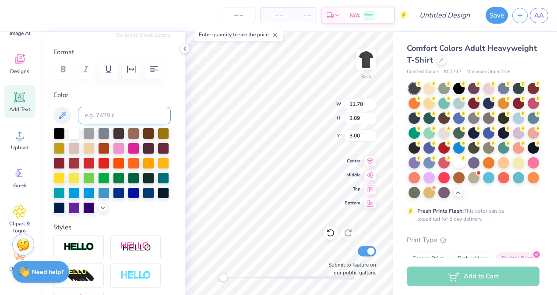
scroll to position [109, 0]
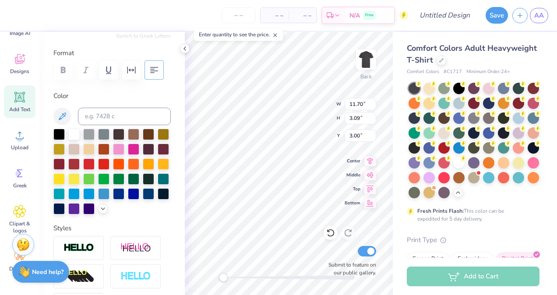
click at [149, 68] on icon "button" at bounding box center [154, 70] width 11 height 11
click at [155, 69] on icon "button" at bounding box center [154, 70] width 11 height 11
click at [158, 69] on icon "button" at bounding box center [154, 70] width 11 height 11
click at [61, 69] on div at bounding box center [111, 69] width 117 height 19
type input "8.49"
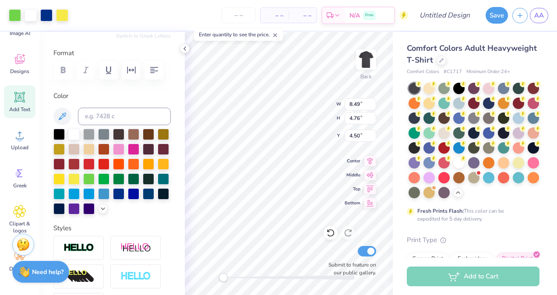
type input "4.76"
type input "4.50"
type input "11.70"
type input "1.17"
type input "3.96"
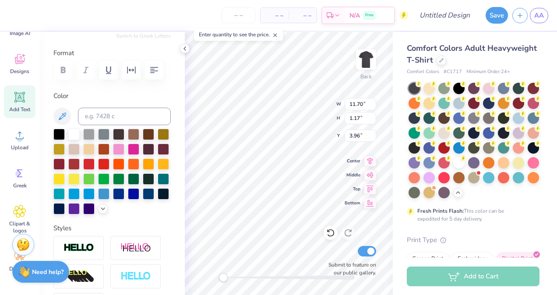
click at [67, 72] on div at bounding box center [111, 69] width 117 height 19
click at [157, 69] on icon "button" at bounding box center [154, 70] width 11 height 11
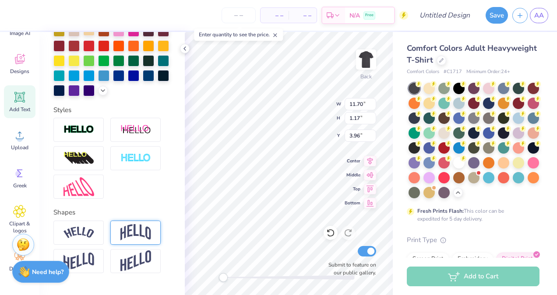
scroll to position [227, 0]
click at [134, 142] on div at bounding box center [135, 130] width 50 height 24
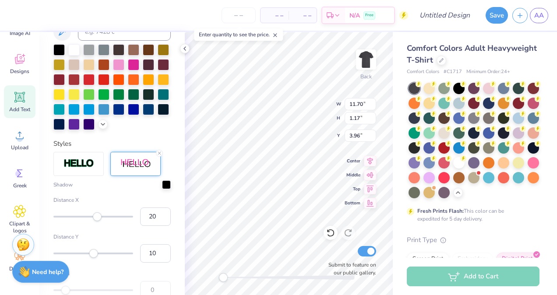
scroll to position [261, 0]
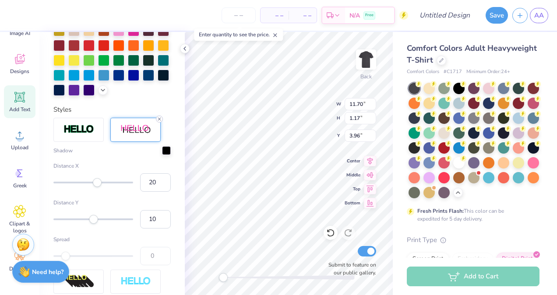
click at [159, 122] on icon at bounding box center [159, 119] width 5 height 5
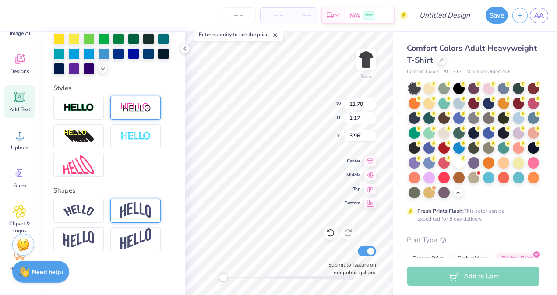
scroll to position [227, 0]
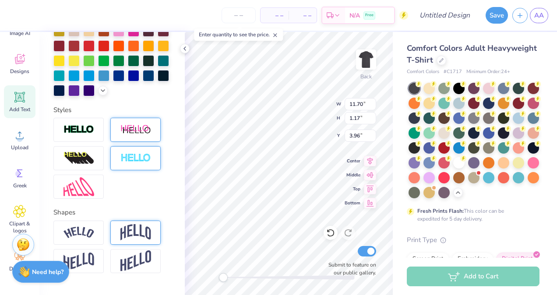
click at [138, 163] on img at bounding box center [135, 158] width 31 height 10
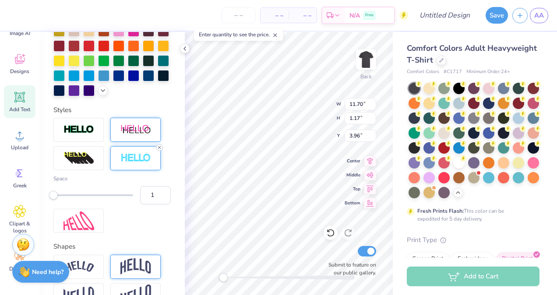
click at [159, 150] on icon at bounding box center [159, 147] width 5 height 5
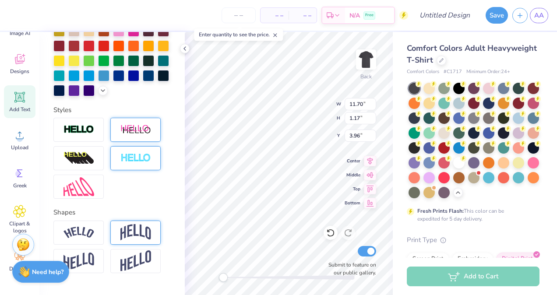
scroll to position [263, 0]
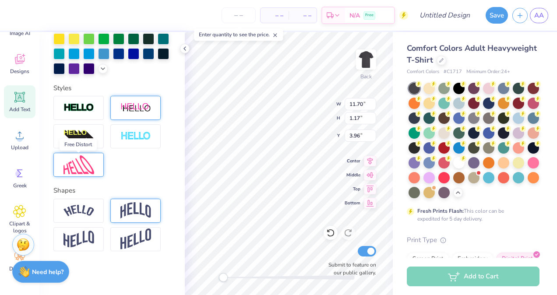
click at [87, 168] on img at bounding box center [79, 165] width 31 height 19
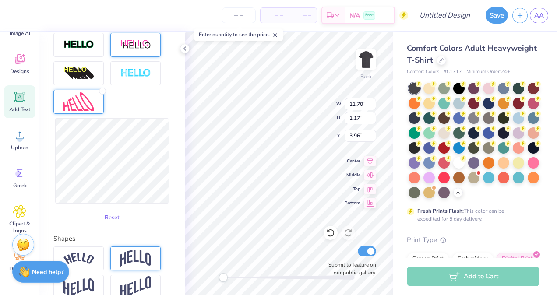
scroll to position [374, 0]
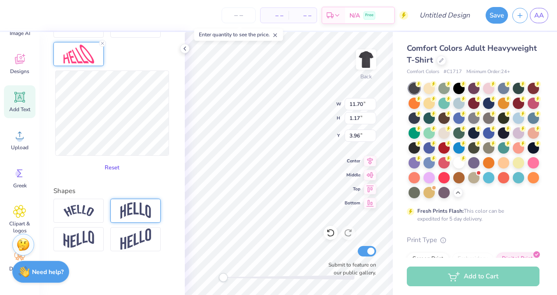
click at [108, 170] on button "Reset" at bounding box center [112, 168] width 23 height 14
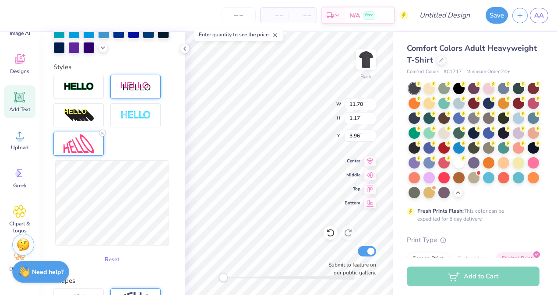
click at [103, 136] on icon at bounding box center [102, 133] width 5 height 5
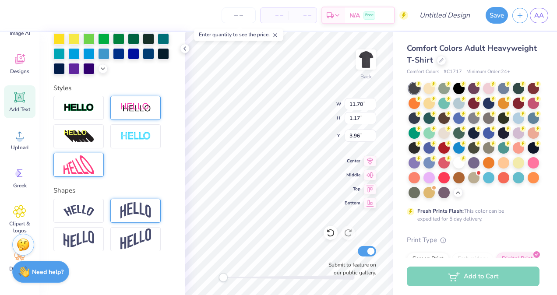
scroll to position [263, 0]
click at [101, 239] on div at bounding box center [78, 239] width 50 height 24
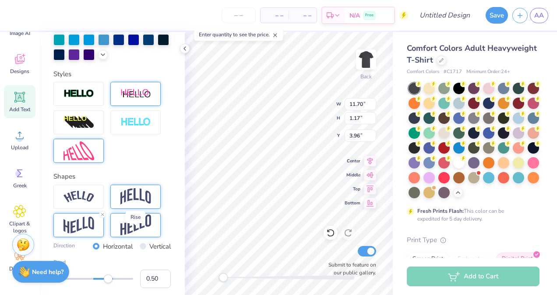
click at [134, 236] on img at bounding box center [135, 225] width 31 height 21
click at [96, 209] on div at bounding box center [78, 197] width 50 height 24
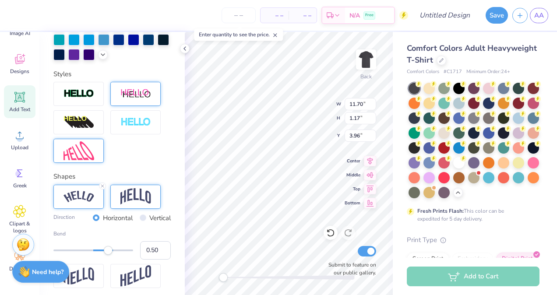
scroll to position [314, 0]
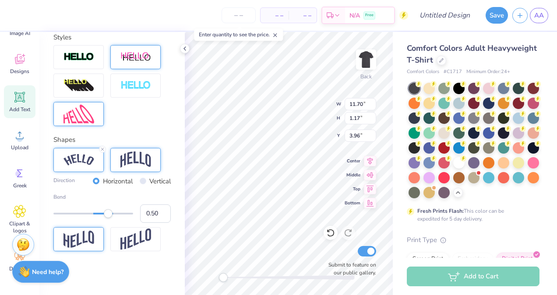
click at [87, 243] on img at bounding box center [79, 239] width 31 height 17
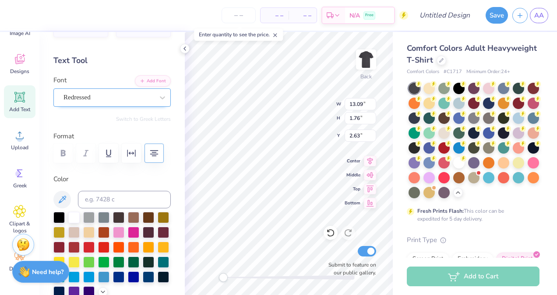
scroll to position [25, 0]
click at [95, 99] on div "Redressed" at bounding box center [109, 98] width 92 height 14
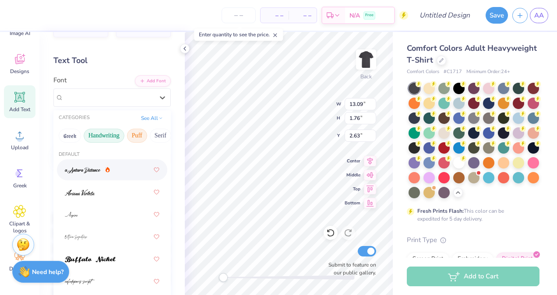
click at [135, 136] on button "Puff" at bounding box center [137, 136] width 20 height 14
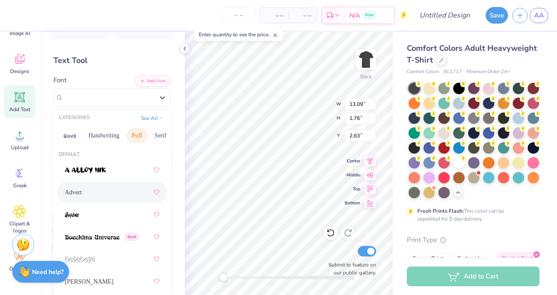
click at [75, 194] on span "Advert" at bounding box center [73, 192] width 17 height 9
click at [158, 95] on icon at bounding box center [162, 97] width 9 height 9
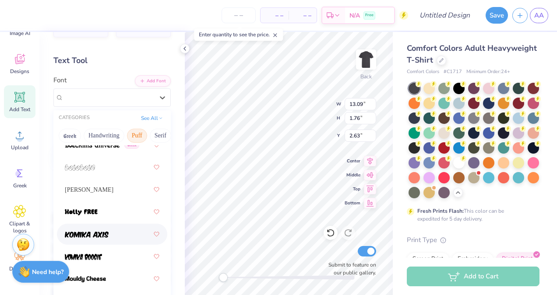
click at [91, 232] on img at bounding box center [87, 235] width 44 height 6
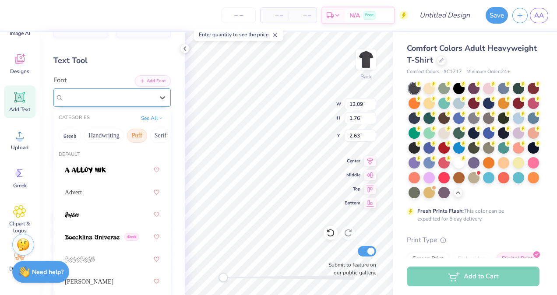
click at [144, 99] on div "Komika Axis" at bounding box center [109, 98] width 92 height 14
click at [149, 119] on button "See All" at bounding box center [151, 117] width 27 height 9
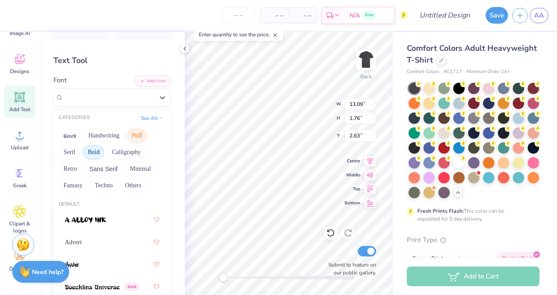
click at [97, 152] on button "Bold" at bounding box center [93, 152] width 21 height 14
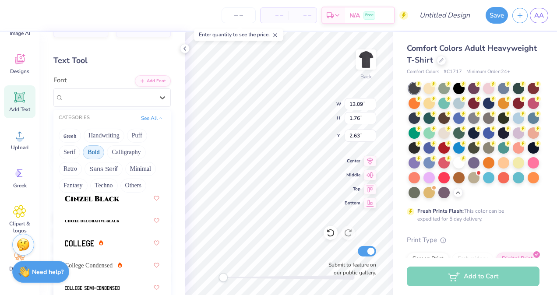
scroll to position [90, 0]
click at [149, 119] on button "See All" at bounding box center [151, 117] width 27 height 9
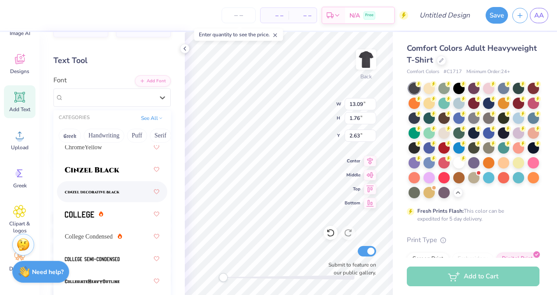
scroll to position [67, 0]
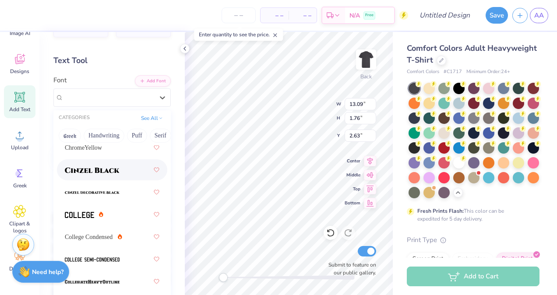
click at [103, 171] on img at bounding box center [92, 170] width 55 height 6
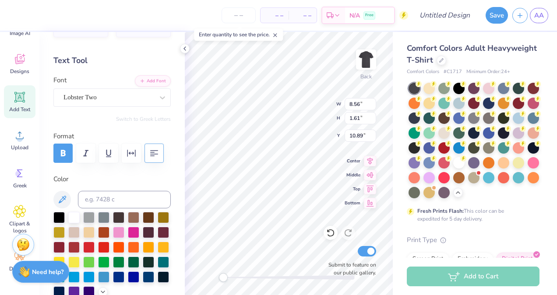
type input "10.55"
type input "2.18"
type input "8.97"
type input "11.50"
type input "0.71"
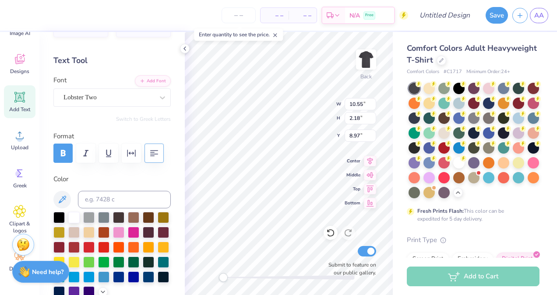
type input "3.62"
type input "10.55"
type input "2.18"
type input "8.97"
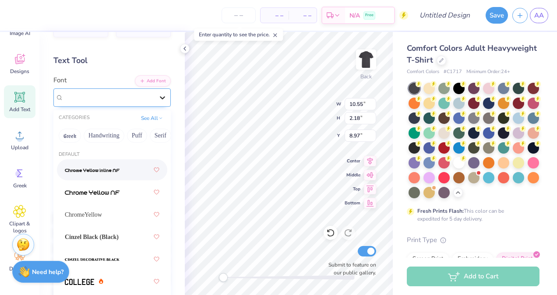
click at [155, 92] on div at bounding box center [163, 98] width 16 height 16
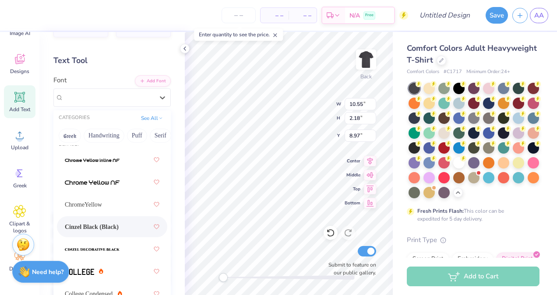
click at [110, 224] on span "Cinzel Black (Black)" at bounding box center [92, 227] width 54 height 9
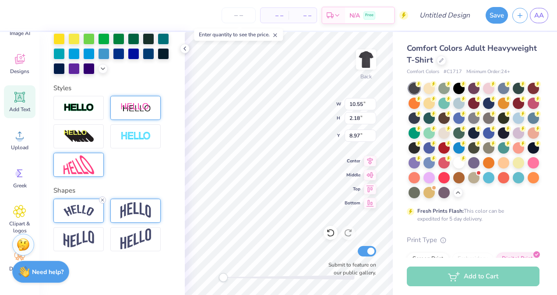
scroll to position [259, 0]
click at [91, 239] on img at bounding box center [79, 239] width 31 height 17
type input "11.50"
type input "0.71"
type input "3.62"
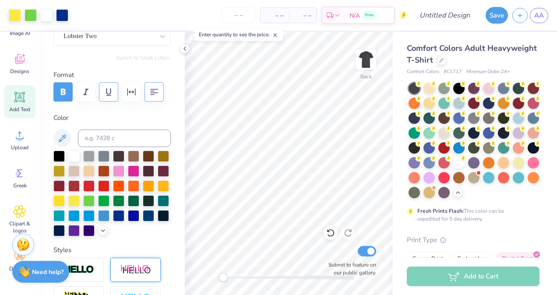
scroll to position [0, 0]
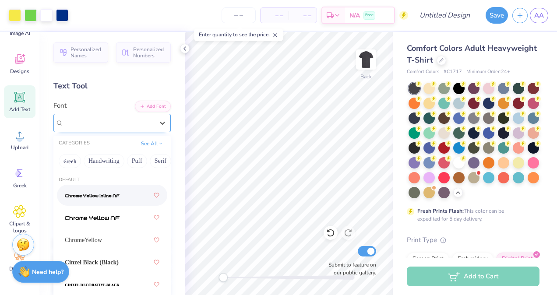
click at [110, 131] on div "Lobster Two" at bounding box center [111, 123] width 117 height 18
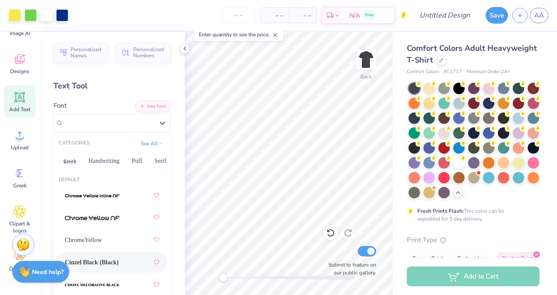
click at [99, 262] on span "Cinzel Black (Black)" at bounding box center [92, 262] width 54 height 9
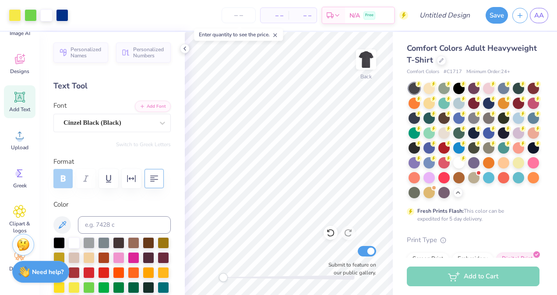
click at [22, 103] on icon at bounding box center [19, 97] width 13 height 13
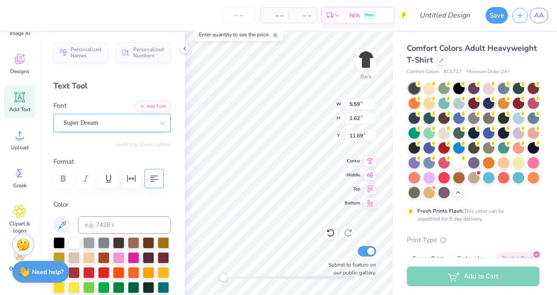
click at [123, 115] on div "Super Dream" at bounding box center [111, 123] width 117 height 18
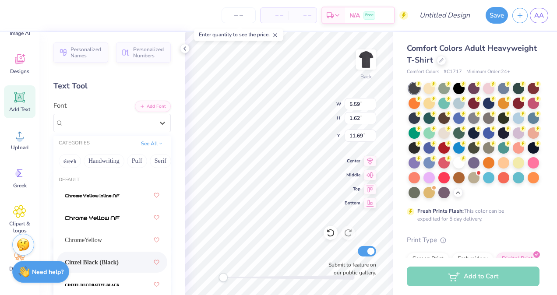
click at [102, 264] on span "Cinzel Black (Black)" at bounding box center [92, 262] width 54 height 9
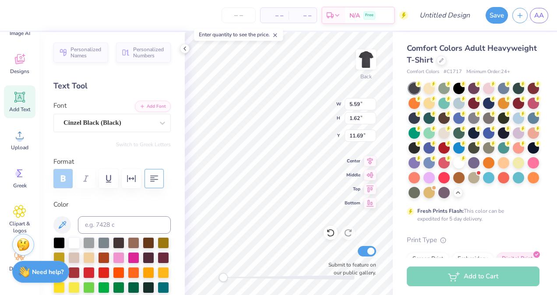
scroll to position [7, 1]
type textarea "T"
type textarea "sAVANNAH TECHNICAL COLLEGE DDENTAL HYGIEN"
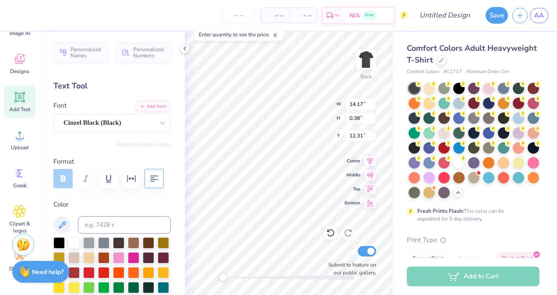
type textarea "sAVANNAH TECHNICAL COLLEGE DENTAL HYGIENE"
type input "12.24"
type input "0.33"
type input "9.36"
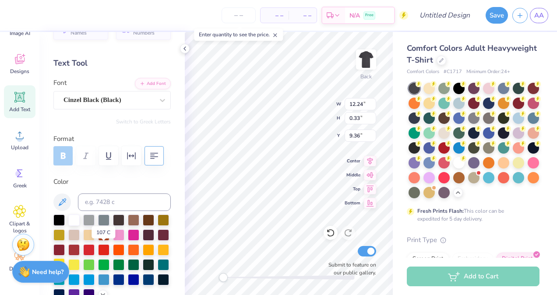
scroll to position [45, 0]
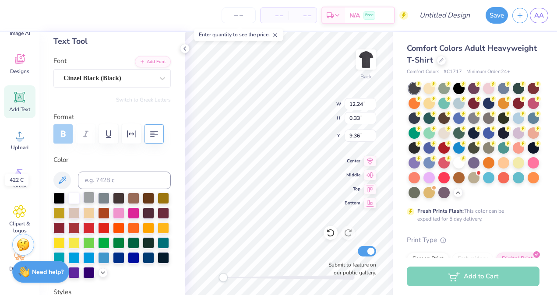
click at [87, 195] on div at bounding box center [88, 197] width 11 height 11
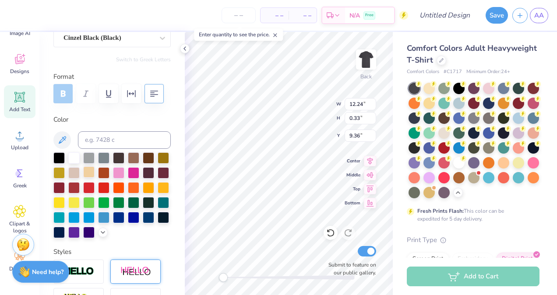
scroll to position [87, 0]
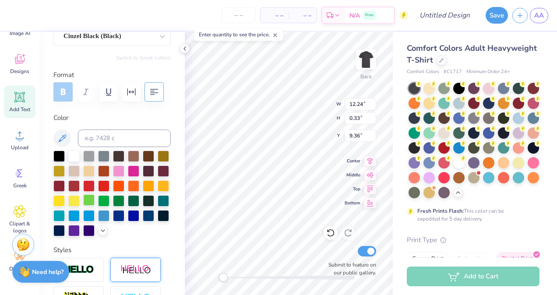
click at [95, 196] on div at bounding box center [88, 199] width 11 height 11
click at [128, 206] on div at bounding box center [133, 199] width 11 height 11
click at [66, 214] on div at bounding box center [111, 194] width 117 height 86
click at [110, 202] on div at bounding box center [103, 199] width 11 height 11
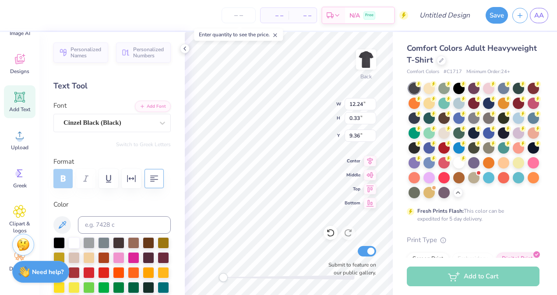
scroll to position [23, 0]
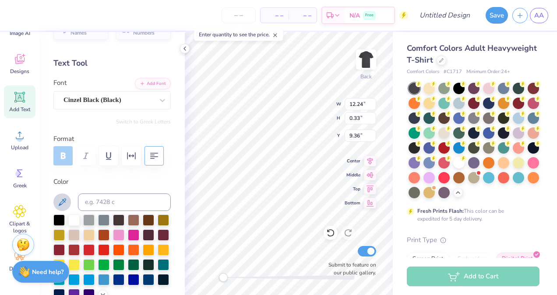
click at [64, 204] on icon at bounding box center [62, 202] width 11 height 11
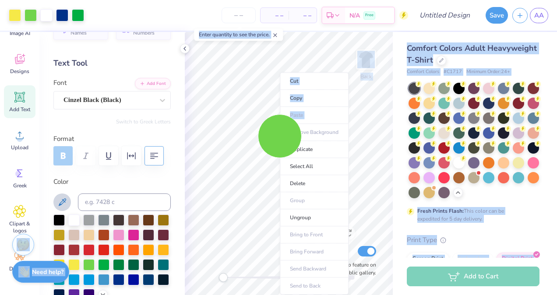
click at [279, 129] on body "Art colors – – Per Item – – Total Est. Delivery N/A Free Design Title Save AA I…" at bounding box center [278, 147] width 557 height 295
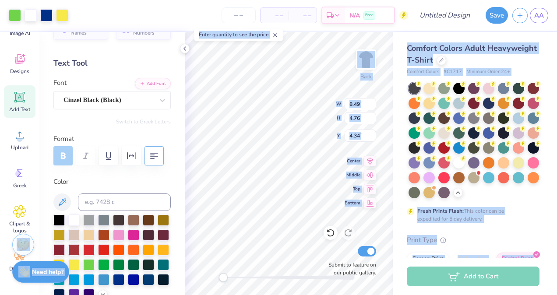
type input "8.49"
type input "4.76"
type input "4.34"
type input "13.61"
type input "7.40"
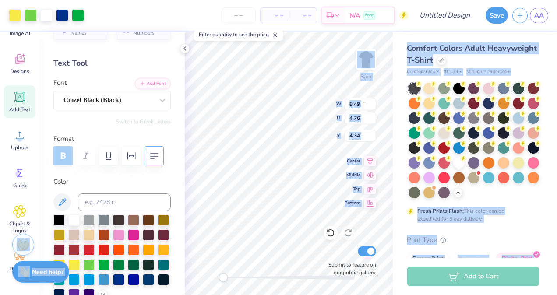
type input "3.62"
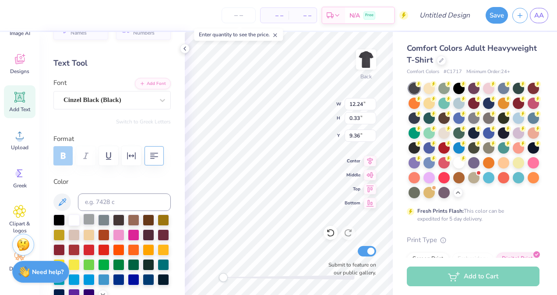
click at [89, 216] on div at bounding box center [88, 219] width 11 height 11
click at [75, 216] on div at bounding box center [73, 219] width 11 height 11
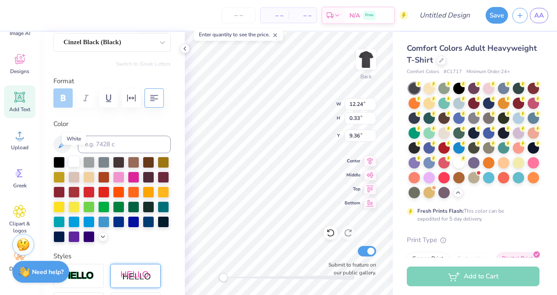
scroll to position [86, 0]
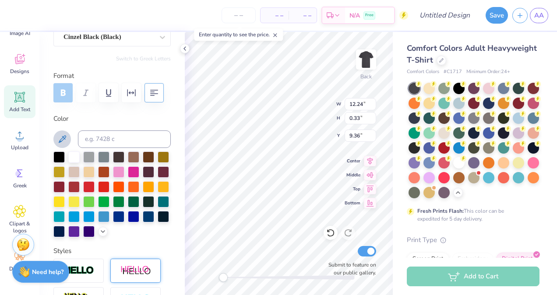
click at [65, 138] on icon at bounding box center [62, 139] width 11 height 11
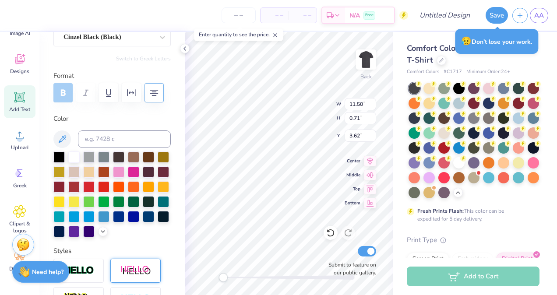
type input "11.50"
type input "0.71"
type input "3.62"
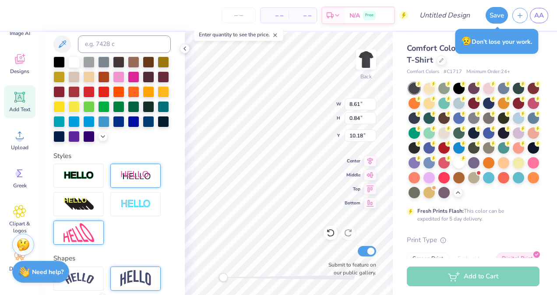
scroll to position [235, 0]
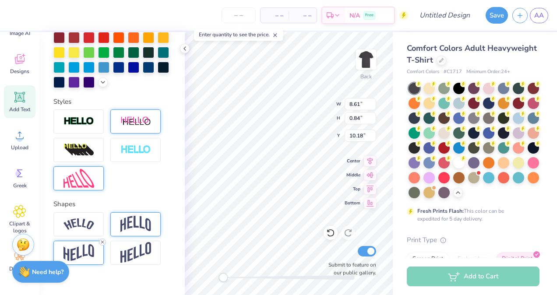
click at [103, 245] on icon at bounding box center [102, 242] width 5 height 5
click at [98, 261] on div at bounding box center [78, 253] width 50 height 24
click at [144, 264] on img at bounding box center [135, 252] width 31 height 21
click at [93, 262] on img at bounding box center [79, 252] width 31 height 17
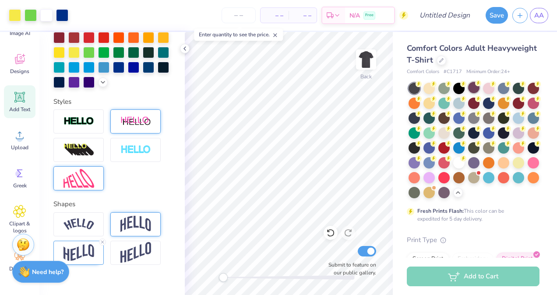
click at [476, 87] on div at bounding box center [473, 87] width 11 height 11
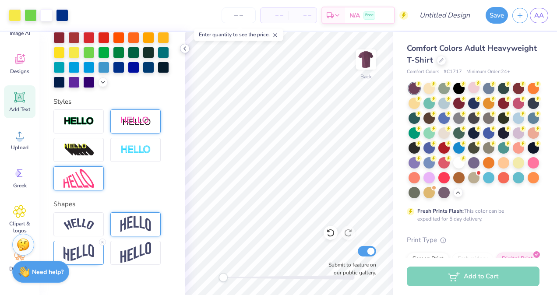
click at [185, 50] on polyline at bounding box center [185, 49] width 2 height 4
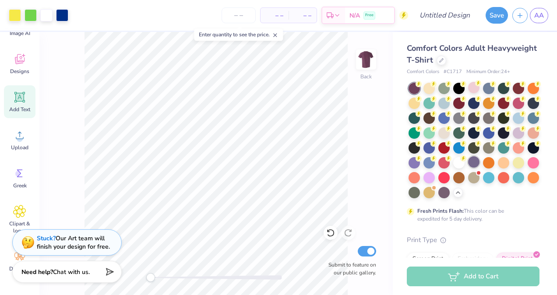
click at [468, 168] on div at bounding box center [473, 161] width 11 height 11
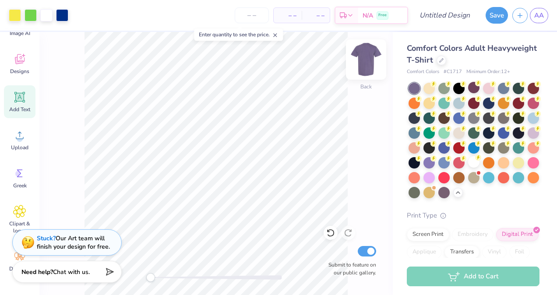
click at [369, 60] on img at bounding box center [366, 59] width 35 height 35
click at [25, 100] on icon at bounding box center [19, 97] width 13 height 13
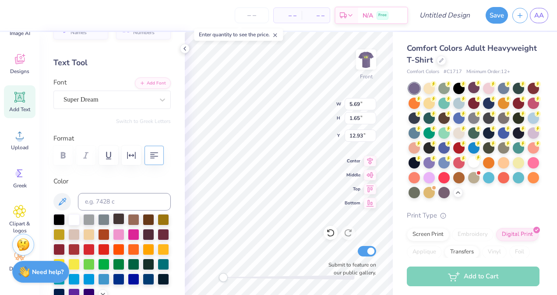
scroll to position [23, 0]
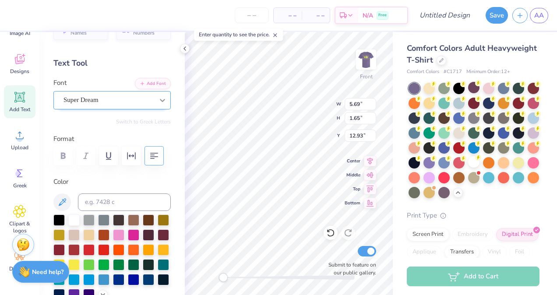
click at [158, 98] on icon at bounding box center [162, 100] width 9 height 9
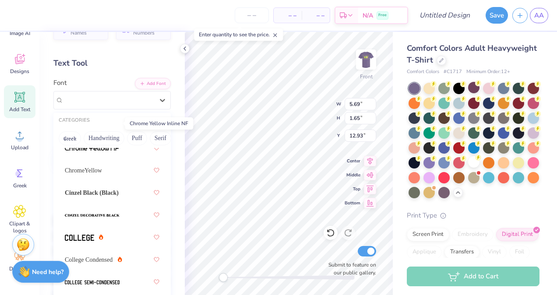
scroll to position [49, 0]
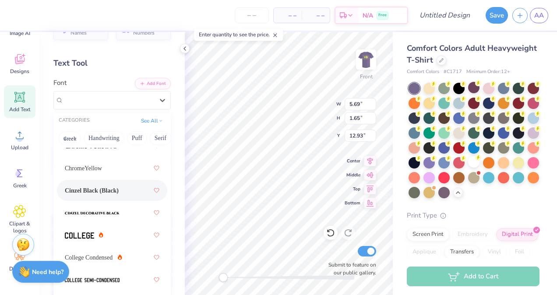
click at [95, 189] on span "Cinzel Black (Black)" at bounding box center [92, 190] width 54 height 9
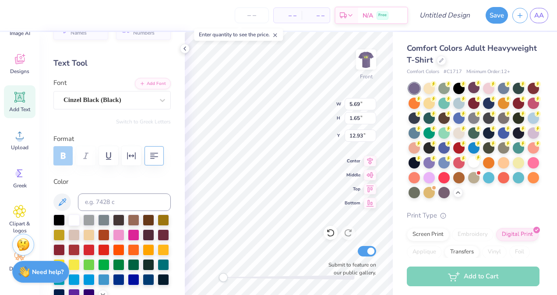
scroll to position [7, 1]
type textarea "T"
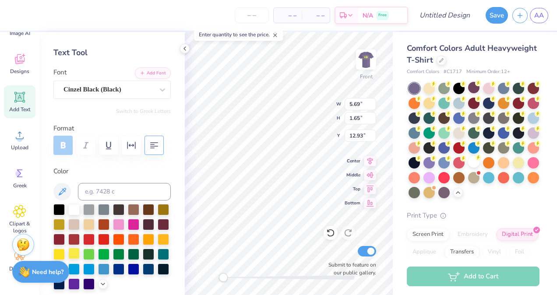
type textarea "THE MAIN SQUEEZES"
click at [80, 254] on div at bounding box center [73, 253] width 11 height 11
click at [21, 103] on icon at bounding box center [19, 97] width 13 height 13
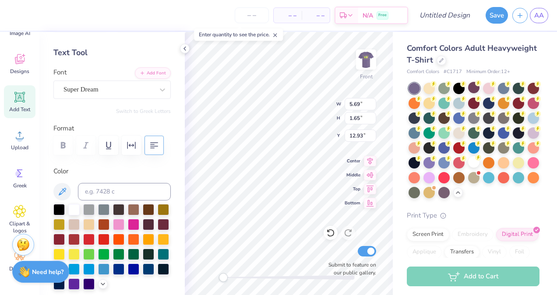
type textarea "T"
type textarea "C"
click at [158, 93] on icon at bounding box center [162, 89] width 9 height 9
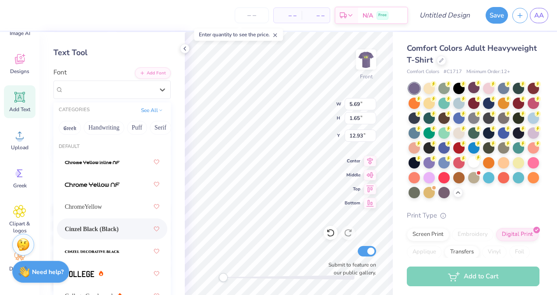
click at [100, 226] on span "Cinzel Black (Black)" at bounding box center [92, 229] width 54 height 9
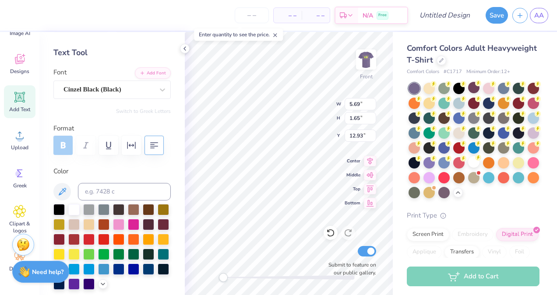
scroll to position [7, 3]
type textarea "CLASS OF 2026"
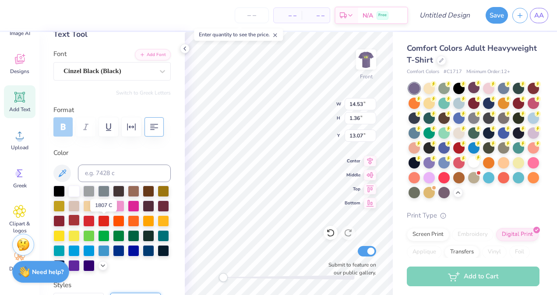
scroll to position [52, 0]
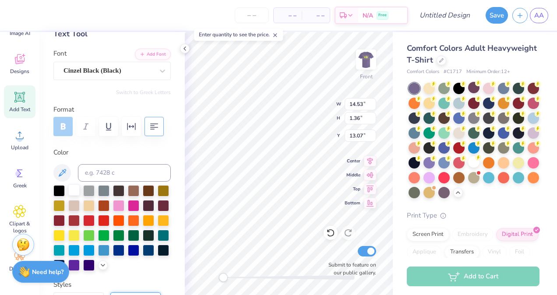
click at [75, 188] on div at bounding box center [73, 189] width 11 height 11
click at [88, 189] on div at bounding box center [88, 189] width 11 height 11
click at [76, 191] on div at bounding box center [73, 189] width 11 height 11
click at [80, 230] on div at bounding box center [73, 234] width 11 height 11
click at [158, 226] on div at bounding box center [163, 219] width 11 height 11
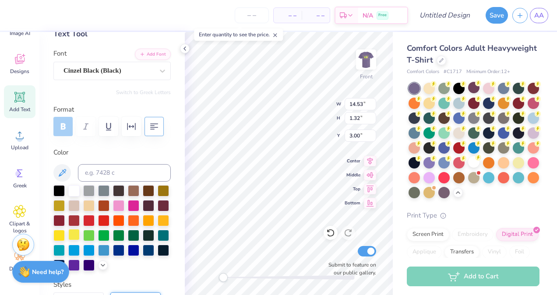
click at [80, 233] on div at bounding box center [73, 234] width 11 height 11
click at [65, 233] on div at bounding box center [58, 234] width 11 height 11
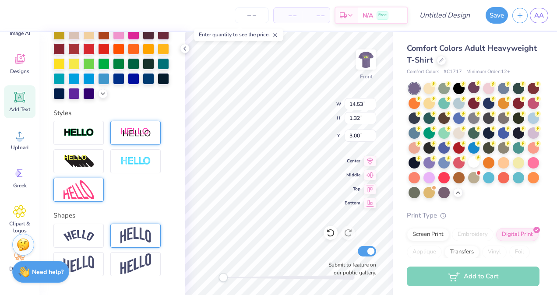
scroll to position [179, 0]
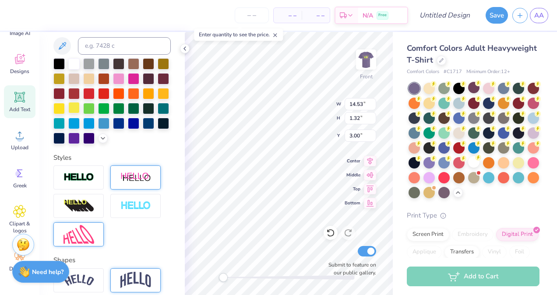
click at [80, 105] on div at bounding box center [73, 107] width 11 height 11
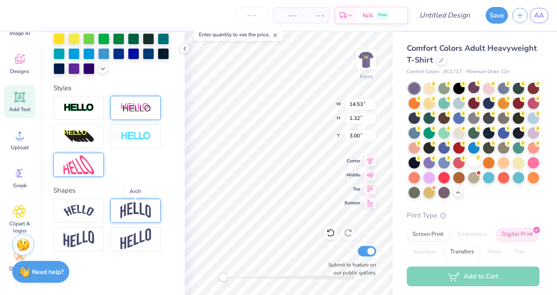
click at [134, 213] on img at bounding box center [135, 210] width 31 height 17
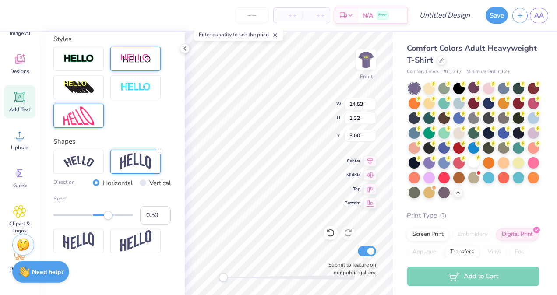
scroll to position [298, 0]
click at [96, 252] on div at bounding box center [78, 241] width 50 height 24
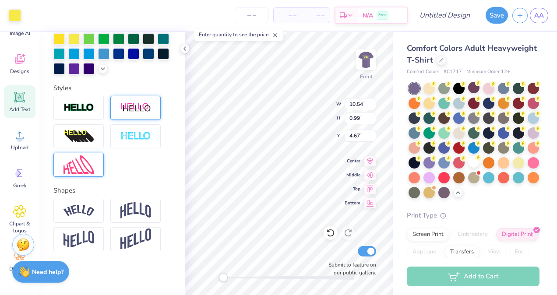
scroll to position [263, 0]
click at [94, 237] on img at bounding box center [79, 239] width 31 height 17
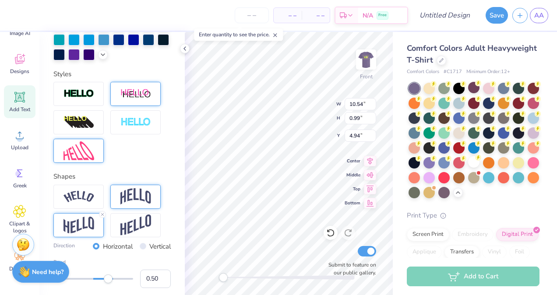
click at [117, 209] on div at bounding box center [135, 197] width 50 height 24
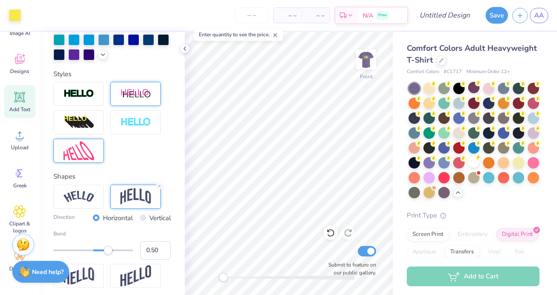
click at [32, 104] on div "Add Text" at bounding box center [20, 101] width 32 height 33
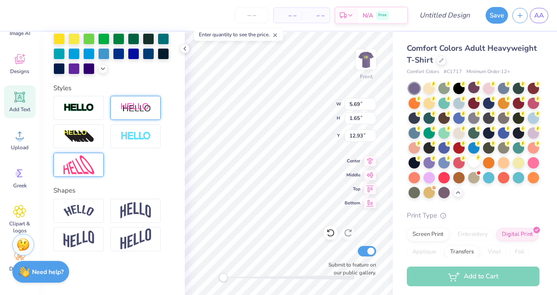
scroll to position [7, 1]
type textarea "T"
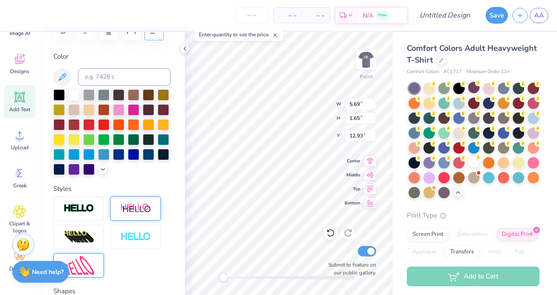
scroll to position [147, 0]
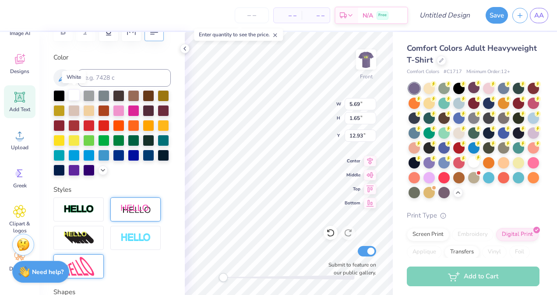
click at [79, 97] on div at bounding box center [73, 94] width 11 height 11
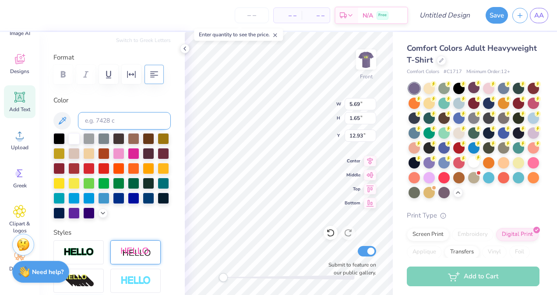
scroll to position [0, 0]
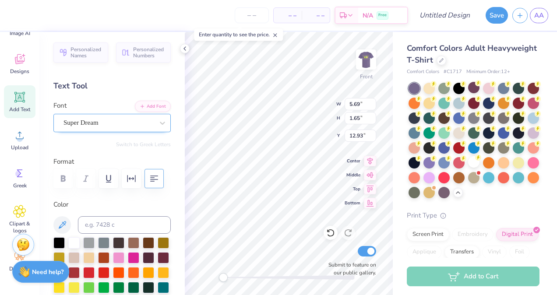
click at [120, 117] on div at bounding box center [109, 123] width 90 height 12
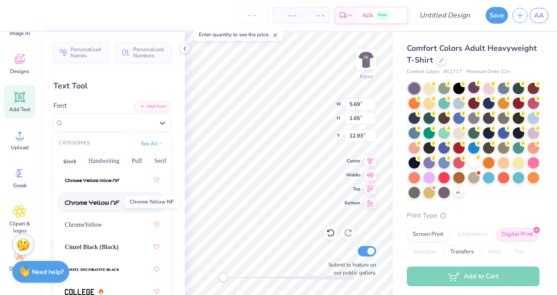
scroll to position [16, 0]
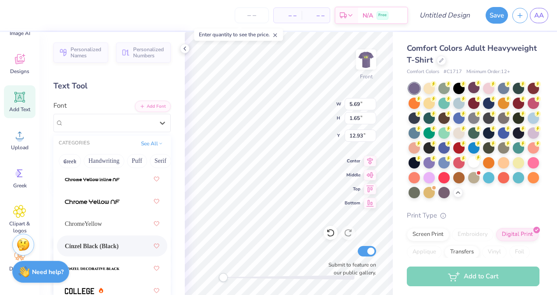
click at [83, 246] on span "Cinzel Black (Black)" at bounding box center [92, 246] width 54 height 9
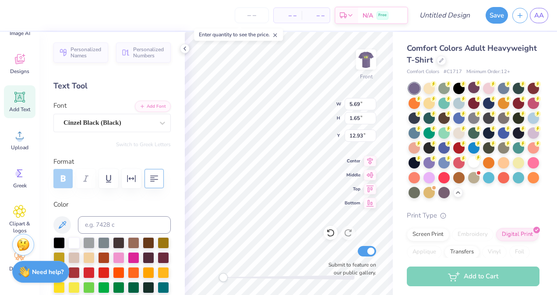
scroll to position [7, 1]
type textarea "ABENA ASANTE CAROLINE KELLEY GABBY"
click at [347, 177] on div "Front W 14.53 14.53 " H 1.49 1.49 " Y 13.00 13.00 " Center Middle Top Bottom Su…" at bounding box center [289, 163] width 208 height 263
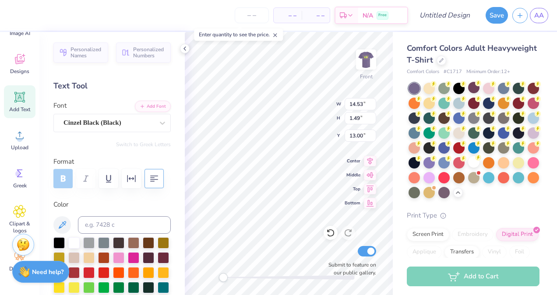
type textarea "ABENA ASANTE CAROLINE KELLEY GABBY THIBODEAU GRACE MCBRIDE KATHERINE KREINER"
type input "7.22"
type input "4.14"
type input "5.77"
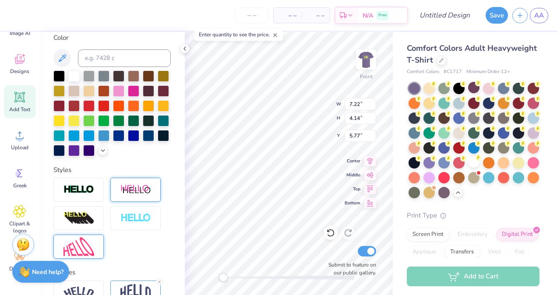
scroll to position [263, 0]
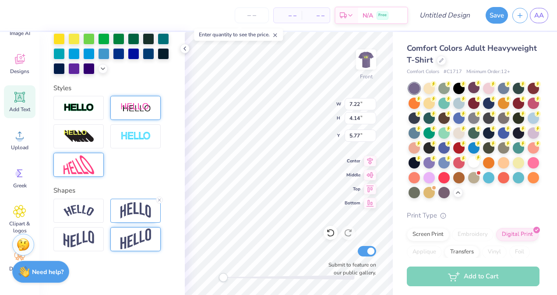
click at [126, 242] on img at bounding box center [135, 239] width 31 height 21
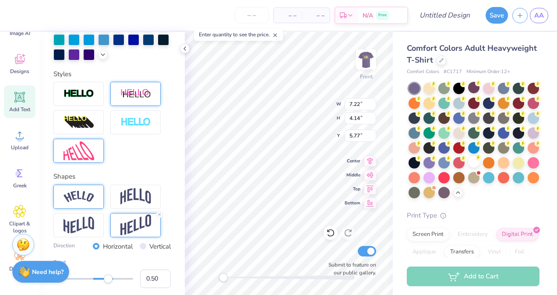
click at [96, 209] on div at bounding box center [78, 197] width 50 height 24
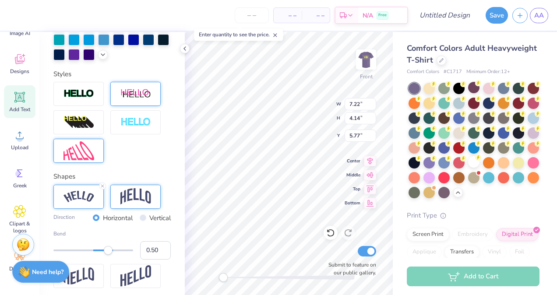
click at [137, 205] on img at bounding box center [135, 196] width 31 height 17
click at [96, 208] on div at bounding box center [78, 197] width 50 height 24
type input "7.08"
type input "3.32"
type input "8.74"
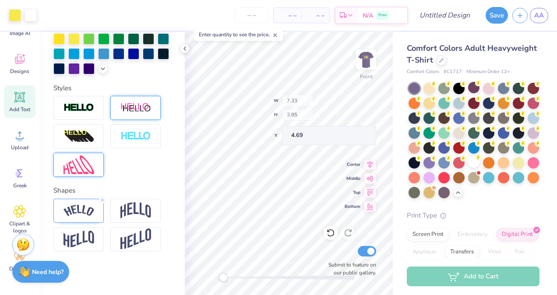
type input "7.33"
type input "3.85"
type input "4.69"
type input "5.59"
type input "2.62"
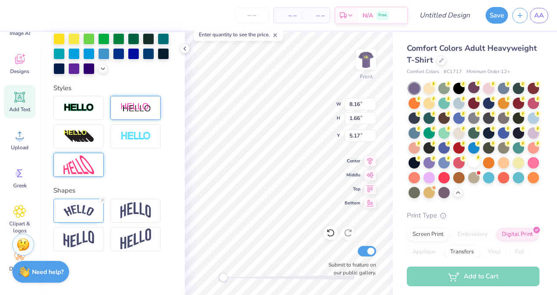
type input "7.06"
click at [103, 229] on icon at bounding box center [102, 228] width 5 height 5
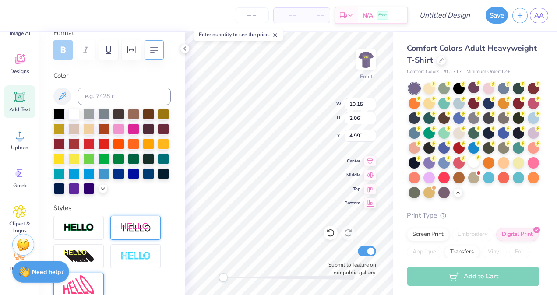
scroll to position [118, 0]
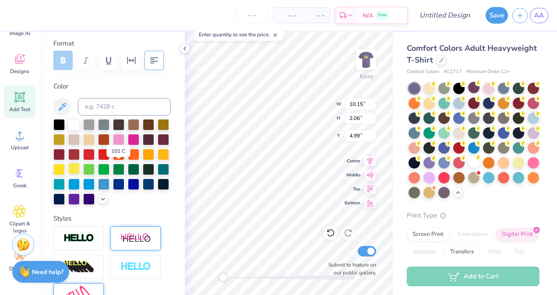
click at [80, 166] on div at bounding box center [73, 168] width 11 height 11
click at [65, 168] on div at bounding box center [58, 168] width 11 height 11
click at [80, 169] on div at bounding box center [73, 168] width 11 height 11
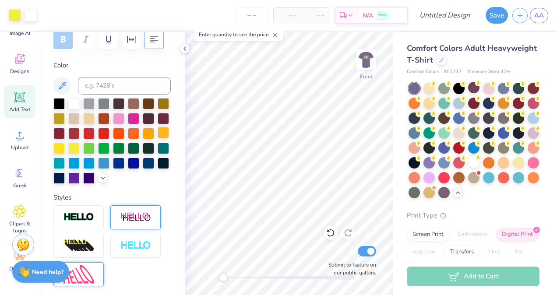
scroll to position [141, 0]
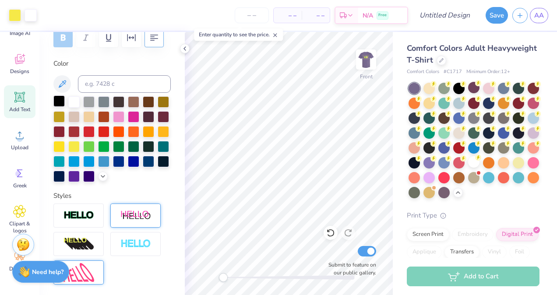
click at [23, 97] on icon at bounding box center [20, 97] width 8 height 8
click at [18, 93] on icon at bounding box center [19, 97] width 11 height 11
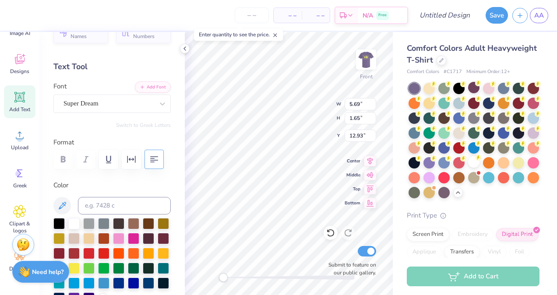
scroll to position [14, 0]
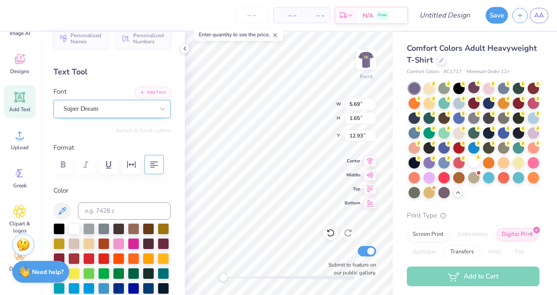
click at [98, 111] on div "Super Dream" at bounding box center [109, 109] width 92 height 14
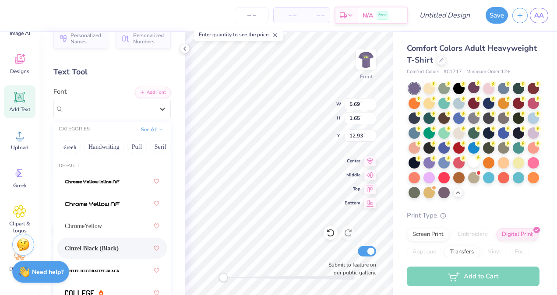
click at [93, 244] on span "Cinzel Black (Black)" at bounding box center [92, 248] width 54 height 9
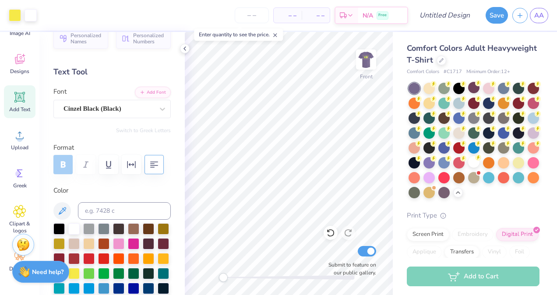
click at [11, 110] on span "Add Text" at bounding box center [19, 109] width 21 height 7
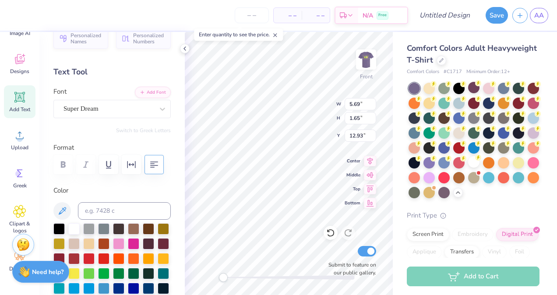
scroll to position [7, 1]
type textarea "T"
type textarea "L"
click at [160, 109] on icon at bounding box center [162, 109] width 5 height 3
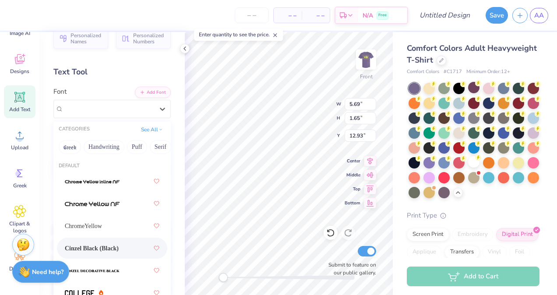
click at [108, 242] on div "Cinzel Black (Black)" at bounding box center [112, 248] width 95 height 16
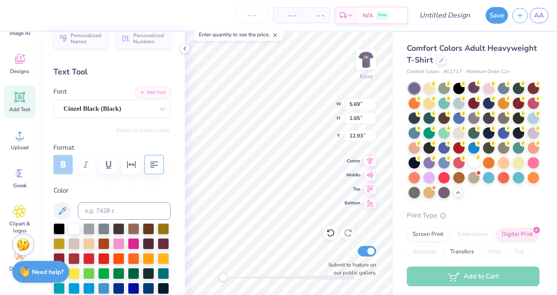
scroll to position [9, 3]
type textarea "lisely gonzaes makayla black natarsha brown reagan harrison tamyra bryant"
type input "6.69"
type input "3.14"
type input "7.84"
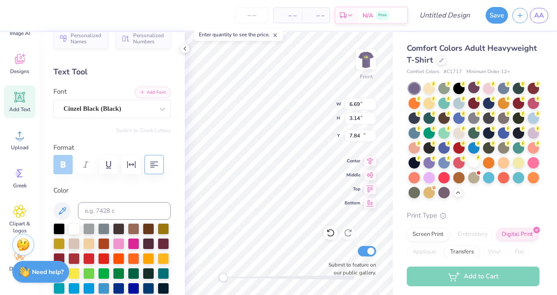
type input "9.30"
type input "5.36"
type input "12.58"
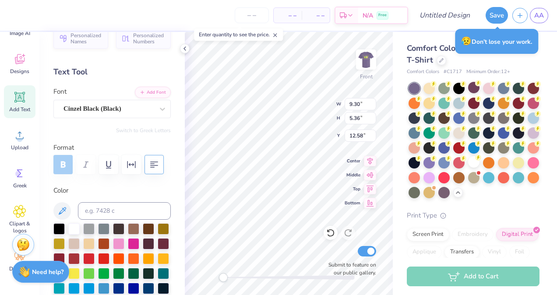
scroll to position [7, 4]
type textarea "lisely gonzaes makayla black natarsha brown reagan harrison tamyra bryant"
click at [153, 168] on icon "button" at bounding box center [154, 164] width 11 height 11
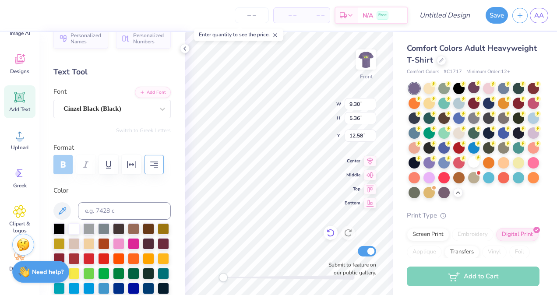
click at [329, 230] on icon at bounding box center [330, 233] width 9 height 9
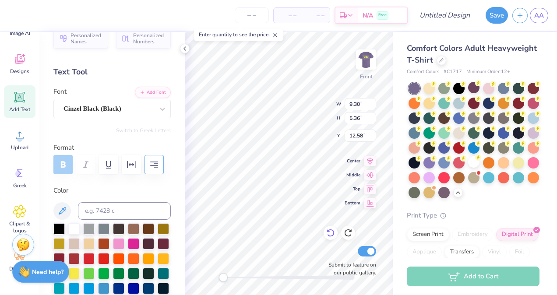
click at [329, 230] on icon at bounding box center [330, 233] width 9 height 9
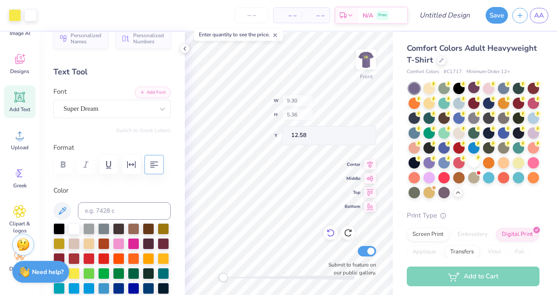
type input "5.69"
type input "1.65"
type input "12.93"
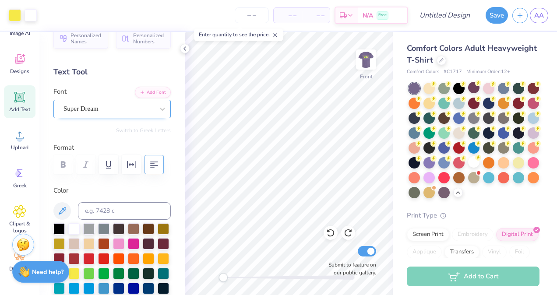
click at [145, 111] on div "Super Dream" at bounding box center [109, 109] width 92 height 14
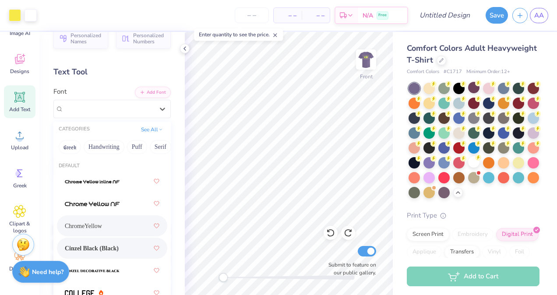
click at [102, 240] on div "Cinzel Black (Black)" at bounding box center [112, 248] width 110 height 21
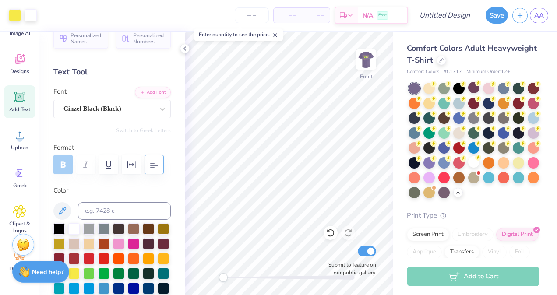
click at [10, 96] on div "Add Text" at bounding box center [20, 101] width 32 height 33
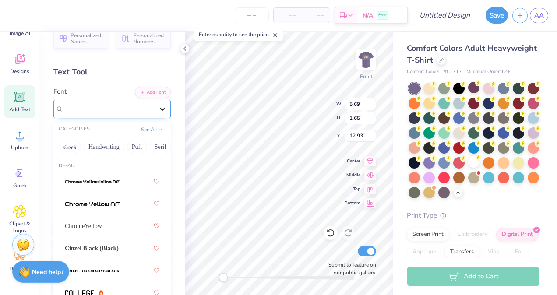
click at [158, 107] on icon at bounding box center [162, 109] width 9 height 9
click at [103, 242] on div "Cinzel Black (Black)" at bounding box center [112, 248] width 95 height 16
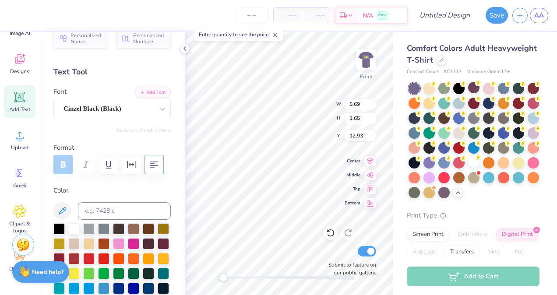
scroll to position [7, 1]
type textarea "T"
type textarea "lisely gonzale"
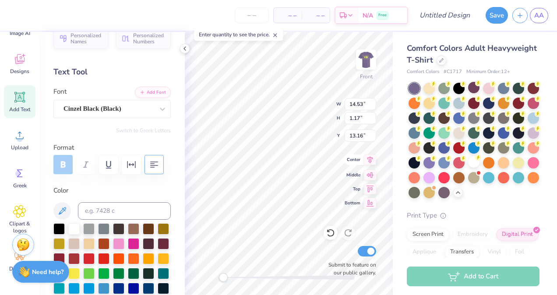
type textarea "lisely gonzales"
type input "6.69"
type input "3.14"
type input "7.84"
click at [371, 172] on icon at bounding box center [370, 174] width 12 height 11
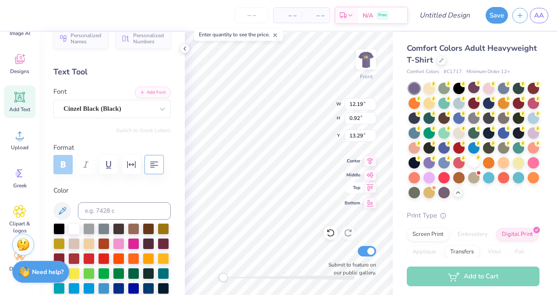
click at [371, 188] on icon at bounding box center [370, 188] width 12 height 11
click at [368, 157] on icon at bounding box center [371, 159] width 6 height 7
click at [371, 176] on icon at bounding box center [370, 174] width 12 height 11
type textarea "ABENA ASANTE CAROLINE KELLEY GABBY THIBODEAU GRACE MCBRIDE KATHERINE KREINER"
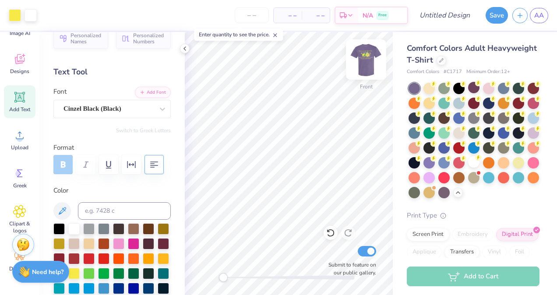
click at [363, 63] on img at bounding box center [366, 59] width 35 height 35
drag, startPoint x: 363, startPoint y: 63, endPoint x: 185, endPoint y: 51, distance: 178.2
click at [360, 53] on img at bounding box center [366, 60] width 18 height 18
click at [185, 51] on icon at bounding box center [184, 48] width 7 height 7
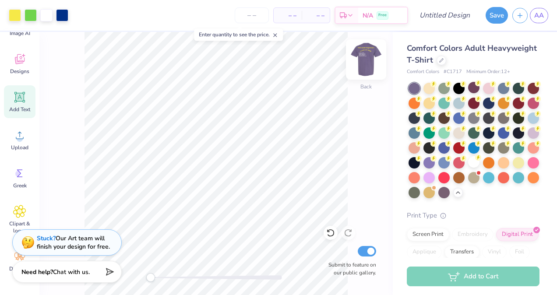
click at [367, 60] on img at bounding box center [366, 59] width 35 height 35
click at [368, 85] on div "Back Submit to feature on our public gallery." at bounding box center [216, 163] width 354 height 263
click at [364, 62] on img at bounding box center [366, 59] width 35 height 35
click at [25, 98] on icon at bounding box center [19, 97] width 13 height 13
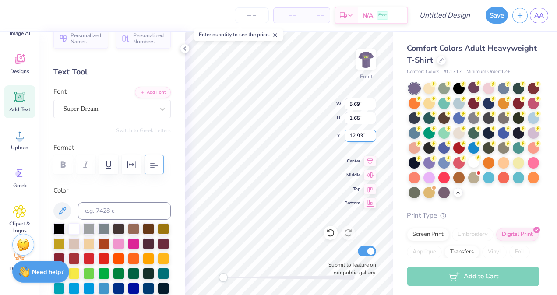
scroll to position [7, 1]
type textarea "T"
click at [117, 108] on div "Super Dream" at bounding box center [109, 109] width 92 height 14
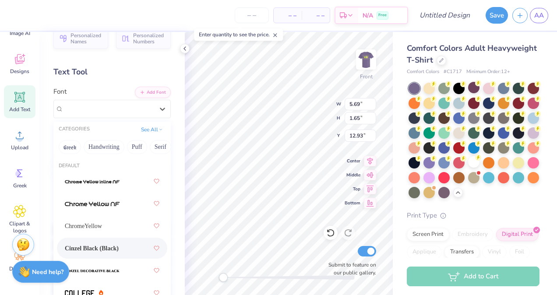
click at [103, 242] on div "Cinzel Black (Black)" at bounding box center [112, 248] width 95 height 16
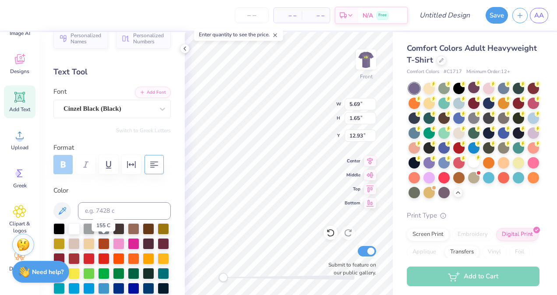
type textarea "lisely gonzales makayla black"
type input "6.69"
type input "3.14"
type input "7.84"
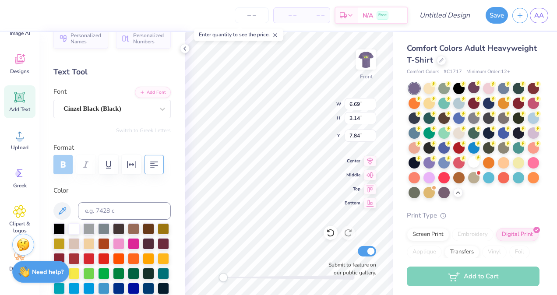
scroll to position [11, 1]
type textarea "ABENA ASANTE CAROLINE KELLEY GABBY THIBODEAU GRACE MCBRIDE KATHERINE KREINER"
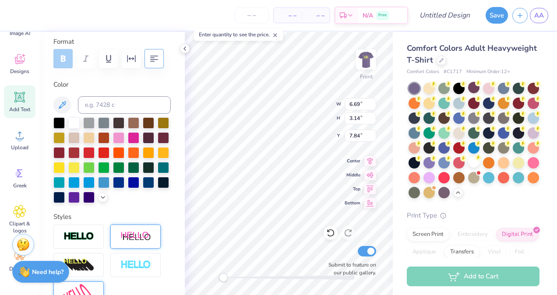
scroll to position [263, 0]
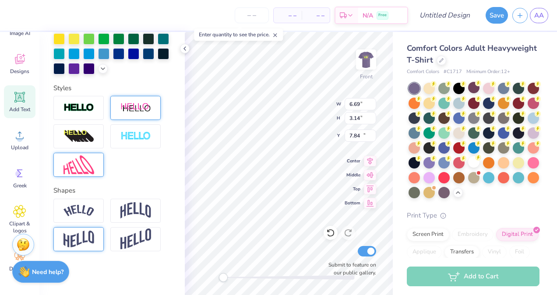
type input "6.45"
type input "1.40"
type input "16.04"
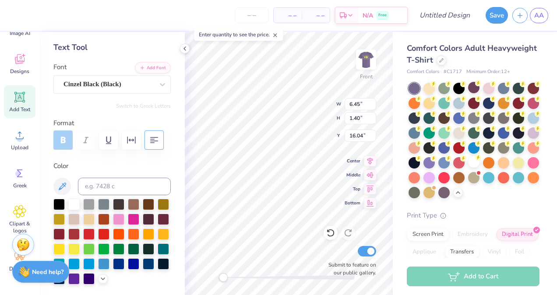
scroll to position [35, 0]
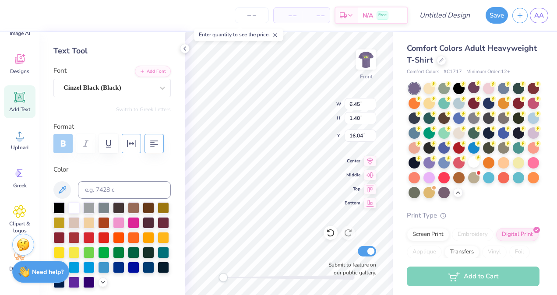
click at [134, 149] on button "button" at bounding box center [131, 143] width 19 height 19
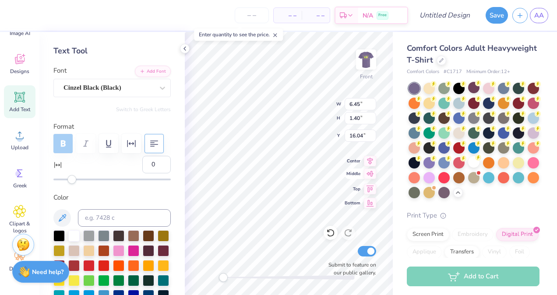
click at [373, 174] on icon at bounding box center [370, 174] width 12 height 11
click at [369, 192] on icon at bounding box center [370, 188] width 12 height 11
click at [370, 201] on icon at bounding box center [370, 202] width 12 height 11
click at [368, 162] on icon at bounding box center [370, 160] width 12 height 11
click at [22, 110] on span "Add Text" at bounding box center [19, 109] width 21 height 7
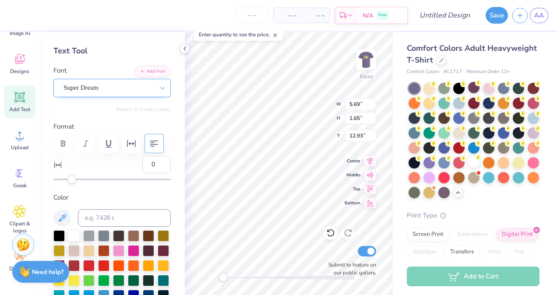
click at [148, 89] on div "Super Dream" at bounding box center [109, 88] width 92 height 14
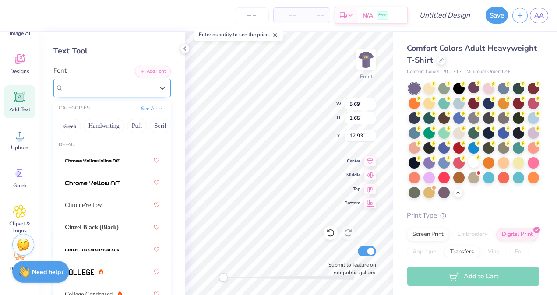
click at [148, 89] on div "Super Dream" at bounding box center [109, 88] width 92 height 14
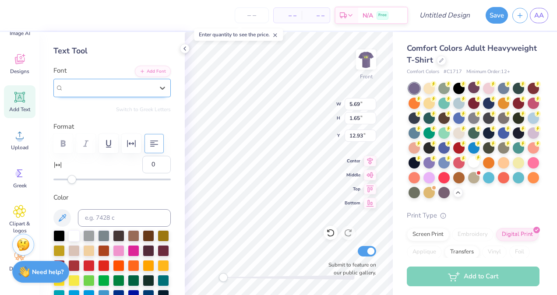
click at [148, 89] on div "Super Dream" at bounding box center [109, 88] width 92 height 14
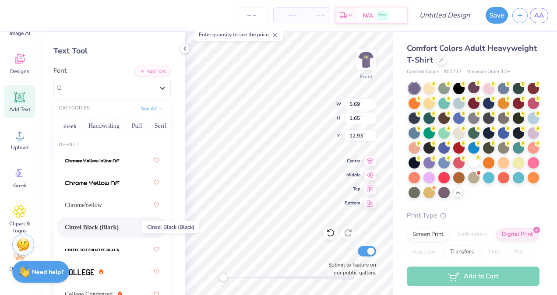
click at [103, 227] on span "Cinzel Black (Black)" at bounding box center [92, 227] width 54 height 9
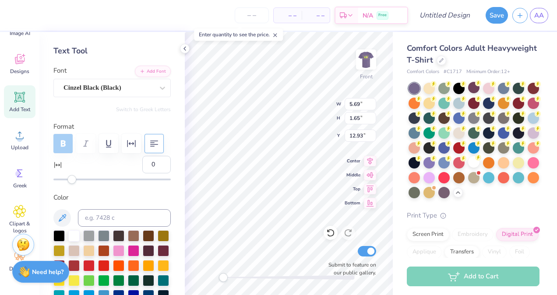
scroll to position [7, 1]
type textarea "T"
type textarea "abena asante caroline kelley gabby thibodeau grace mcbride katherine kreiner"
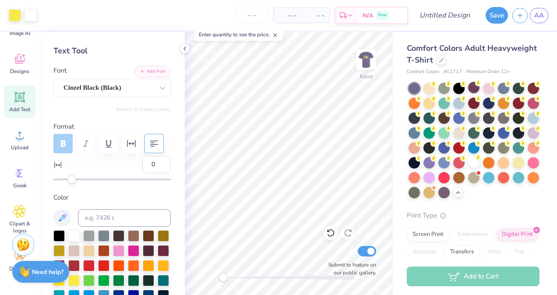
click at [24, 108] on span "Add Text" at bounding box center [19, 109] width 21 height 7
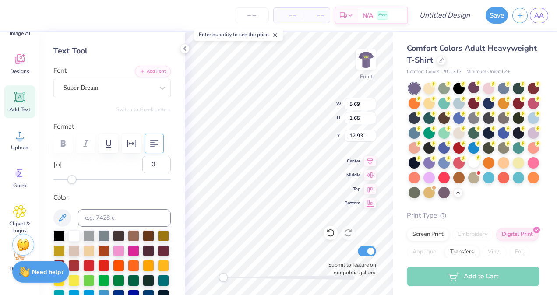
scroll to position [7, 1]
type textarea "T"
click at [160, 97] on div "Personalized Names Personalized Numbers Text Tool Add Font Font Super Dream Swi…" at bounding box center [111, 163] width 145 height 263
click at [160, 88] on icon at bounding box center [162, 88] width 5 height 3
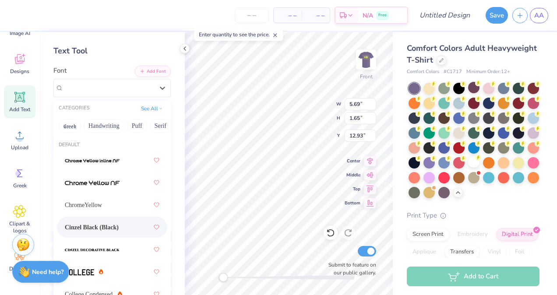
click at [92, 224] on span "Cinzel Black (Black)" at bounding box center [92, 227] width 54 height 9
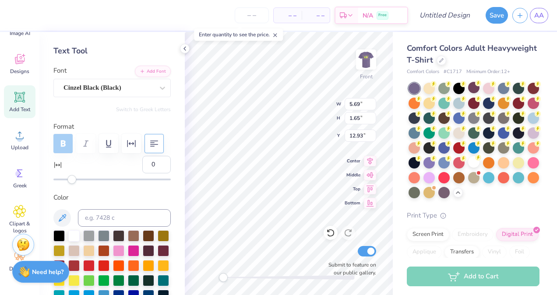
scroll to position [9, 3]
type textarea "lisely gonzales makayla black natarsha brown reagan harrison tamyra bryant"
type input "6.60"
type input "3.48"
type input "8.02"
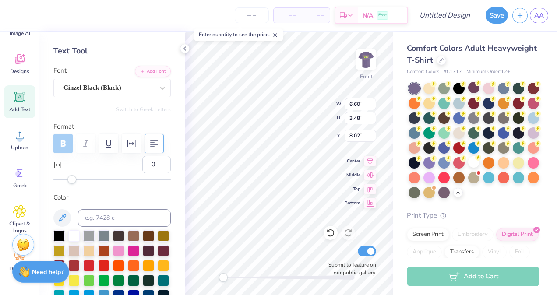
type input "6.21"
type input "3.58"
type input "7.92"
type input "6.60"
type input "3.48"
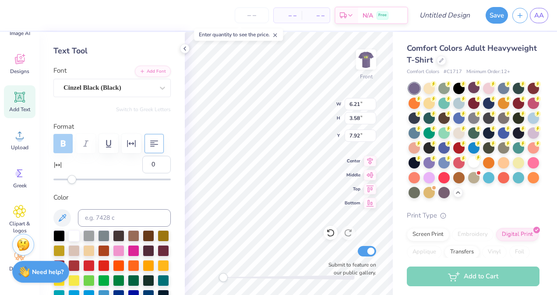
type input "8.02"
type input "6.21"
type input "3.58"
type input "7.92"
type input "6.81"
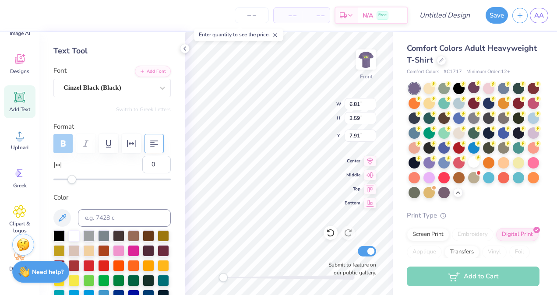
type input "3.59"
type input "7.91"
type input "6.39"
type input "3.68"
type input "7.82"
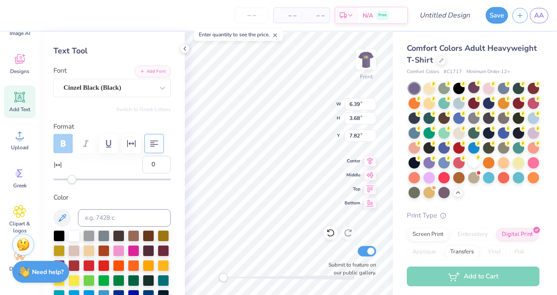
type input "6.39"
type input "3.68"
type input "7.82"
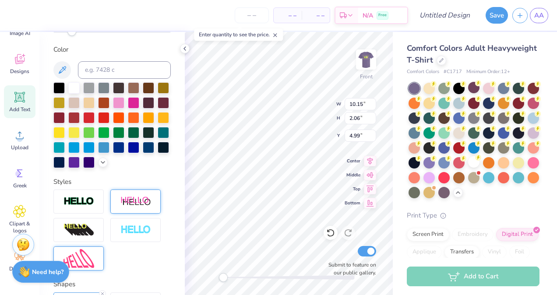
scroll to position [291, 0]
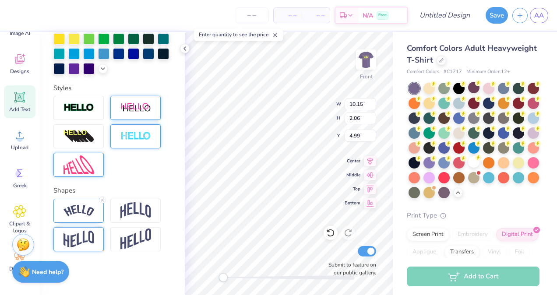
click at [144, 140] on img at bounding box center [135, 136] width 31 height 10
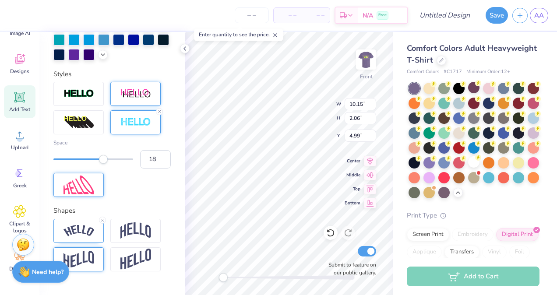
type input "19"
drag, startPoint x: 57, startPoint y: 171, endPoint x: 124, endPoint y: 167, distance: 66.7
click at [124, 167] on div "Space 19" at bounding box center [111, 154] width 117 height 30
type input "12"
drag, startPoint x: 120, startPoint y: 172, endPoint x: 95, endPoint y: 172, distance: 25.0
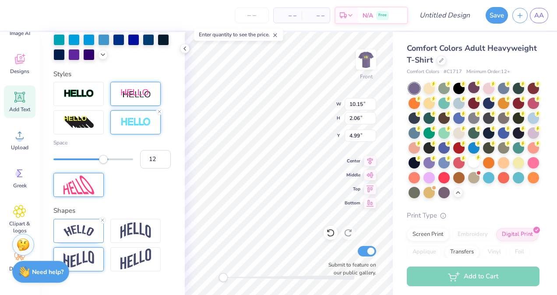
click at [99, 164] on div "Accessibility label" at bounding box center [103, 159] width 9 height 9
type input "10"
click at [87, 164] on div at bounding box center [93, 159] width 80 height 9
type input "6"
click at [72, 164] on div at bounding box center [93, 159] width 80 height 9
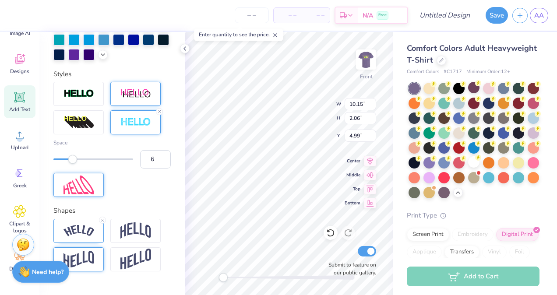
type input "5"
click at [67, 164] on div at bounding box center [93, 159] width 80 height 9
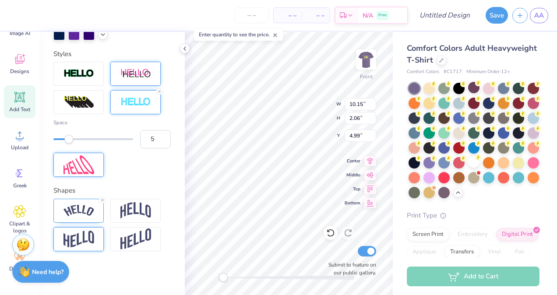
scroll to position [320, 0]
click at [132, 219] on img at bounding box center [135, 210] width 31 height 17
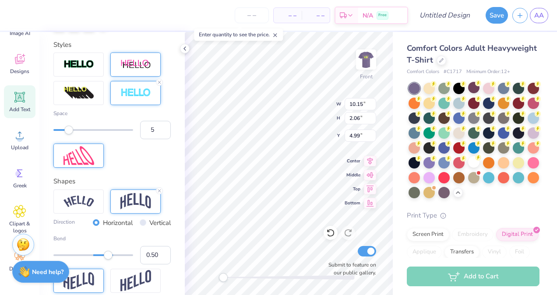
scroll to position [375, 0]
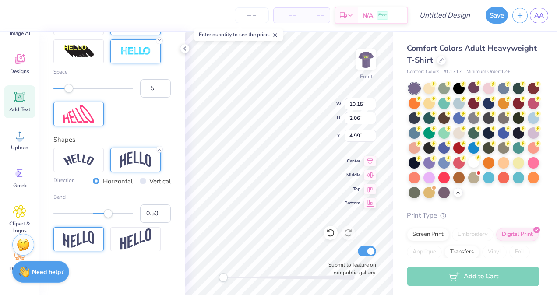
drag, startPoint x: 113, startPoint y: 244, endPoint x: 110, endPoint y: 256, distance: 12.9
click at [110, 256] on div "Personalized Names Personalized Numbers Text Tool Add Font Font Cinzel Black (B…" at bounding box center [111, 163] width 145 height 263
click at [131, 240] on img at bounding box center [135, 239] width 31 height 21
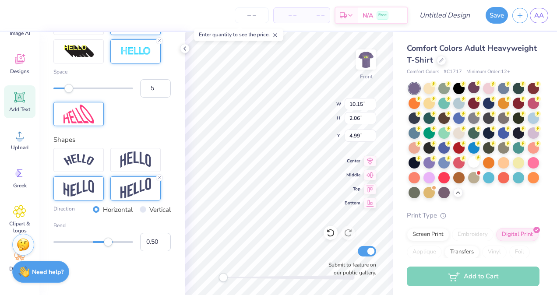
click at [93, 194] on img at bounding box center [79, 188] width 31 height 17
type input "4"
click at [64, 89] on div "Accessibility label" at bounding box center [64, 88] width 9 height 9
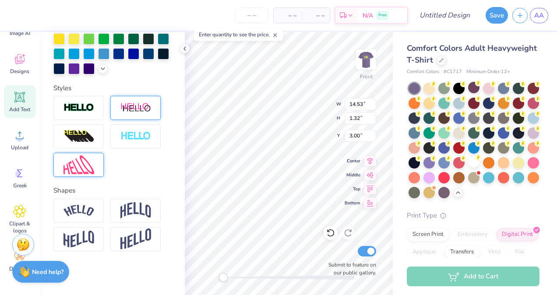
type input "14.53"
type input "1.32"
type input "3.00"
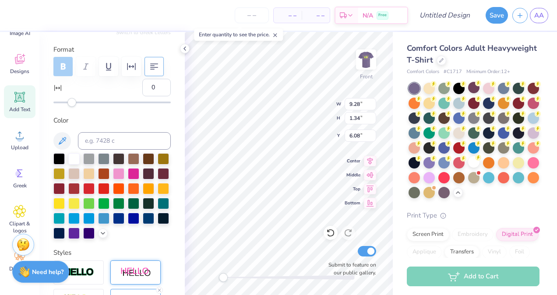
scroll to position [84, 0]
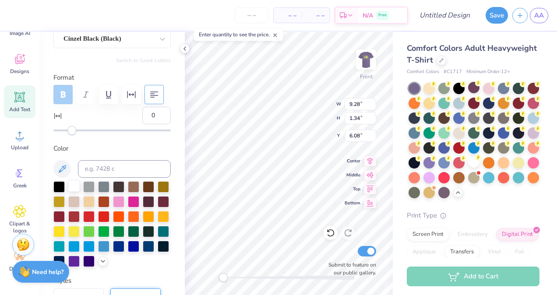
click at [77, 186] on div at bounding box center [73, 185] width 11 height 11
click at [80, 230] on div at bounding box center [73, 230] width 11 height 11
click at [158, 222] on div at bounding box center [163, 215] width 11 height 11
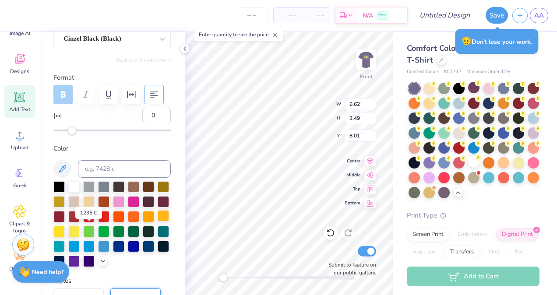
click at [158, 222] on div at bounding box center [163, 215] width 11 height 11
click at [124, 197] on div at bounding box center [118, 200] width 11 height 11
click at [80, 262] on div at bounding box center [73, 260] width 11 height 11
click at [80, 229] on div at bounding box center [73, 230] width 11 height 11
type input "9.28"
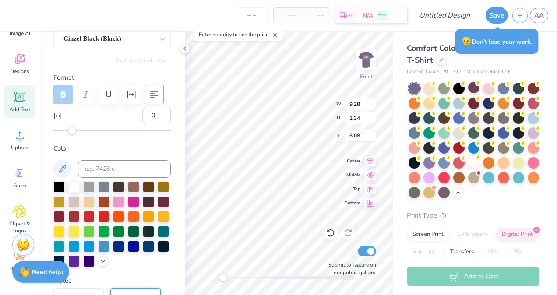
type input "1.34"
type input "6.08"
click at [80, 227] on div at bounding box center [73, 230] width 11 height 11
type input "14.53"
type input "1.32"
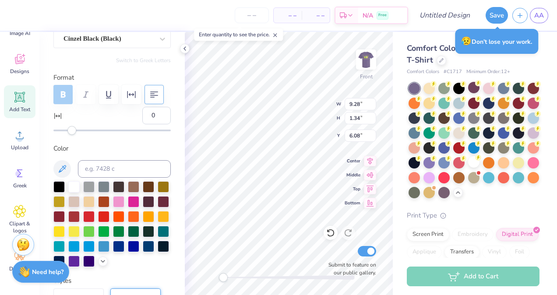
type input "4.06"
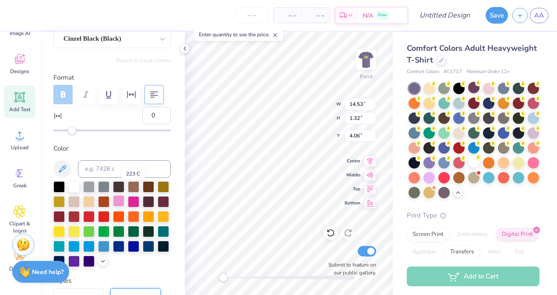
scroll to position [114, 0]
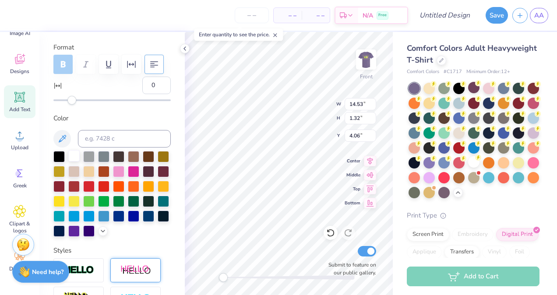
click at [74, 157] on div at bounding box center [73, 155] width 11 height 11
type input "5.96"
type input "3.43"
type input "8.03"
type input "6.62"
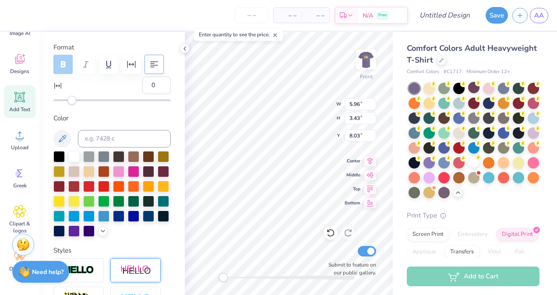
type input "3.49"
type input "8.01"
click at [76, 158] on div at bounding box center [73, 155] width 11 height 11
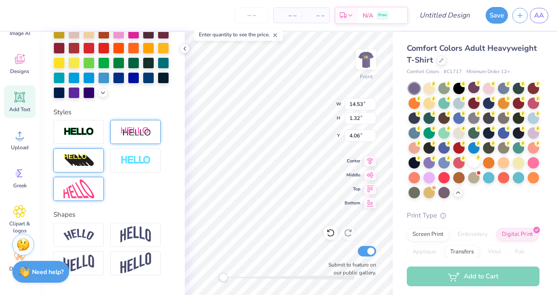
scroll to position [253, 0]
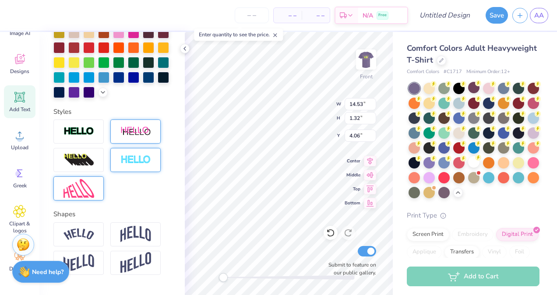
click at [126, 165] on img at bounding box center [135, 160] width 31 height 10
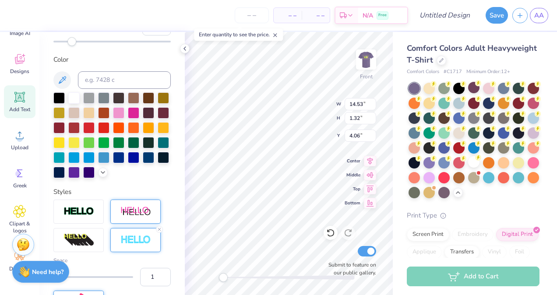
scroll to position [172, 0]
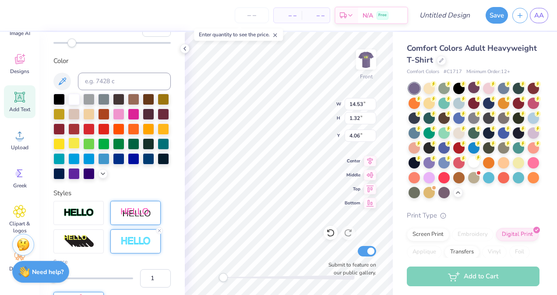
click at [80, 138] on div at bounding box center [73, 143] width 11 height 11
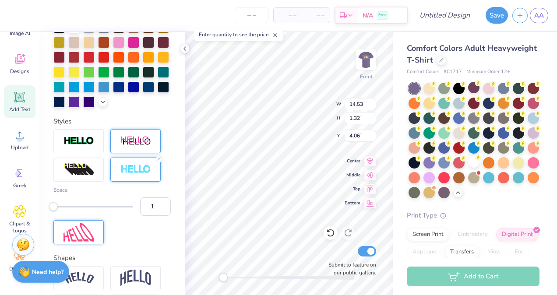
scroll to position [247, 0]
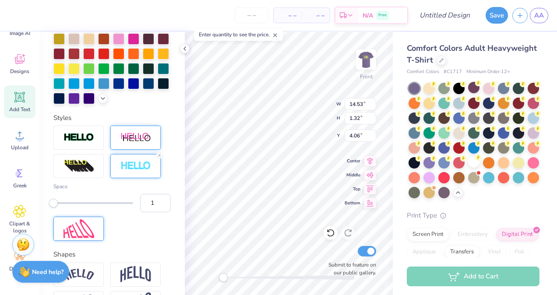
type input "3"
click at [61, 204] on div at bounding box center [93, 203] width 80 height 2
type input "5"
click at [68, 204] on div at bounding box center [93, 203] width 80 height 2
type input "3"
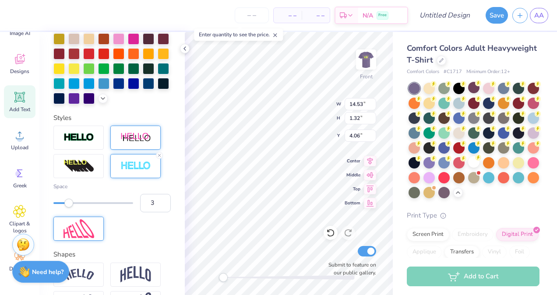
click at [61, 204] on div at bounding box center [93, 203] width 80 height 2
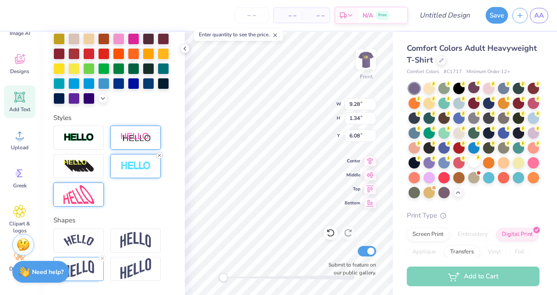
click at [159, 158] on icon at bounding box center [159, 155] width 5 height 5
click at [99, 101] on icon at bounding box center [102, 97] width 7 height 7
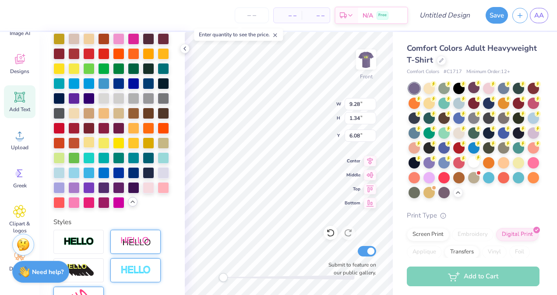
click at [95, 148] on div at bounding box center [88, 142] width 11 height 11
click at [110, 156] on div at bounding box center [111, 113] width 117 height 190
click at [110, 148] on div at bounding box center [103, 142] width 11 height 11
type input "14.50"
type input "1.36"
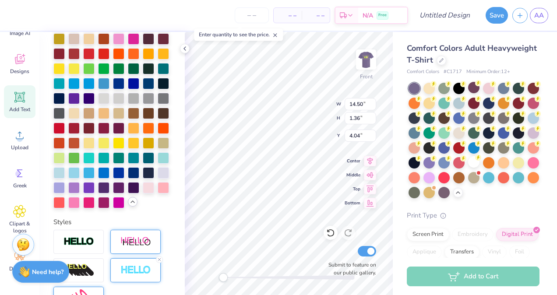
type input "4.04"
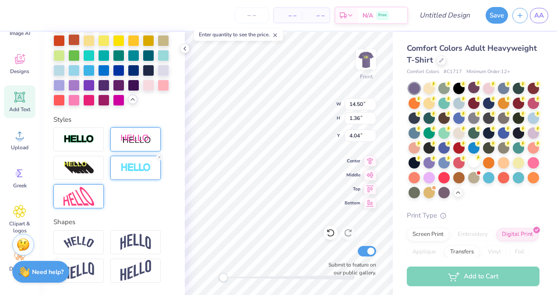
scroll to position [355, 0]
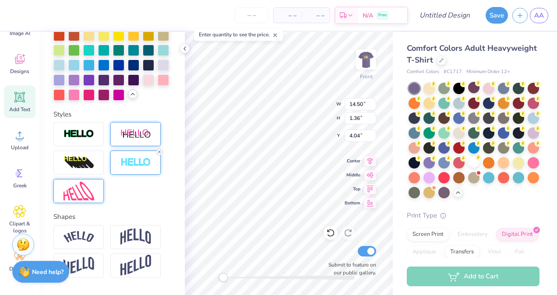
click at [159, 155] on icon at bounding box center [159, 151] width 5 height 5
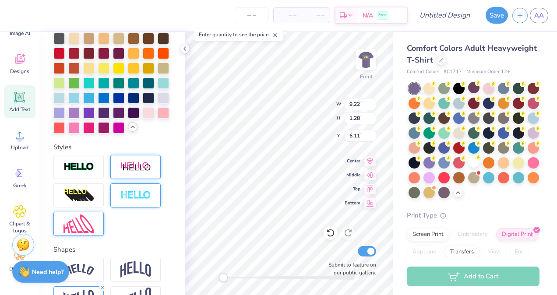
scroll to position [311, 0]
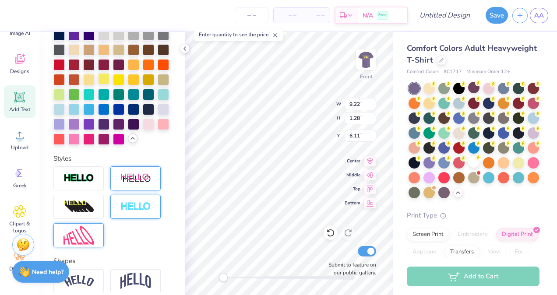
click at [110, 85] on div at bounding box center [103, 78] width 11 height 11
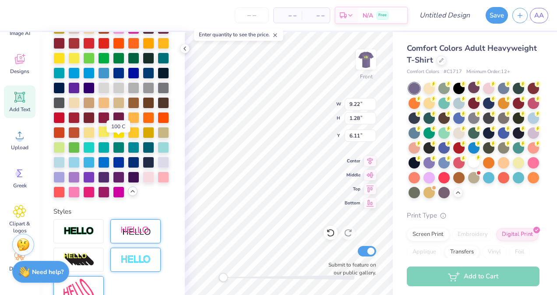
scroll to position [256, 0]
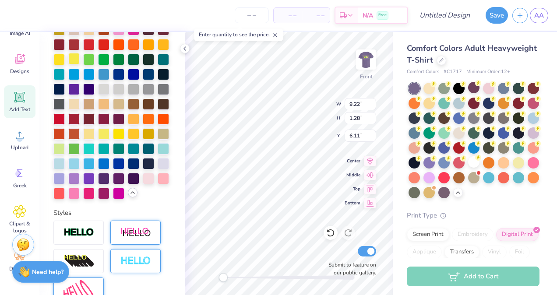
click at [80, 58] on div at bounding box center [73, 58] width 11 height 11
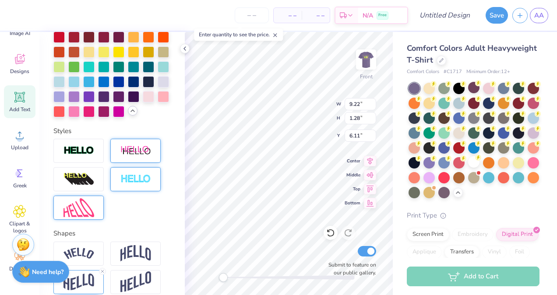
scroll to position [339, 0]
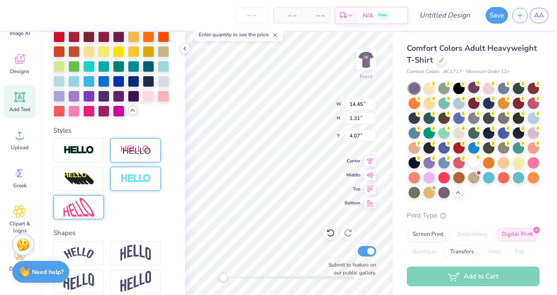
type input "14.45"
type input "1.31"
type input "4.07"
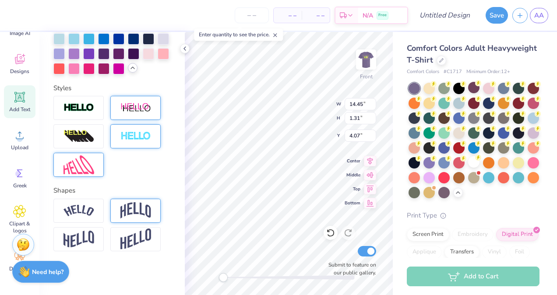
click at [139, 212] on img at bounding box center [135, 210] width 31 height 17
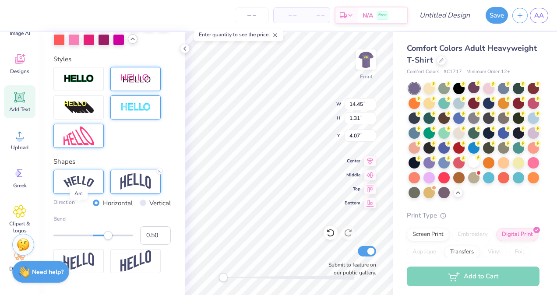
click at [91, 188] on img at bounding box center [79, 182] width 31 height 12
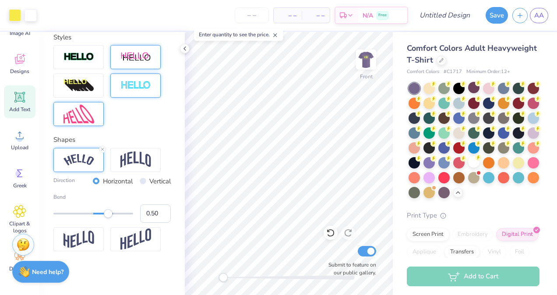
scroll to position [461, 0]
click at [20, 104] on div "Add Text" at bounding box center [20, 101] width 32 height 33
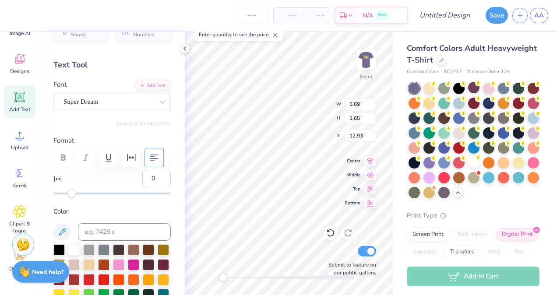
scroll to position [13, 0]
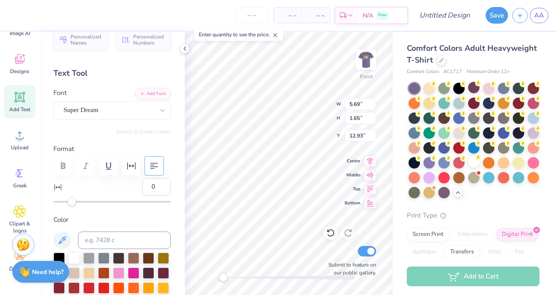
click at [103, 112] on div "Super Dream" at bounding box center [109, 110] width 92 height 14
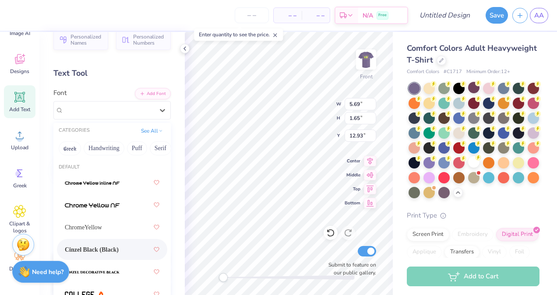
click at [110, 247] on span "Cinzel Black (Black)" at bounding box center [92, 249] width 54 height 9
click at [160, 110] on icon at bounding box center [162, 110] width 5 height 3
type input "c"
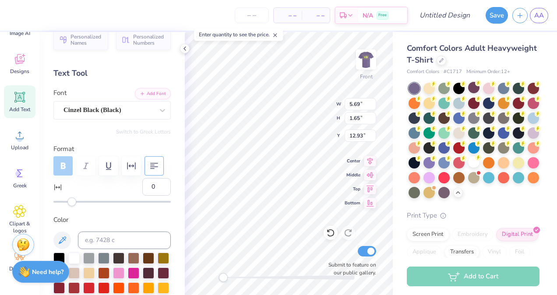
scroll to position [7, 1]
type textarea "T"
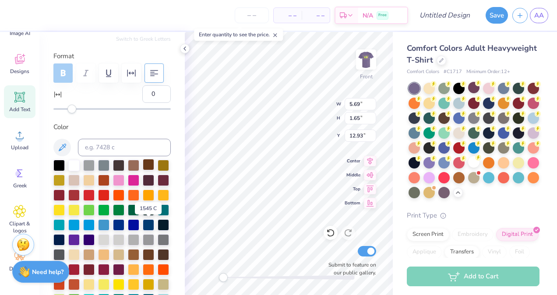
scroll to position [107, 0]
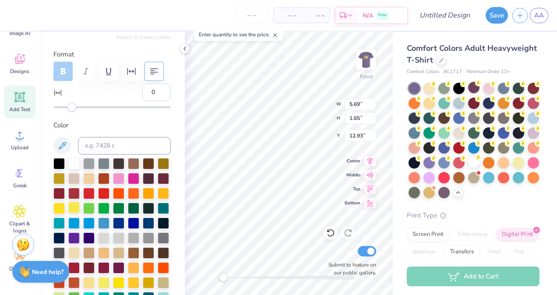
type textarea "class of 2027"
click at [80, 211] on div at bounding box center [73, 207] width 11 height 11
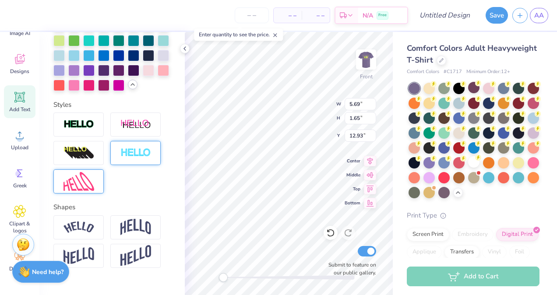
scroll to position [367, 0]
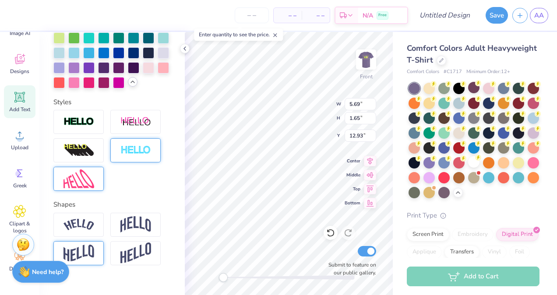
click at [96, 265] on div at bounding box center [78, 253] width 50 height 24
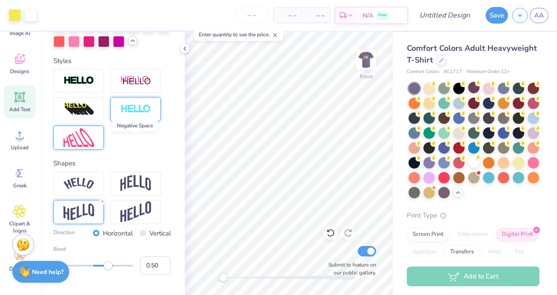
scroll to position [405, 0]
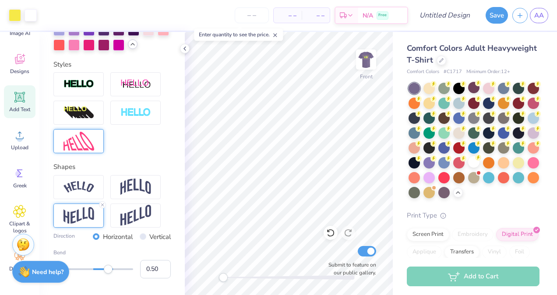
click at [17, 89] on div "Add Text" at bounding box center [20, 101] width 32 height 33
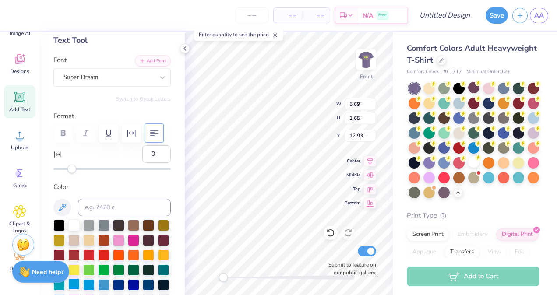
scroll to position [8, 0]
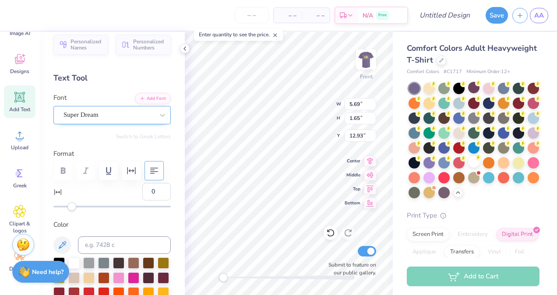
click at [124, 117] on div "Super Dream" at bounding box center [109, 115] width 92 height 14
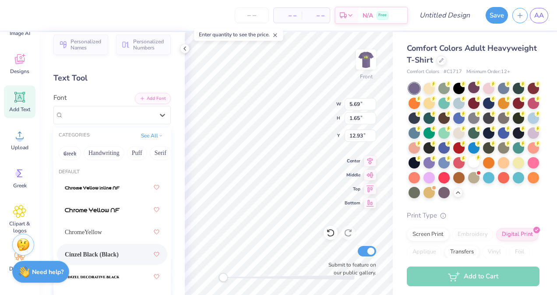
click at [100, 249] on div "Cinzel Black (Black)" at bounding box center [112, 255] width 95 height 16
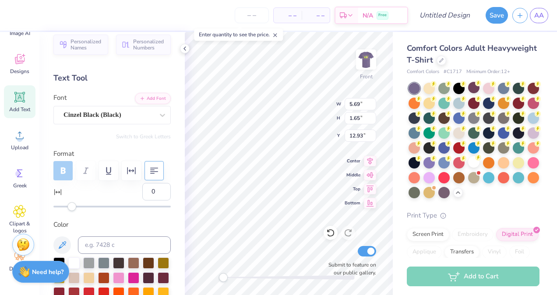
scroll to position [7, 1]
type textarea "T"
click at [339, 250] on div "Submit to feature on our public gallery." at bounding box center [350, 260] width 53 height 32
click at [339, 256] on div "Submit to feature on our public gallery." at bounding box center [350, 260] width 53 height 32
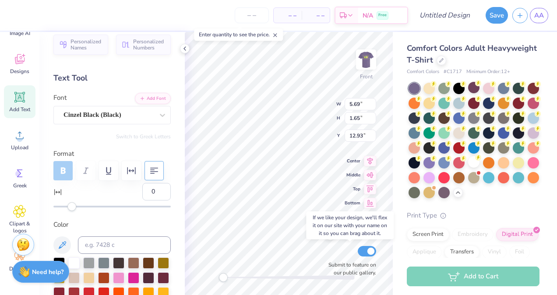
click at [339, 256] on div "Submit to feature on our public gallery." at bounding box center [350, 260] width 53 height 32
type textarea "Adrson armani demery ashley rodriguez ashton allen brettney walker brandi mcphe…"
type textarea "Addonus frazier alyssa jefferson armani demery ashley rodriguez ashton allen br…"
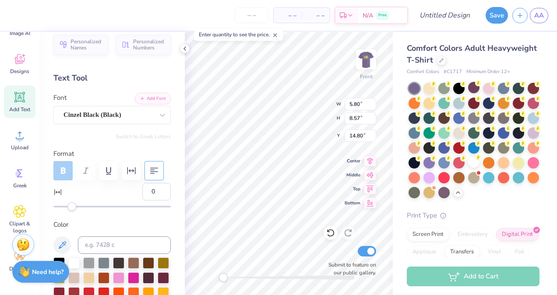
type input "5.80"
type input "8.57"
type input "14.80"
type input "5.96"
type input "3.43"
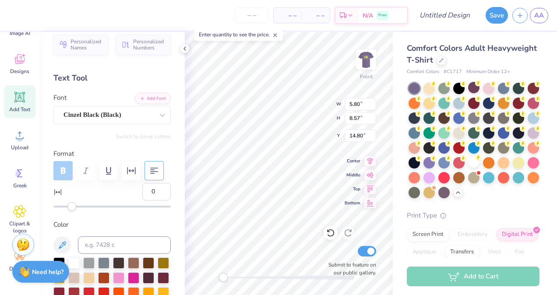
type input "8.03"
type input "6.12"
type input "3.53"
type input "7.91"
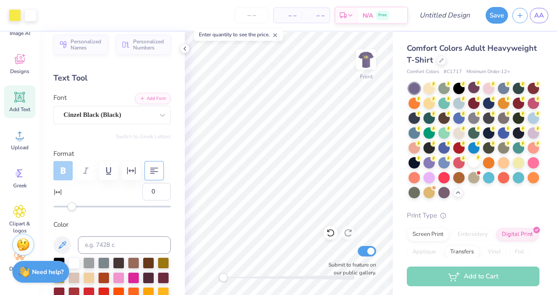
click at [29, 104] on div "Add Text" at bounding box center [20, 101] width 32 height 33
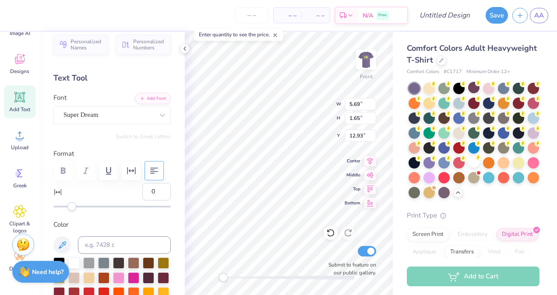
scroll to position [7, 1]
type textarea "T"
click at [155, 117] on div at bounding box center [163, 115] width 16 height 16
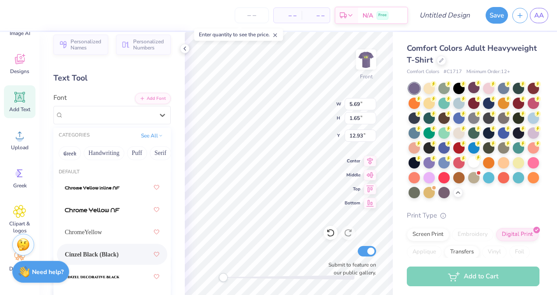
click at [101, 248] on div "Cinzel Black (Black)" at bounding box center [112, 255] width 95 height 16
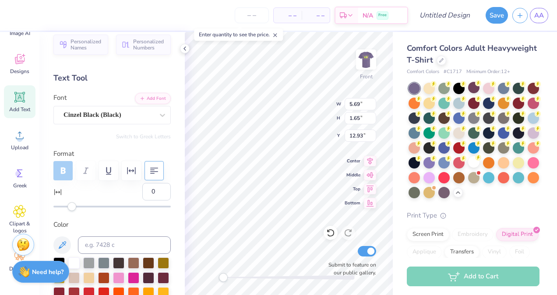
scroll to position [8, 1]
type textarea "jareeka smith jesse joyner jordan woodberry"
type textarea "jareeka smith jesse joyner jordan woodberry jordyn sousa keira ketchup kimberly…"
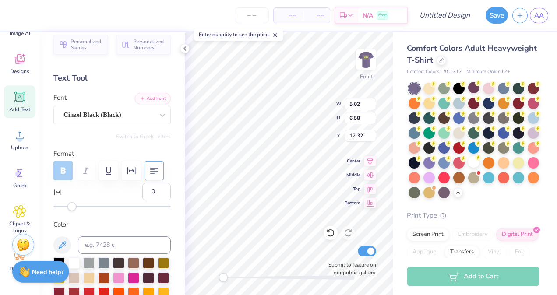
type textarea "jareeka smith jesse joyner jennifer mccullough jordan woodberry jordyn sousa ke…"
type input "7.26"
type input "9.21"
type input "14.48"
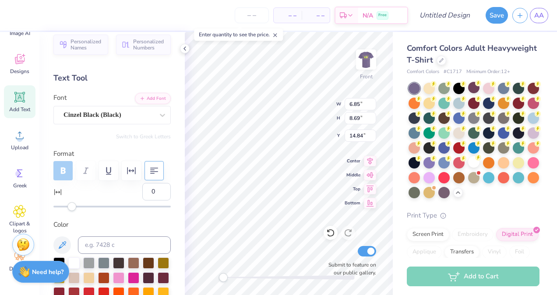
type input "5.98"
type input "8.84"
type input "6.10"
type input "3.51"
type input "7.93"
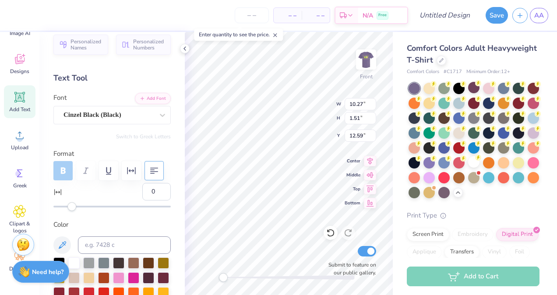
type input "10.27"
type input "1.51"
type input "12.59"
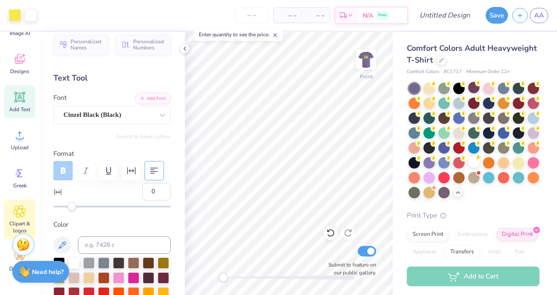
click at [10, 206] on div "Clipart & logos" at bounding box center [20, 220] width 32 height 40
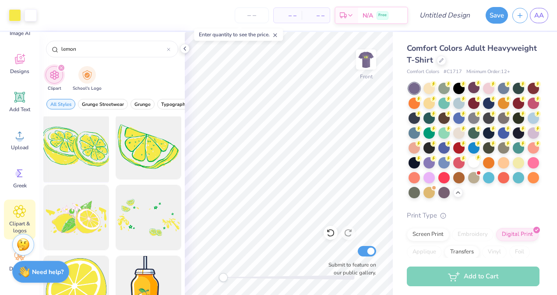
scroll to position [0, 0]
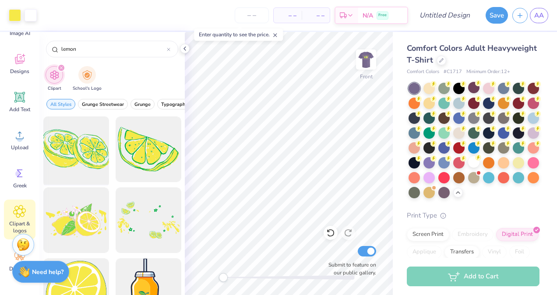
click at [96, 155] on div at bounding box center [76, 149] width 72 height 72
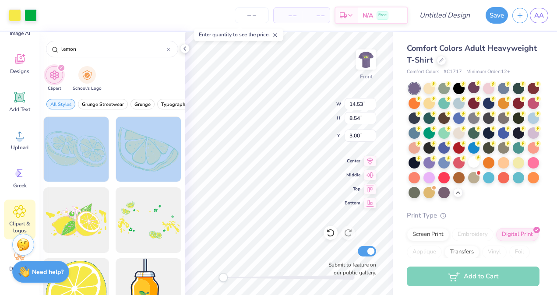
drag, startPoint x: 162, startPoint y: 162, endPoint x: 181, endPoint y: 155, distance: 20.1
click at [181, 155] on div at bounding box center [111, 206] width 145 height 179
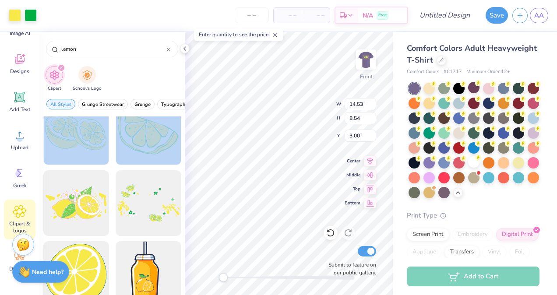
scroll to position [18, 0]
drag, startPoint x: 181, startPoint y: 155, endPoint x: 142, endPoint y: 143, distance: 40.5
click at [142, 143] on div at bounding box center [148, 132] width 72 height 72
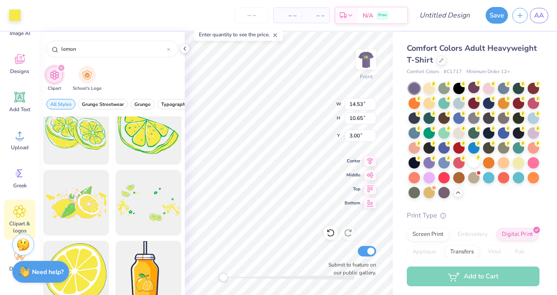
type input "2.71"
type input "3.40"
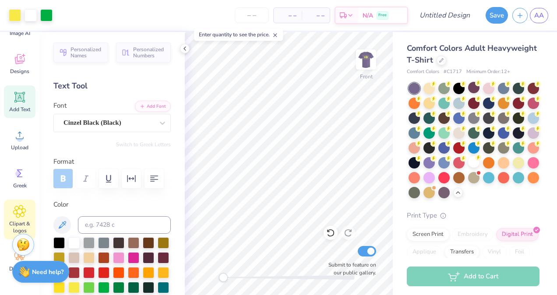
click at [20, 210] on icon at bounding box center [19, 211] width 5 height 5
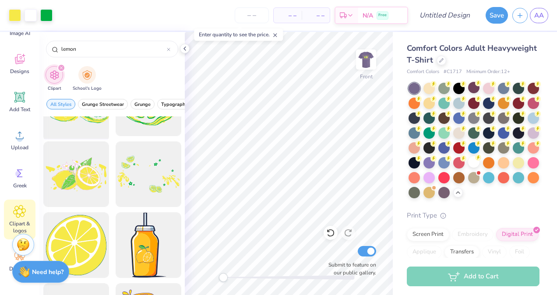
scroll to position [42, 0]
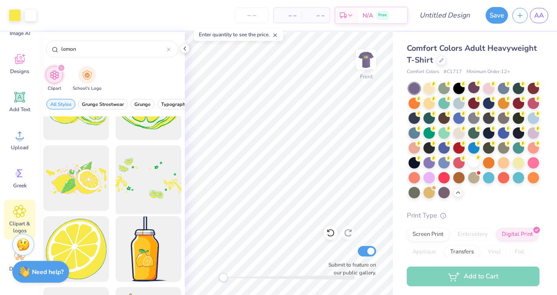
click at [170, 194] on div at bounding box center [148, 178] width 72 height 72
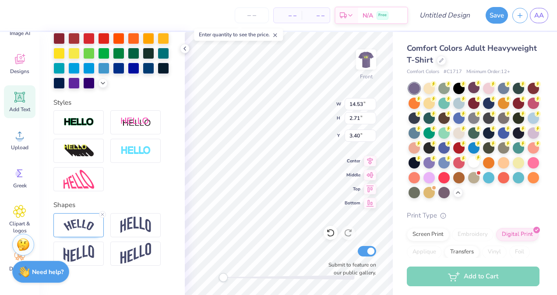
scroll to position [263, 0]
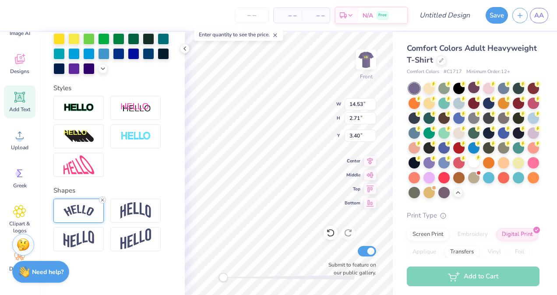
click at [104, 199] on icon at bounding box center [102, 200] width 5 height 5
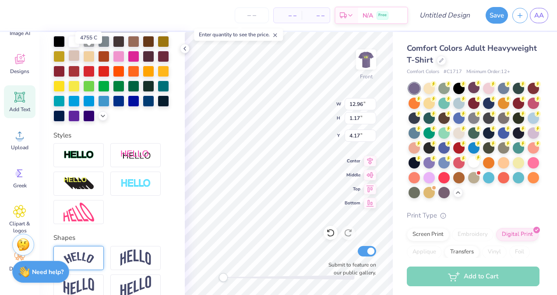
scroll to position [202, 0]
click at [18, 211] on icon at bounding box center [19, 211] width 5 height 5
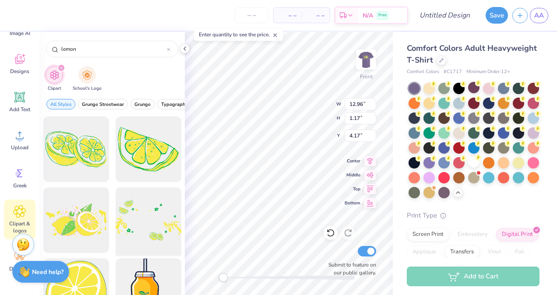
click at [126, 204] on div at bounding box center [148, 220] width 72 height 72
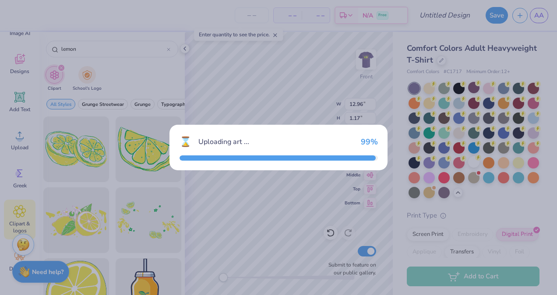
type input "14.53"
type input "8.58"
type input "3.00"
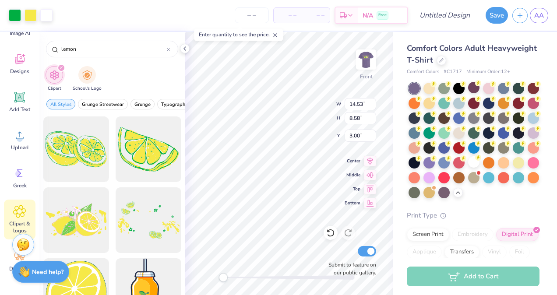
type input "9.01"
type input "5.32"
type input "1.49"
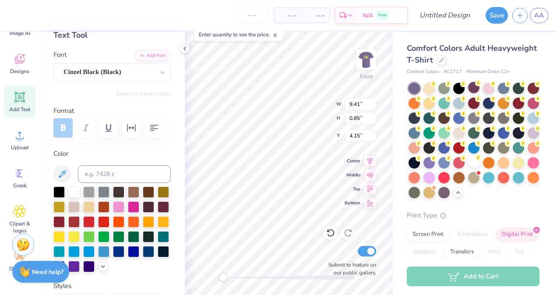
scroll to position [53, 0]
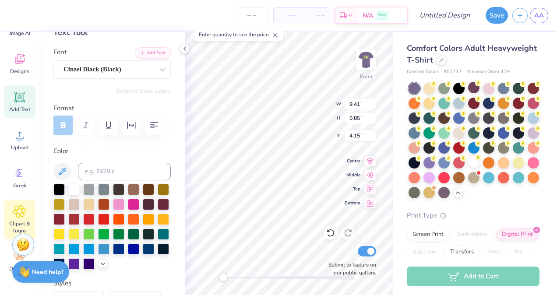
click at [21, 221] on span "Clipart & logos" at bounding box center [19, 227] width 29 height 14
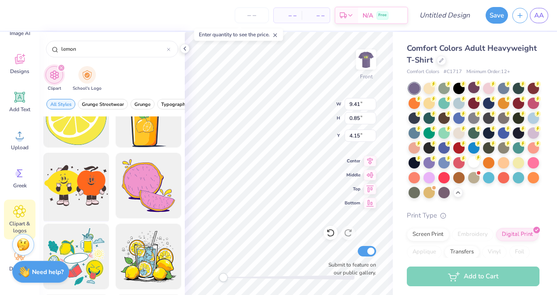
scroll to position [287, 0]
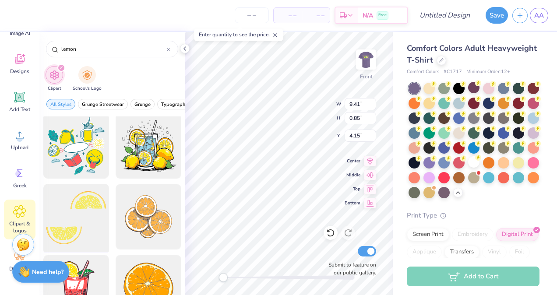
click at [99, 208] on div at bounding box center [76, 217] width 72 height 72
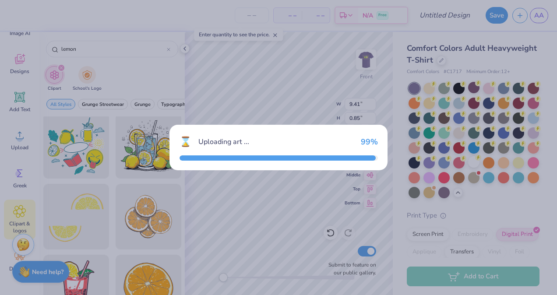
type input "14.53"
type input "12.86"
type input "3.00"
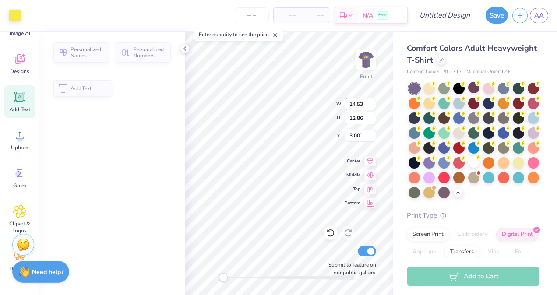
type input "12.90"
type input "1.17"
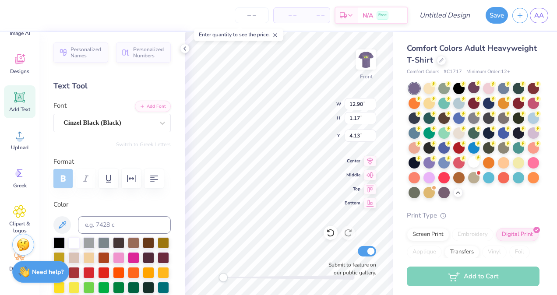
scroll to position [7, 5]
type input "4.44"
type input "5.47"
type input "4.84"
type input "2.30"
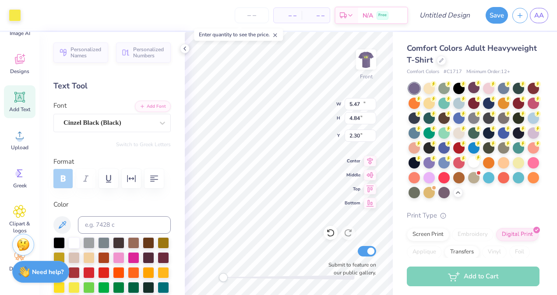
type input "12.90"
type input "1.17"
type input "4.44"
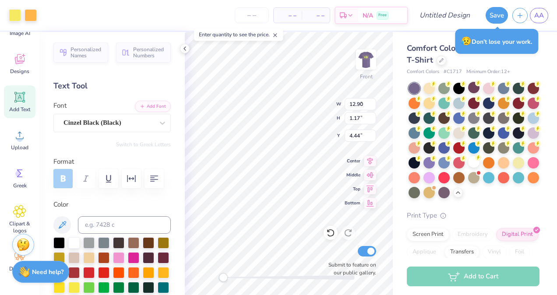
type input "5.47"
type input "4.84"
type input "2.30"
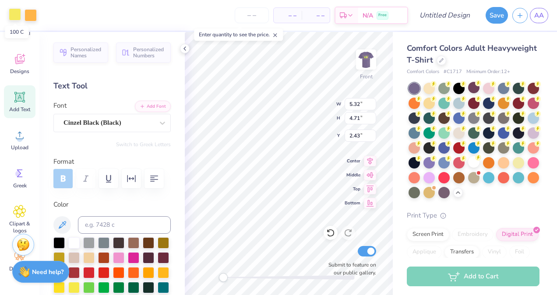
click at [16, 15] on div at bounding box center [15, 14] width 12 height 12
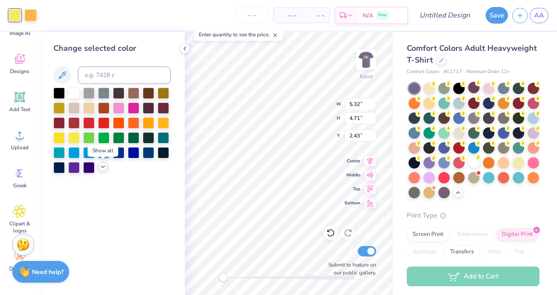
click at [102, 168] on icon at bounding box center [102, 166] width 7 height 7
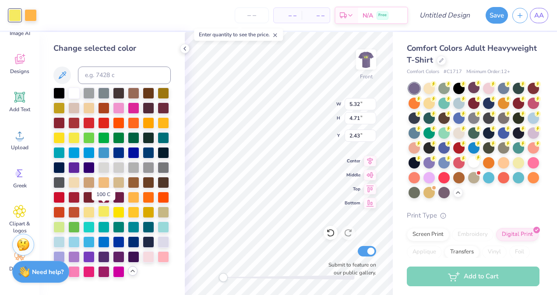
click at [102, 213] on div at bounding box center [103, 211] width 11 height 11
click at [35, 15] on div at bounding box center [31, 14] width 12 height 12
click at [74, 139] on div at bounding box center [73, 136] width 11 height 11
click at [95, 213] on div at bounding box center [88, 211] width 11 height 11
click at [62, 226] on div at bounding box center [58, 226] width 11 height 11
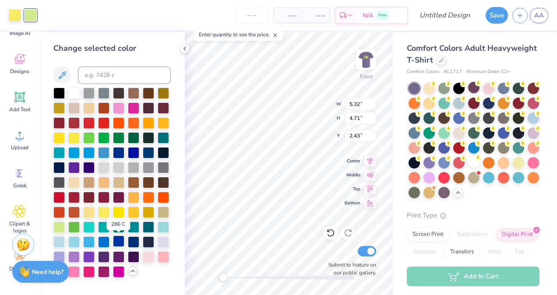
click at [120, 243] on div at bounding box center [118, 241] width 11 height 11
click at [18, 18] on div at bounding box center [15, 14] width 12 height 12
click at [117, 212] on div at bounding box center [118, 211] width 11 height 11
click at [74, 134] on div at bounding box center [73, 136] width 11 height 11
click at [90, 209] on div at bounding box center [88, 211] width 11 height 11
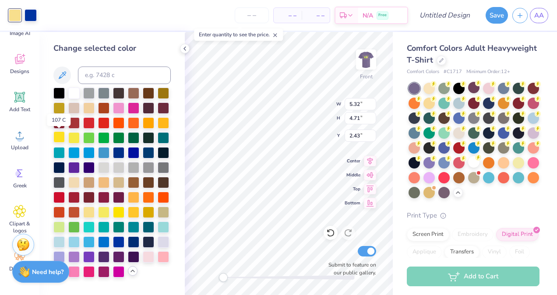
click at [62, 137] on div at bounding box center [58, 136] width 11 height 11
click at [74, 137] on div at bounding box center [73, 136] width 11 height 11
click at [30, 15] on div at bounding box center [31, 14] width 12 height 12
click at [104, 242] on div at bounding box center [103, 241] width 11 height 11
click at [148, 208] on div at bounding box center [148, 211] width 11 height 11
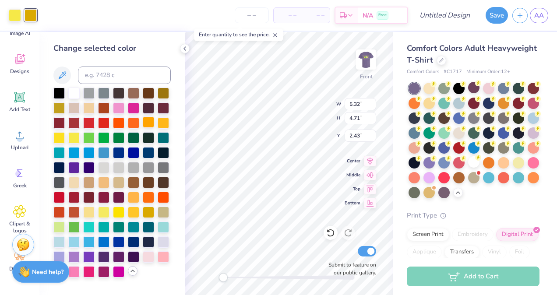
click at [149, 122] on div at bounding box center [148, 122] width 11 height 11
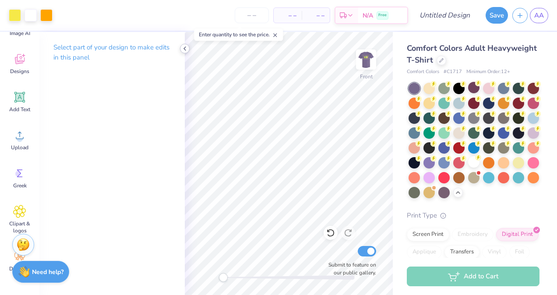
click at [187, 47] on icon at bounding box center [184, 48] width 7 height 7
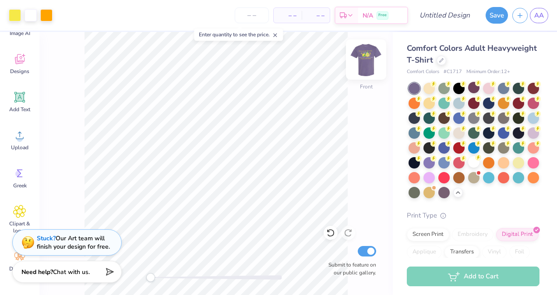
click at [361, 70] on img at bounding box center [366, 59] width 35 height 35
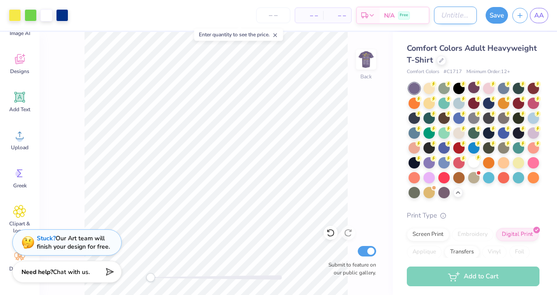
click at [458, 17] on input "Design Title" at bounding box center [455, 16] width 43 height 18
type input "hygiene t shirt"
click at [500, 18] on button "Save" at bounding box center [497, 15] width 22 height 17
click at [501, 14] on div "Save" at bounding box center [497, 15] width 22 height 17
click at [471, 15] on input "hygiene t shirt" at bounding box center [455, 16] width 43 height 18
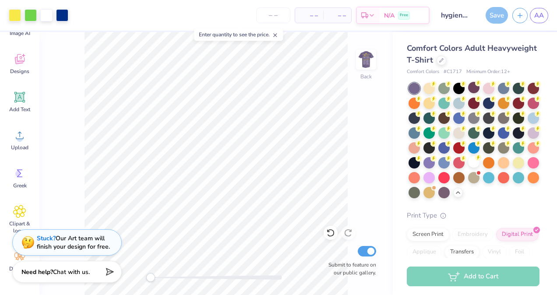
click at [278, 36] on icon at bounding box center [275, 35] width 6 height 6
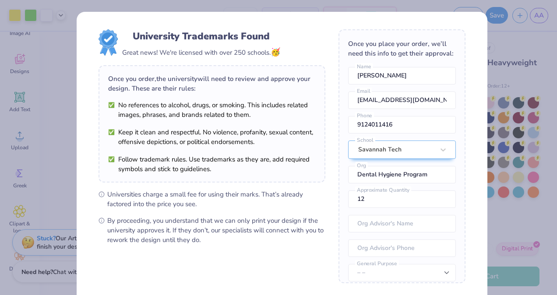
scroll to position [85, 0]
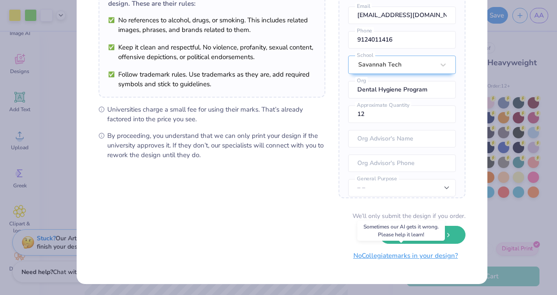
click at [385, 252] on button "No Collegiate marks in your design?" at bounding box center [406, 256] width 120 height 18
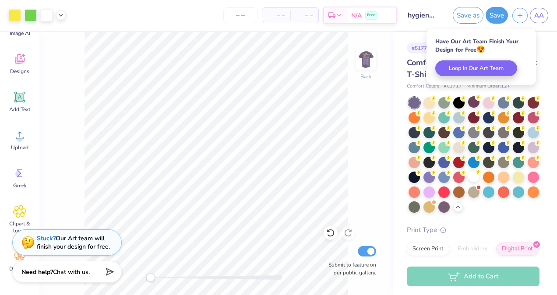
scroll to position [0, 0]
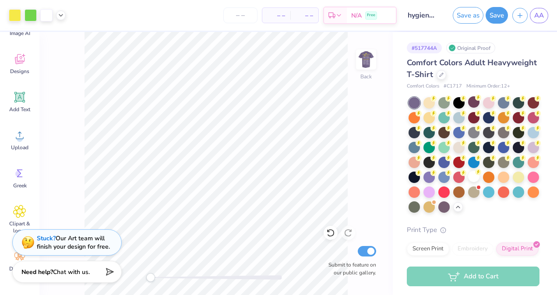
click at [365, 64] on img at bounding box center [366, 60] width 18 height 18
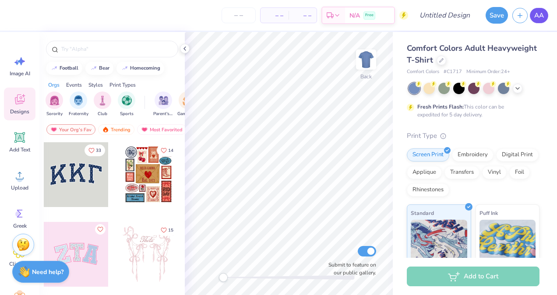
click at [542, 21] on link "AA" at bounding box center [539, 15] width 18 height 15
click at [538, 18] on span "AA" at bounding box center [539, 16] width 10 height 10
